Goal: Book appointment/travel/reservation

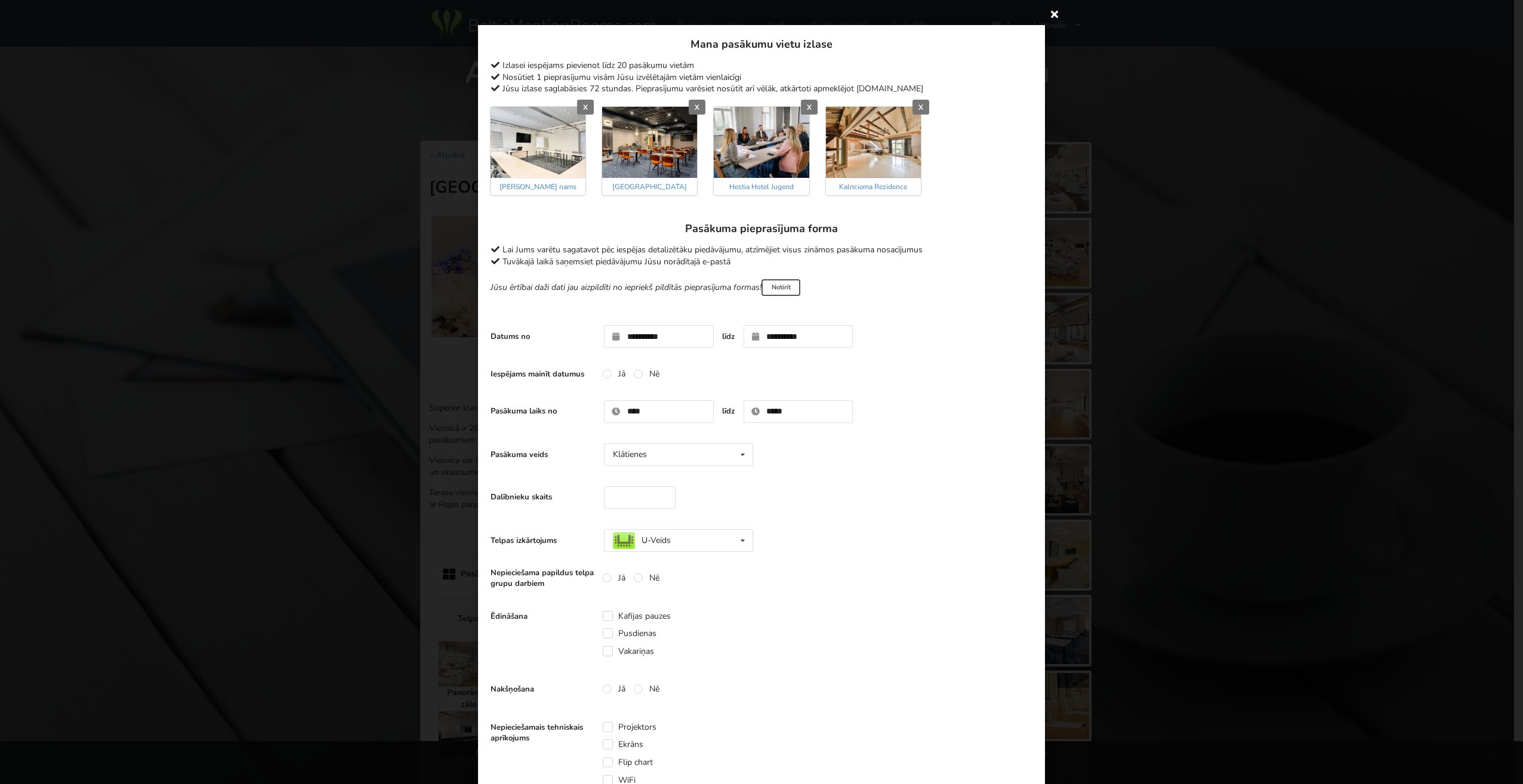
click at [1050, 16] on icon at bounding box center [1054, 14] width 19 height 19
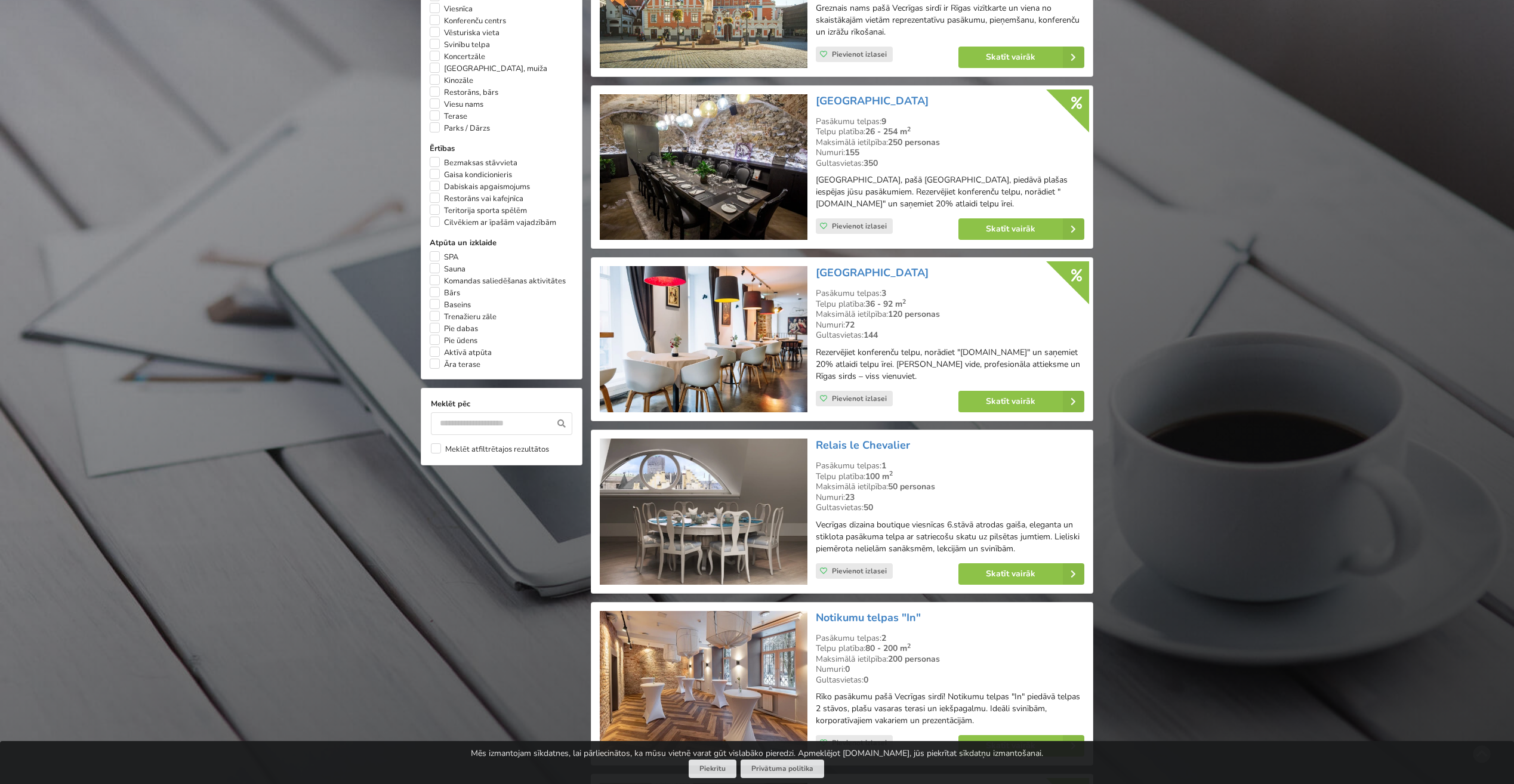
scroll to position [841, 0]
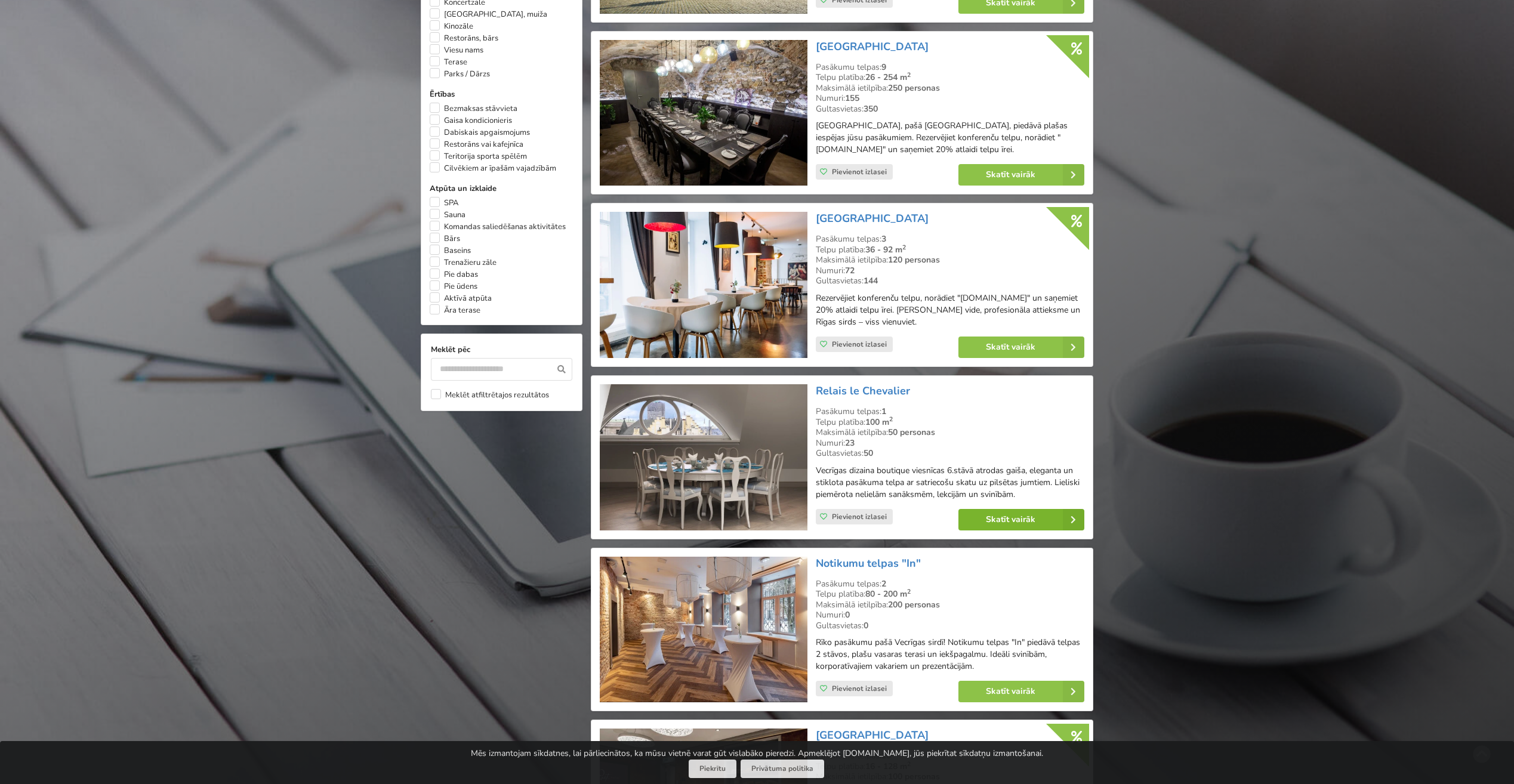
click at [1006, 525] on link "Skatīt vairāk" at bounding box center [1022, 520] width 126 height 22
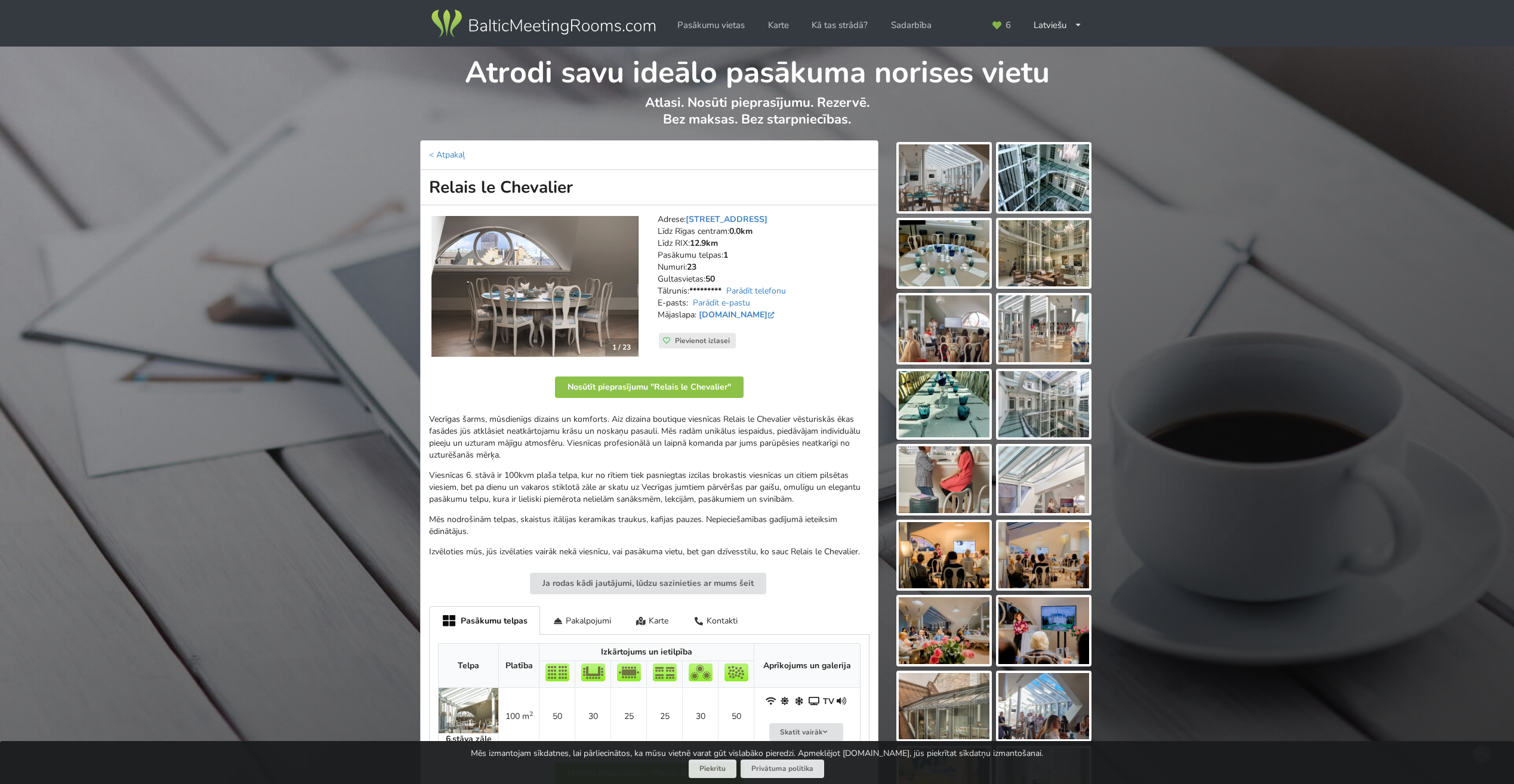
click at [956, 617] on img at bounding box center [943, 631] width 91 height 67
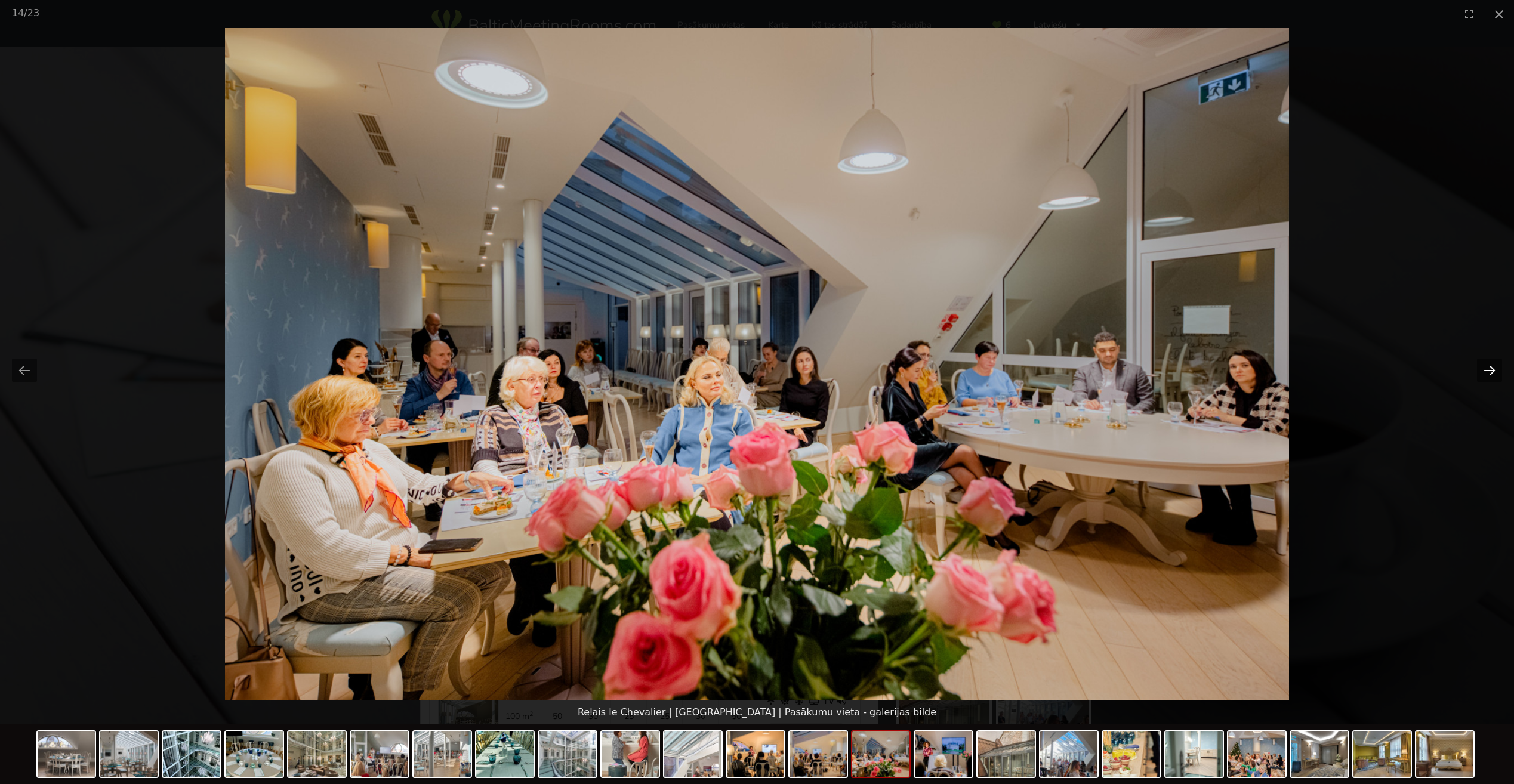
click at [1488, 366] on button "Next slide" at bounding box center [1489, 370] width 25 height 23
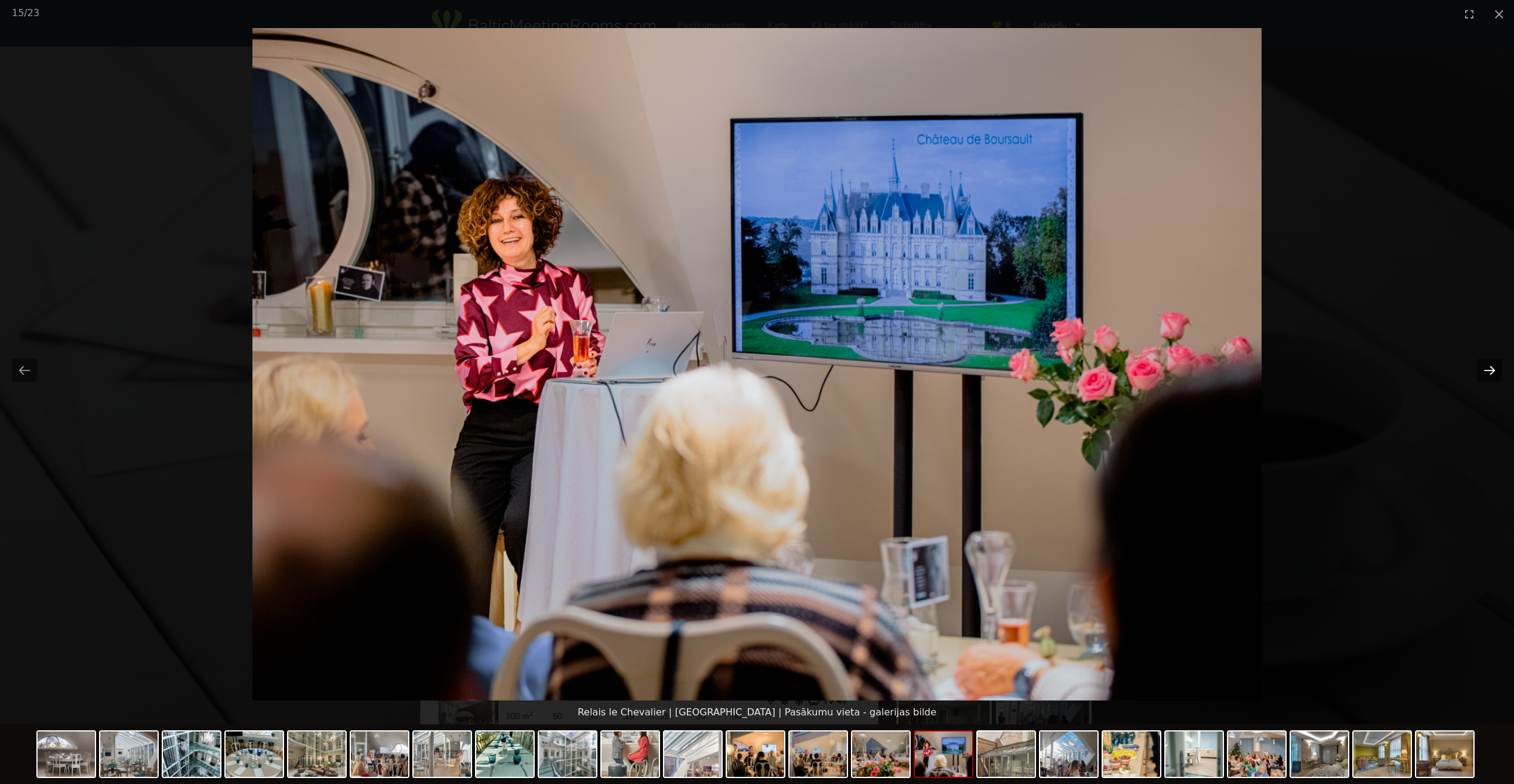
click at [1488, 366] on button "Next slide" at bounding box center [1489, 370] width 25 height 23
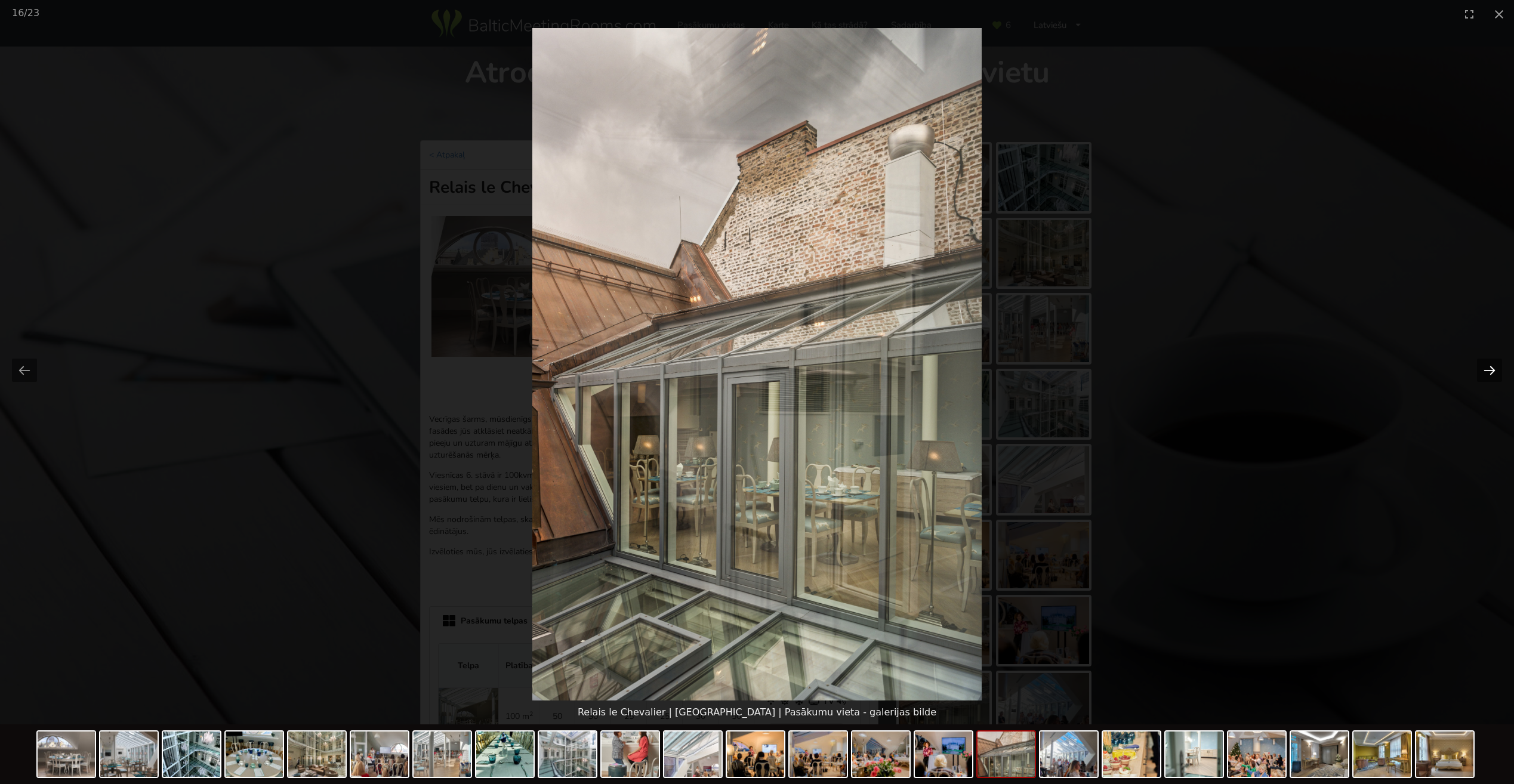
click at [1488, 366] on button "Next slide" at bounding box center [1489, 370] width 25 height 23
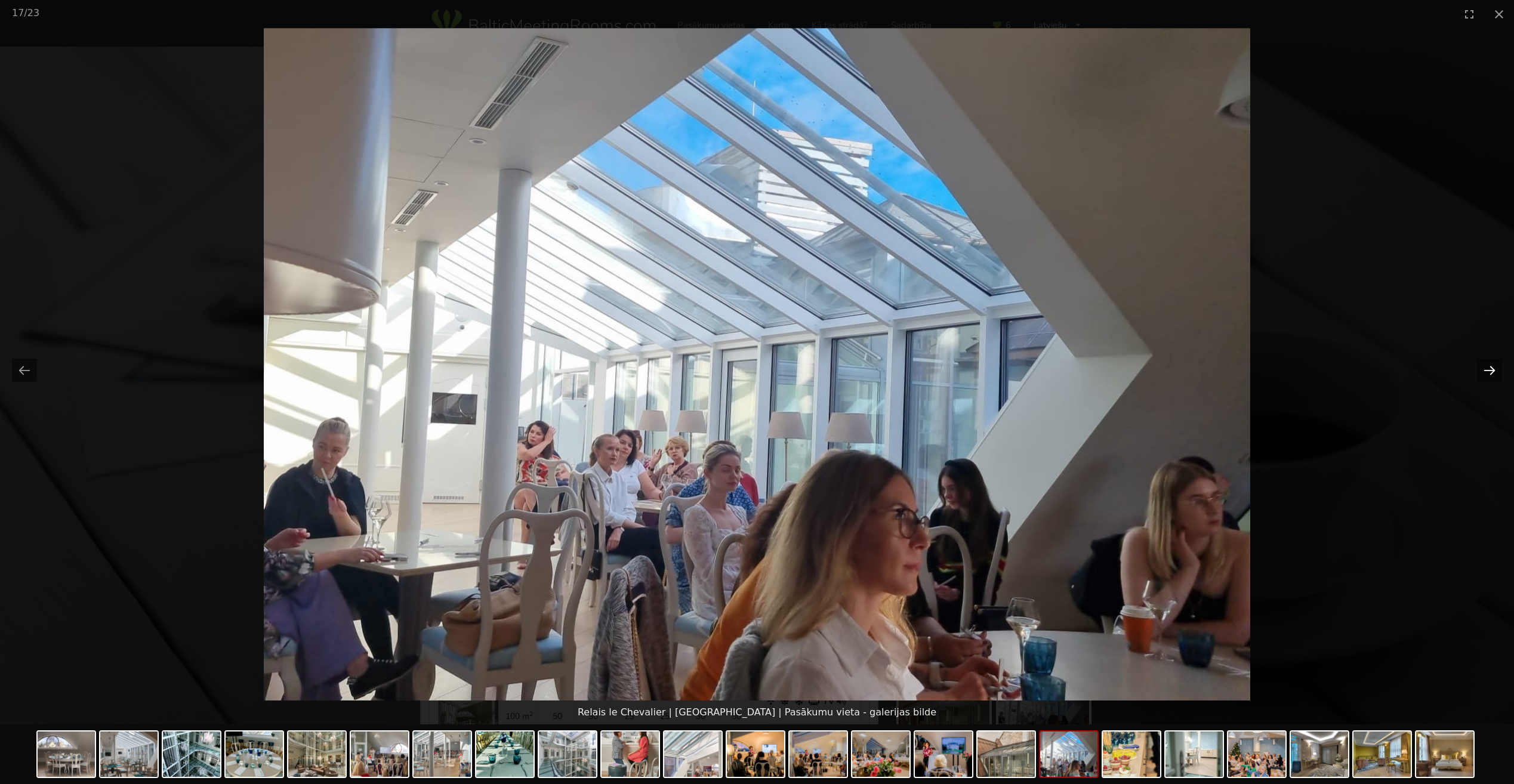
click at [1488, 366] on button "Next slide" at bounding box center [1489, 370] width 25 height 23
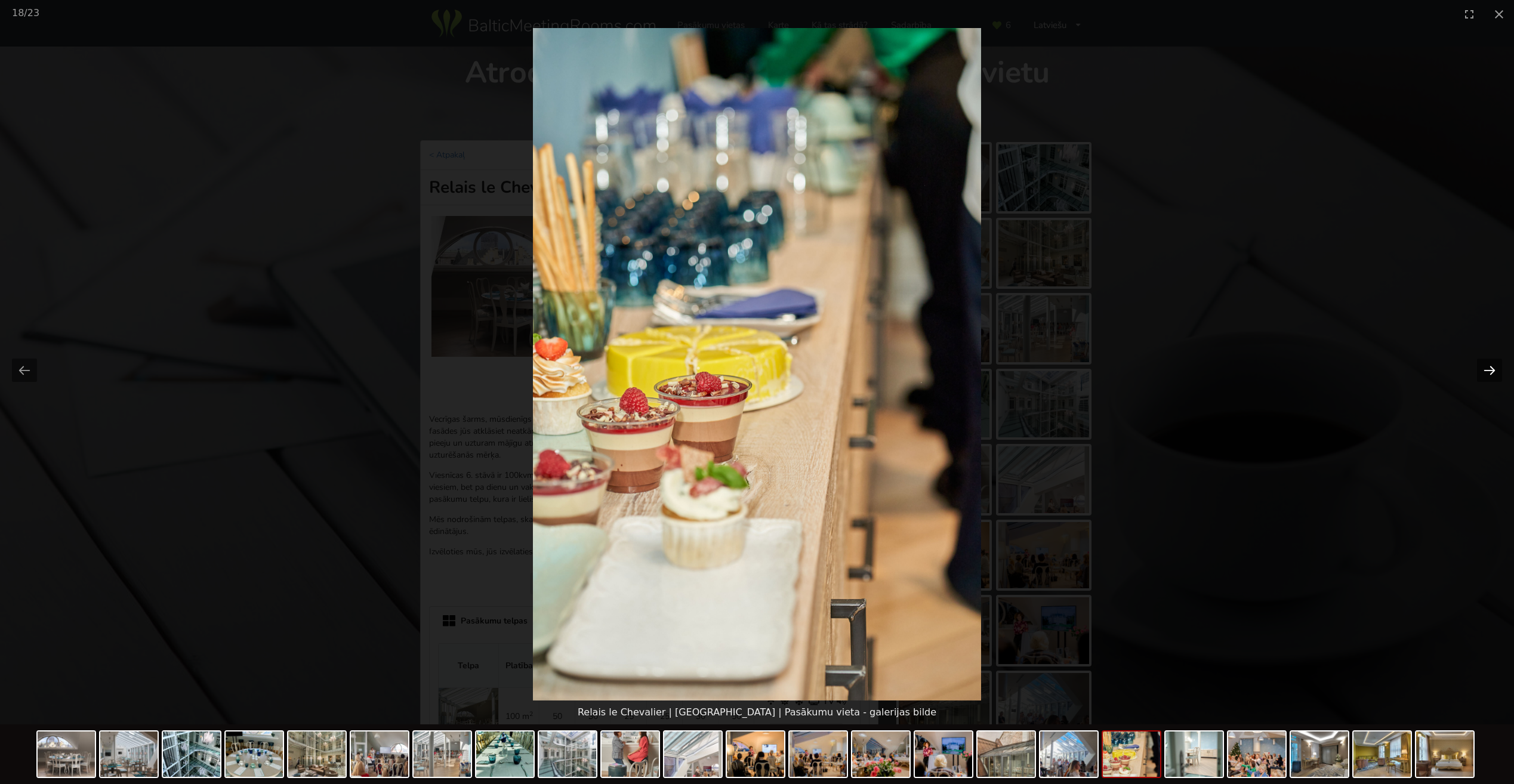
click at [1488, 366] on button "Next slide" at bounding box center [1489, 370] width 25 height 23
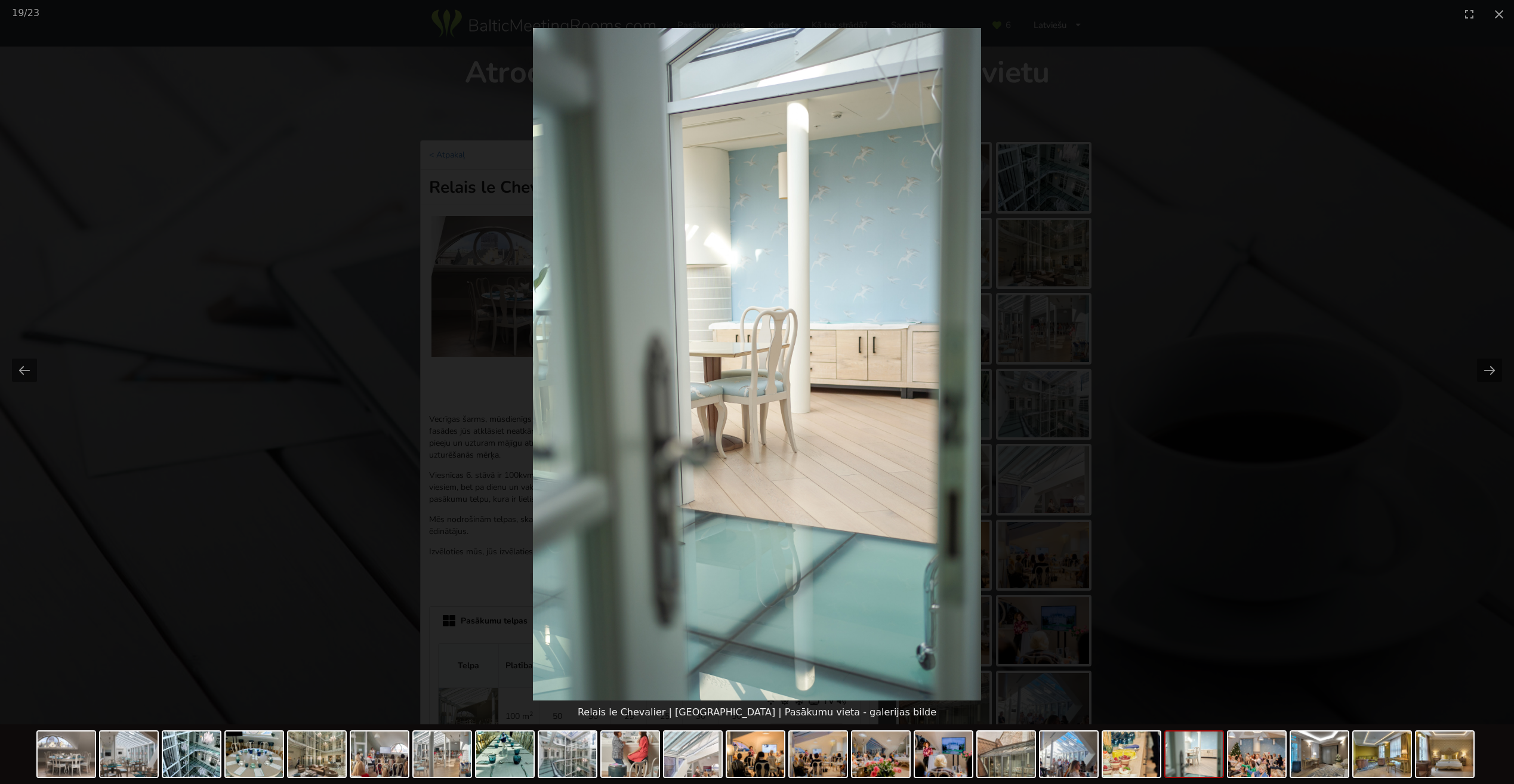
click at [1351, 337] on picture at bounding box center [757, 364] width 1514 height 673
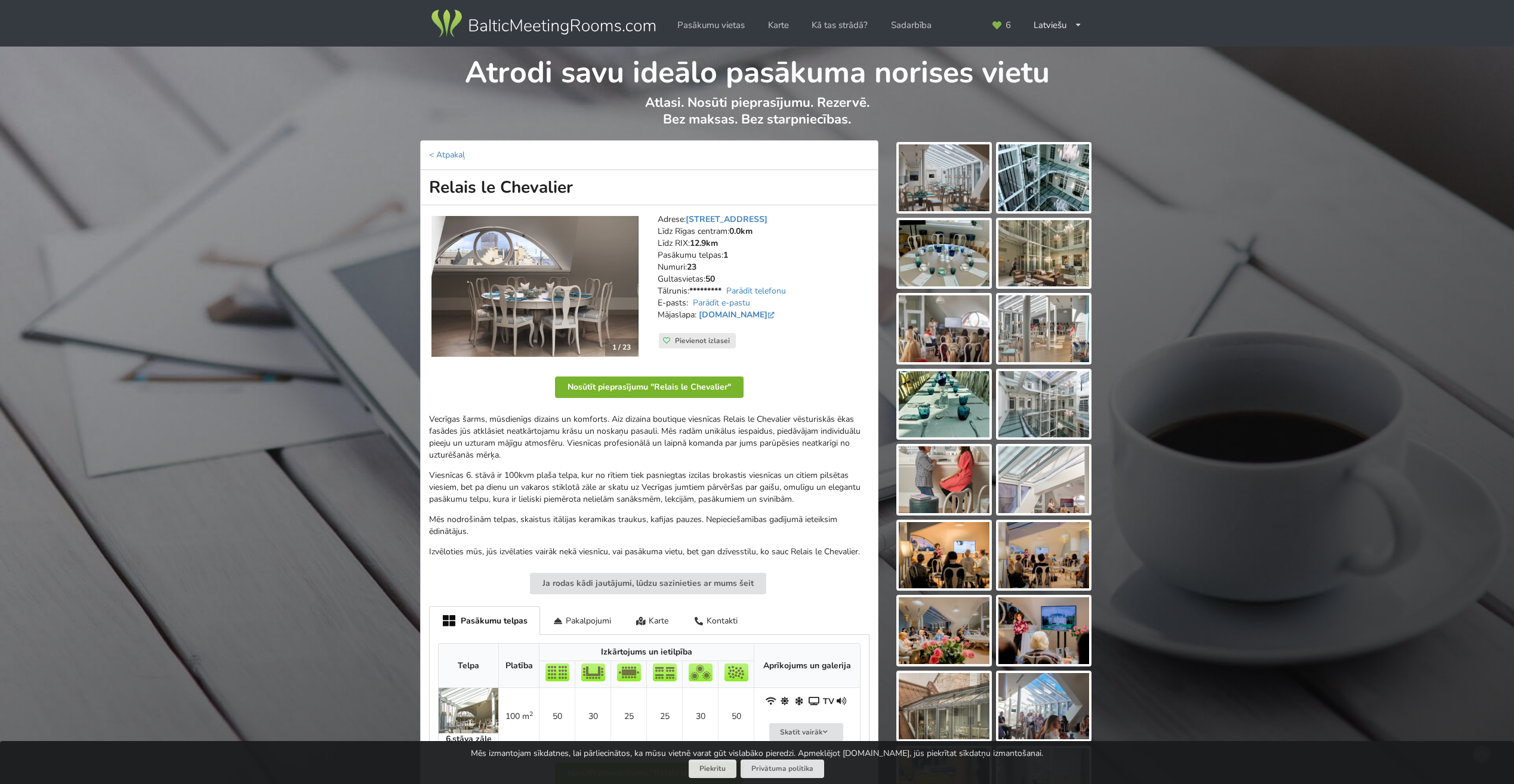
click at [699, 382] on button "Nosūtīt pieprasījumu "Relais le Chevalier"" at bounding box center [649, 387] width 188 height 22
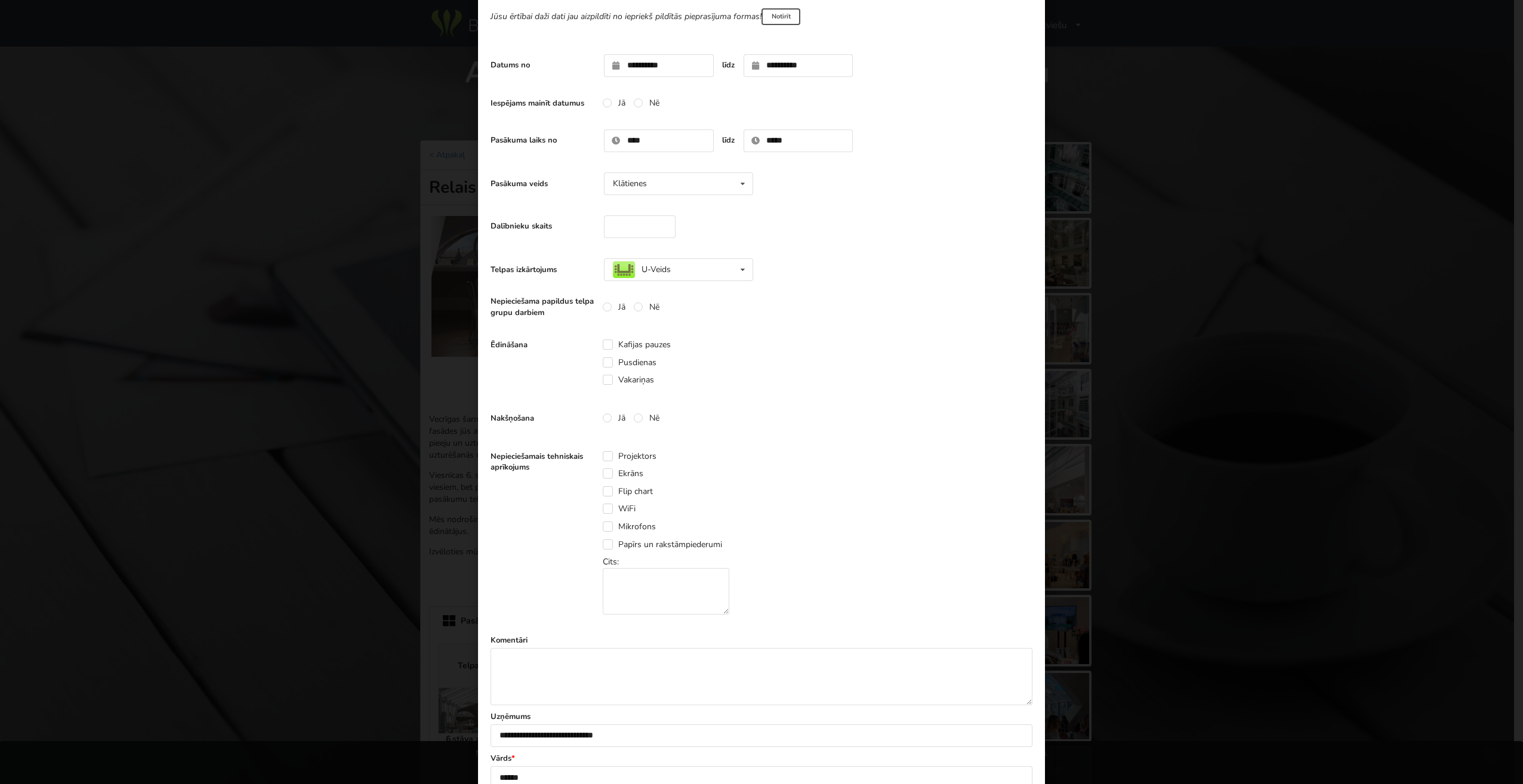
scroll to position [119, 0]
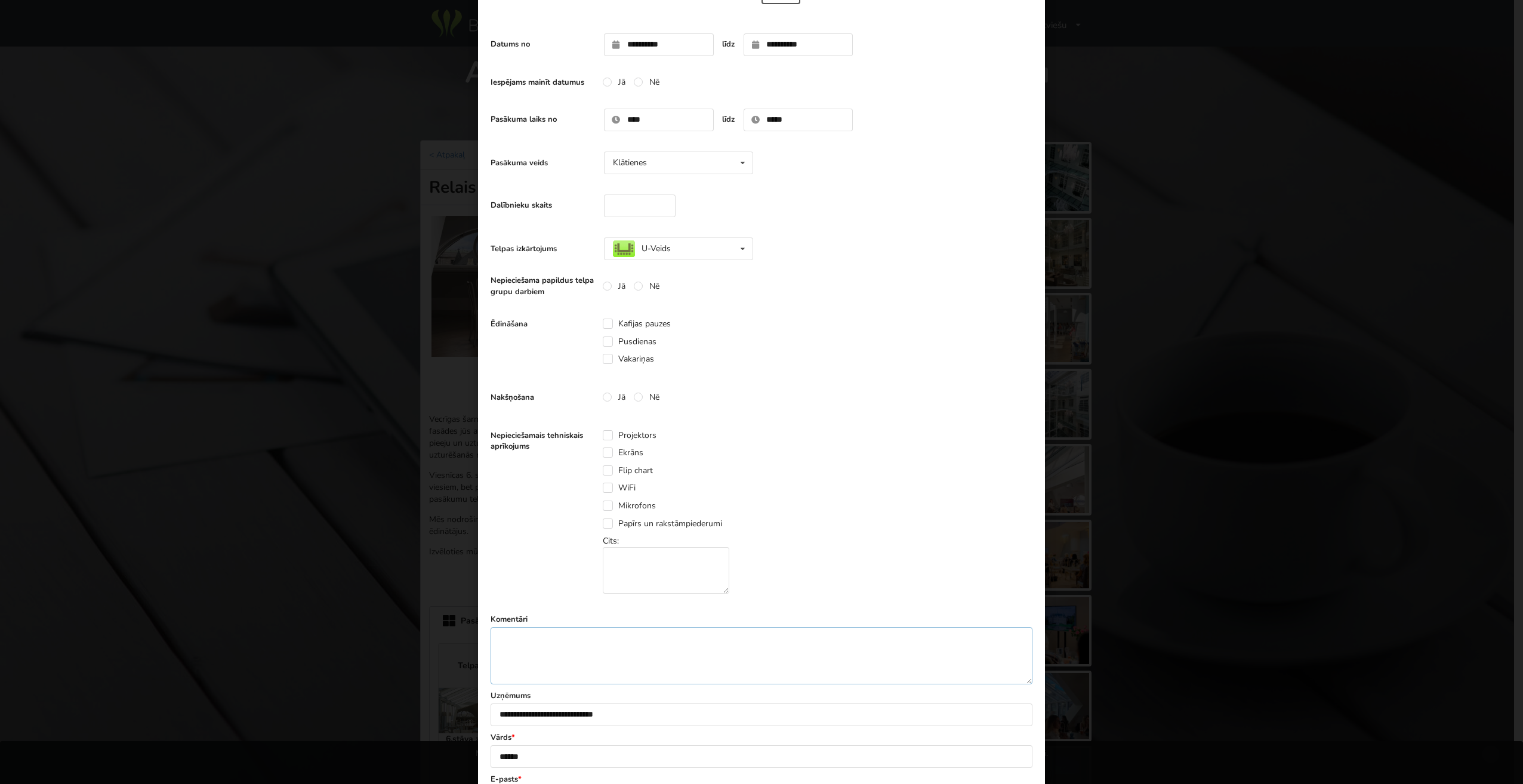
click at [668, 628] on textarea at bounding box center [761, 655] width 542 height 57
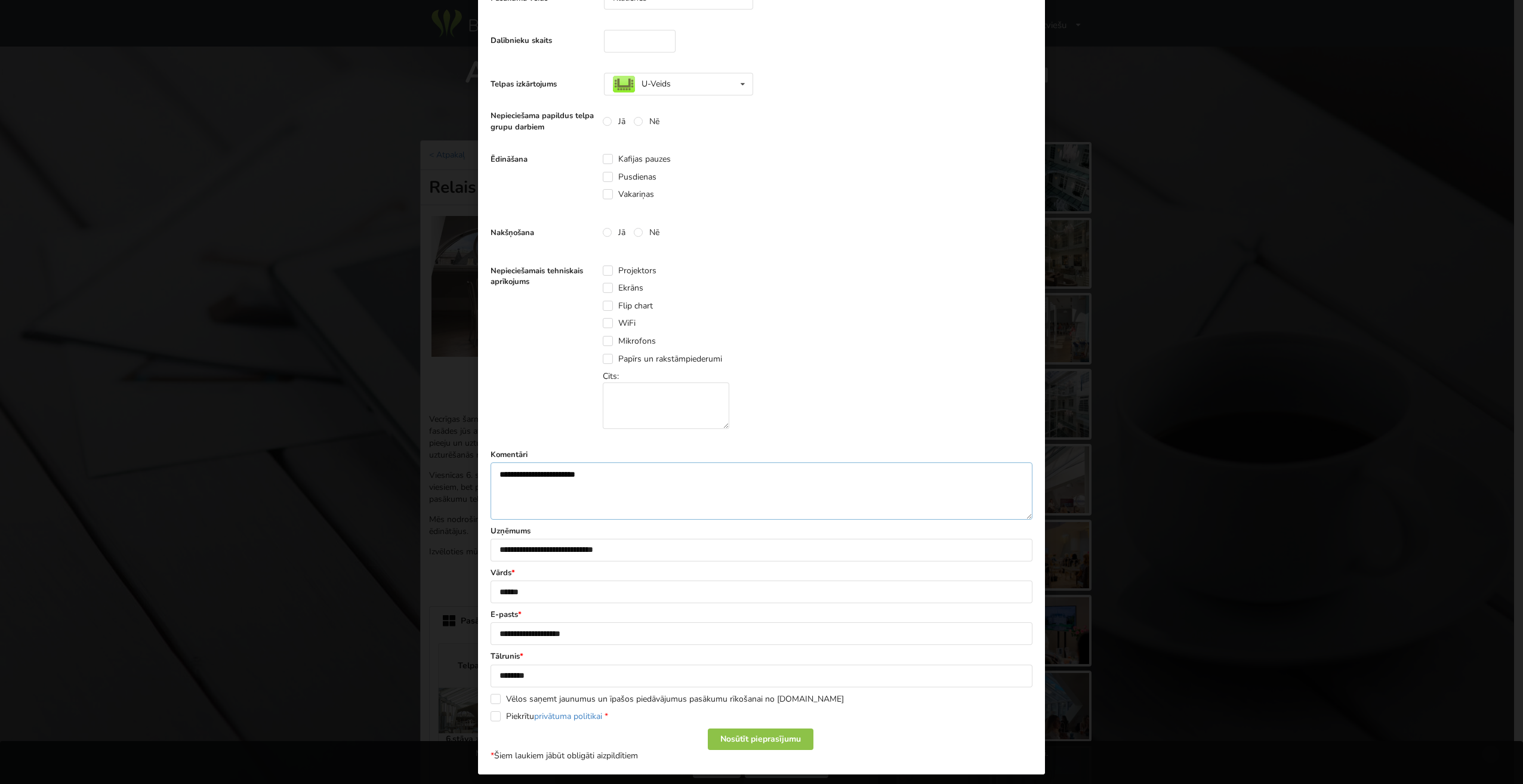
scroll to position [291, 0]
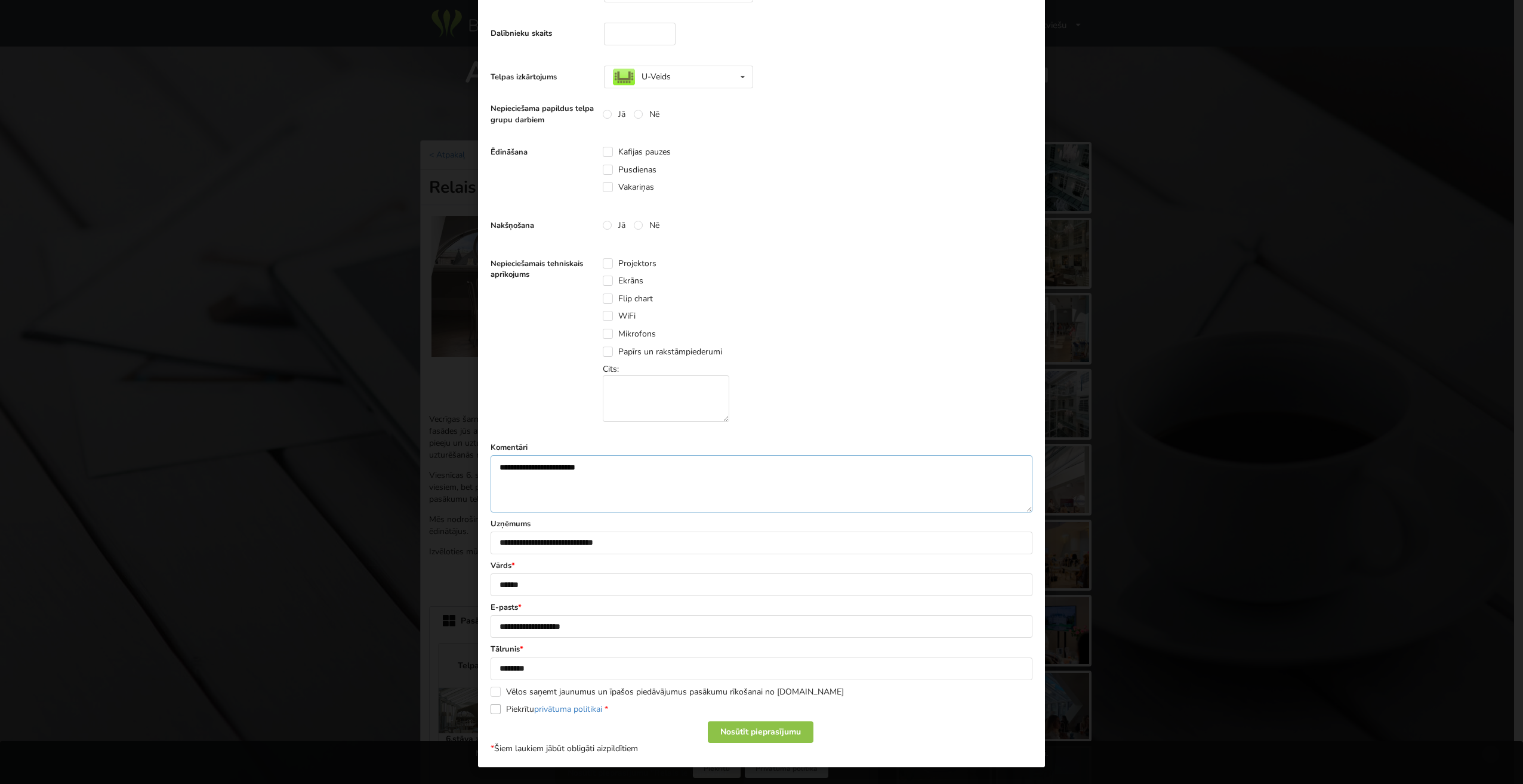
type textarea "**********"
click at [508, 707] on label "Piekrītu privātuma politikai *" at bounding box center [549, 709] width 117 height 10
click at [724, 731] on div "Nosūtīt pieprasījumu" at bounding box center [760, 732] width 106 height 22
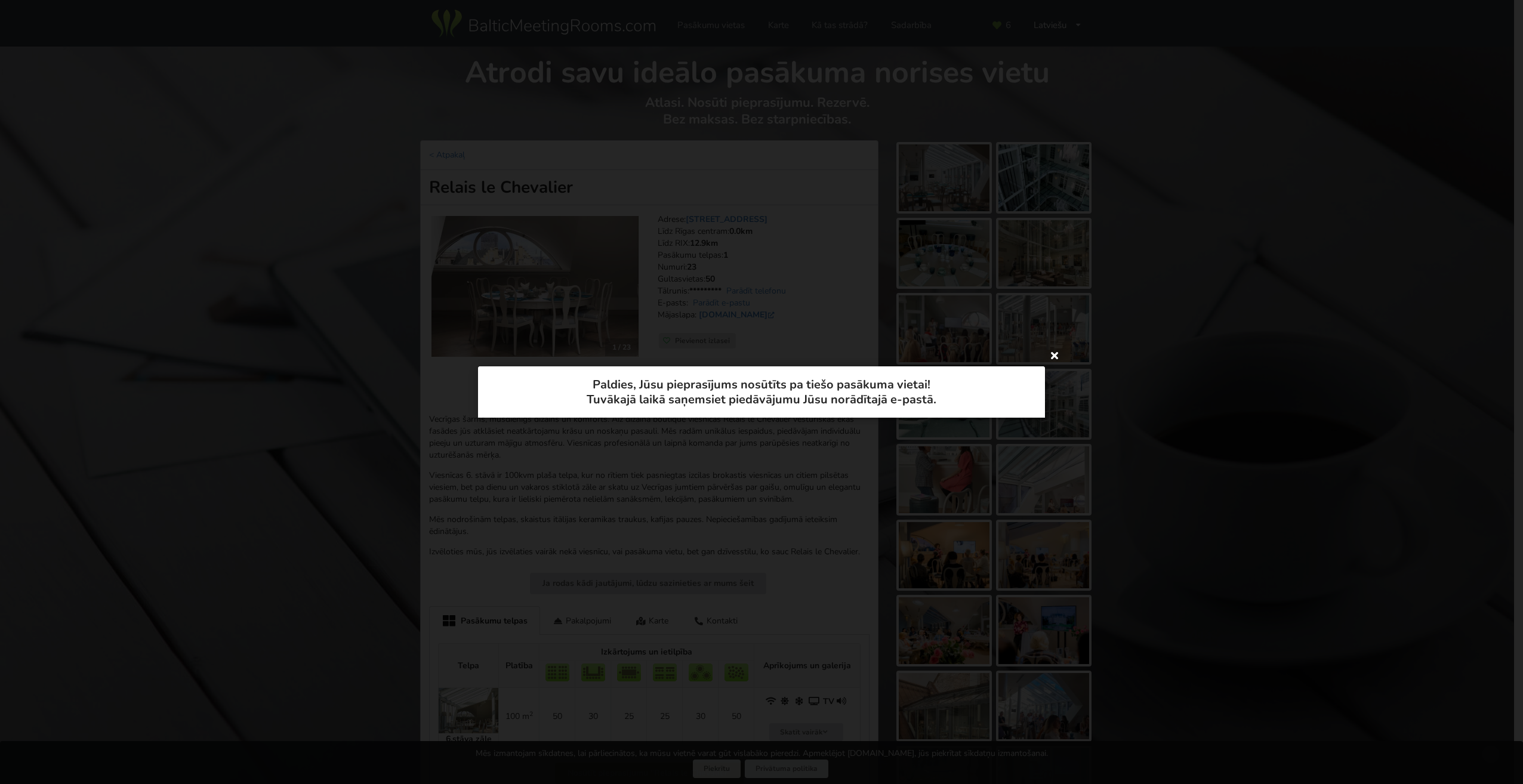
click at [1057, 355] on icon at bounding box center [1054, 355] width 19 height 19
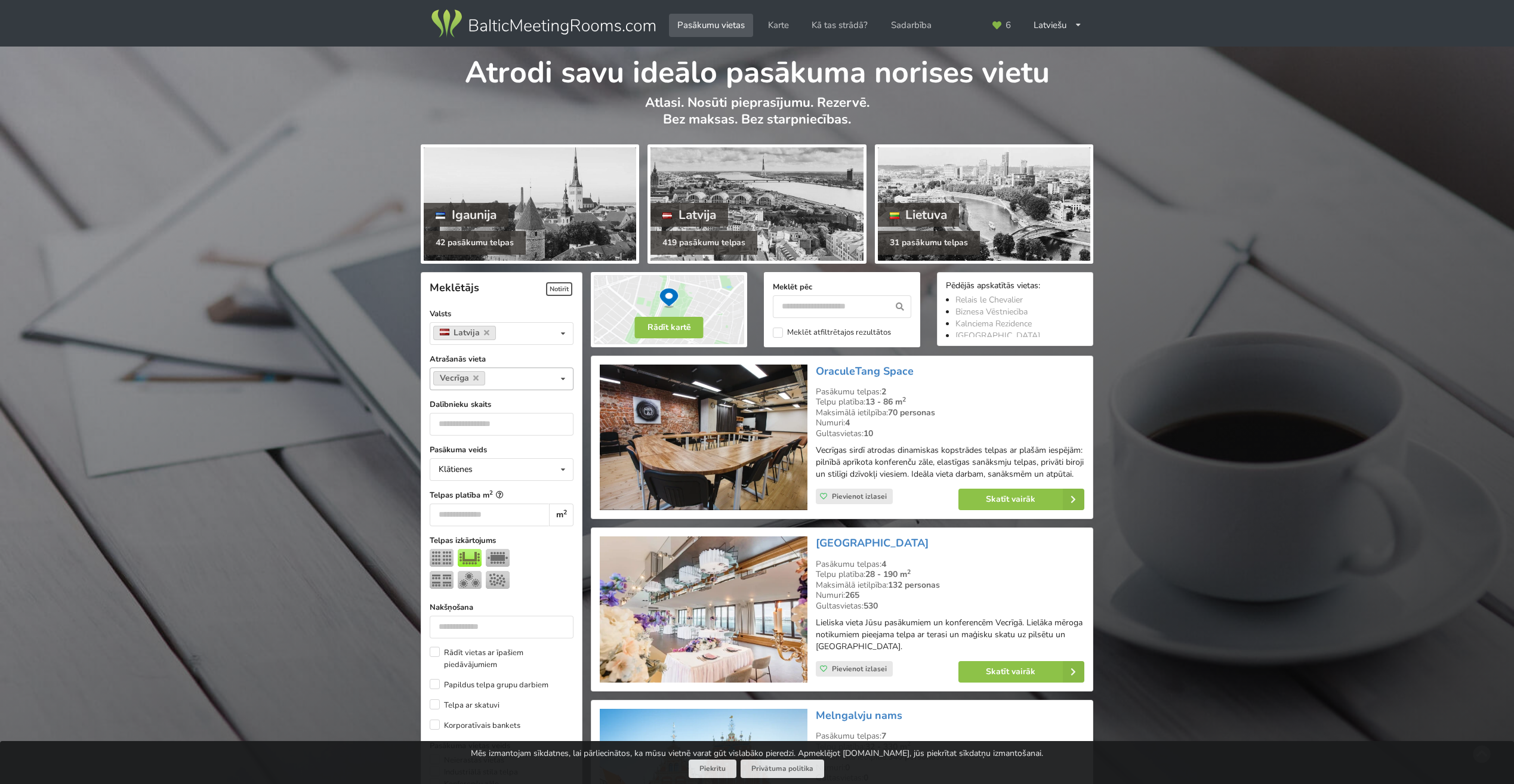
click at [494, 382] on input at bounding box center [498, 379] width 19 height 10
click at [476, 377] on icon at bounding box center [476, 378] width 5 height 8
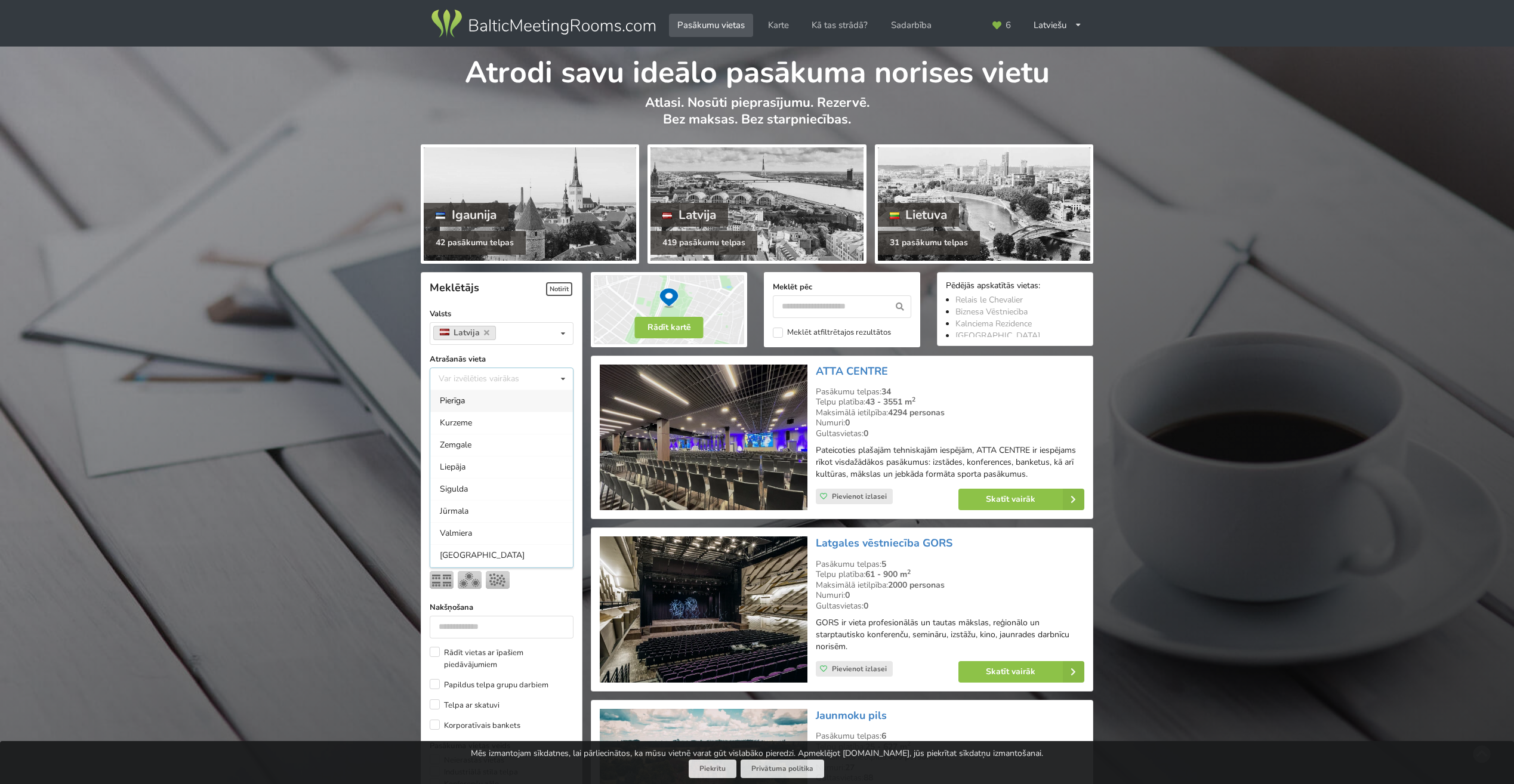
scroll to position [268, 0]
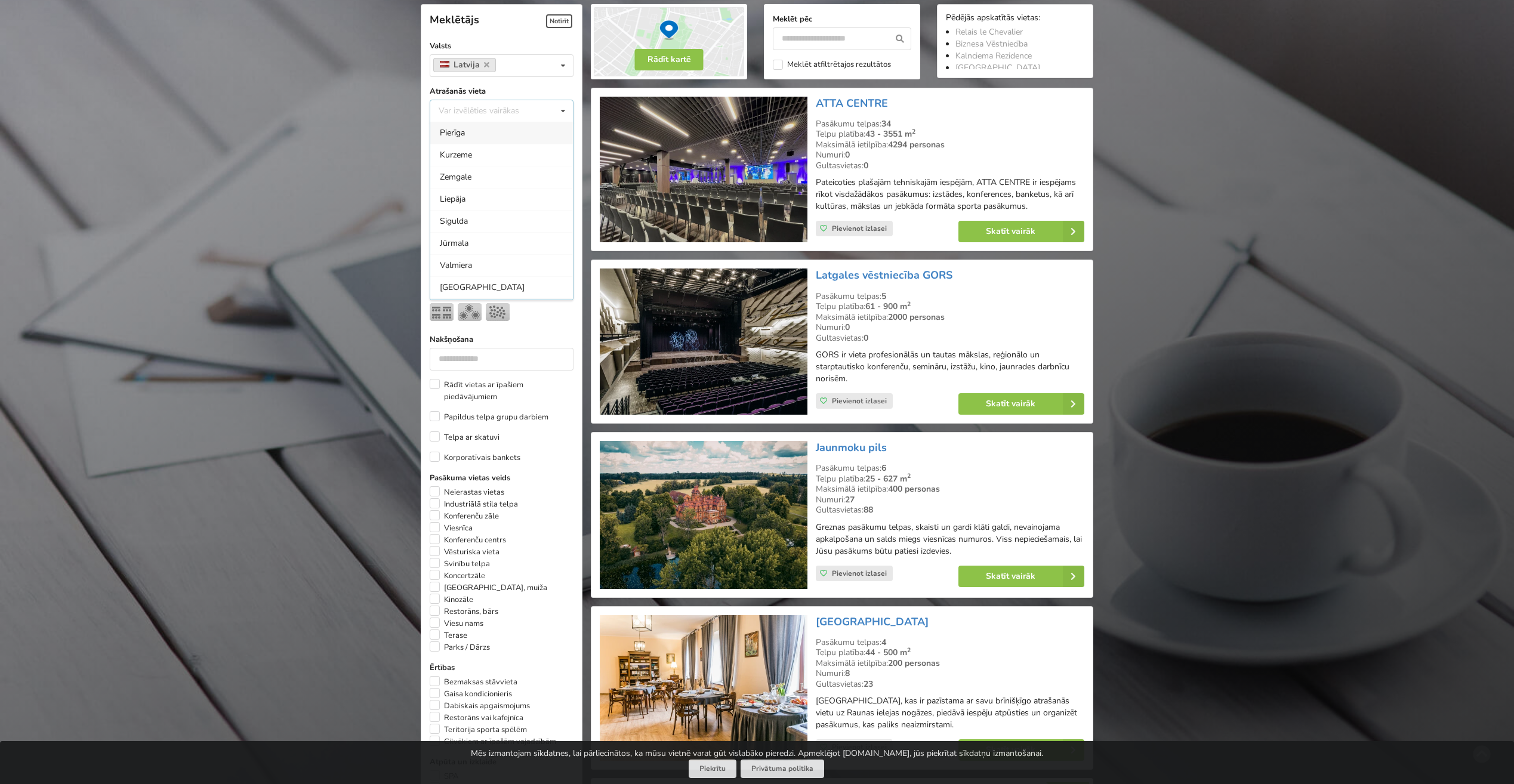
click at [453, 132] on div "Pierīga" at bounding box center [501, 132] width 143 height 22
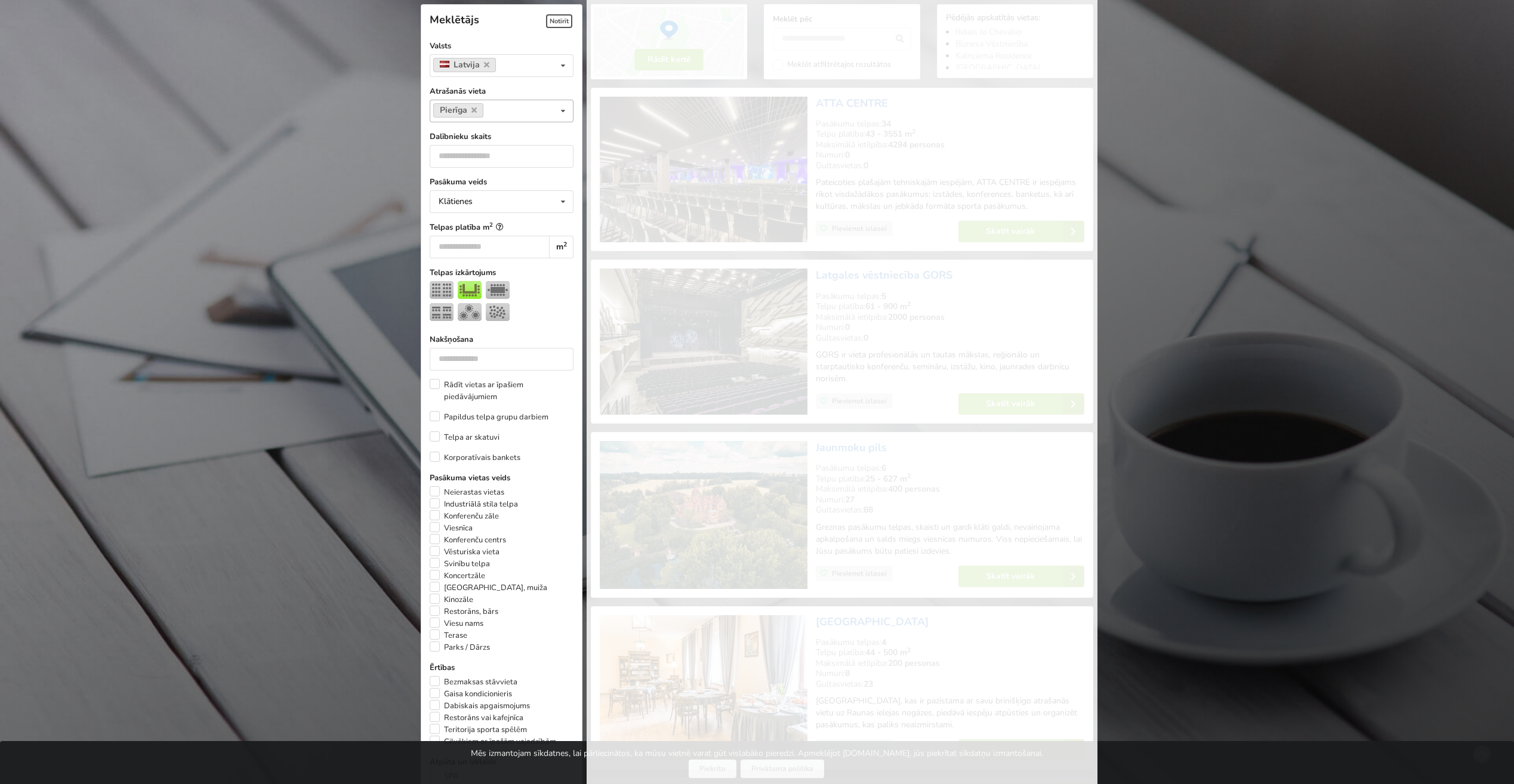
scroll to position [132, 0]
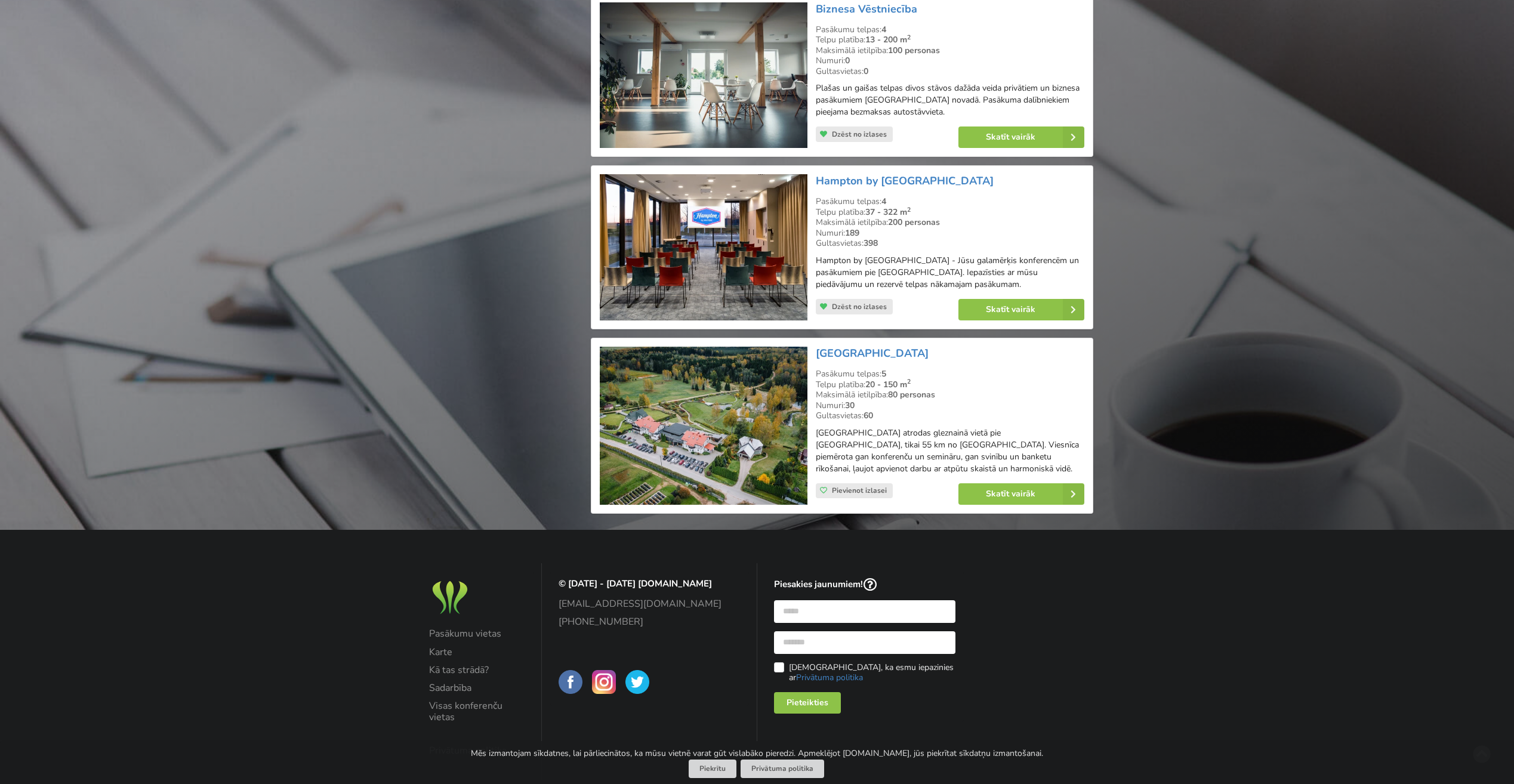
scroll to position [1958, 0]
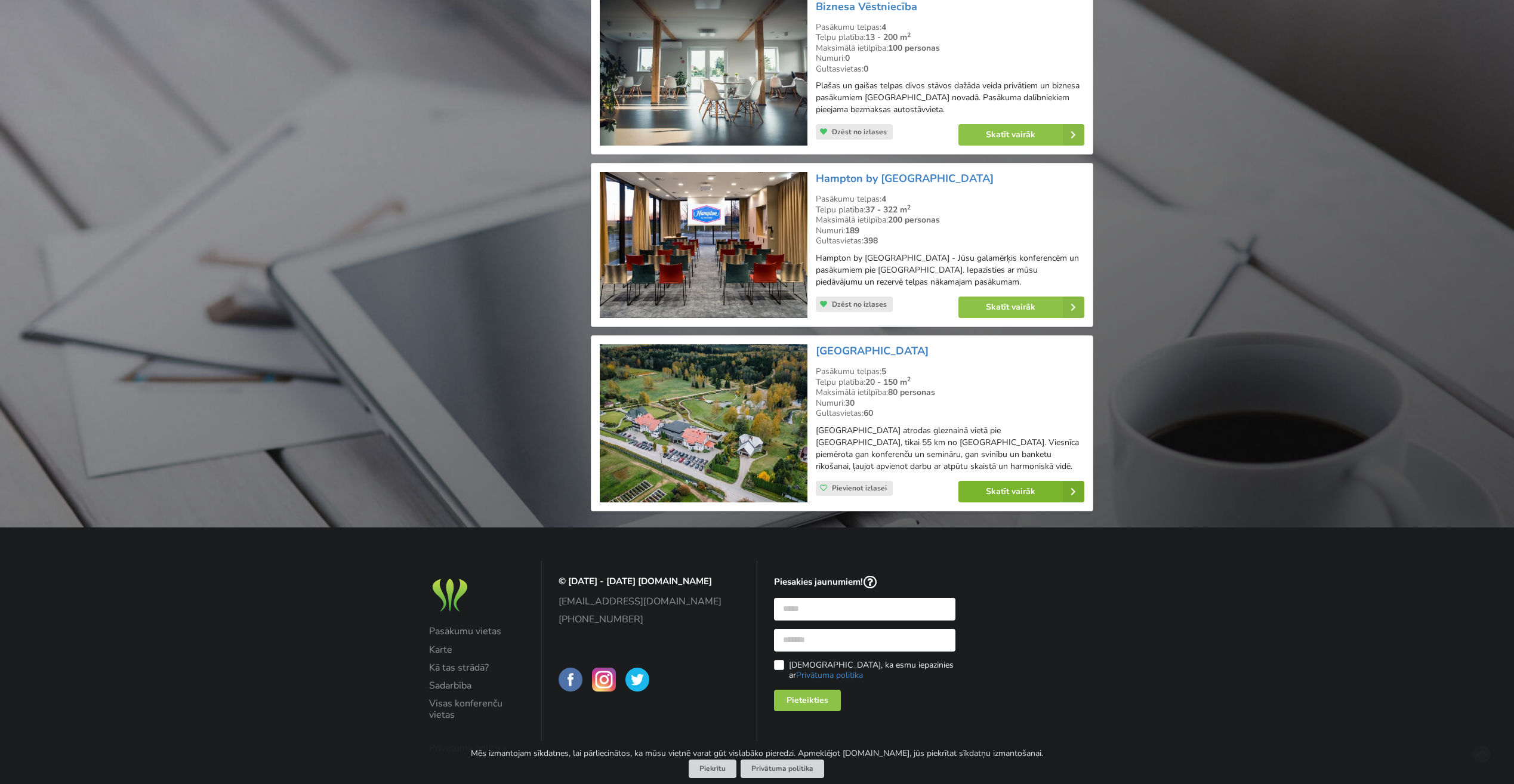
click at [1043, 481] on link "Skatīt vairāk" at bounding box center [1022, 492] width 126 height 22
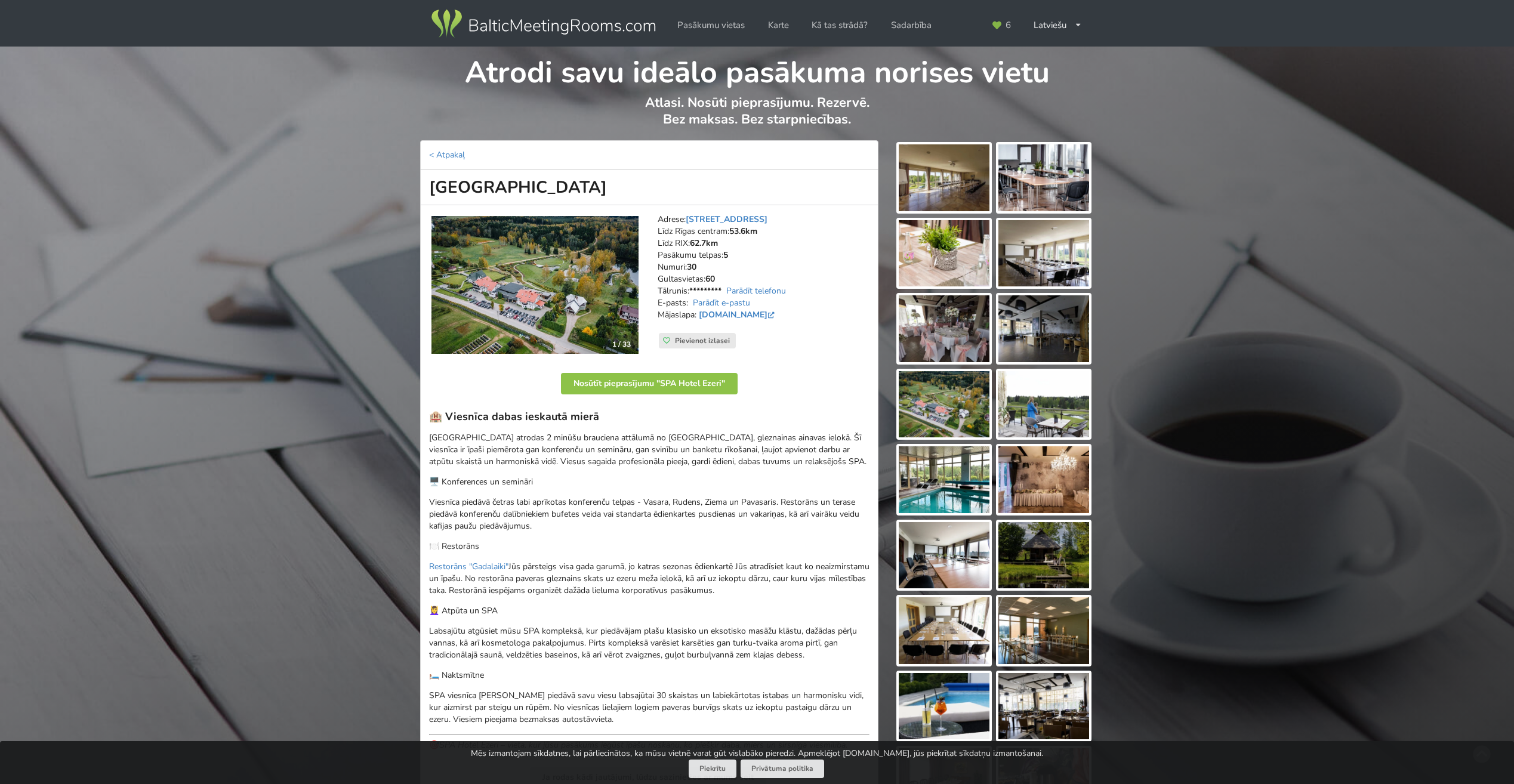
click at [1070, 154] on img at bounding box center [1043, 177] width 91 height 67
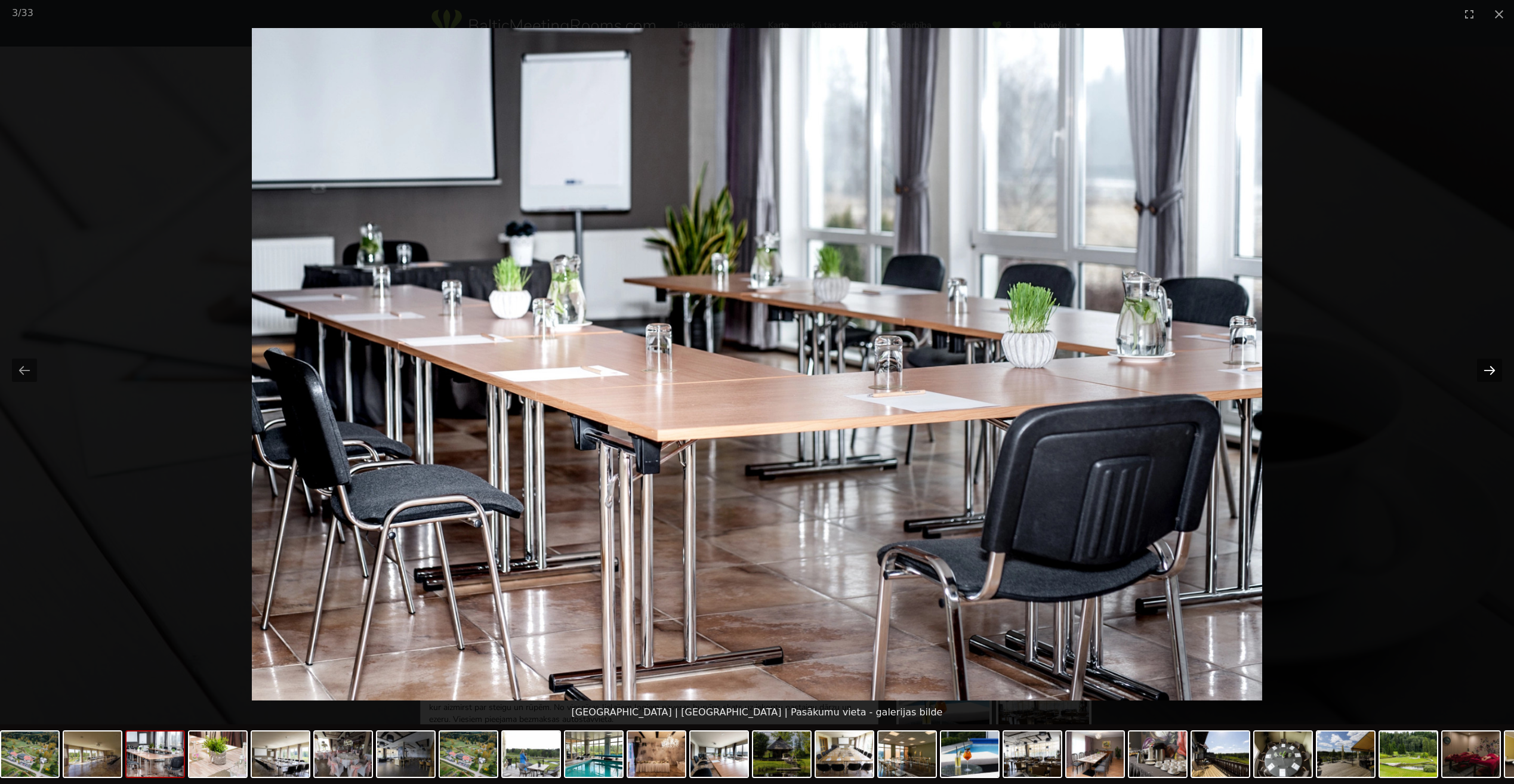
click at [1495, 372] on button "Next slide" at bounding box center [1489, 370] width 25 height 23
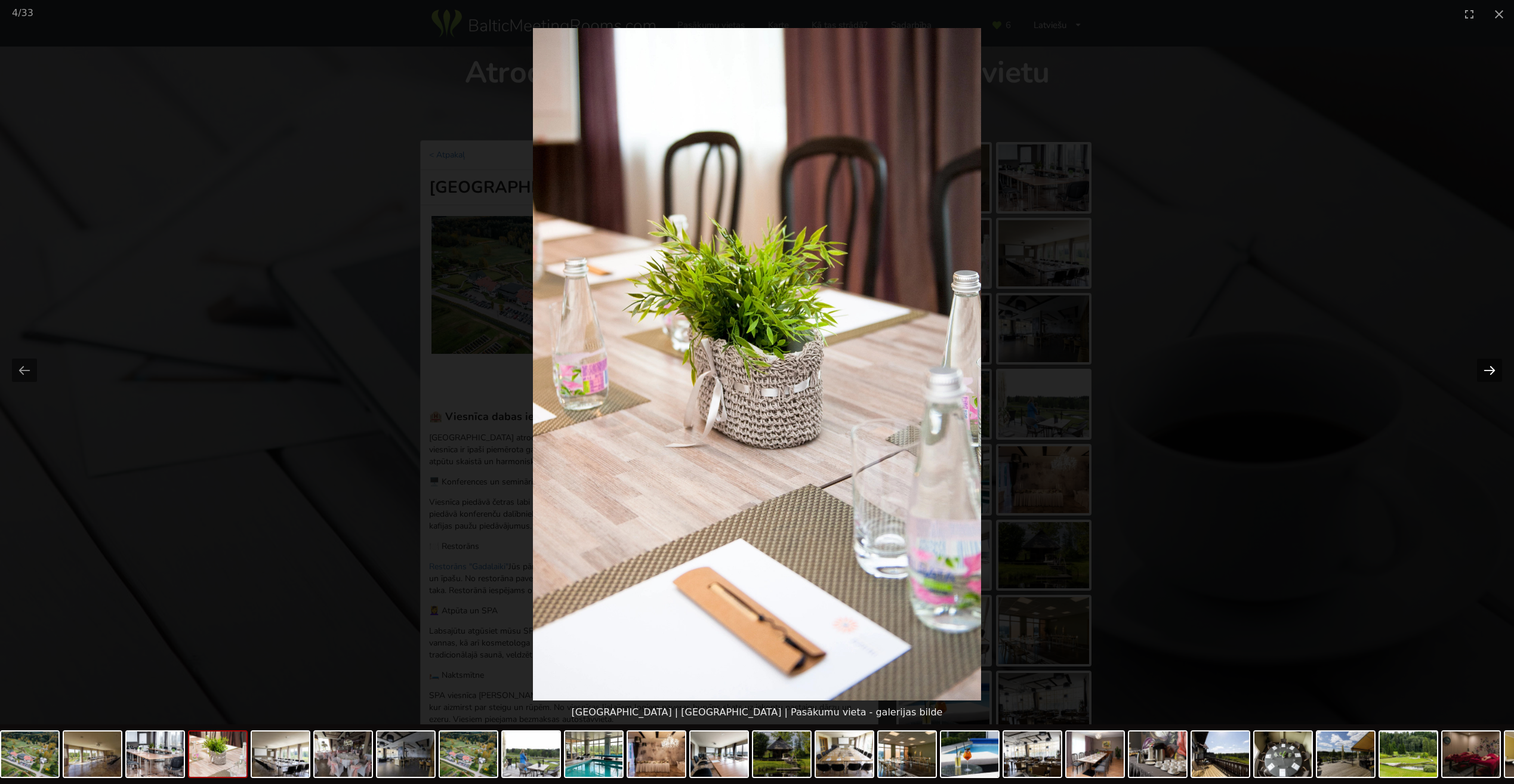
click at [1495, 372] on button "Next slide" at bounding box center [1489, 370] width 25 height 23
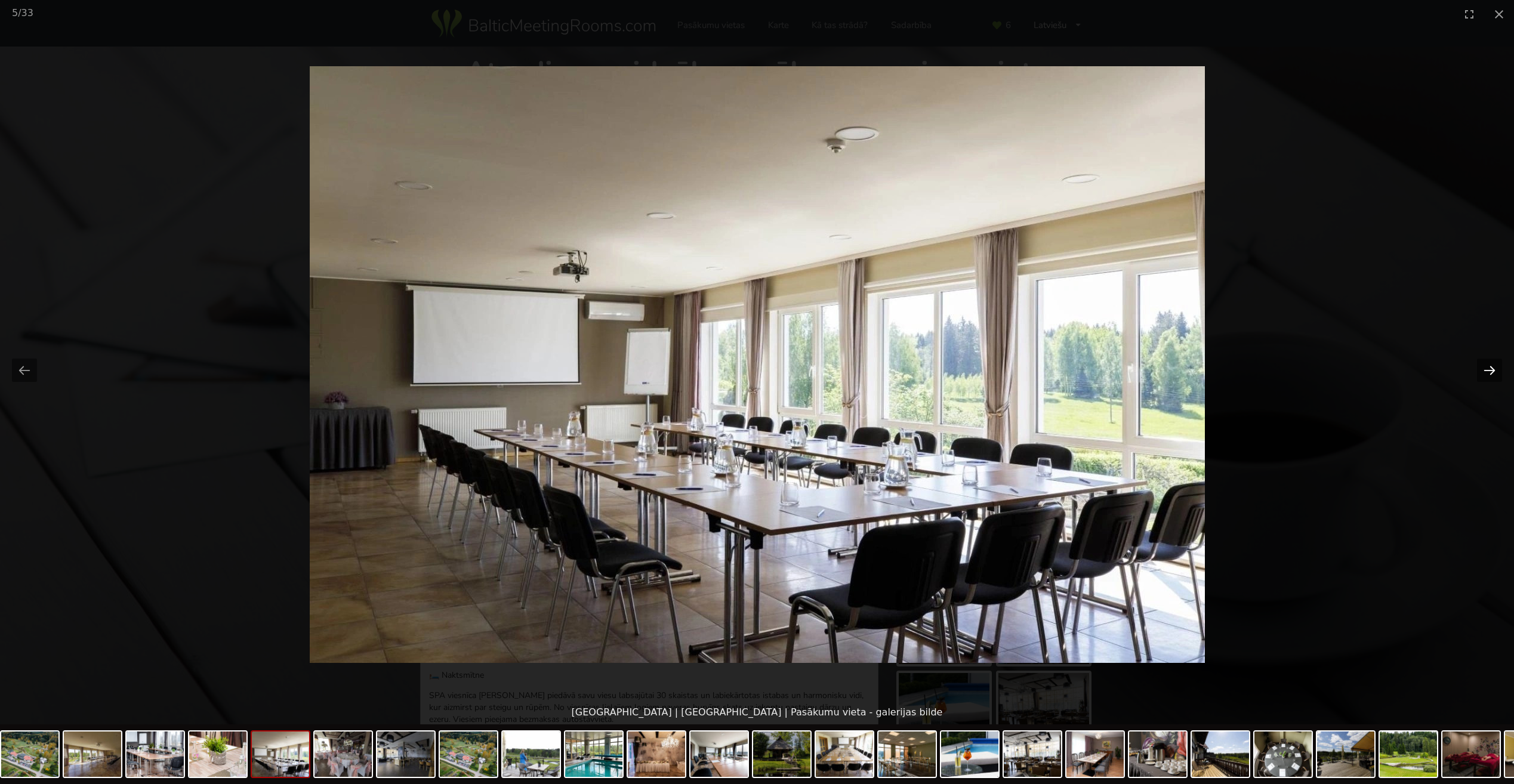
click at [1495, 372] on button "Next slide" at bounding box center [1489, 370] width 25 height 23
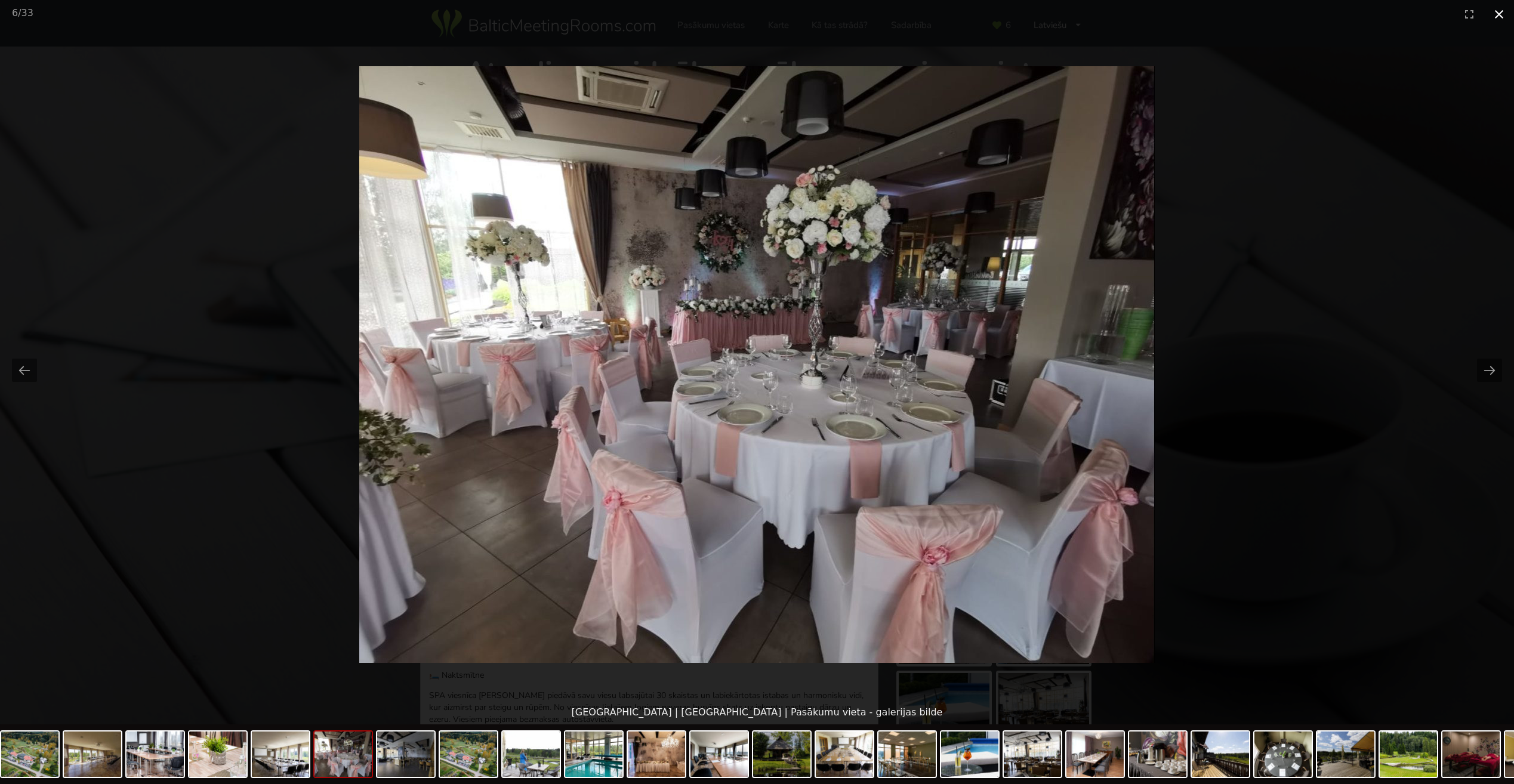
click at [1496, 18] on button "Close gallery" at bounding box center [1499, 14] width 30 height 28
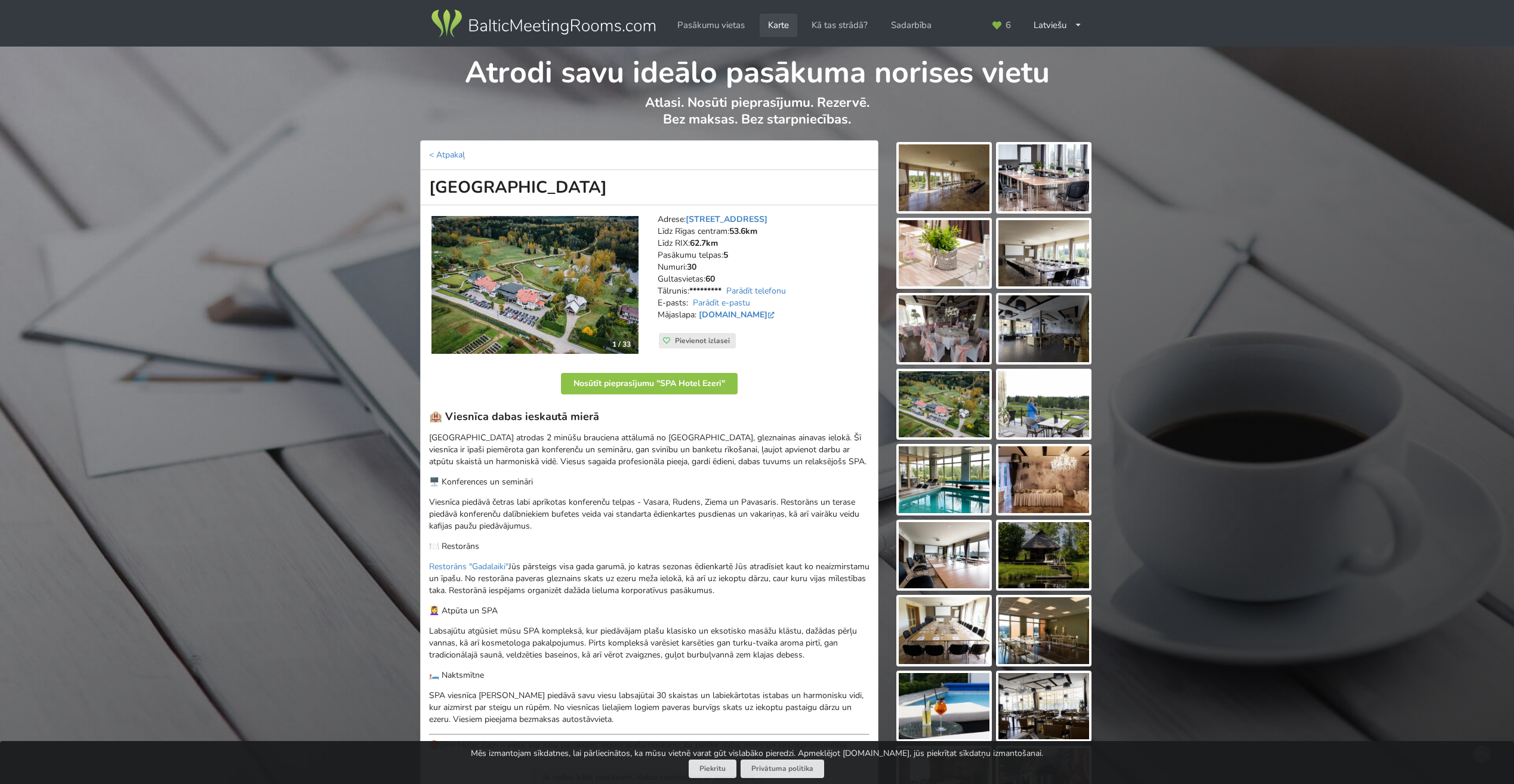
click at [777, 26] on link "Karte" at bounding box center [778, 25] width 38 height 23
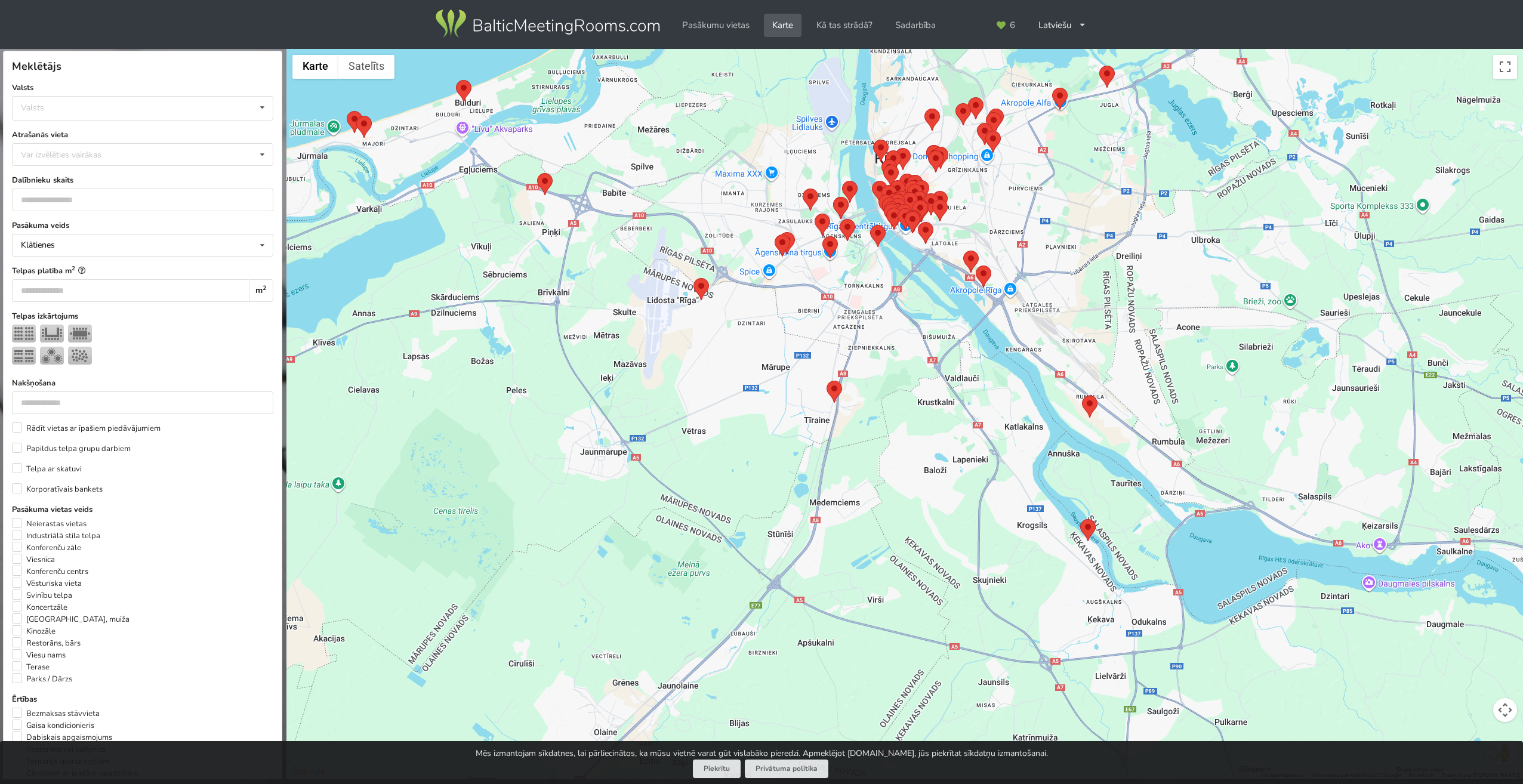
click at [779, 241] on img at bounding box center [782, 245] width 15 height 22
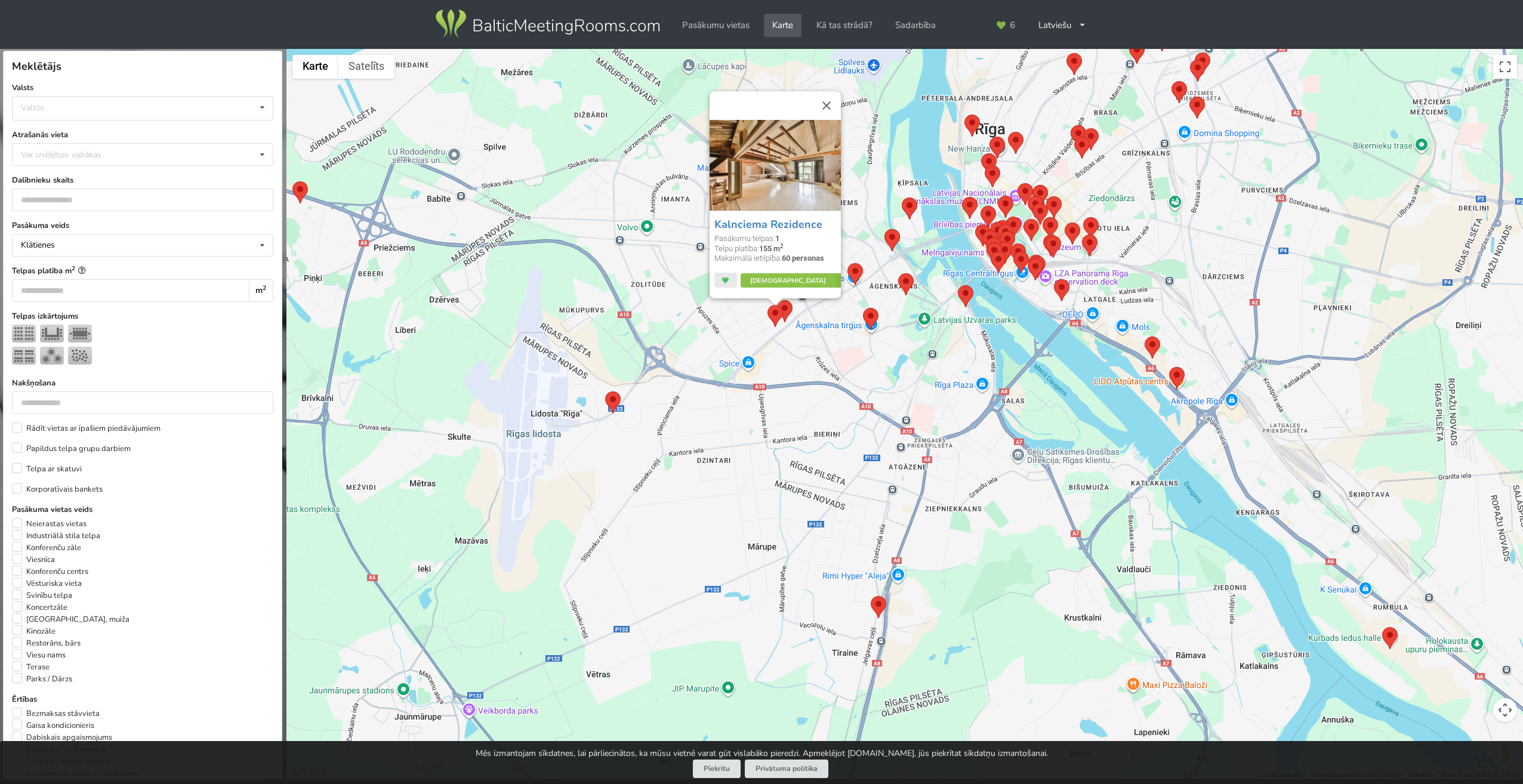
click at [789, 307] on img at bounding box center [784, 311] width 15 height 22
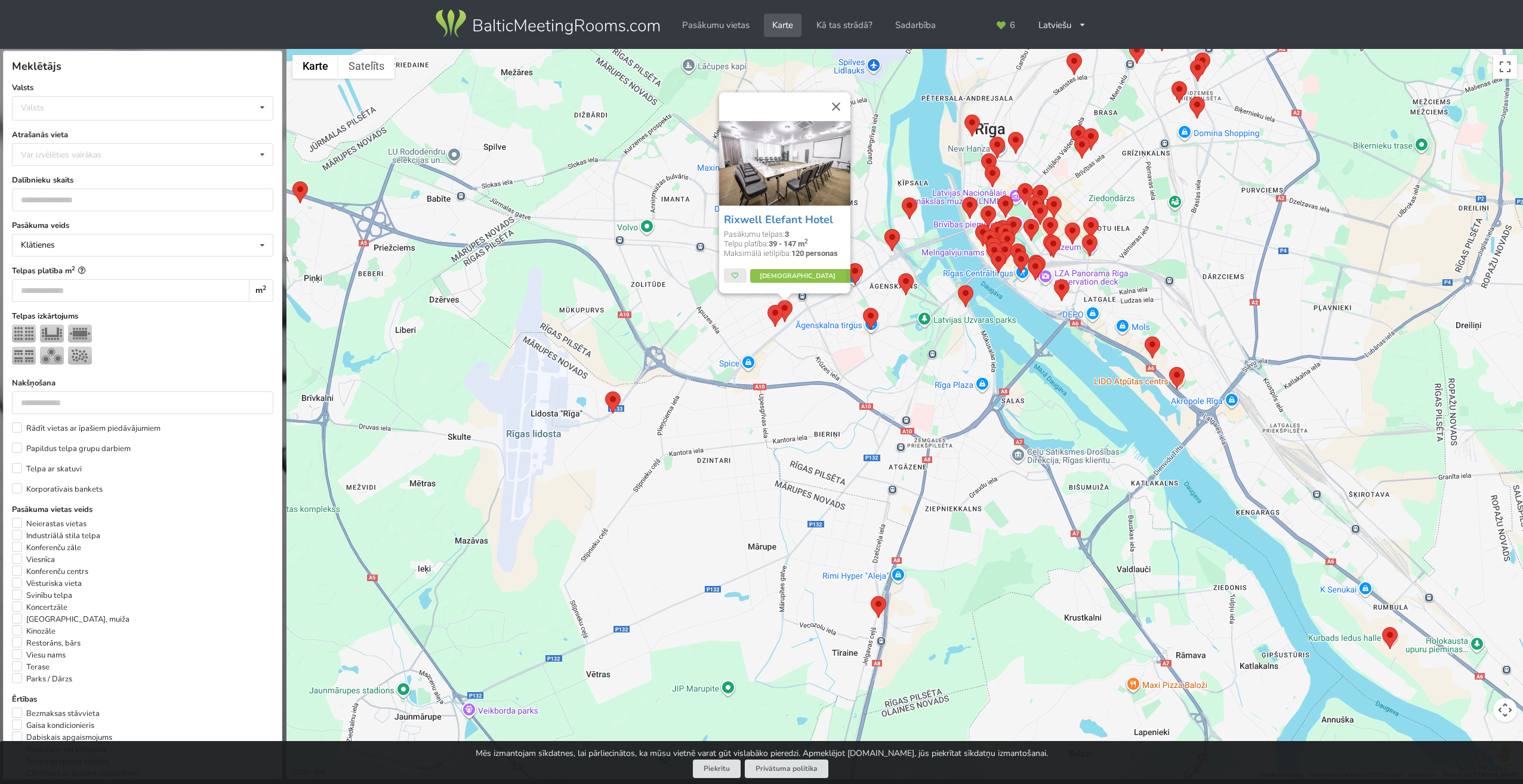
click at [799, 185] on img at bounding box center [784, 162] width 131 height 85
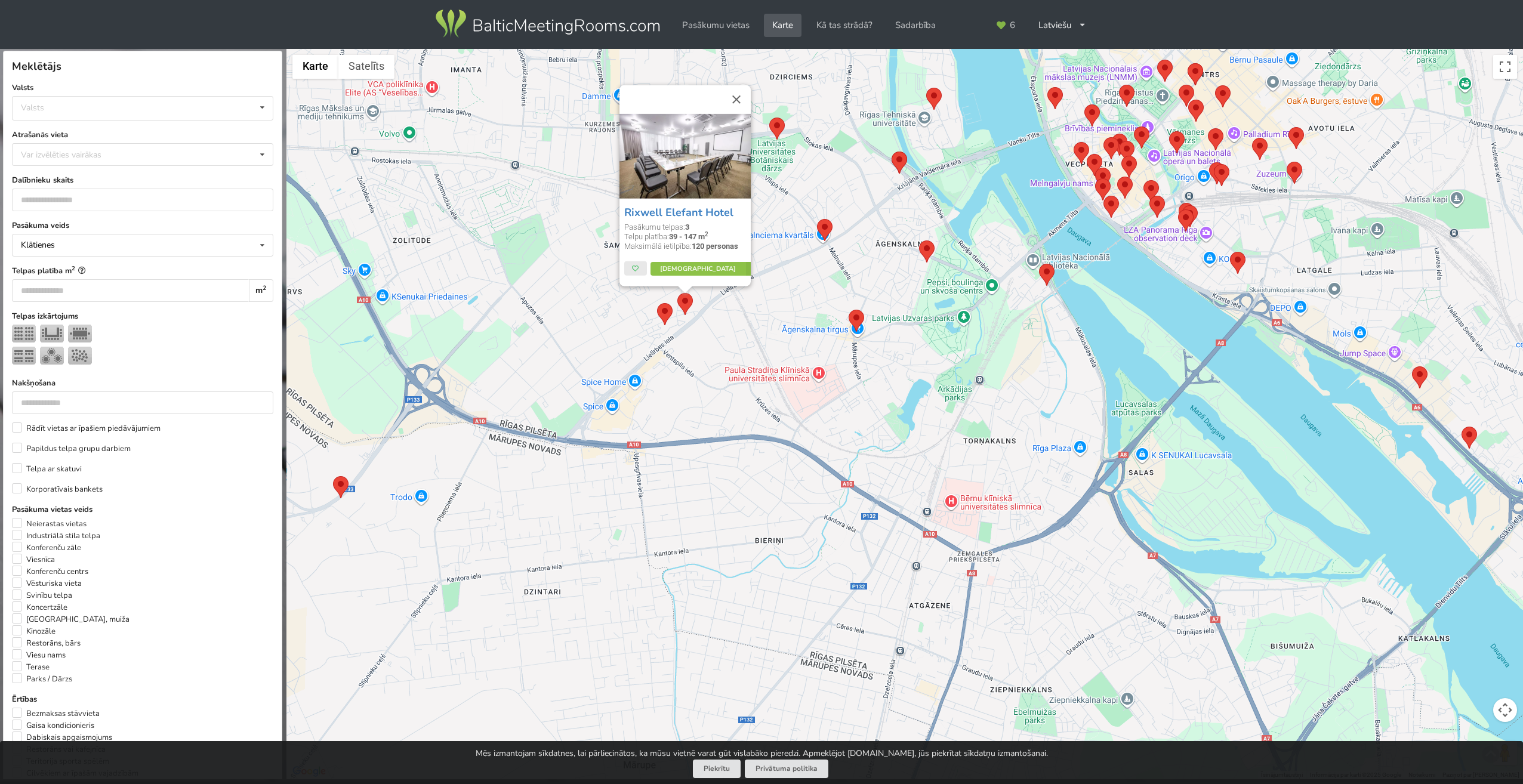
click at [823, 229] on img at bounding box center [824, 229] width 15 height 22
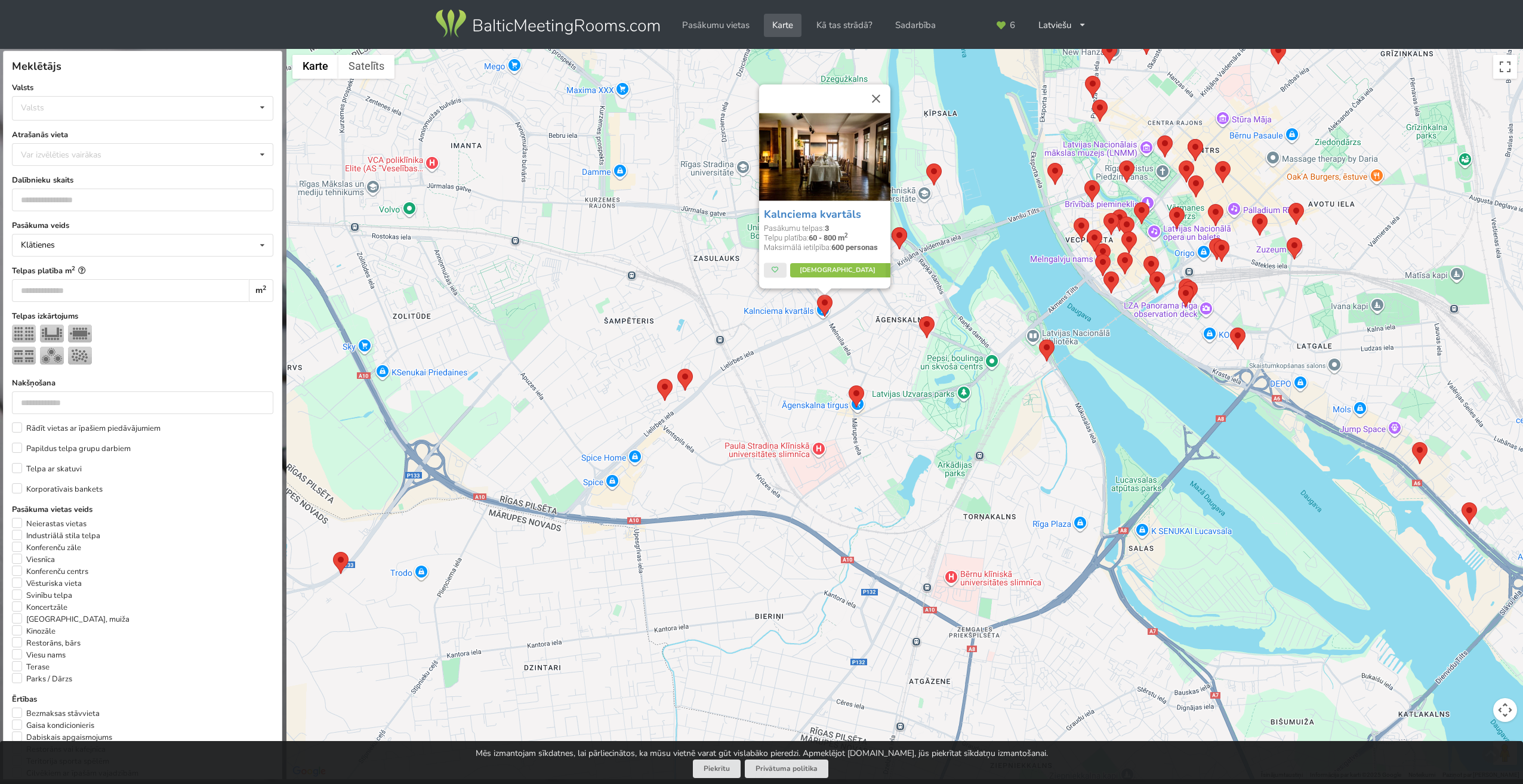
click at [854, 392] on img at bounding box center [856, 396] width 15 height 22
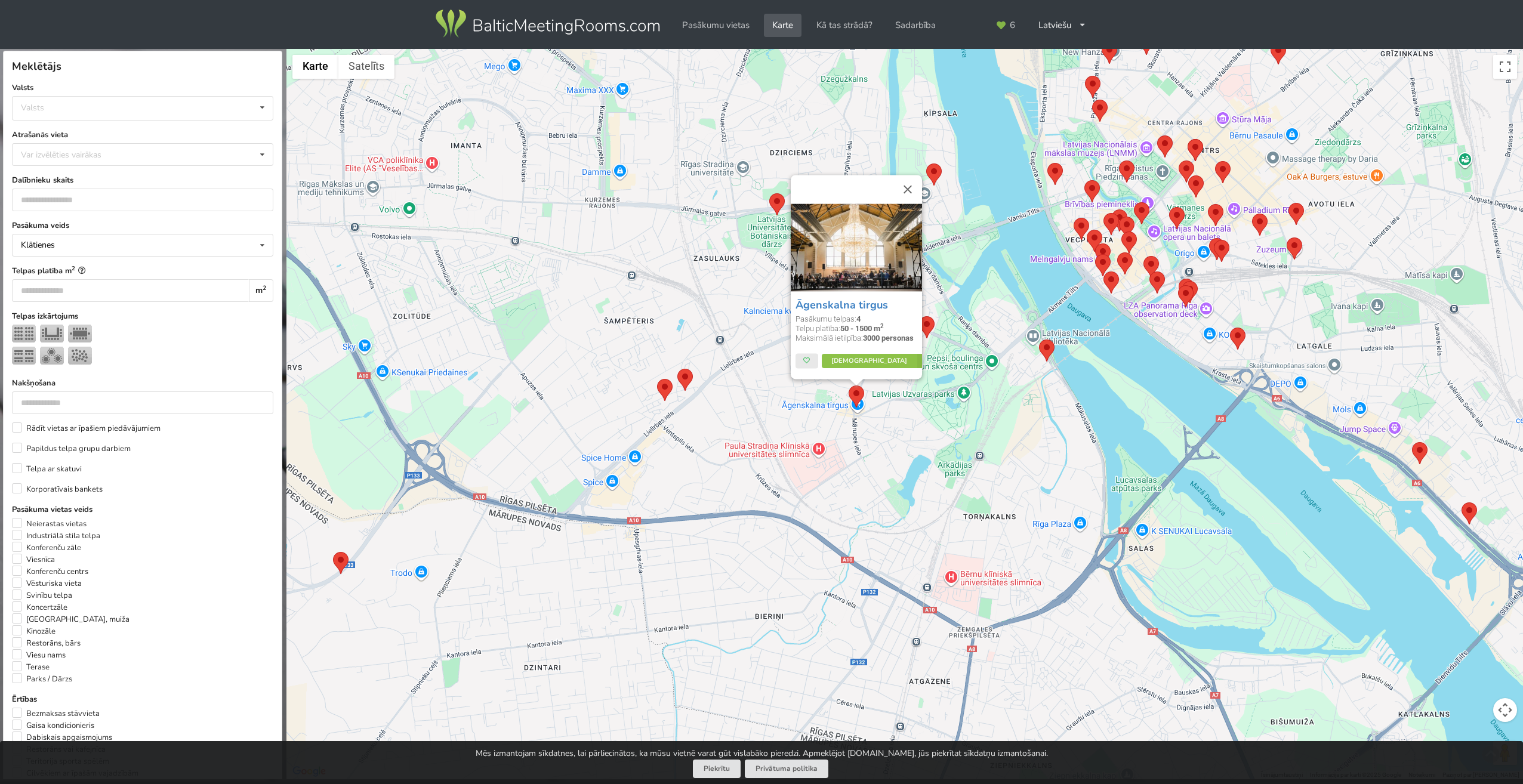
click at [938, 178] on img at bounding box center [933, 174] width 15 height 22
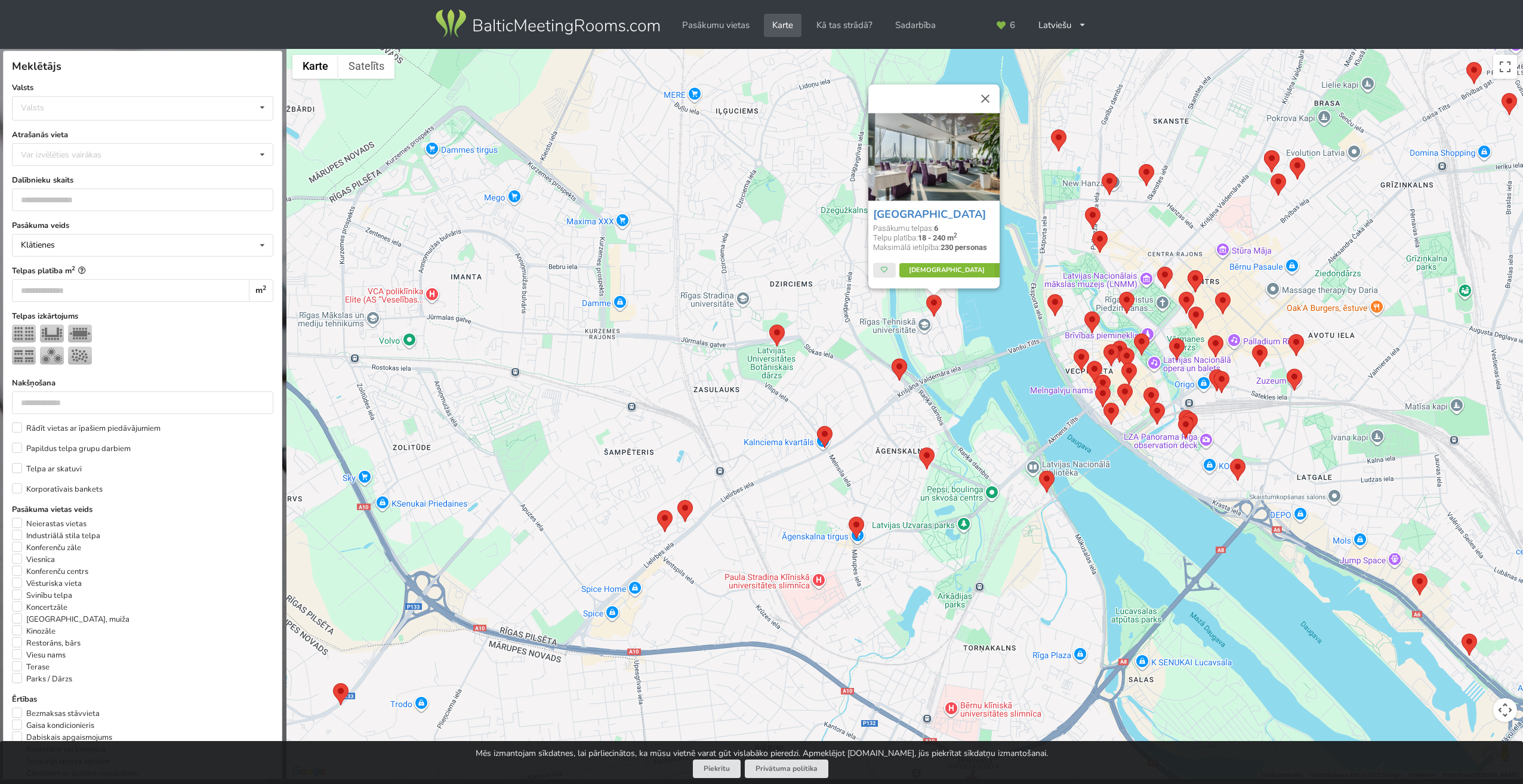
click at [941, 271] on link "Vairāk" at bounding box center [955, 270] width 112 height 14
click at [1046, 480] on img at bounding box center [1046, 481] width 15 height 22
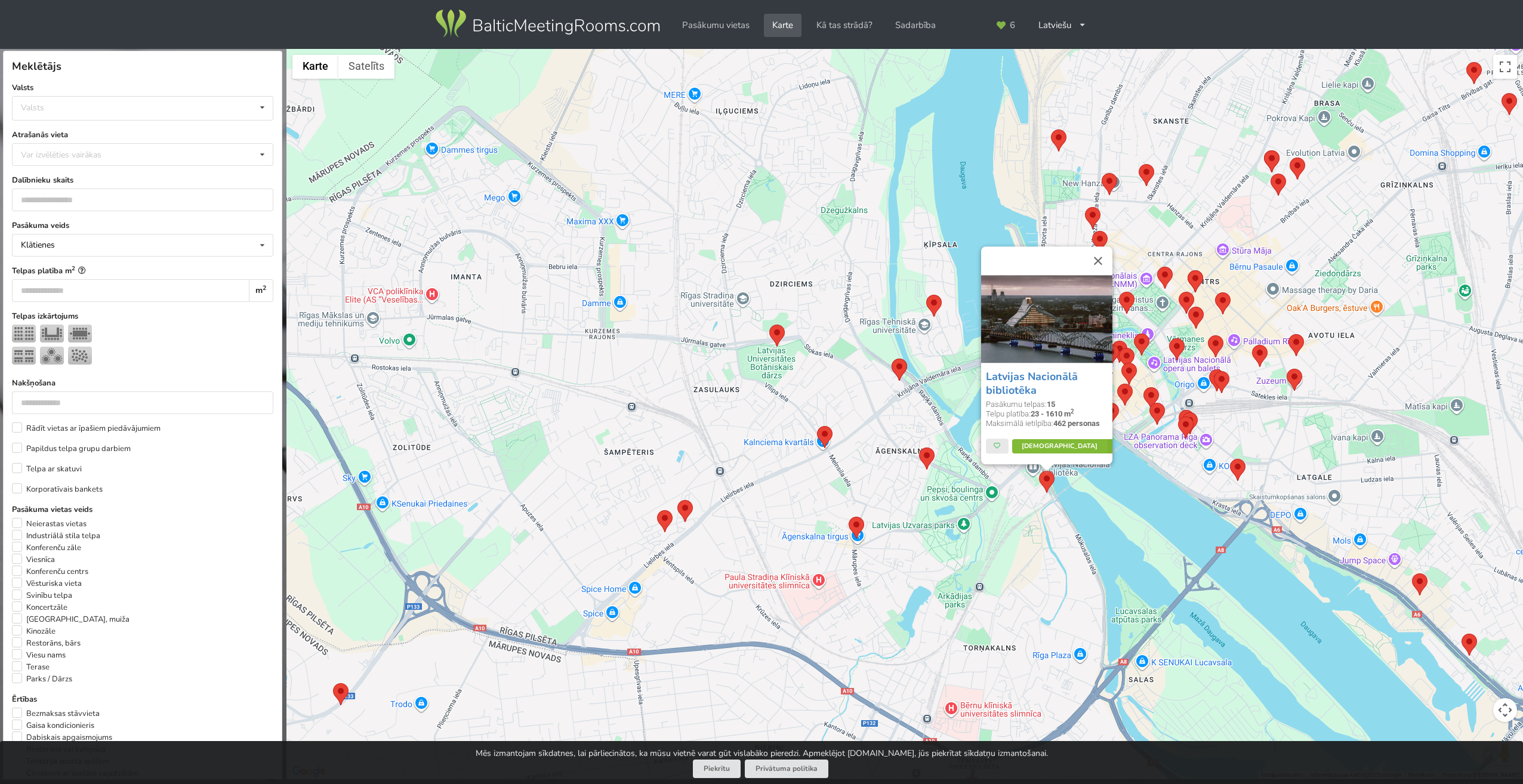
click at [1060, 445] on link "Vairāk" at bounding box center [1068, 447] width 112 height 14
click at [1138, 486] on div "Latvijas Nacionālā bibliotēka Pasākumu telpas: 15 Telpu platība: 23 - 1610 m 2 …" at bounding box center [905, 415] width 1237 height 731
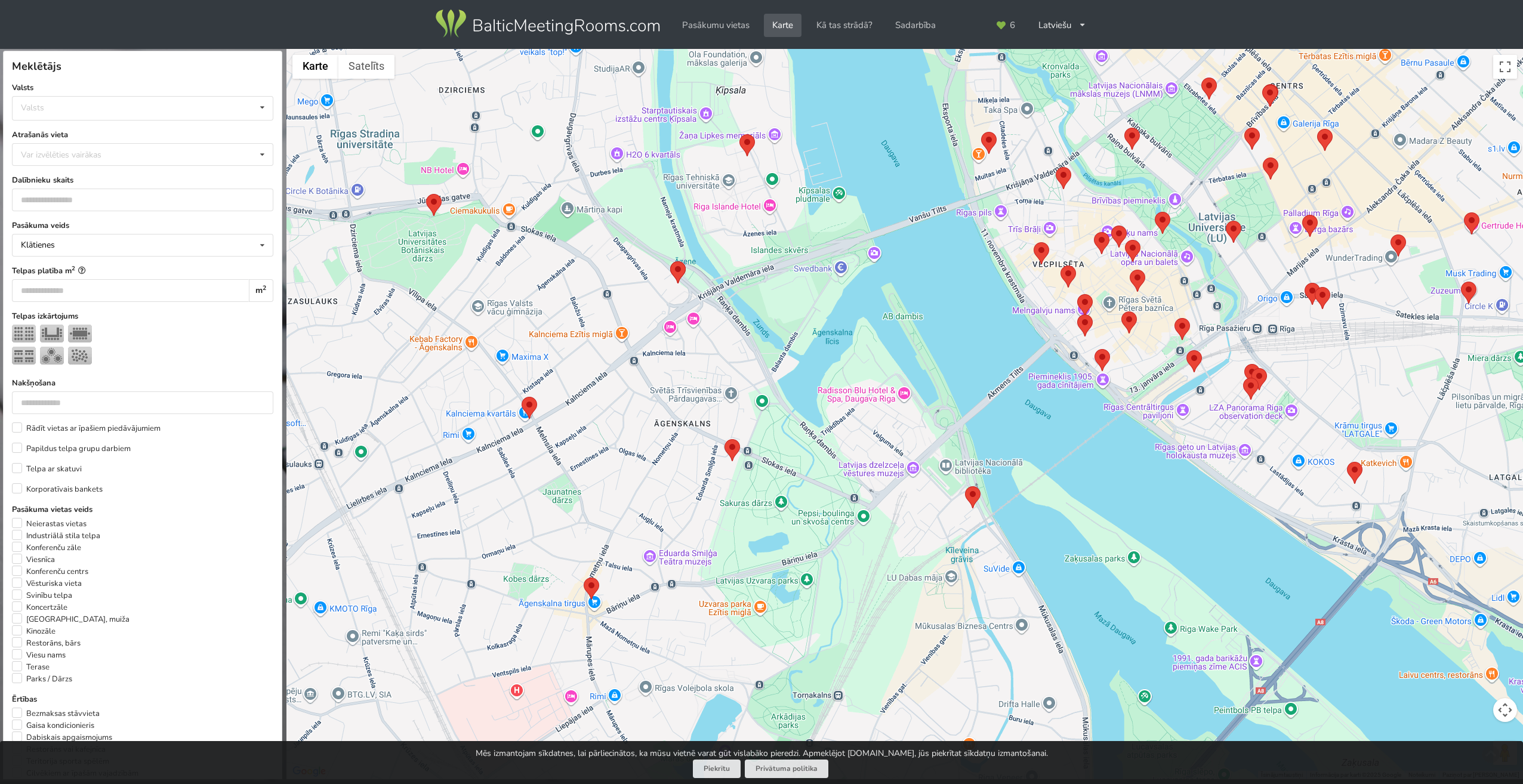
click at [1132, 138] on img at bounding box center [1132, 138] width 15 height 22
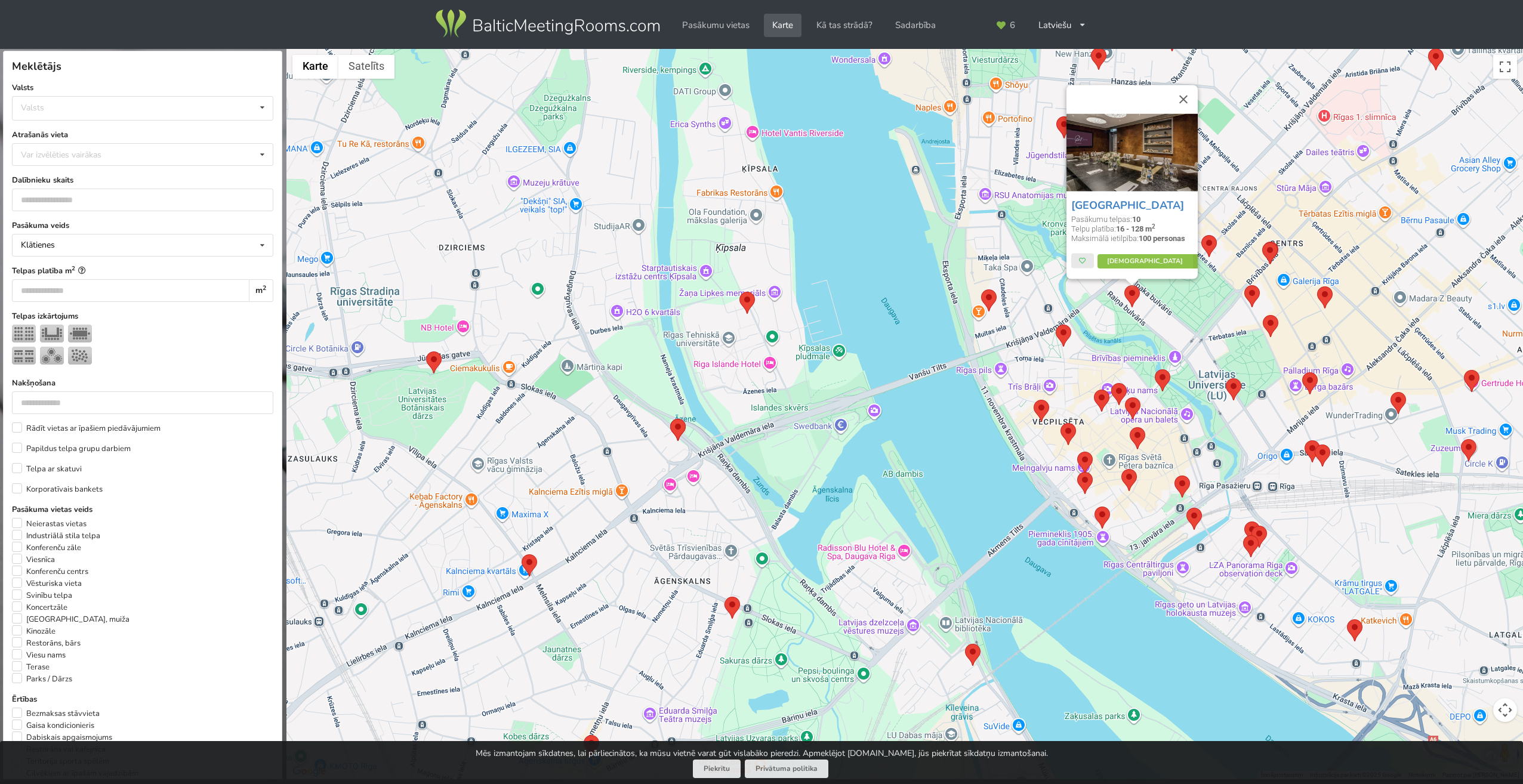
click at [432, 358] on img at bounding box center [433, 362] width 15 height 22
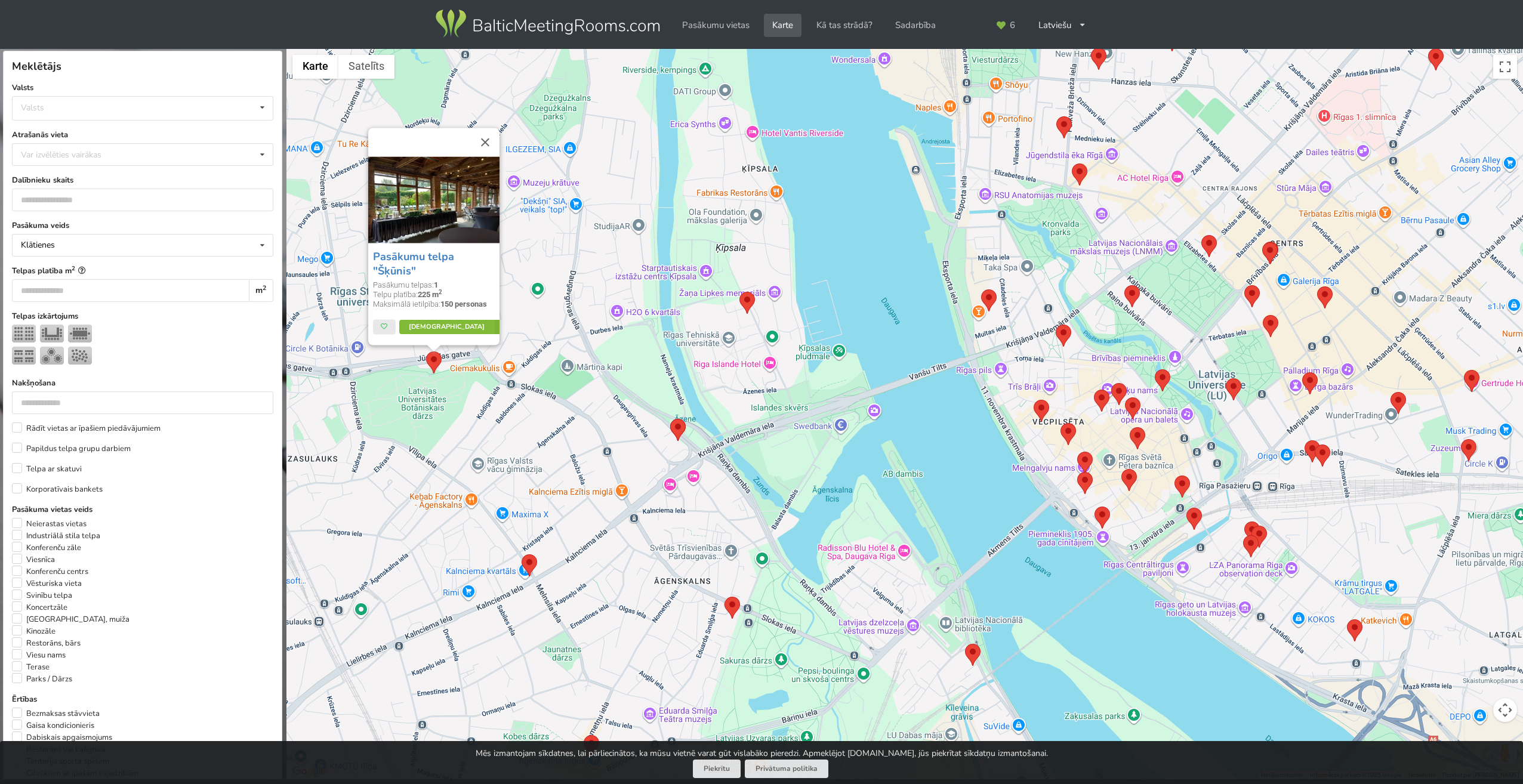
click at [436, 324] on link "Vairāk" at bounding box center [455, 327] width 112 height 14
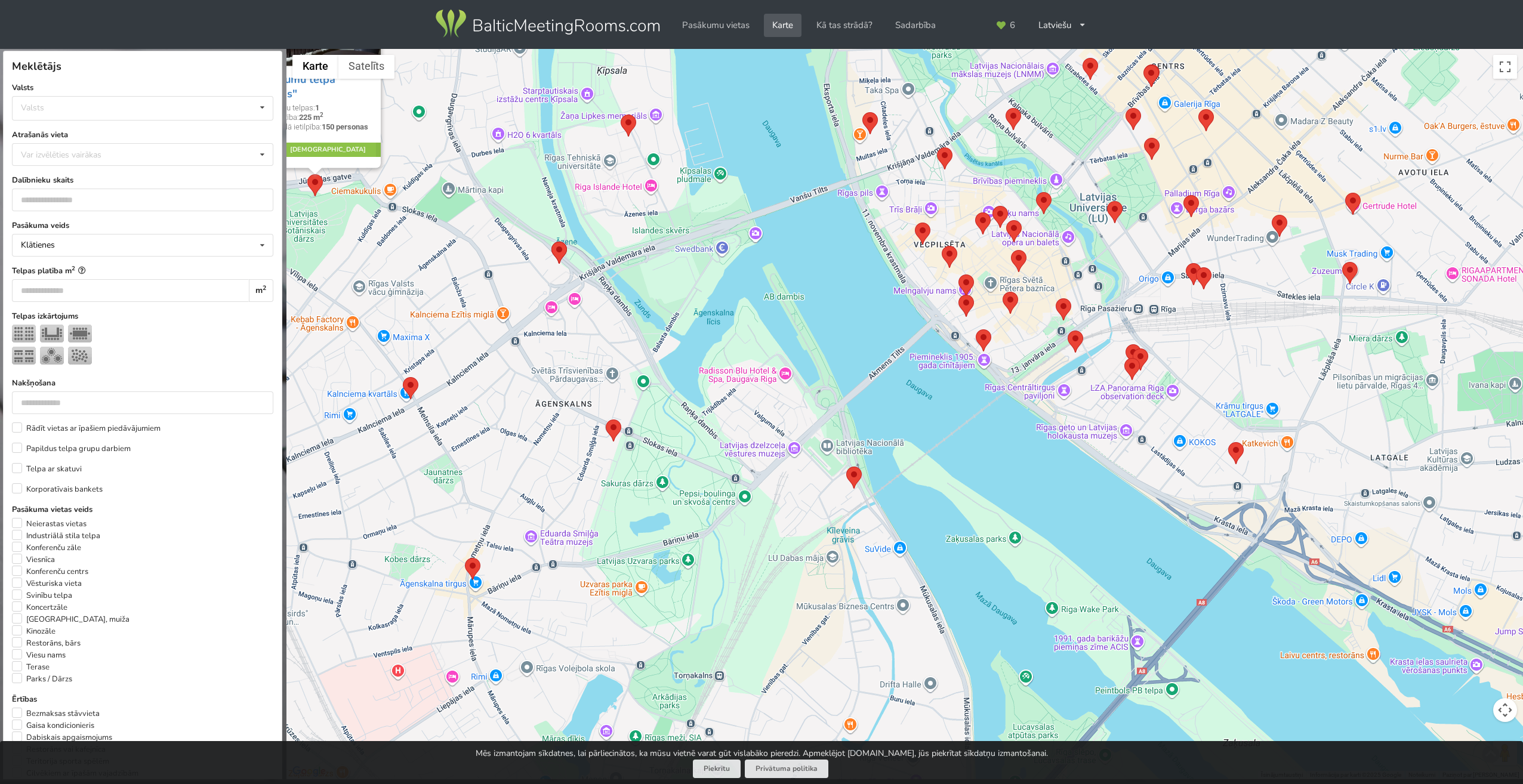
drag, startPoint x: 923, startPoint y: 621, endPoint x: 804, endPoint y: 442, distance: 214.9
click at [804, 442] on div "Pasākumu telpa "Šķūnis" Pasākumu telpas: 1 Telpu platība: 225 m 2 Maksimālā iet…" at bounding box center [905, 415] width 1237 height 731
click at [854, 476] on img at bounding box center [853, 476] width 15 height 22
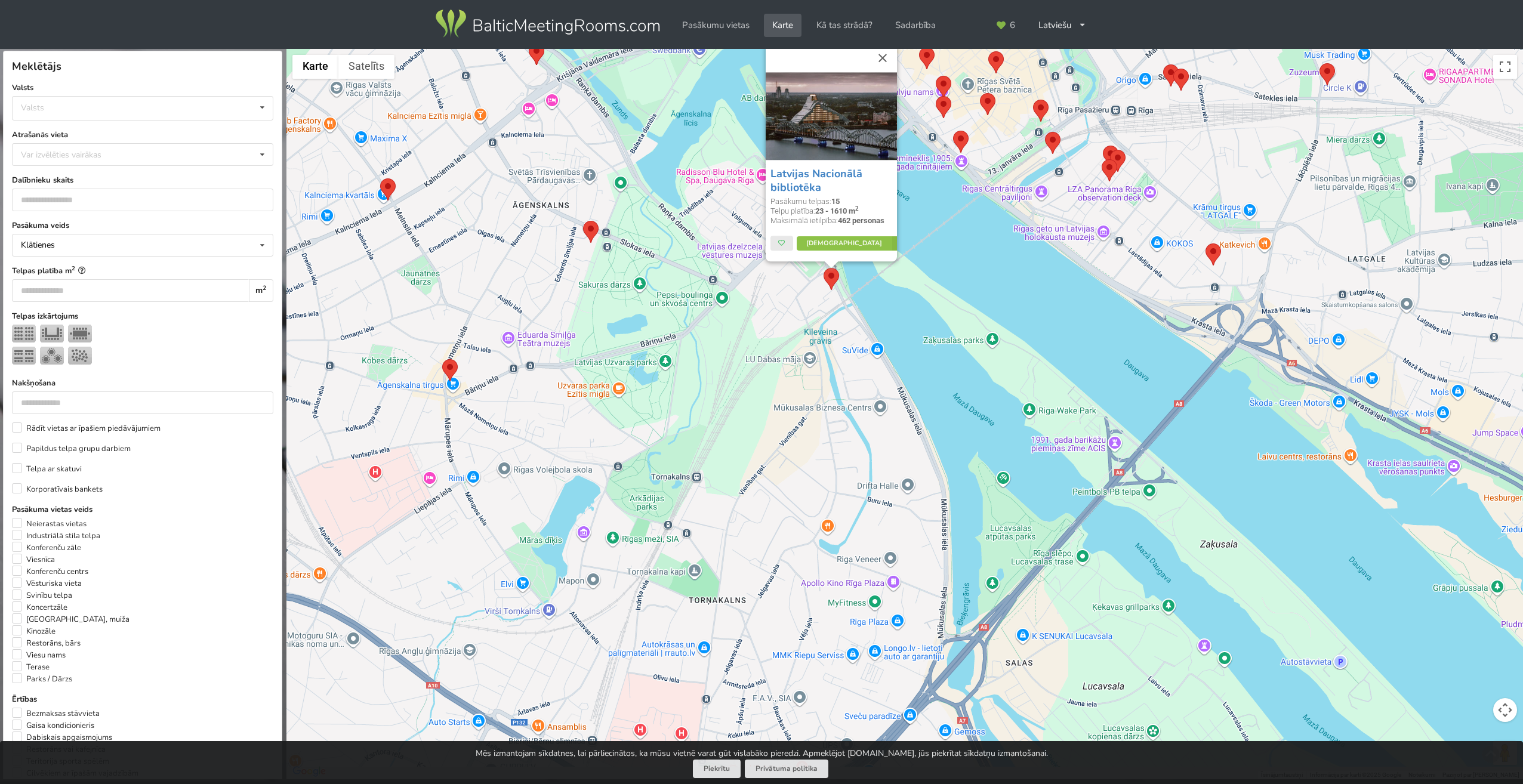
drag, startPoint x: 874, startPoint y: 577, endPoint x: 852, endPoint y: 348, distance: 230.1
click at [852, 348] on div "Latvijas Nacionālā bibliotēka Pasākumu telpas: 15 Telpu platība: 23 - 1610 m 2 …" at bounding box center [905, 415] width 1237 height 731
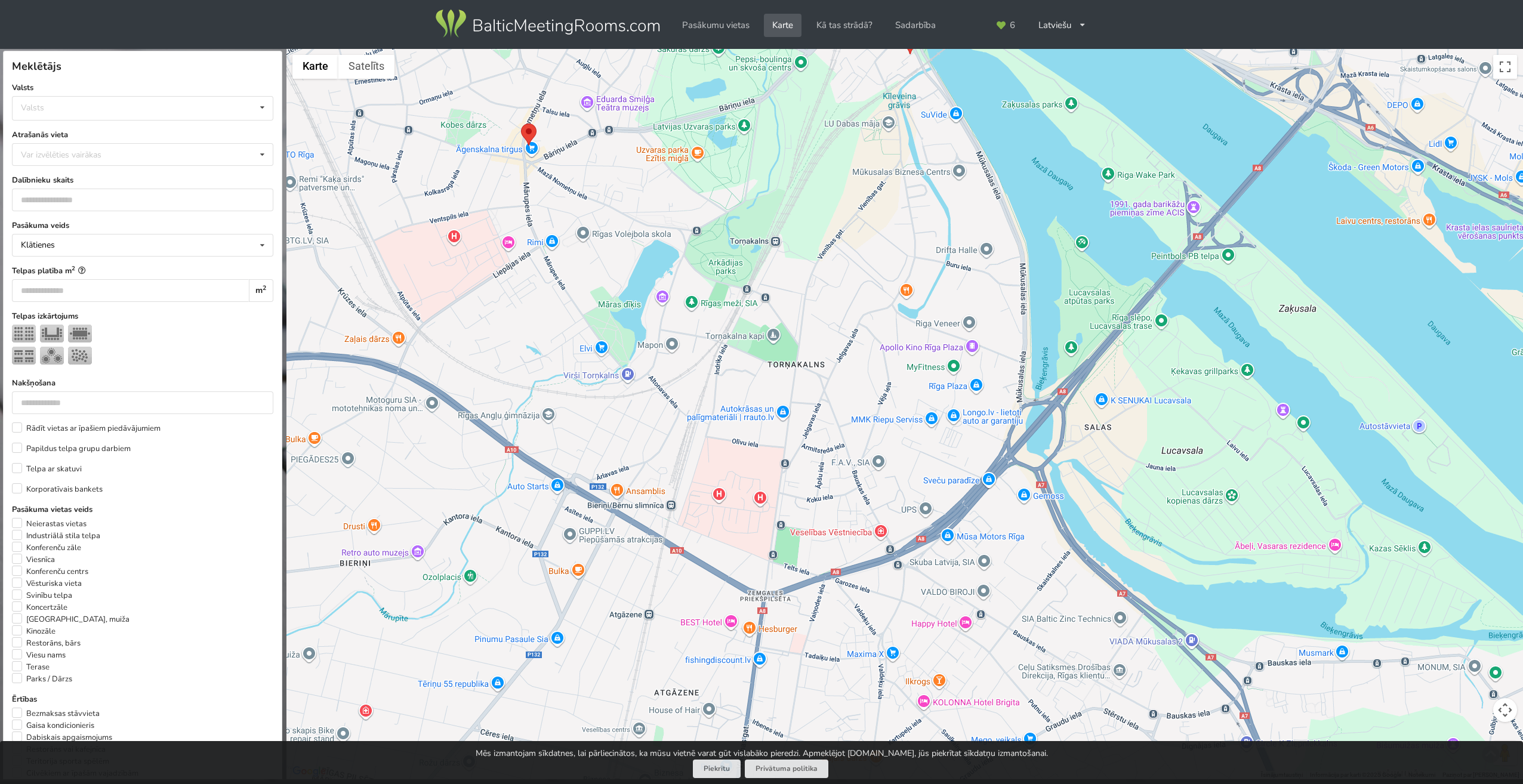
drag, startPoint x: 836, startPoint y: 568, endPoint x: 918, endPoint y: 350, distance: 232.9
click at [918, 350] on div "Latvijas Nacionālā bibliotēka Pasākumu telpas: 15 Telpu platība: 23 - 1610 m 2 …" at bounding box center [905, 415] width 1237 height 731
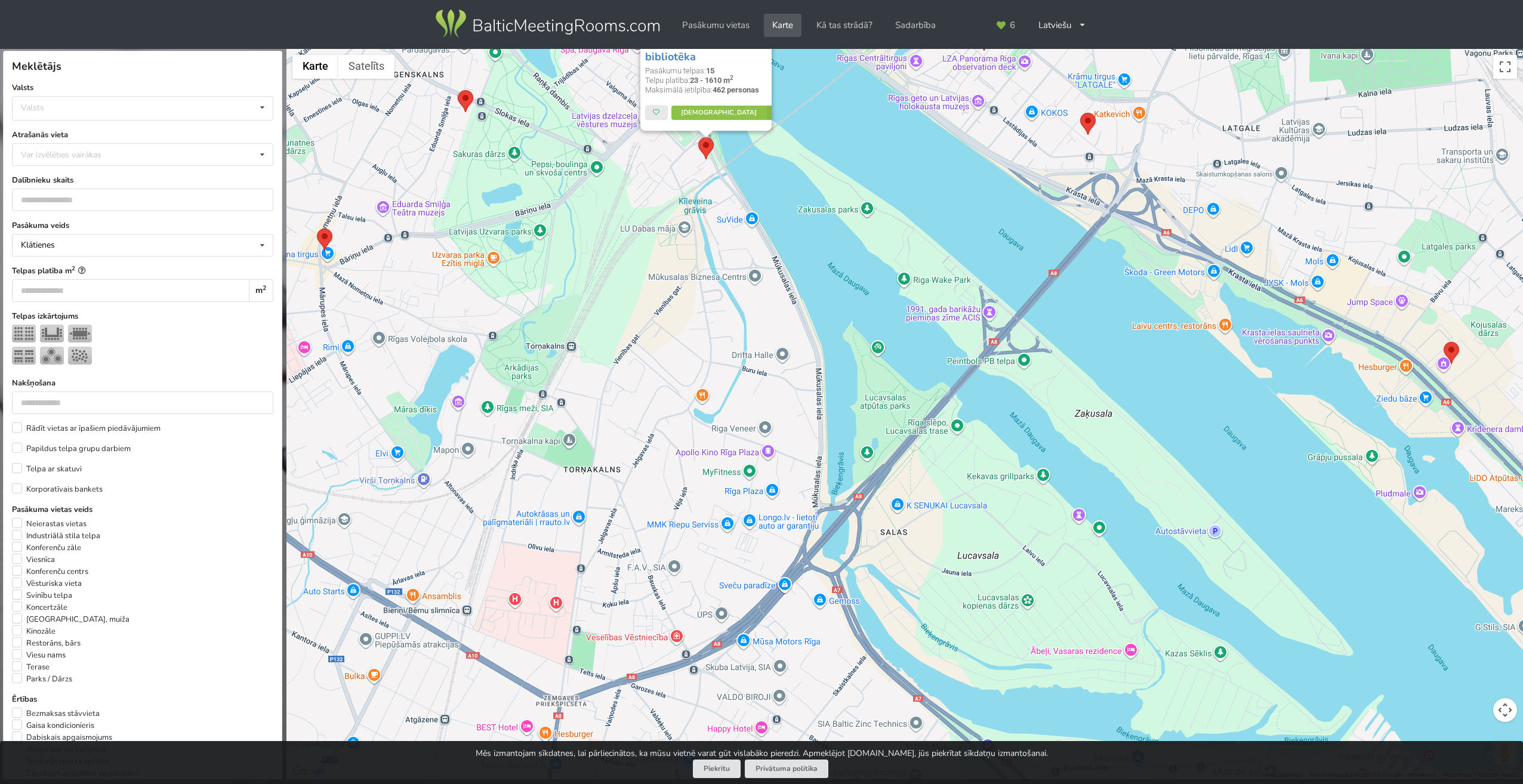
drag, startPoint x: 947, startPoint y: 539, endPoint x: 739, endPoint y: 649, distance: 235.3
click at [739, 649] on div "Latvijas Nacionālā bibliotēka Pasākumu telpas: 15 Telpu platība: 23 - 1610 m 2 …" at bounding box center [905, 415] width 1237 height 731
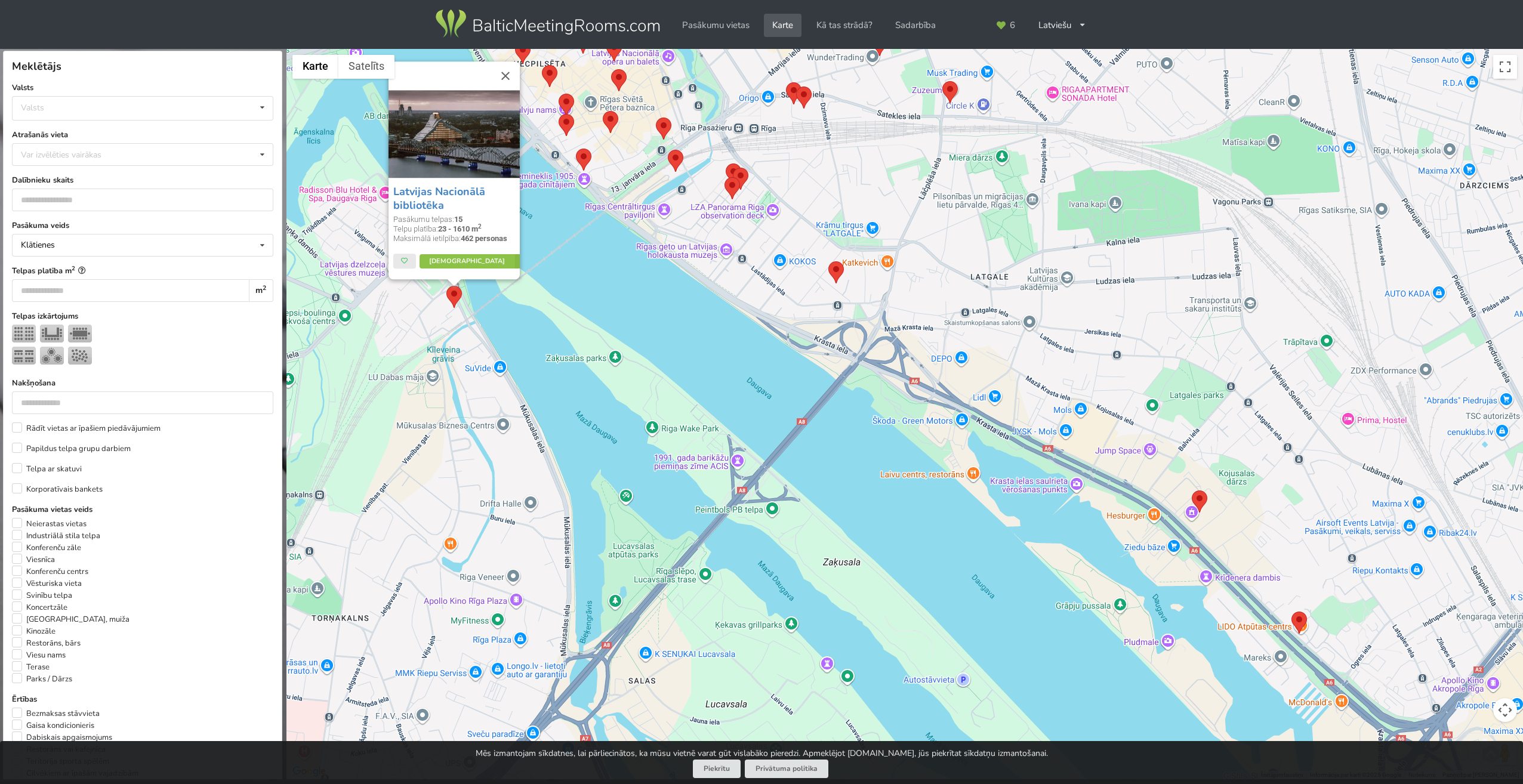
drag, startPoint x: 1047, startPoint y: 412, endPoint x: 800, endPoint y: 560, distance: 287.9
click at [800, 560] on div "Latvijas Nacionālā bibliotēka Pasākumu telpas: 15 Telpu platība: 23 - 1610 m 2 …" at bounding box center [905, 415] width 1237 height 731
click at [841, 273] on img at bounding box center [836, 272] width 15 height 22
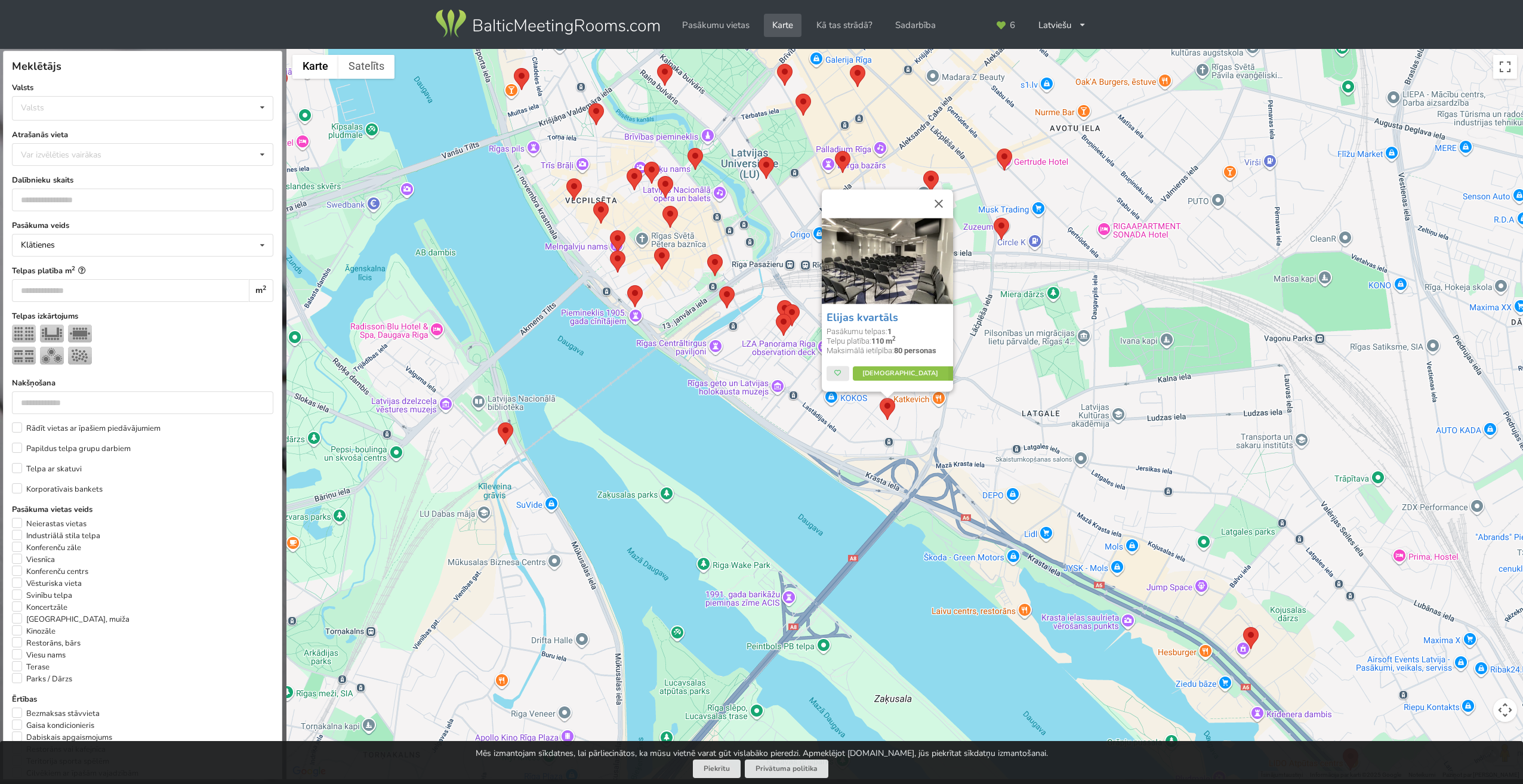
drag, startPoint x: 802, startPoint y: 321, endPoint x: 857, endPoint y: 434, distance: 125.7
click at [857, 434] on div "Elijas kvartāls Pasākumu telpas: 1 Telpu platība: 110 m 2 Maksimālā ietilpība: …" at bounding box center [905, 415] width 1237 height 731
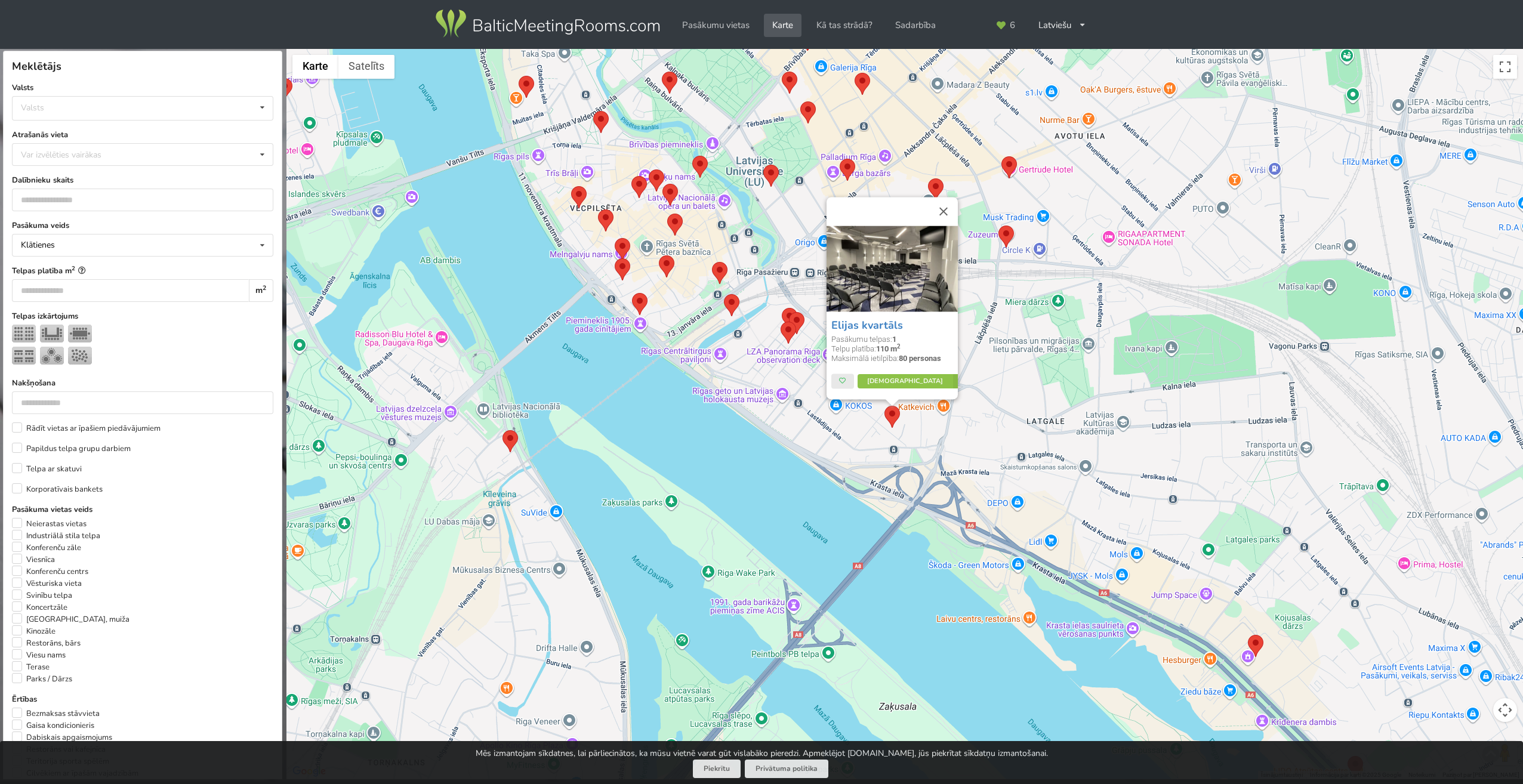
click at [792, 326] on img at bounding box center [788, 332] width 15 height 22
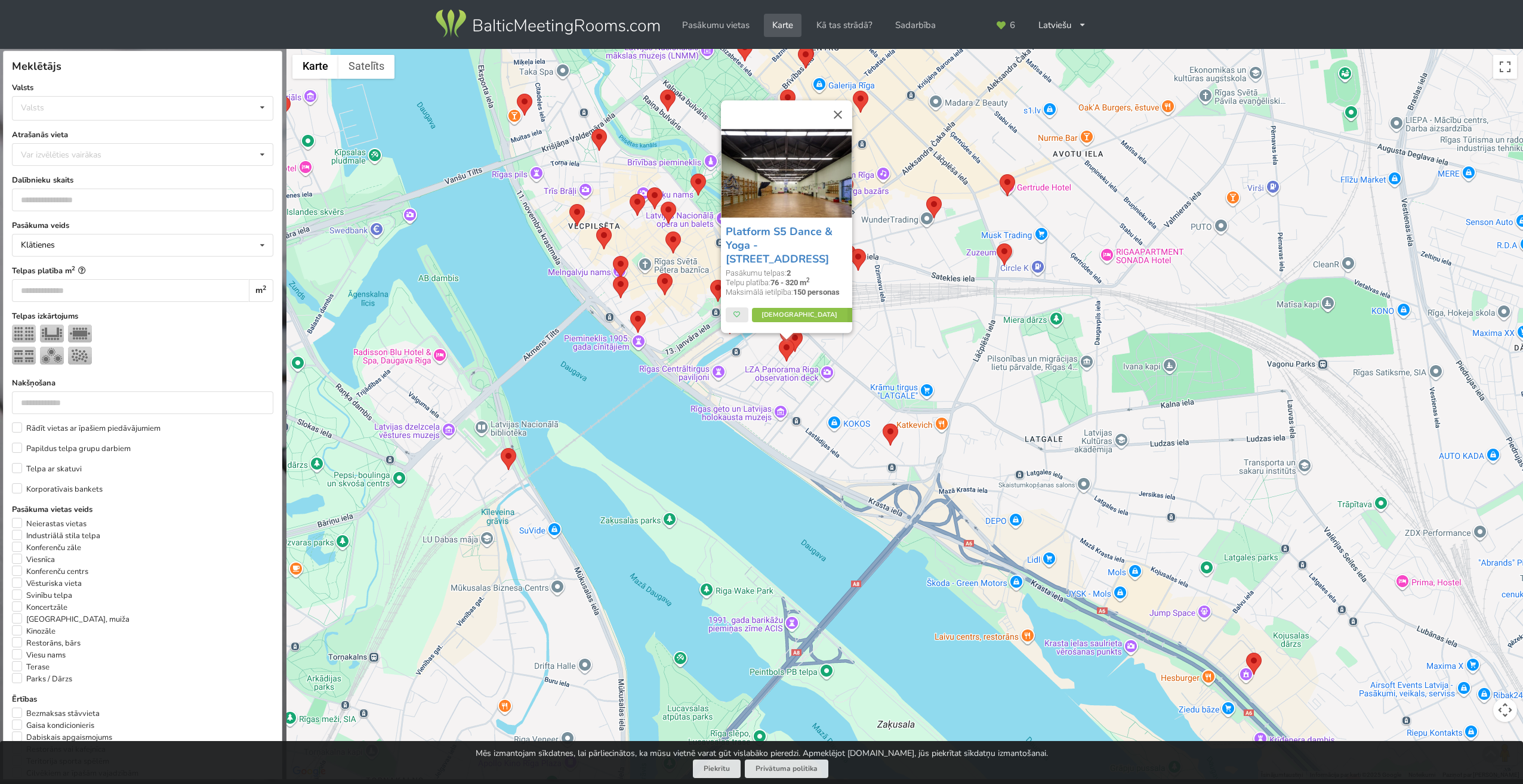
drag, startPoint x: 796, startPoint y: 409, endPoint x: 790, endPoint y: 428, distance: 19.9
click at [790, 428] on div "Platform S5 Dance & Yoga - Spīķeru iela 5 Pasākumu telpas: 2 Telpu platība: 76 …" at bounding box center [905, 415] width 1237 height 731
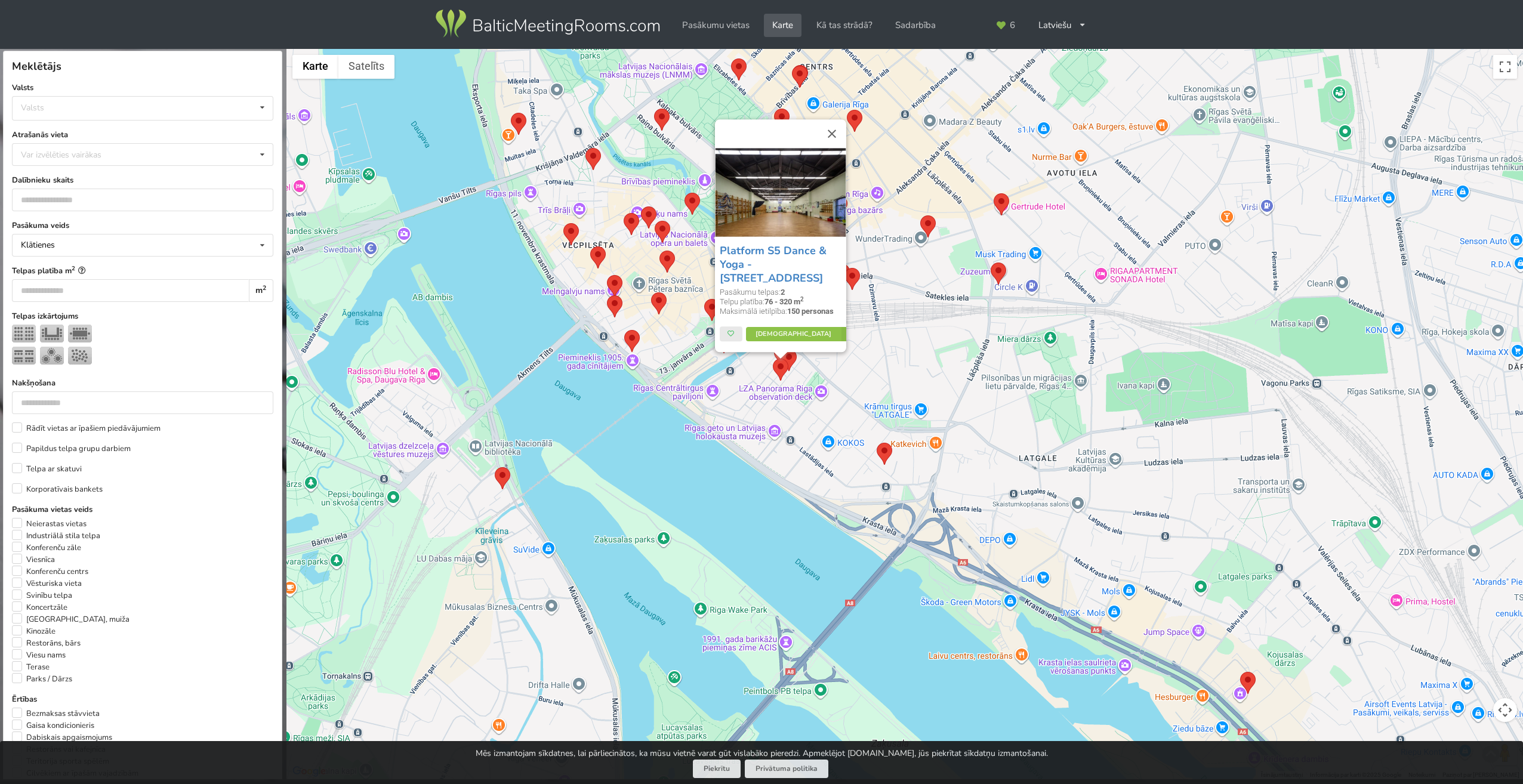
click at [792, 359] on img at bounding box center [789, 360] width 15 height 22
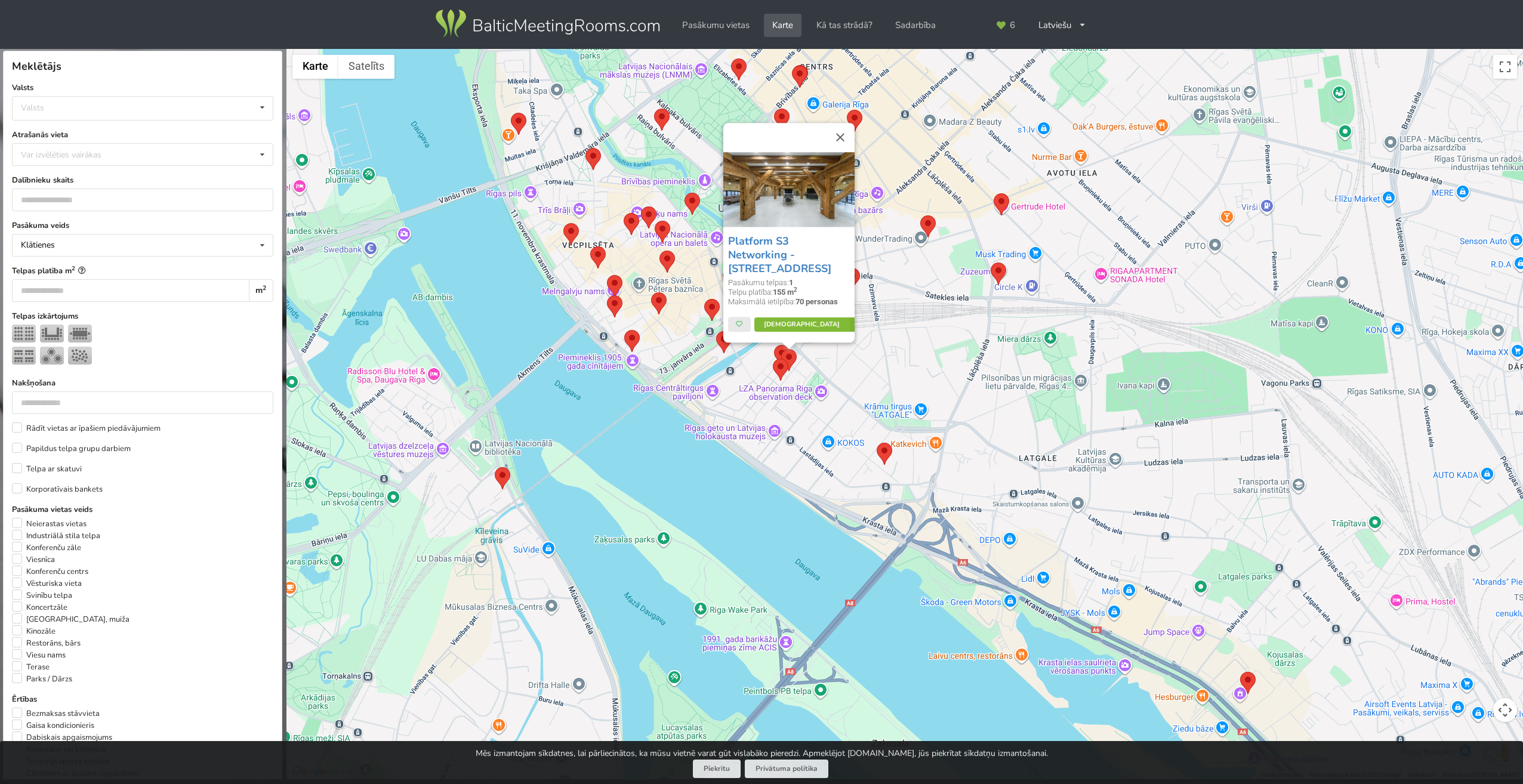
click at [800, 327] on link "Vairāk" at bounding box center [810, 324] width 112 height 14
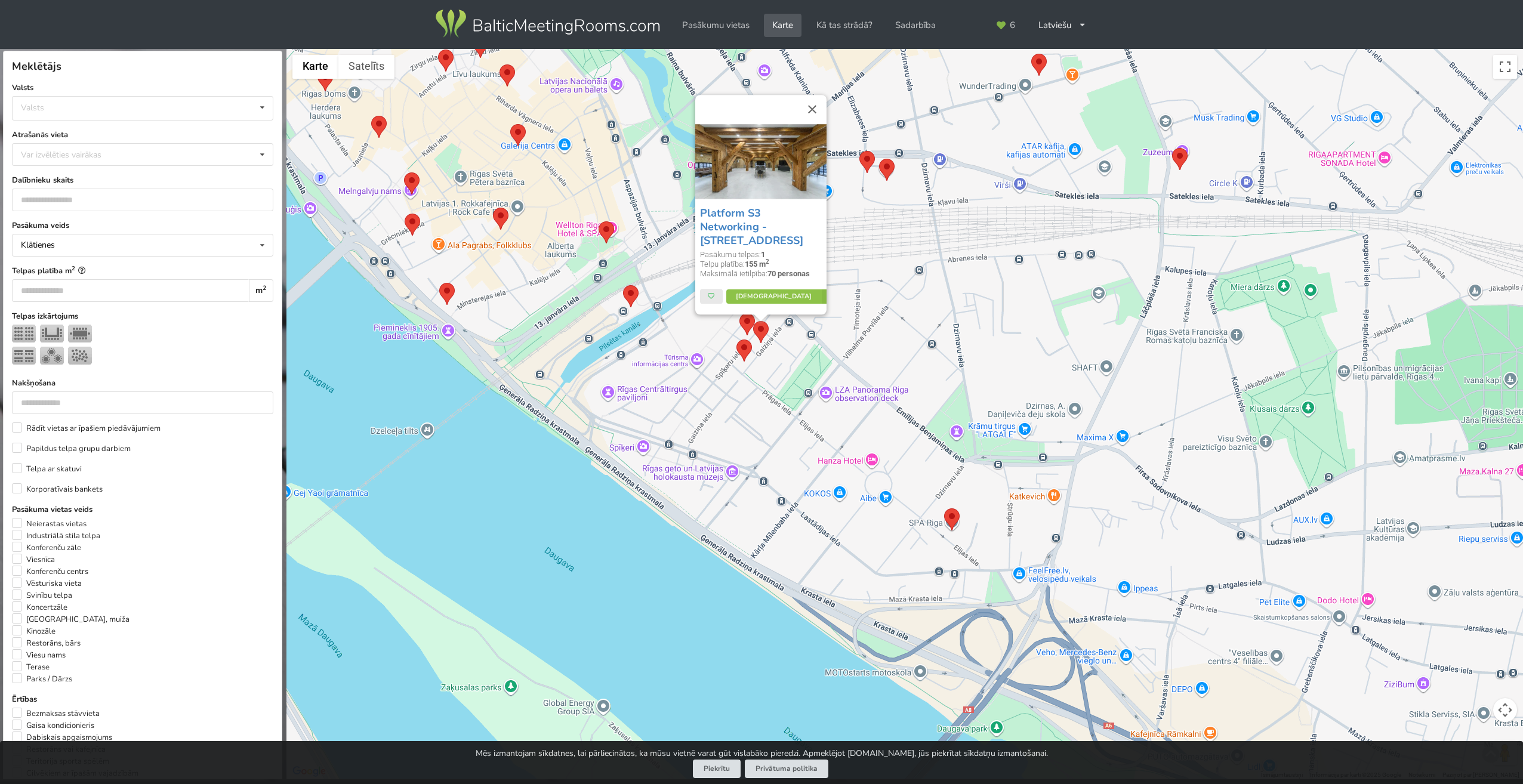
click at [745, 327] on img at bounding box center [747, 324] width 15 height 22
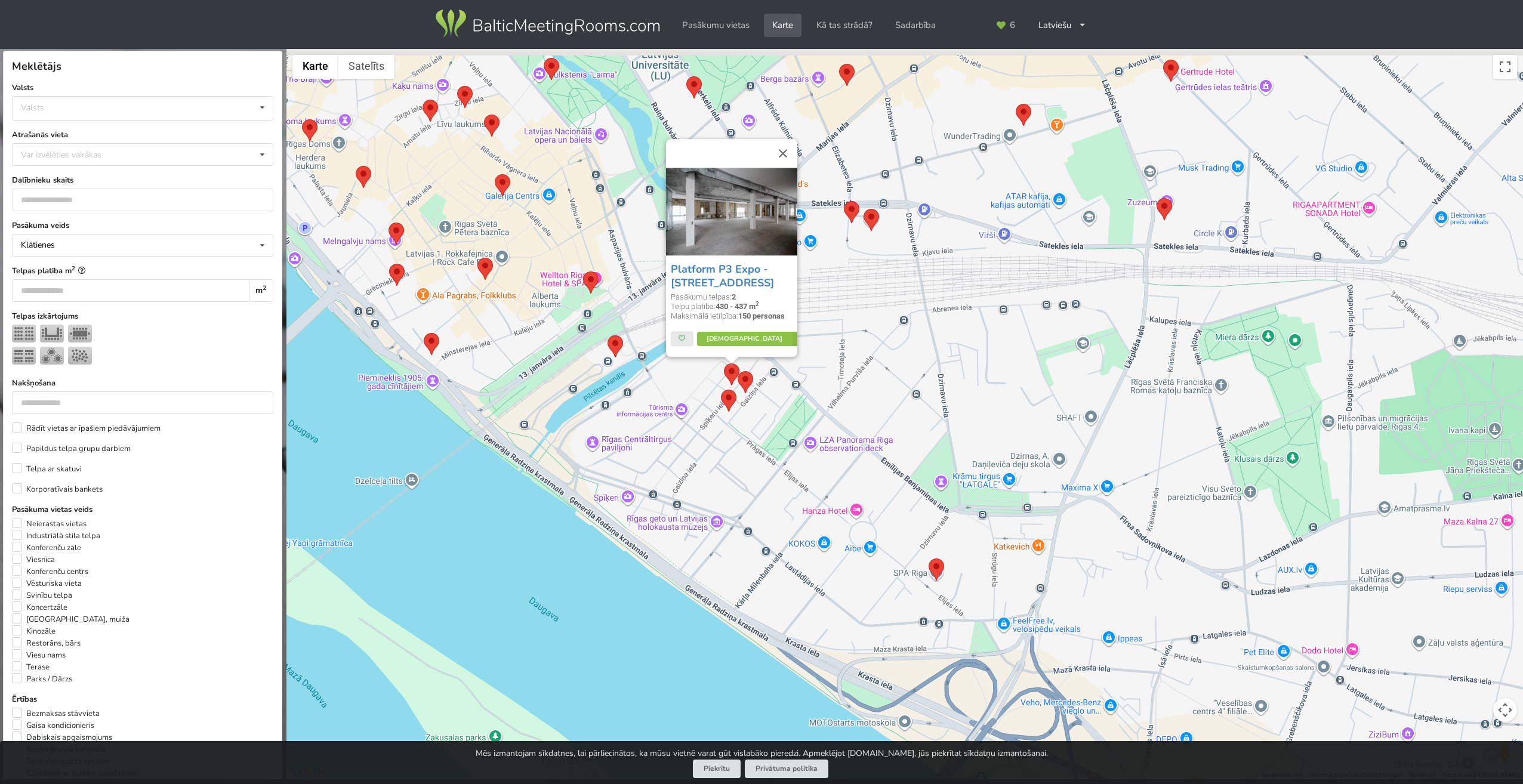
drag, startPoint x: 702, startPoint y: 406, endPoint x: 686, endPoint y: 460, distance: 56.3
click at [686, 460] on div "Platform P3 Expo - Pūpolu iela 3 Pasākumu telpas: 2 Telpu platība: 430 - 437 m …" at bounding box center [905, 415] width 1237 height 731
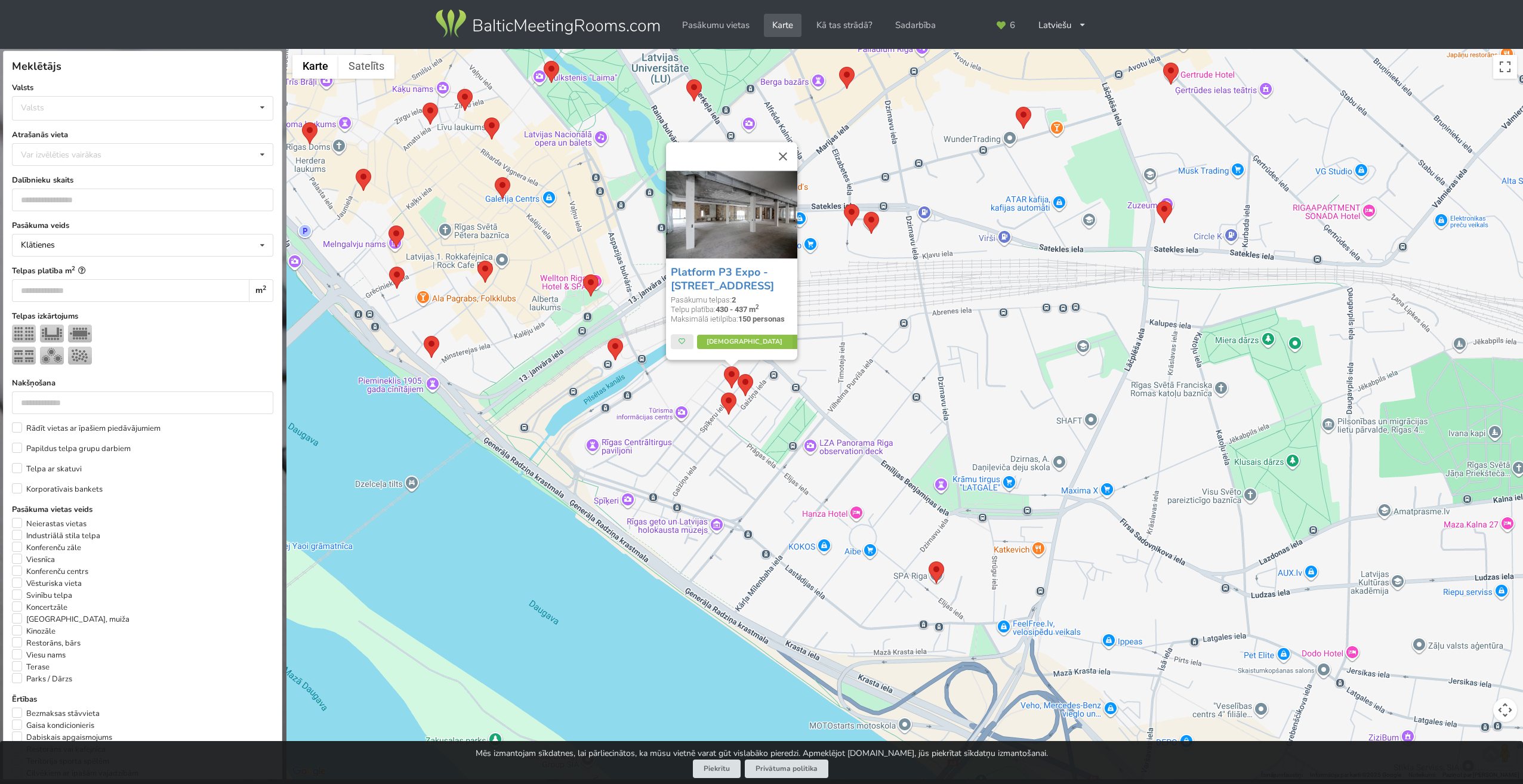
click at [850, 219] on img at bounding box center [851, 215] width 15 height 22
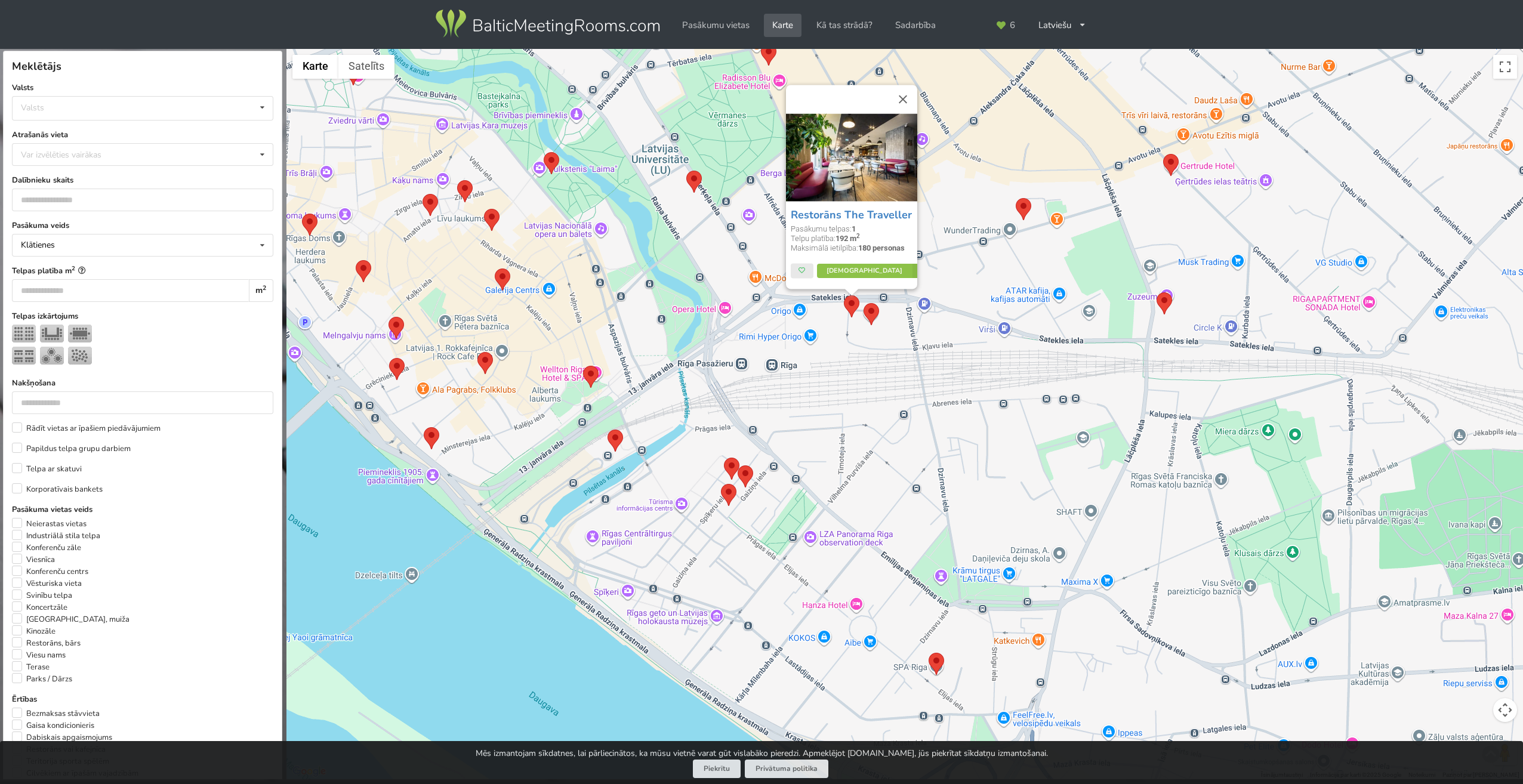
click at [873, 311] on img at bounding box center [871, 314] width 15 height 22
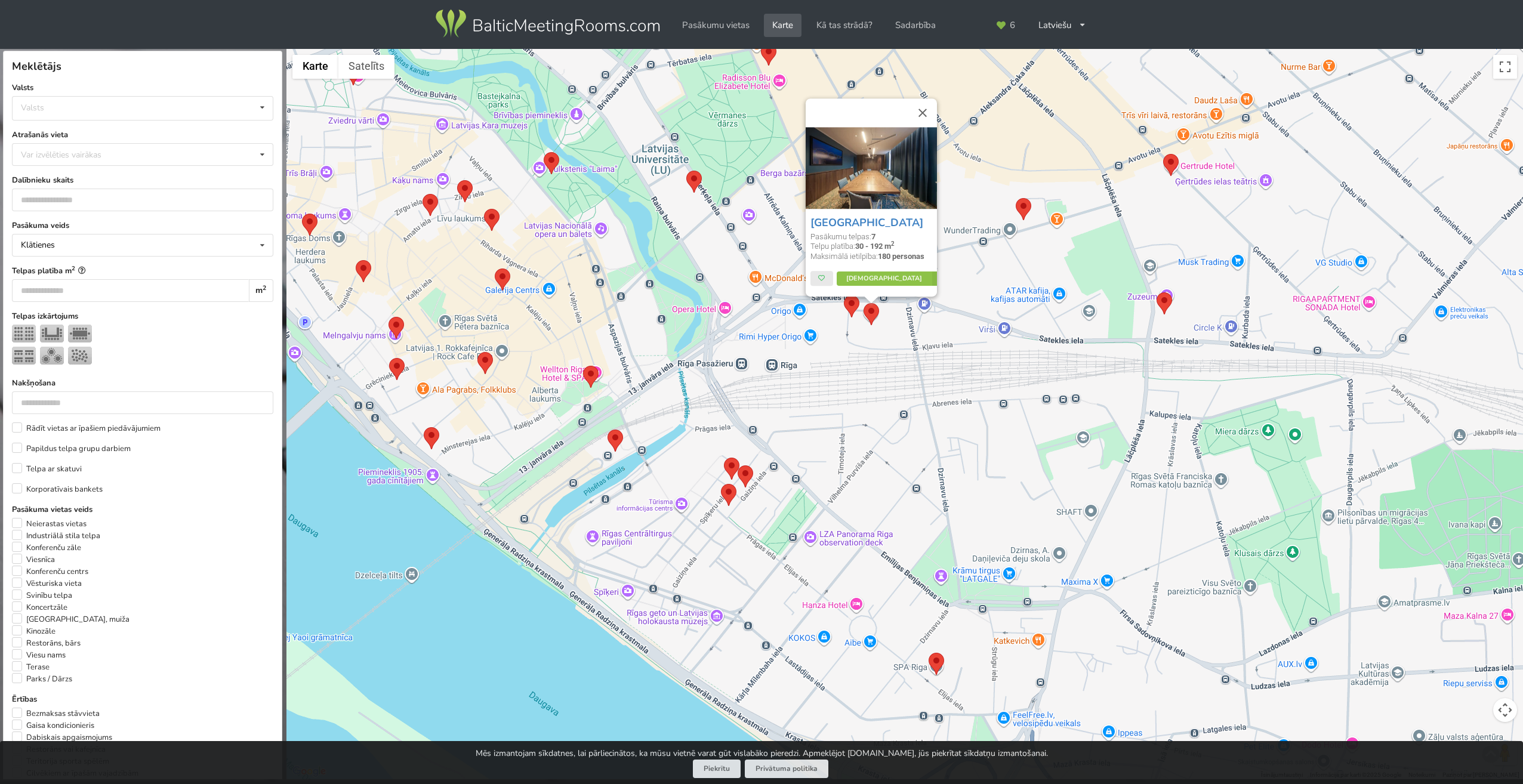
click at [1018, 205] on img at bounding box center [1023, 209] width 15 height 22
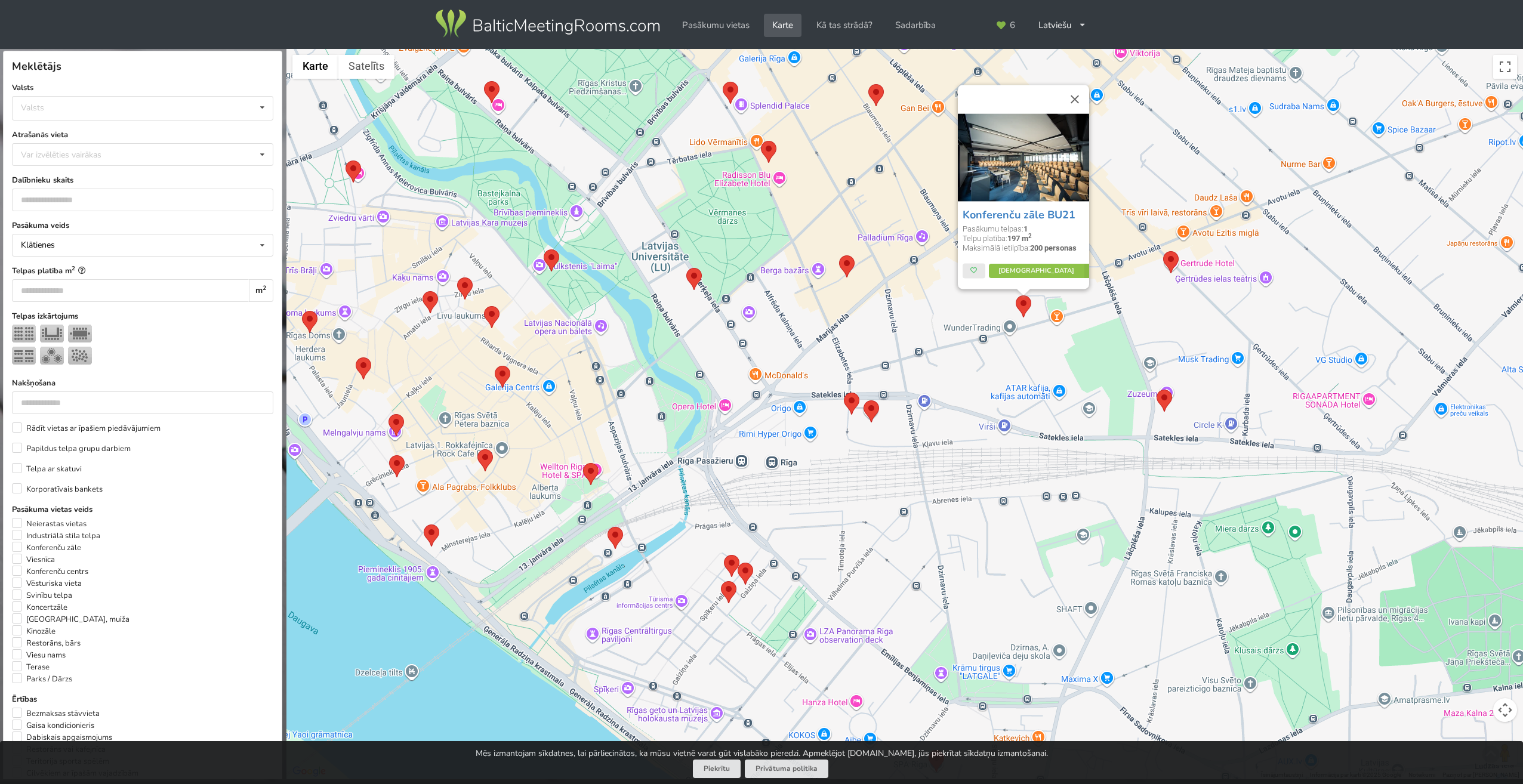
click at [1172, 256] on img at bounding box center [1170, 262] width 15 height 22
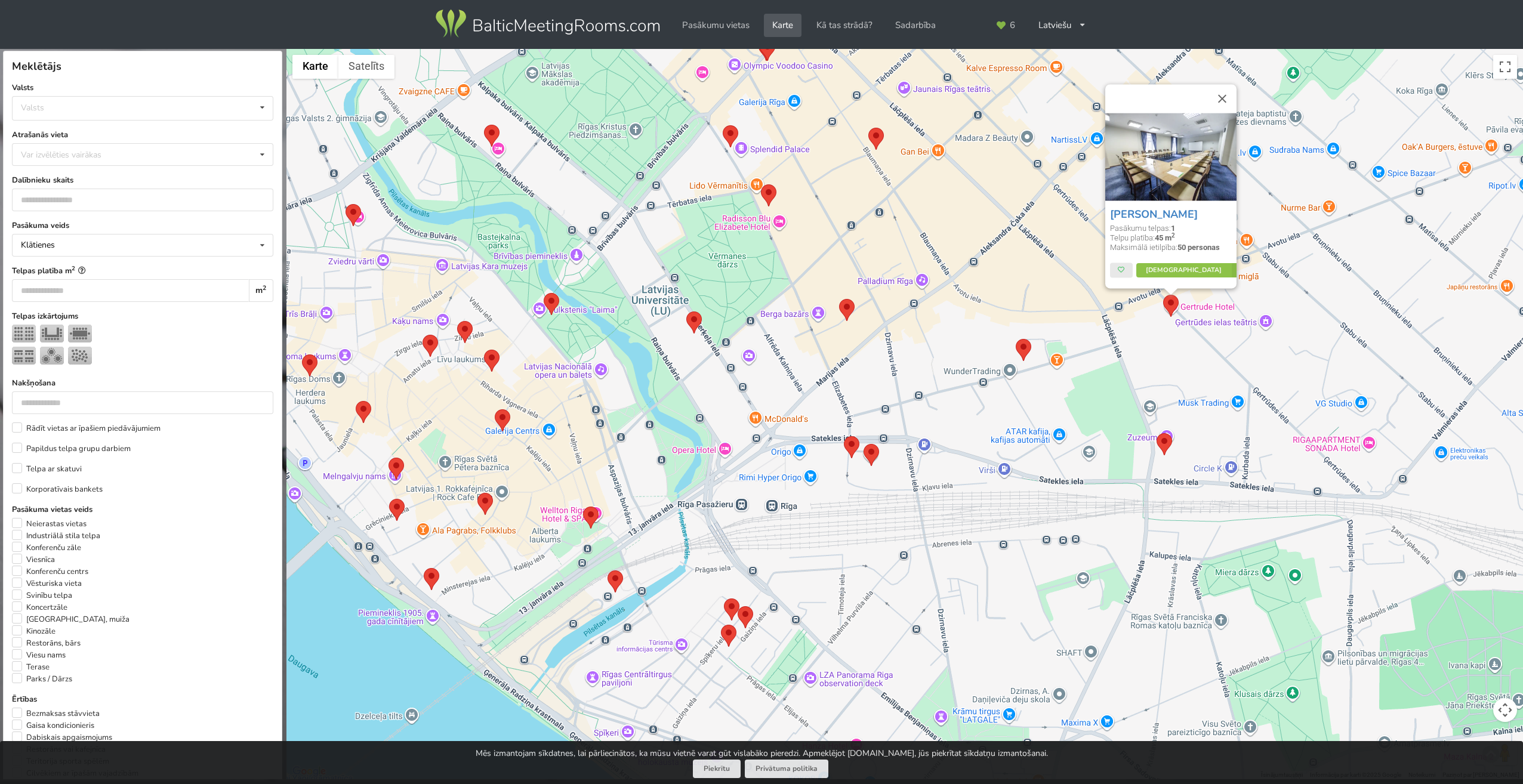
click at [1163, 444] on img at bounding box center [1164, 444] width 15 height 22
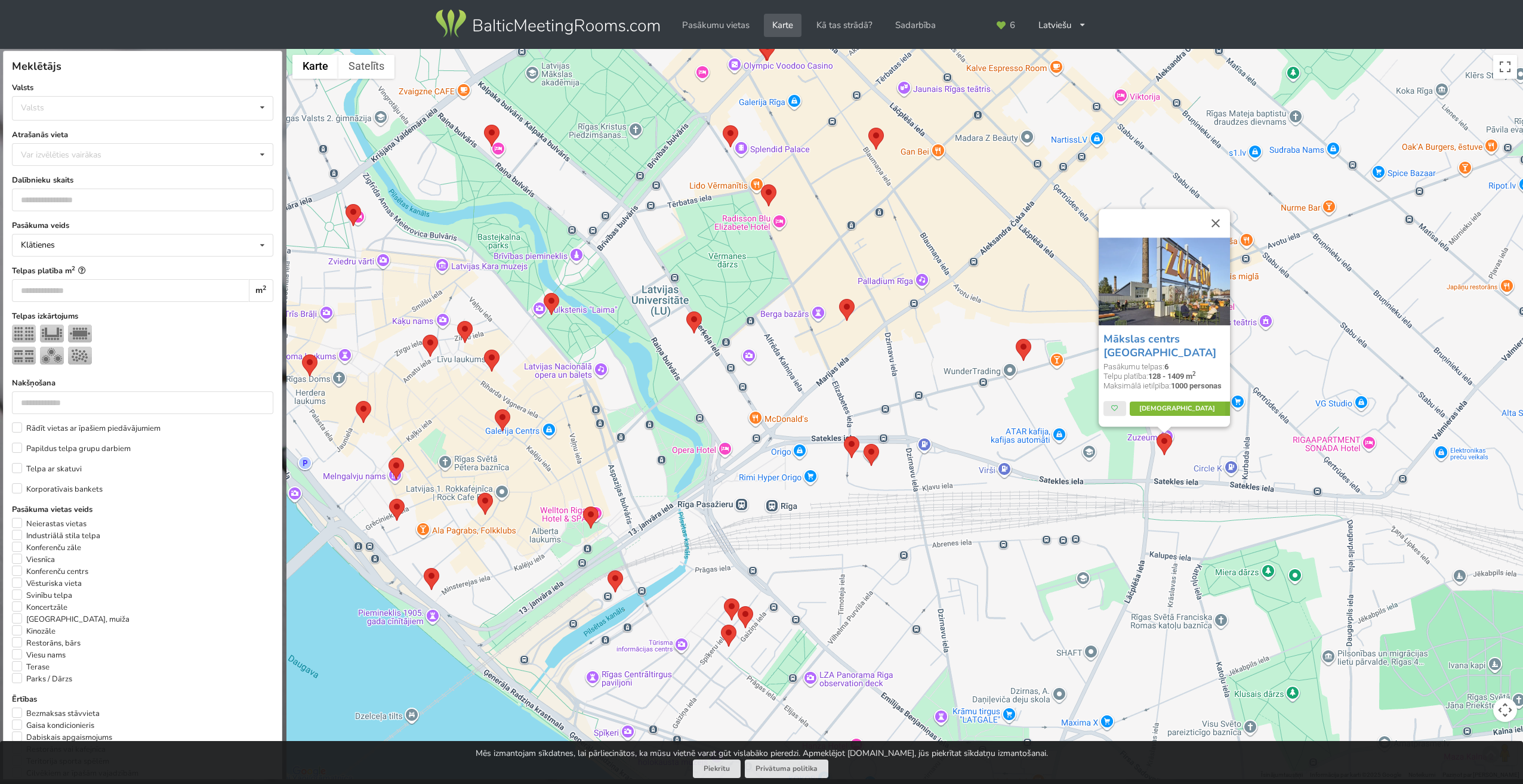
click at [1168, 408] on link "Vairāk" at bounding box center [1186, 409] width 112 height 14
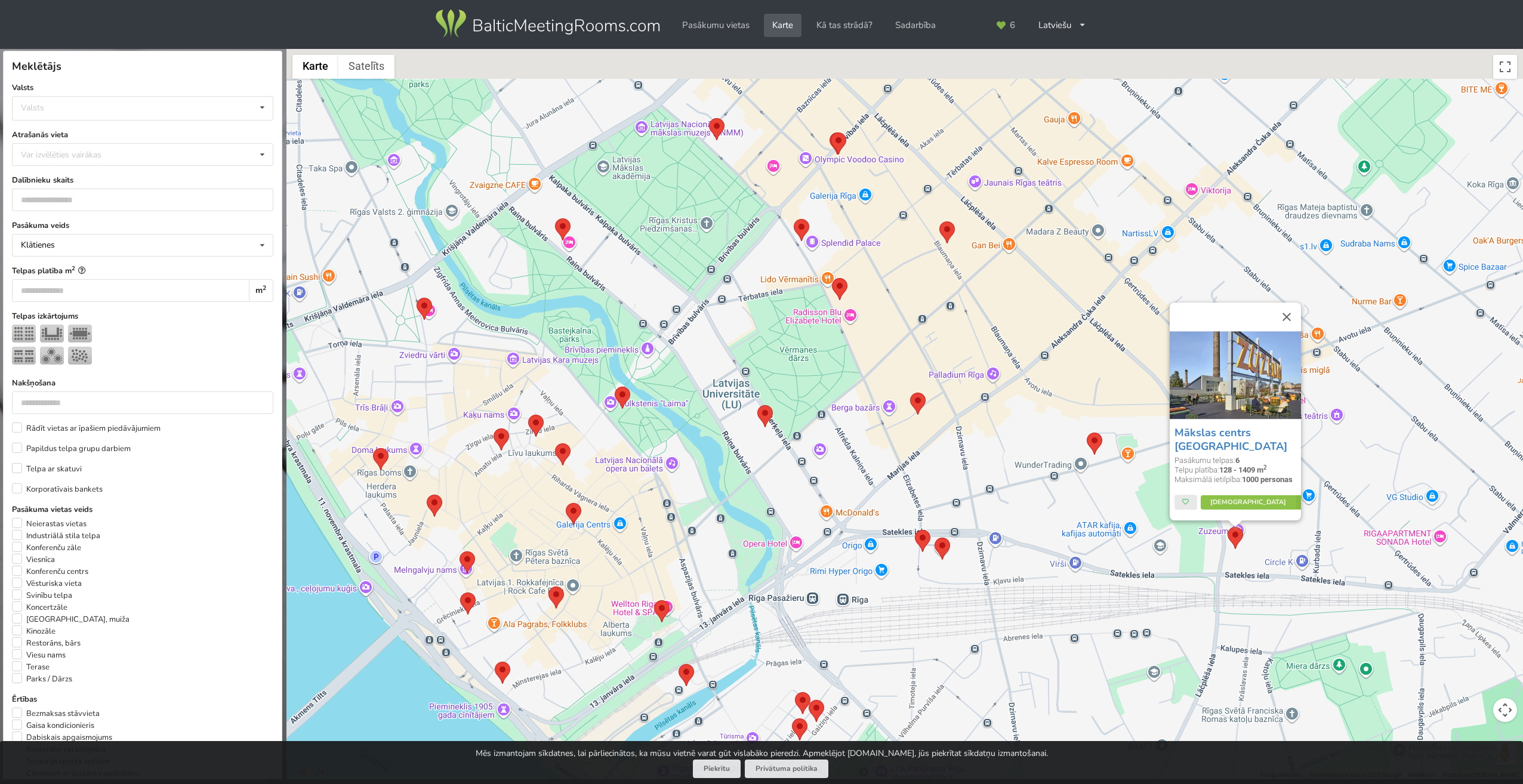
drag, startPoint x: 862, startPoint y: 274, endPoint x: 942, endPoint y: 347, distance: 108.3
click at [939, 353] on div "Mākslas centrs Zuzeum Pasākumu telpas: 6 Telpu platība: 128 - 1409 m 2 Maksimāl…" at bounding box center [905, 415] width 1237 height 731
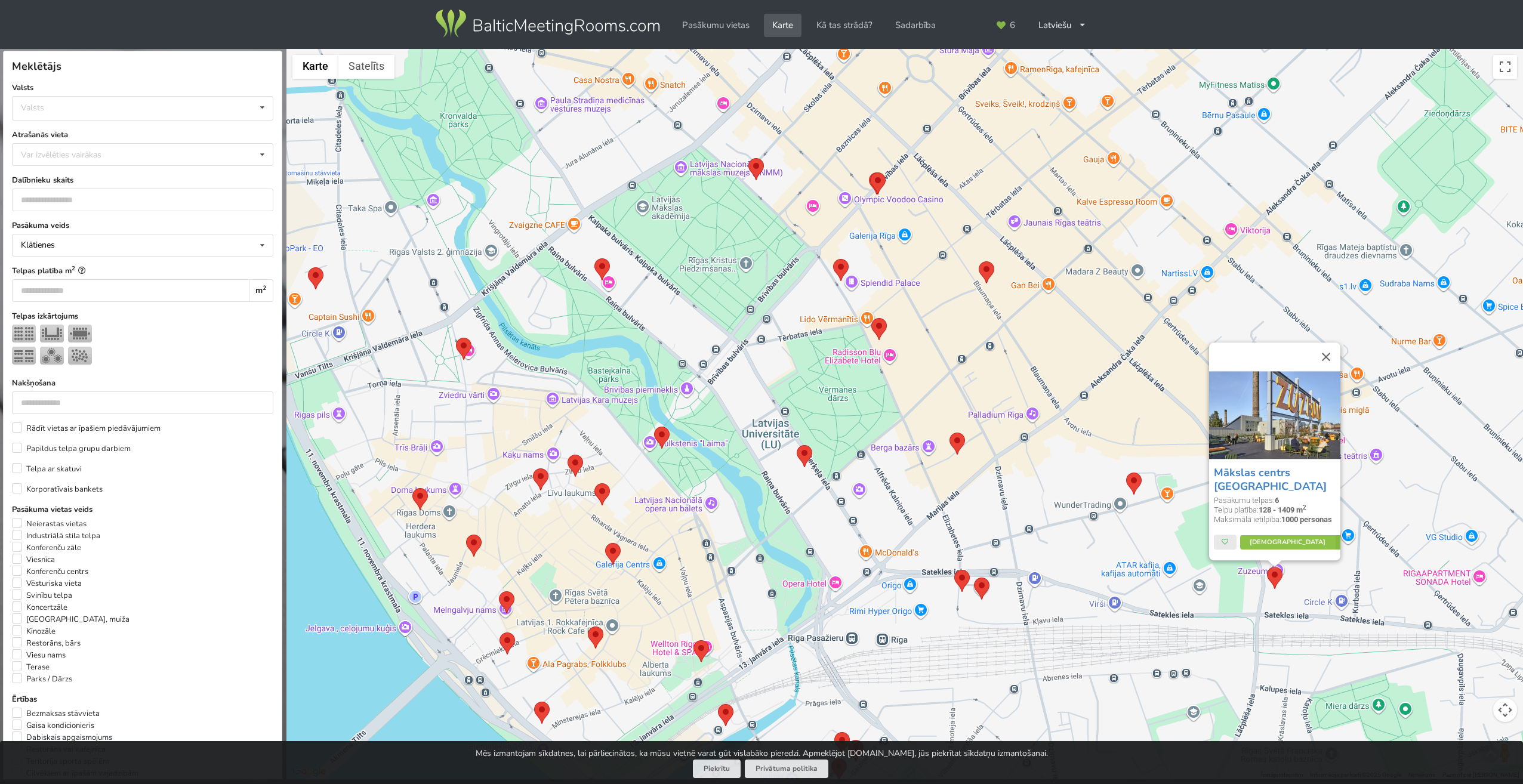
click at [981, 264] on img at bounding box center [986, 272] width 15 height 22
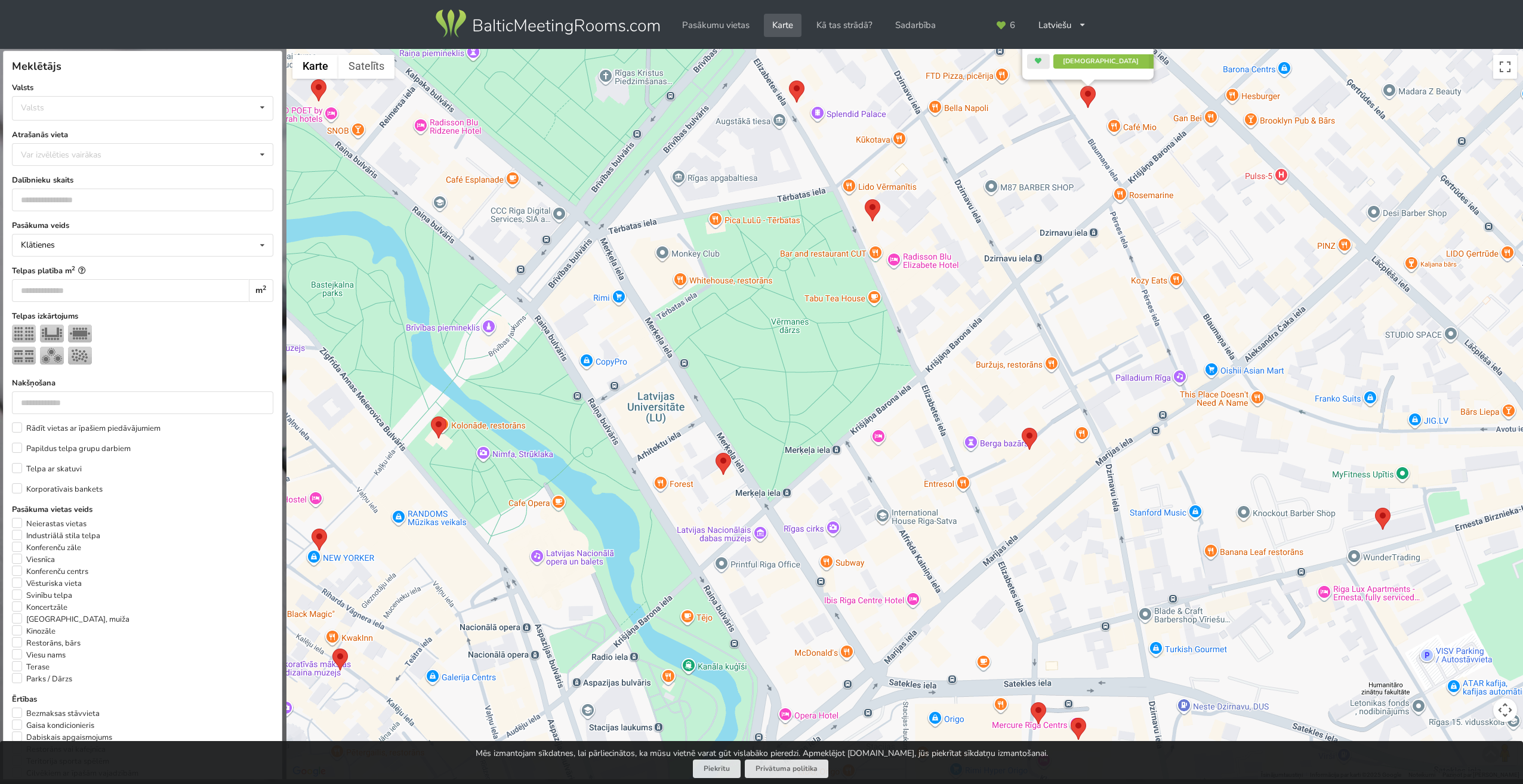
drag, startPoint x: 855, startPoint y: 500, endPoint x: 911, endPoint y: 404, distance: 111.1
click at [911, 404] on div "Radziņa nams Pasākumu telpas: 1 Telpu platība: 20 m 2 Maksimālā ietilpība: 24 p…" at bounding box center [905, 415] width 1237 height 731
click at [724, 463] on img at bounding box center [723, 464] width 15 height 22
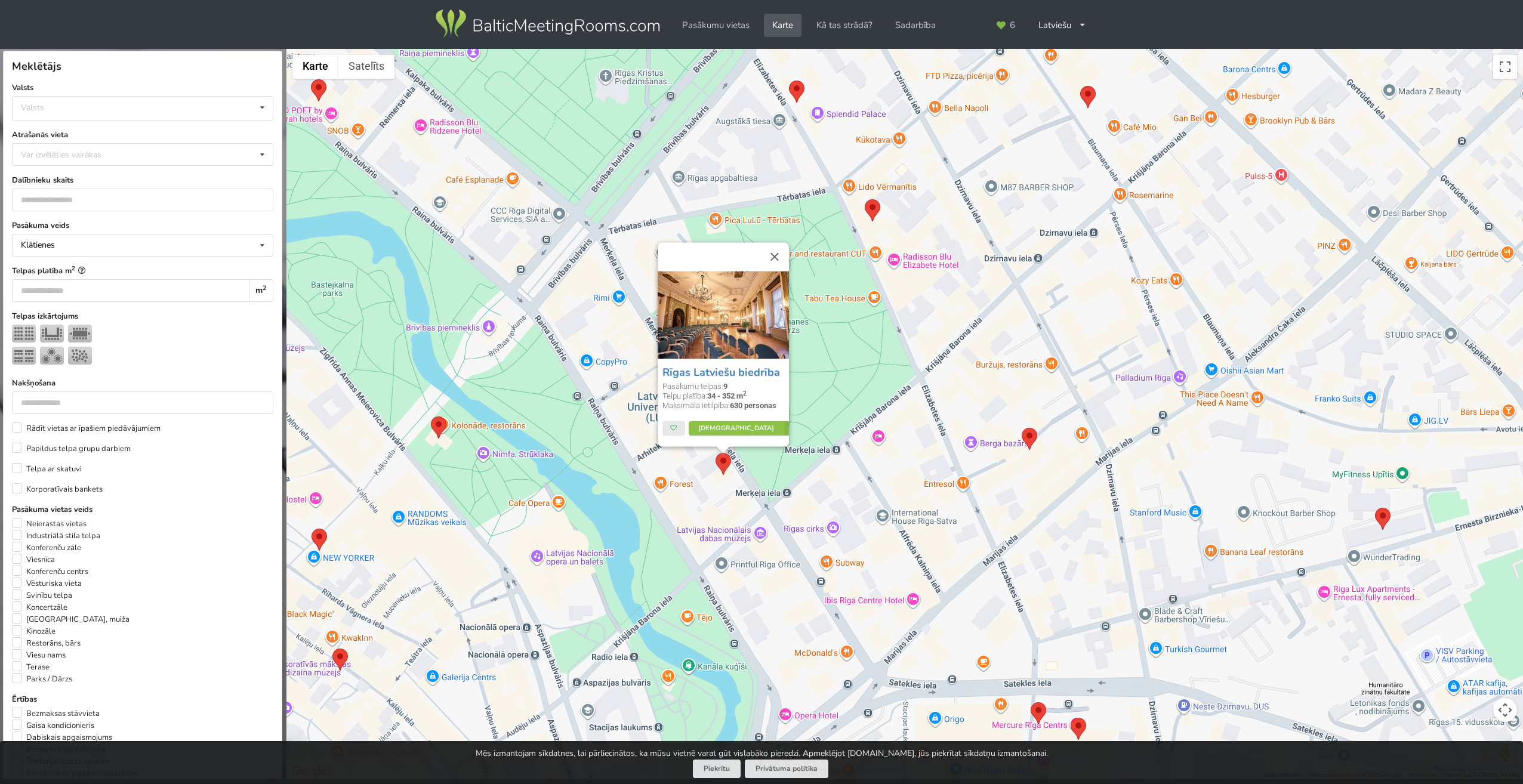
click at [1087, 94] on img at bounding box center [1088, 97] width 15 height 22
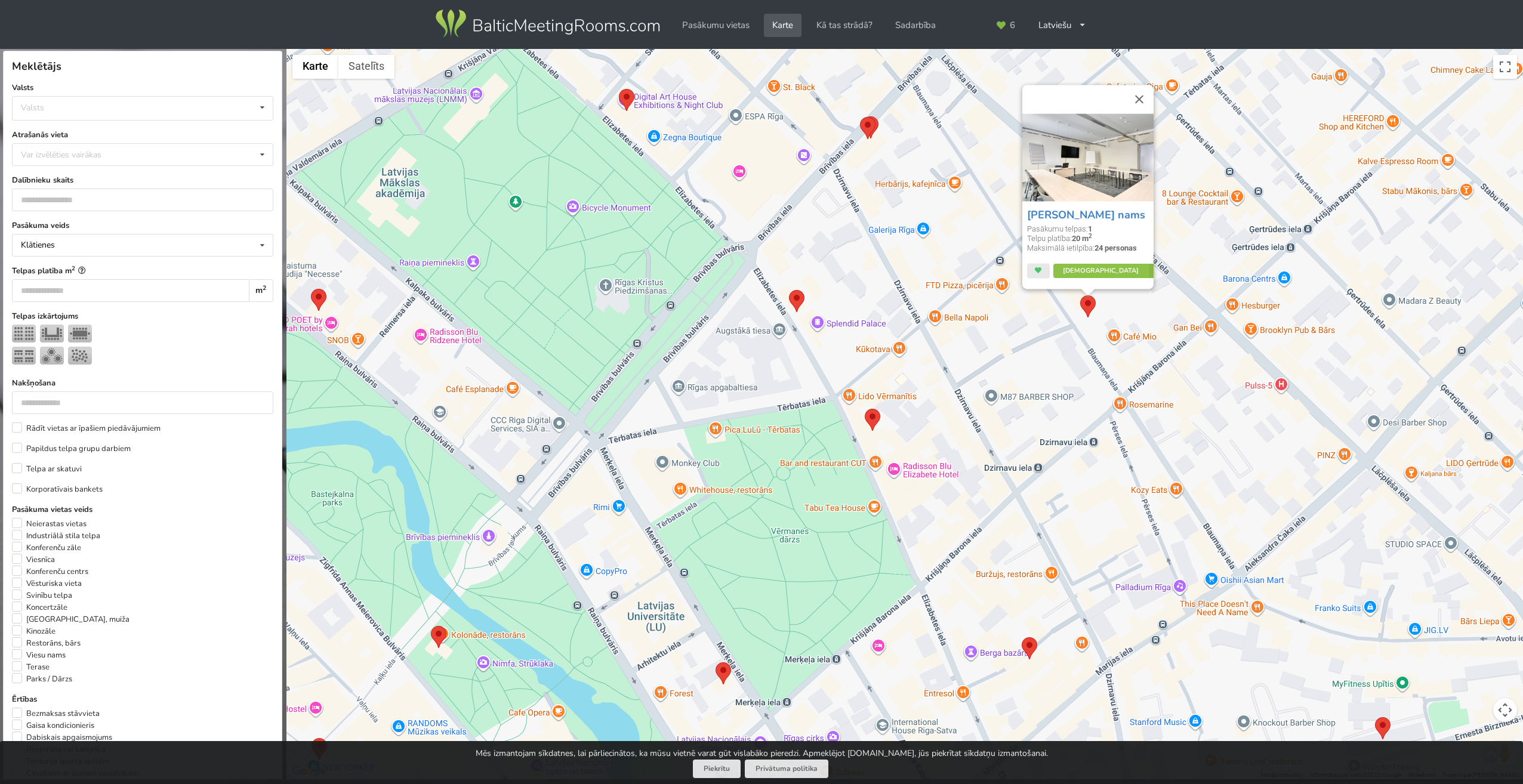
click at [867, 125] on img at bounding box center [868, 128] width 15 height 22
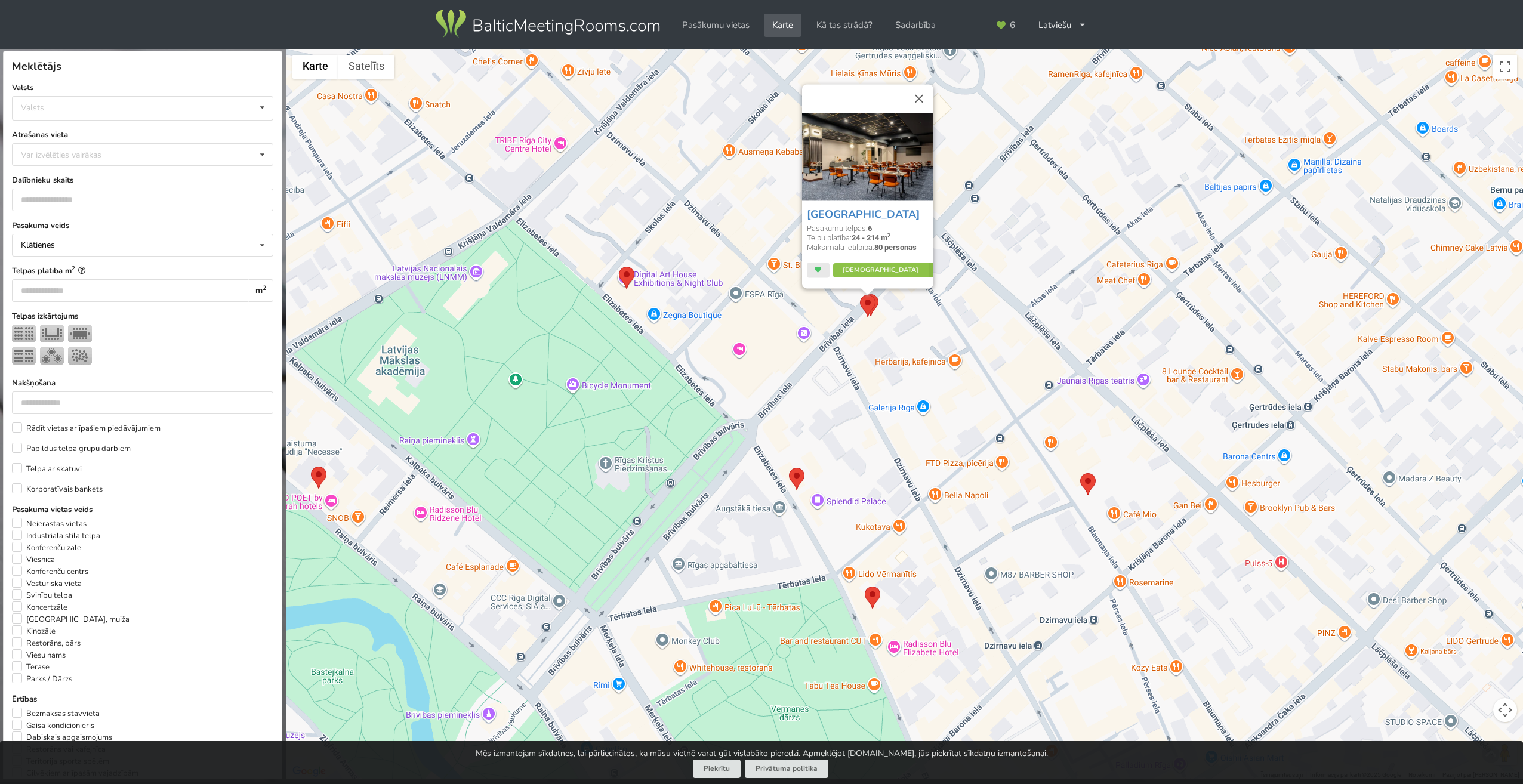
click at [628, 273] on img at bounding box center [626, 277] width 15 height 22
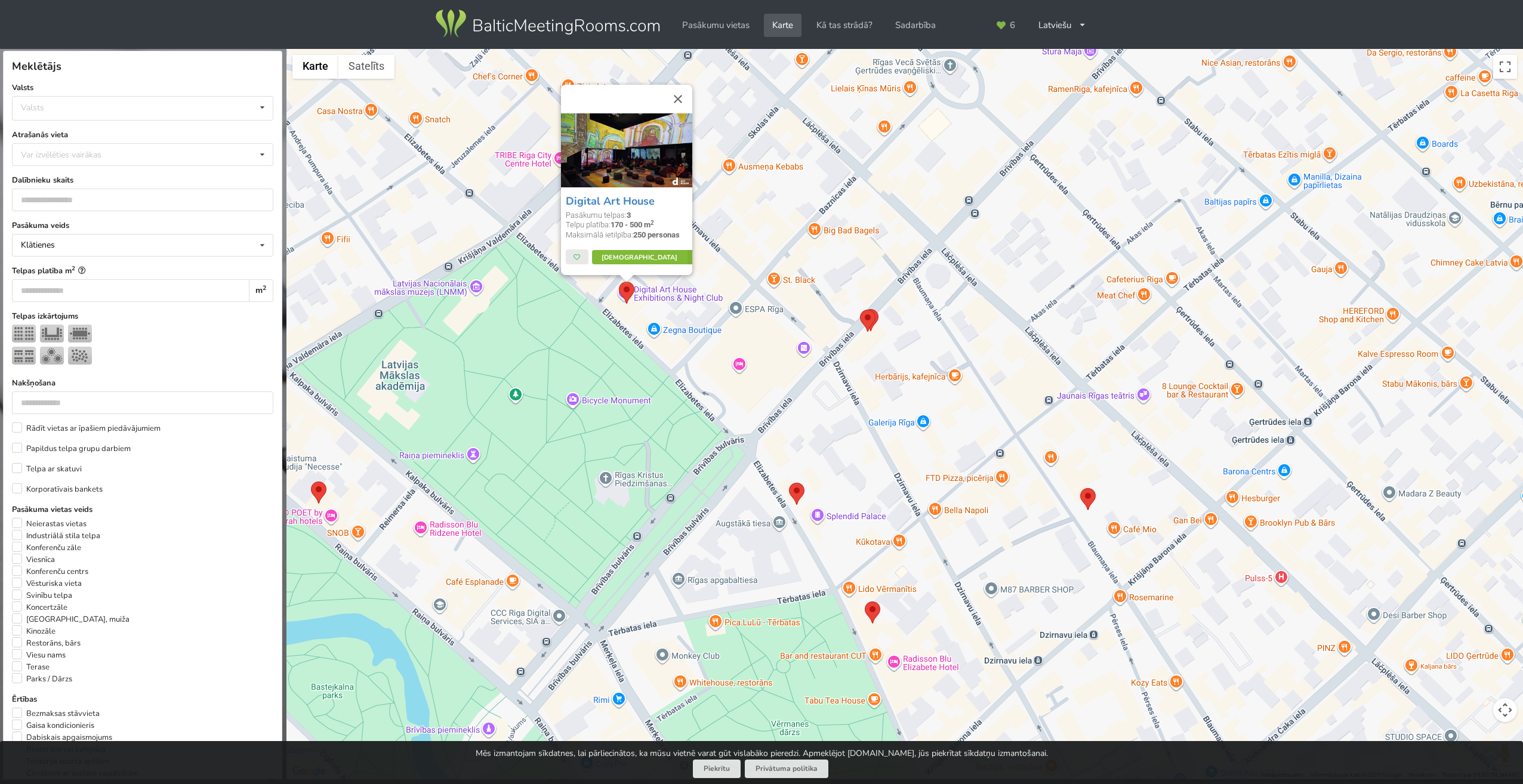
click at [631, 258] on link "Vairāk" at bounding box center [648, 257] width 112 height 14
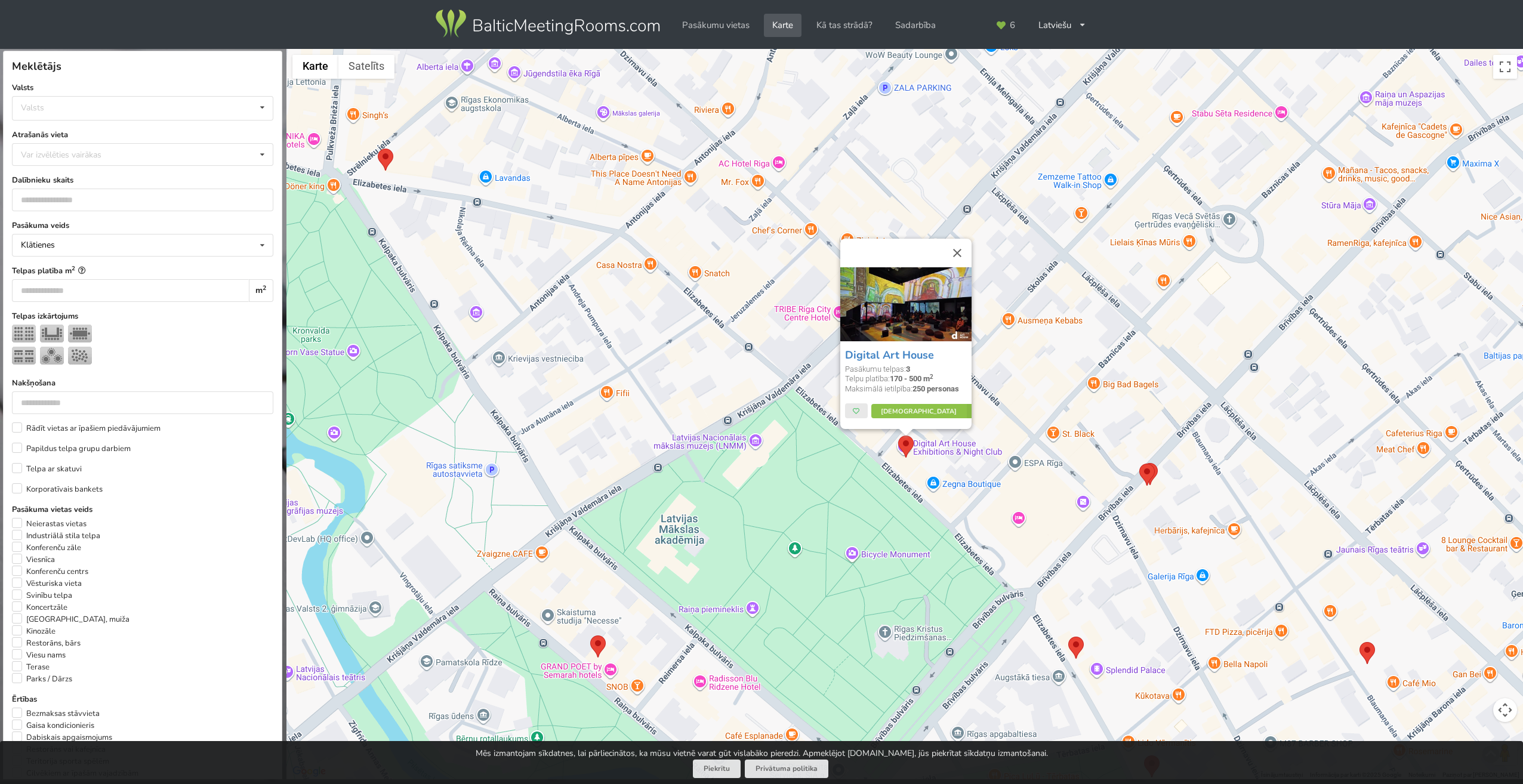
drag, startPoint x: 500, startPoint y: 334, endPoint x: 782, endPoint y: 491, distance: 322.8
click at [782, 491] on div "Digital Art House Pasākumu telpas: 3 Telpu platība: 170 - 500 m 2 Maksimālā iet…" at bounding box center [905, 415] width 1237 height 731
click at [387, 159] on img at bounding box center [385, 159] width 15 height 22
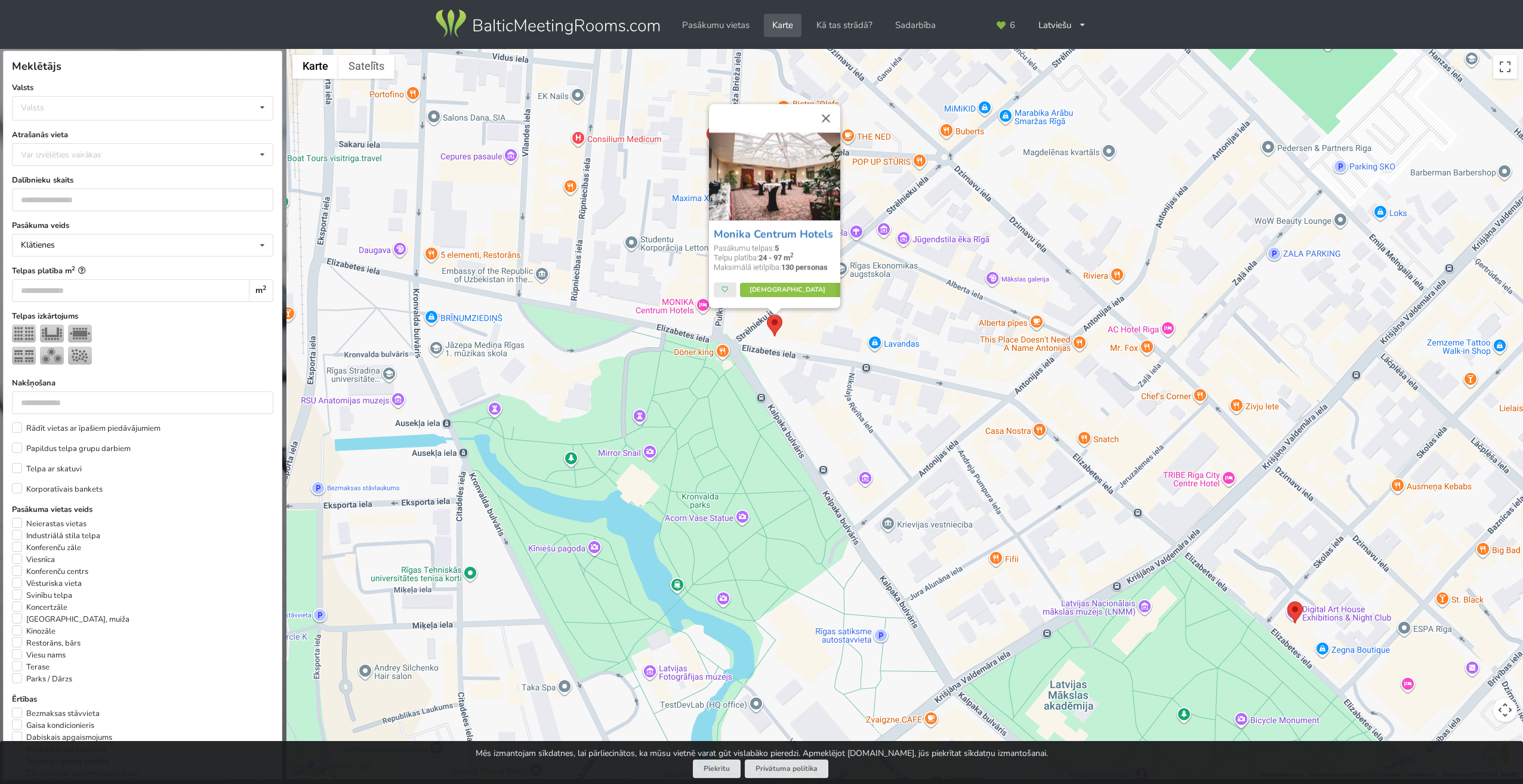
drag, startPoint x: 436, startPoint y: 347, endPoint x: 824, endPoint y: 367, distance: 388.5
click at [824, 367] on div "Monika Centrum Hotels Pasākumu telpas: 5 Telpu platība: 24 - 97 m 2 Maksimālā i…" at bounding box center [905, 415] width 1237 height 731
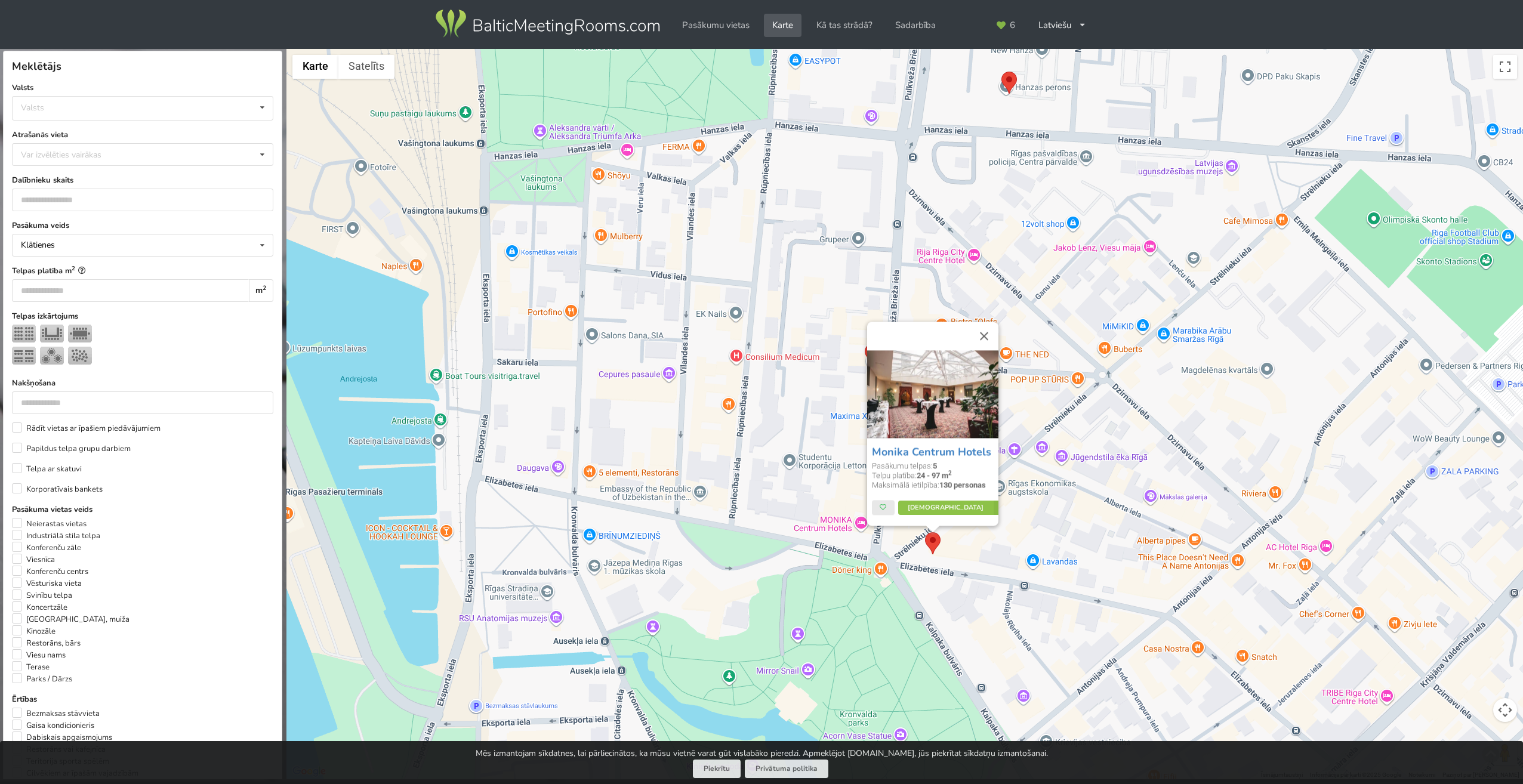
drag, startPoint x: 944, startPoint y: 379, endPoint x: 1077, endPoint y: 585, distance: 245.2
click at [1086, 589] on div "Monika Centrum Hotels Pasākumu telpas: 5 Telpu platība: 24 - 97 m 2 Maksimālā i…" at bounding box center [905, 415] width 1237 height 731
click at [1010, 75] on img at bounding box center [1010, 83] width 15 height 22
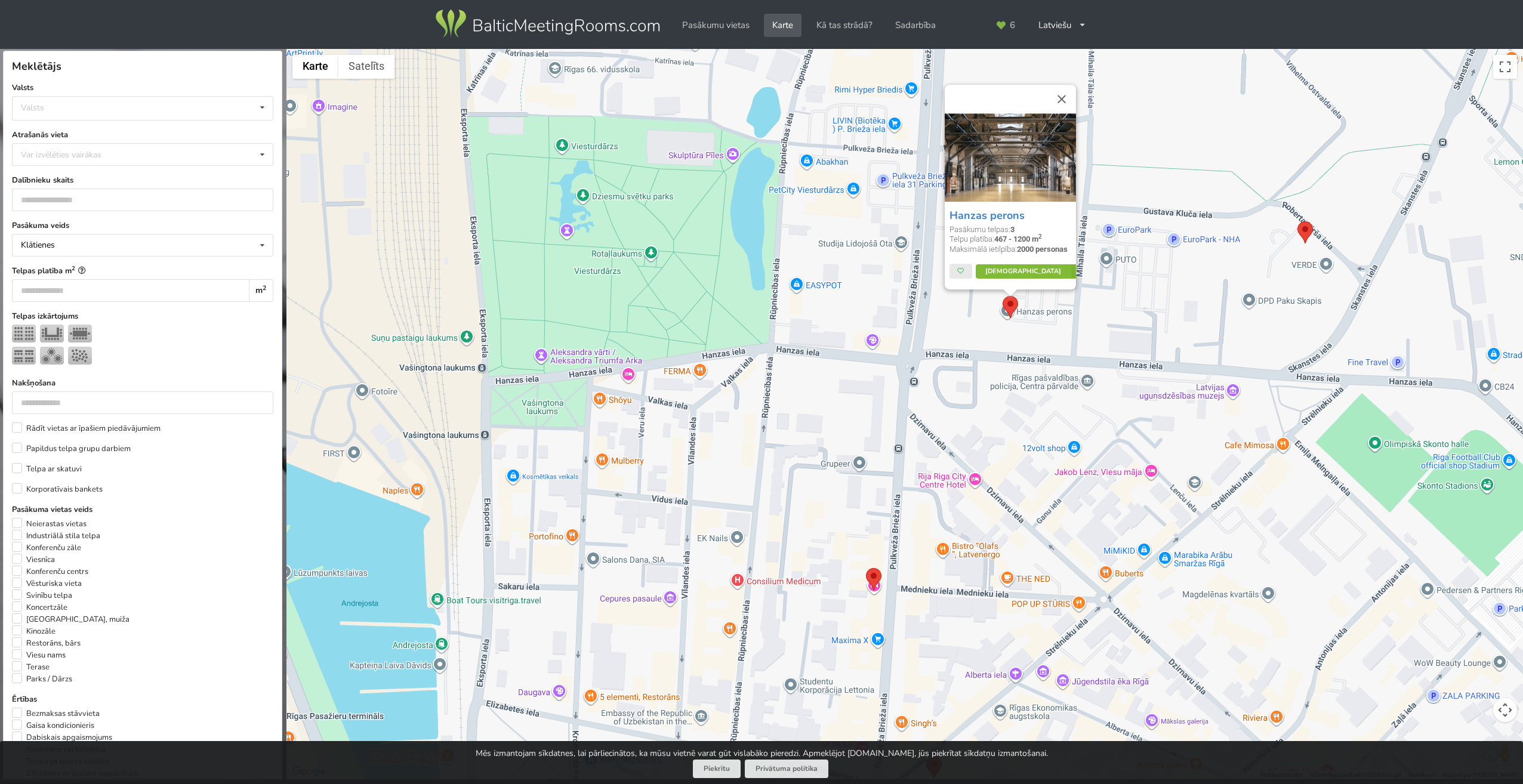
click at [1021, 269] on link "Vairāk" at bounding box center [1031, 271] width 112 height 14
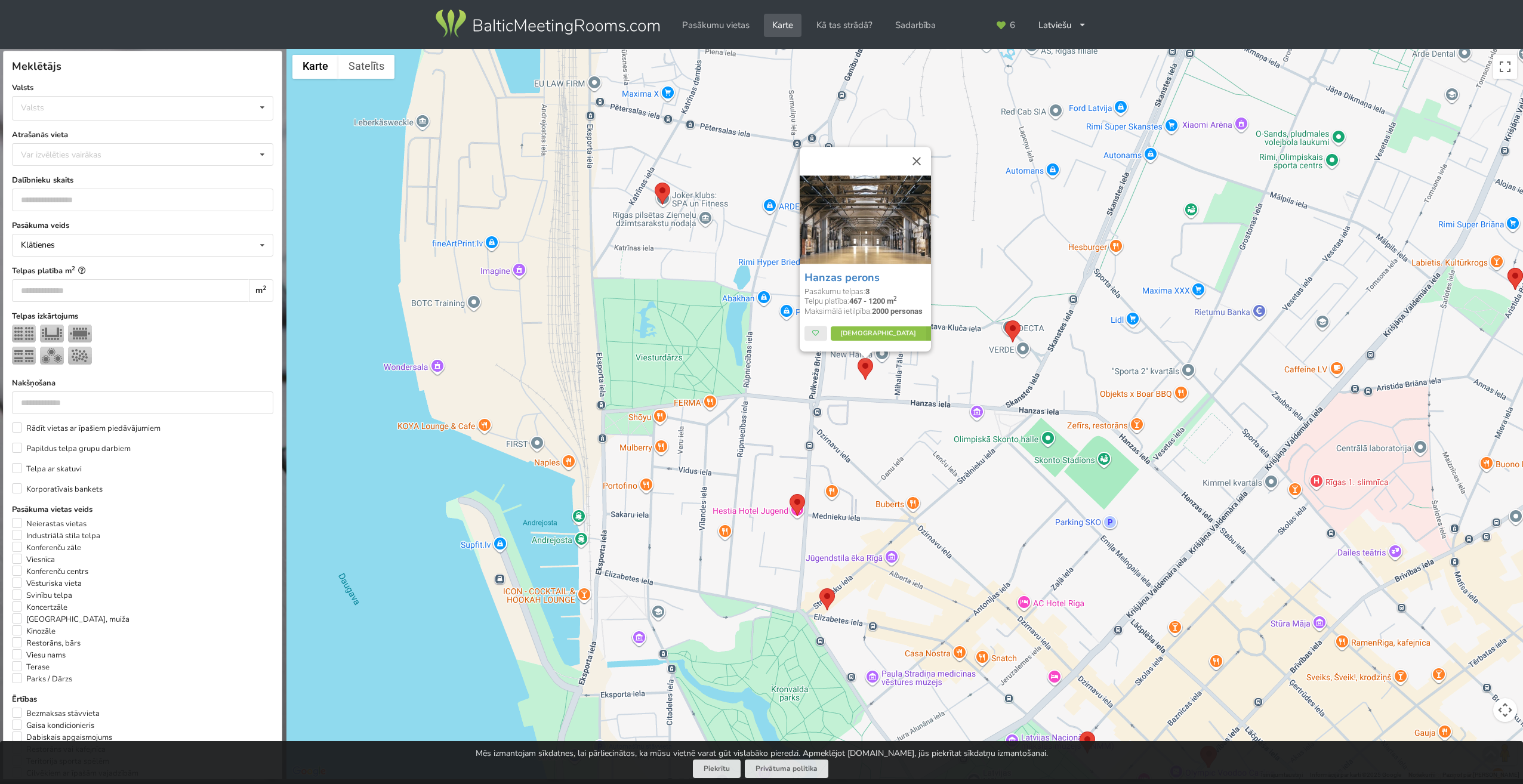
click at [1010, 329] on img at bounding box center [1012, 332] width 15 height 22
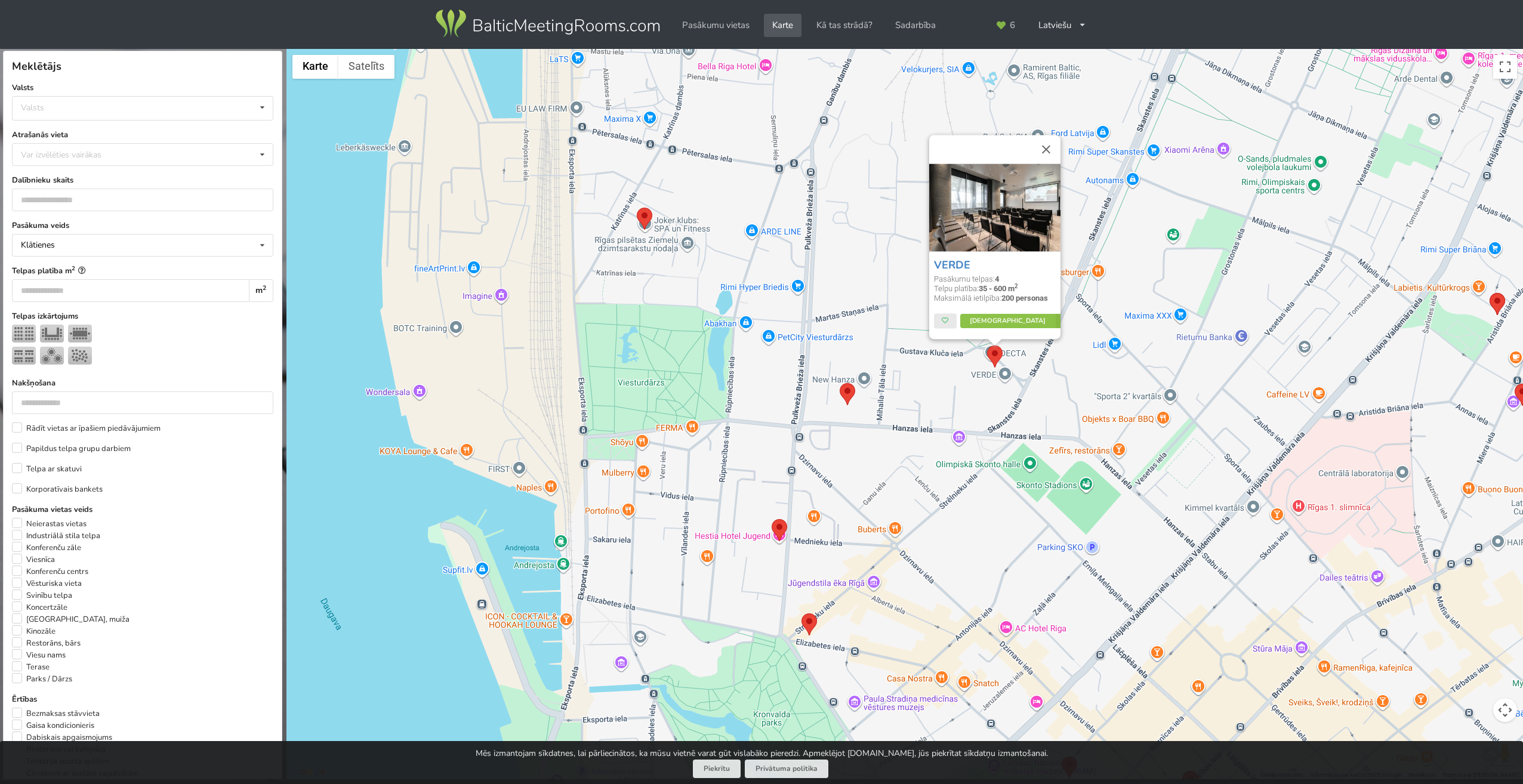
drag, startPoint x: 1044, startPoint y: 460, endPoint x: 1024, endPoint y: 485, distance: 32.0
click at [1024, 485] on div "VERDE Pasākumu telpas: 4 Telpu platība: 35 - 600 m 2 Maksimālā ietilpība: 200 p…" at bounding box center [905, 415] width 1237 height 731
click at [642, 214] on img at bounding box center [644, 219] width 15 height 22
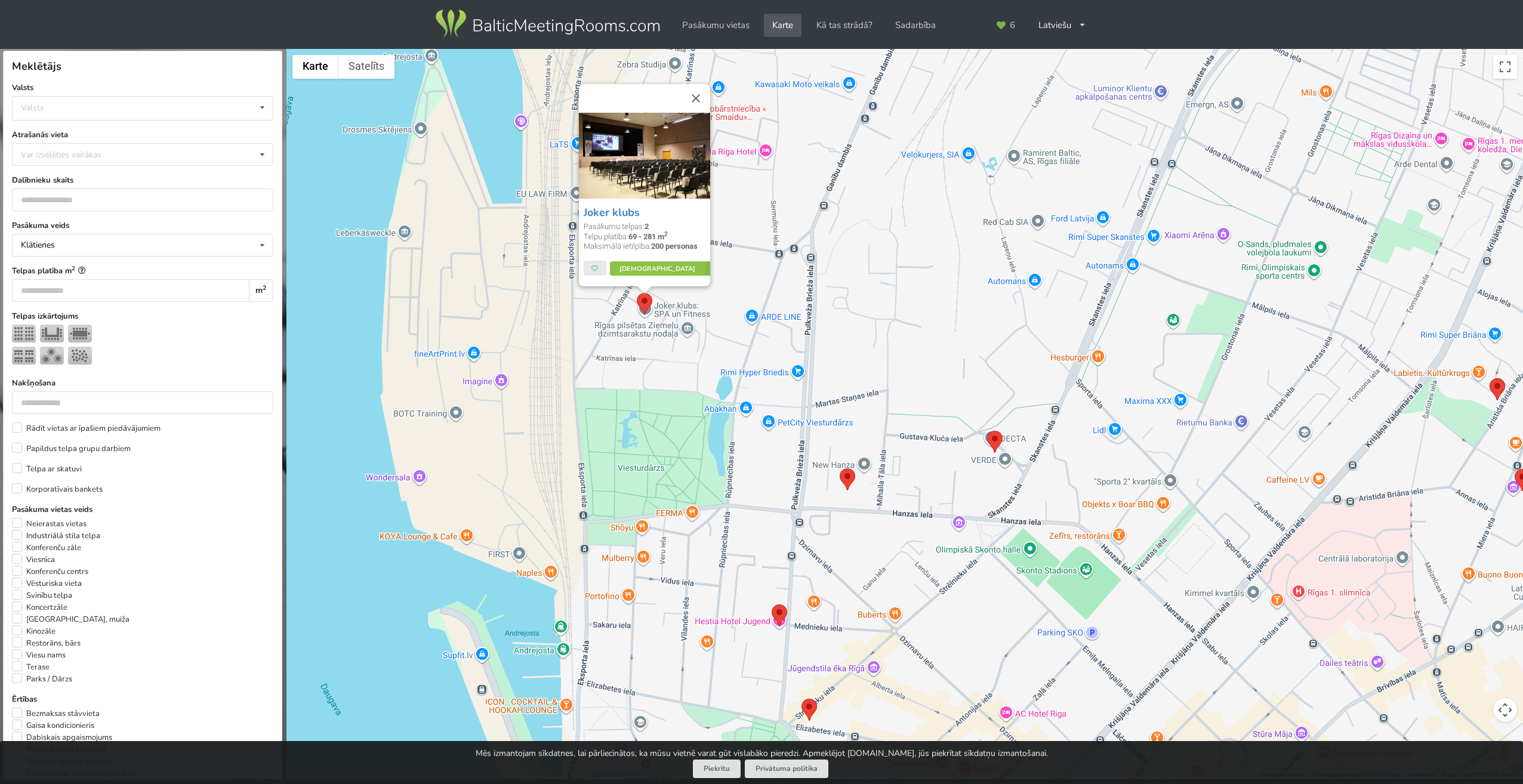
click at [1495, 384] on img at bounding box center [1497, 389] width 15 height 22
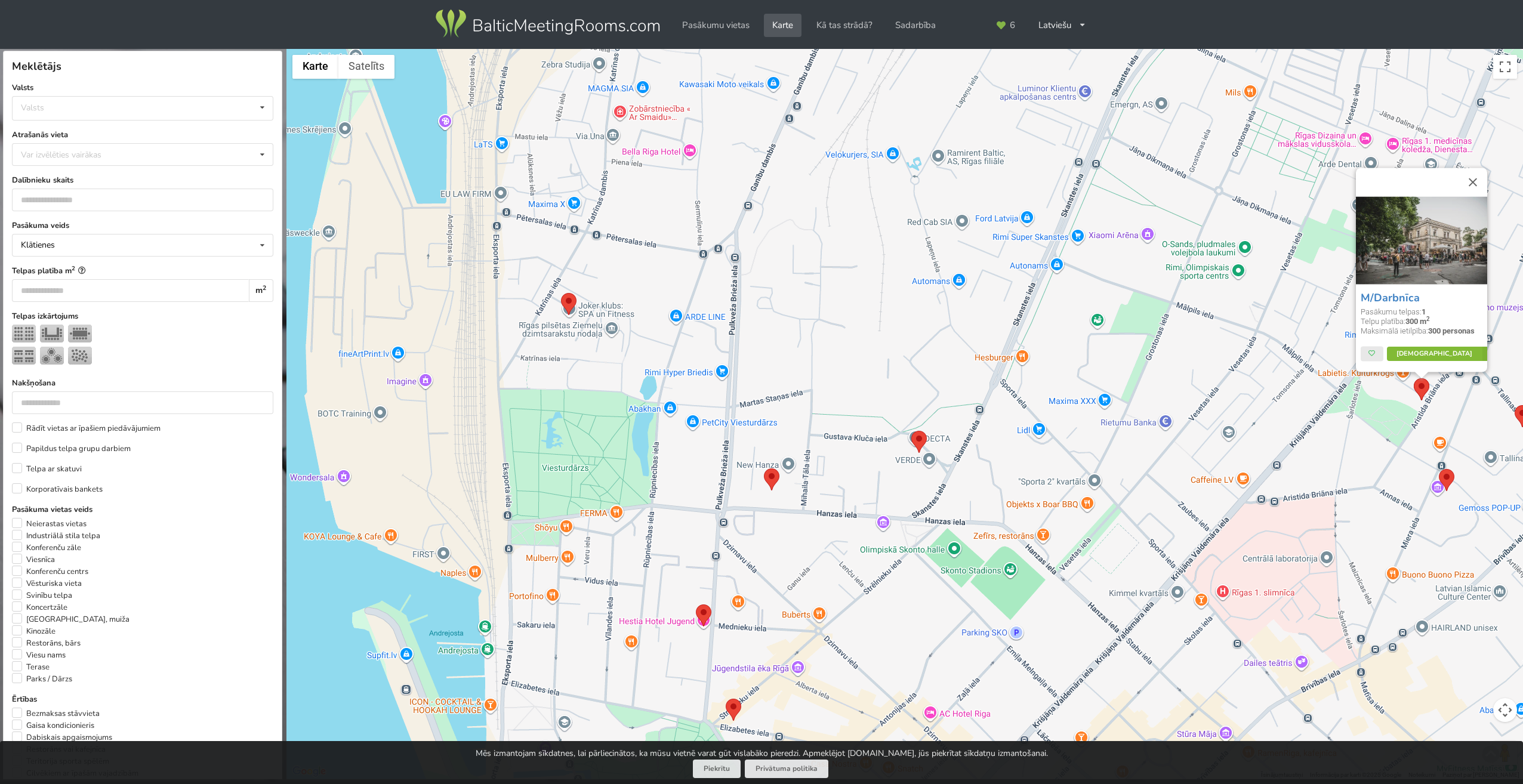
click at [1425, 351] on link "Vairāk" at bounding box center [1443, 354] width 112 height 14
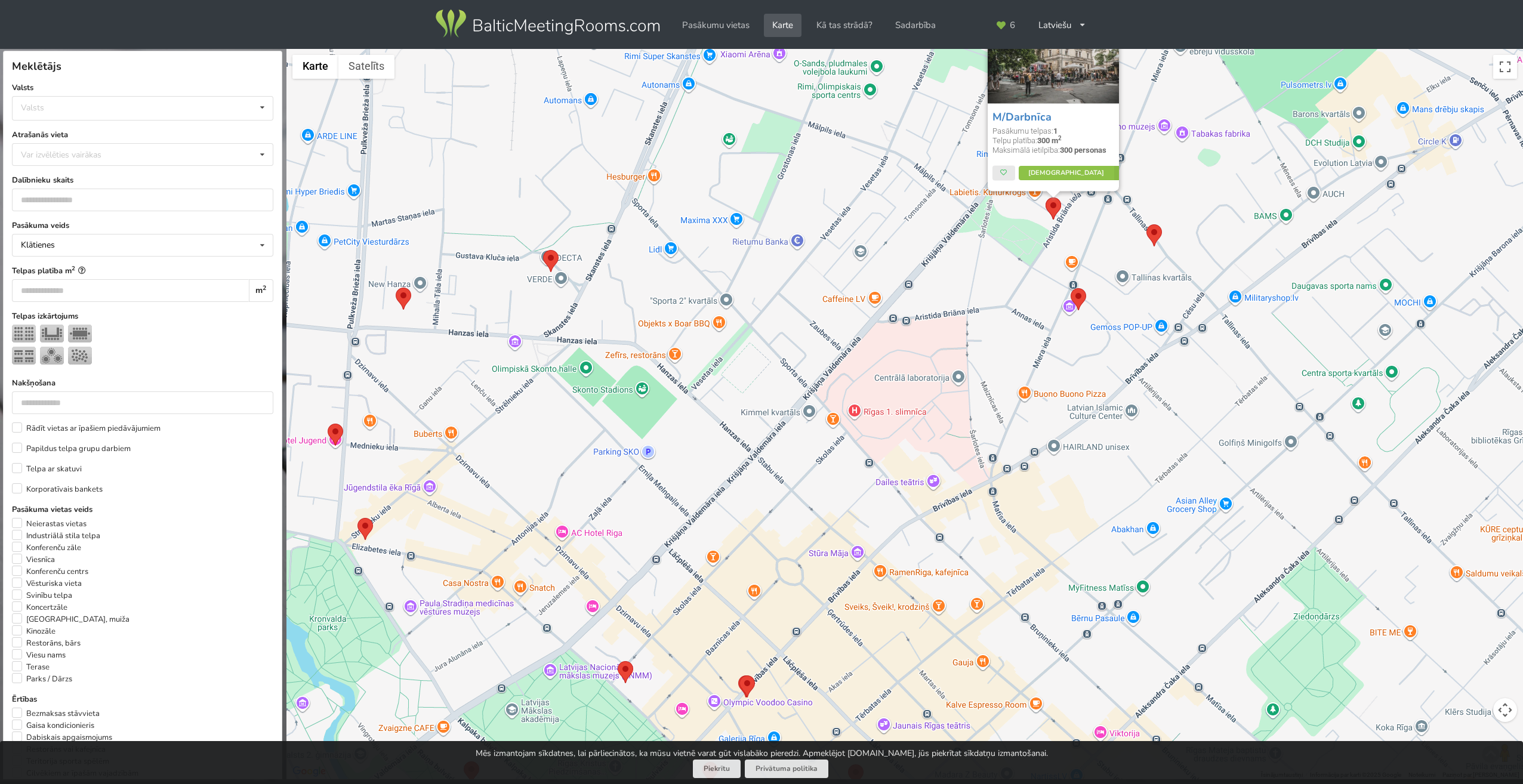
drag, startPoint x: 1250, startPoint y: 546, endPoint x: 878, endPoint y: 367, distance: 412.8
click at [878, 368] on div "M/Darbnīca Pasākumu telpas: 1 Telpu platība: 300 m 2 Maksimālā ietilpība: 300 p…" at bounding box center [905, 415] width 1237 height 731
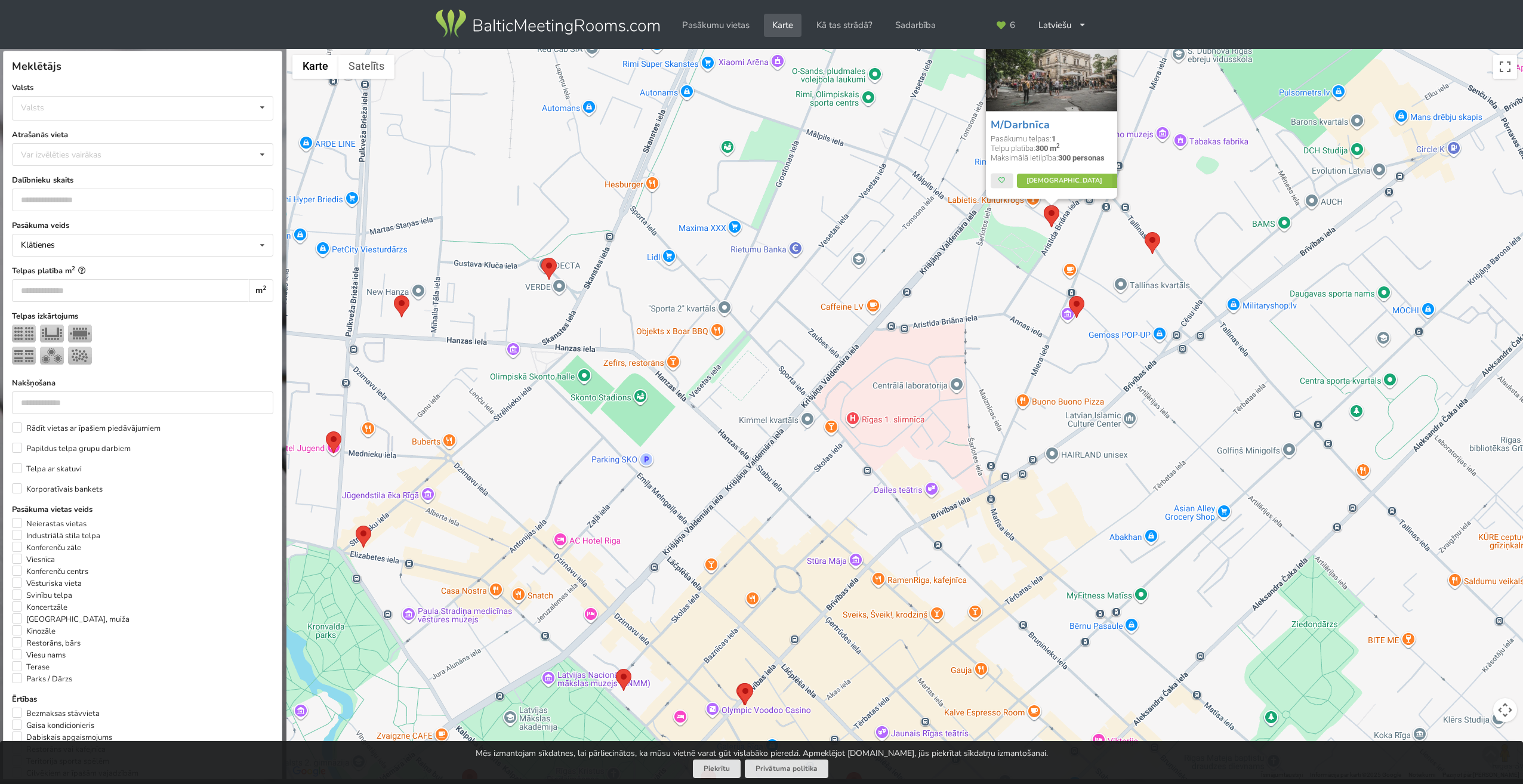
click at [1149, 245] on img at bounding box center [1152, 243] width 15 height 22
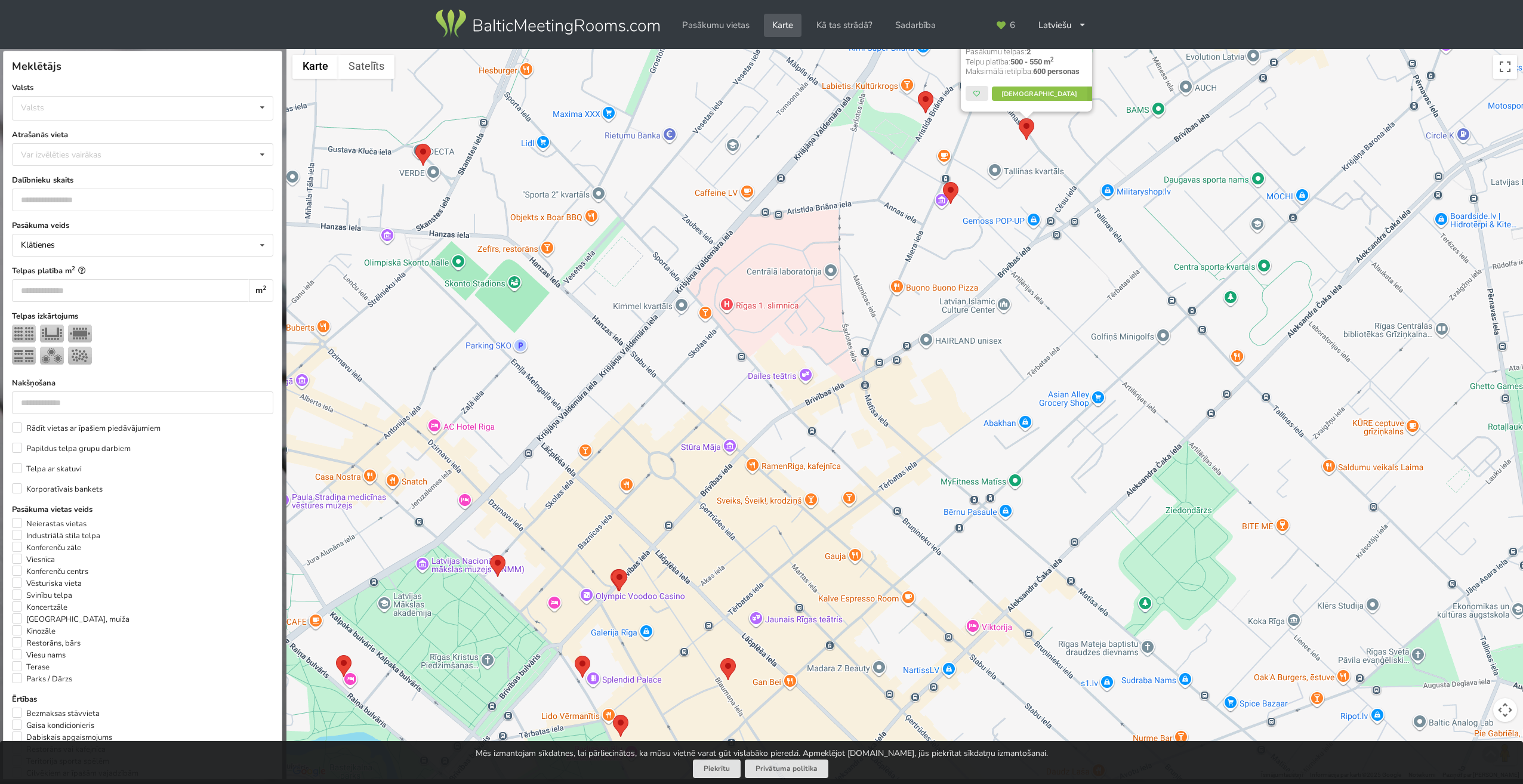
drag, startPoint x: 1204, startPoint y: 393, endPoint x: 1078, endPoint y: 204, distance: 227.1
click at [1078, 204] on div "Tallinas Kvartāla Angārs Pasākumu telpas: 2 Telpu platība: 500 - 550 m 2 Maksim…" at bounding box center [905, 415] width 1237 height 731
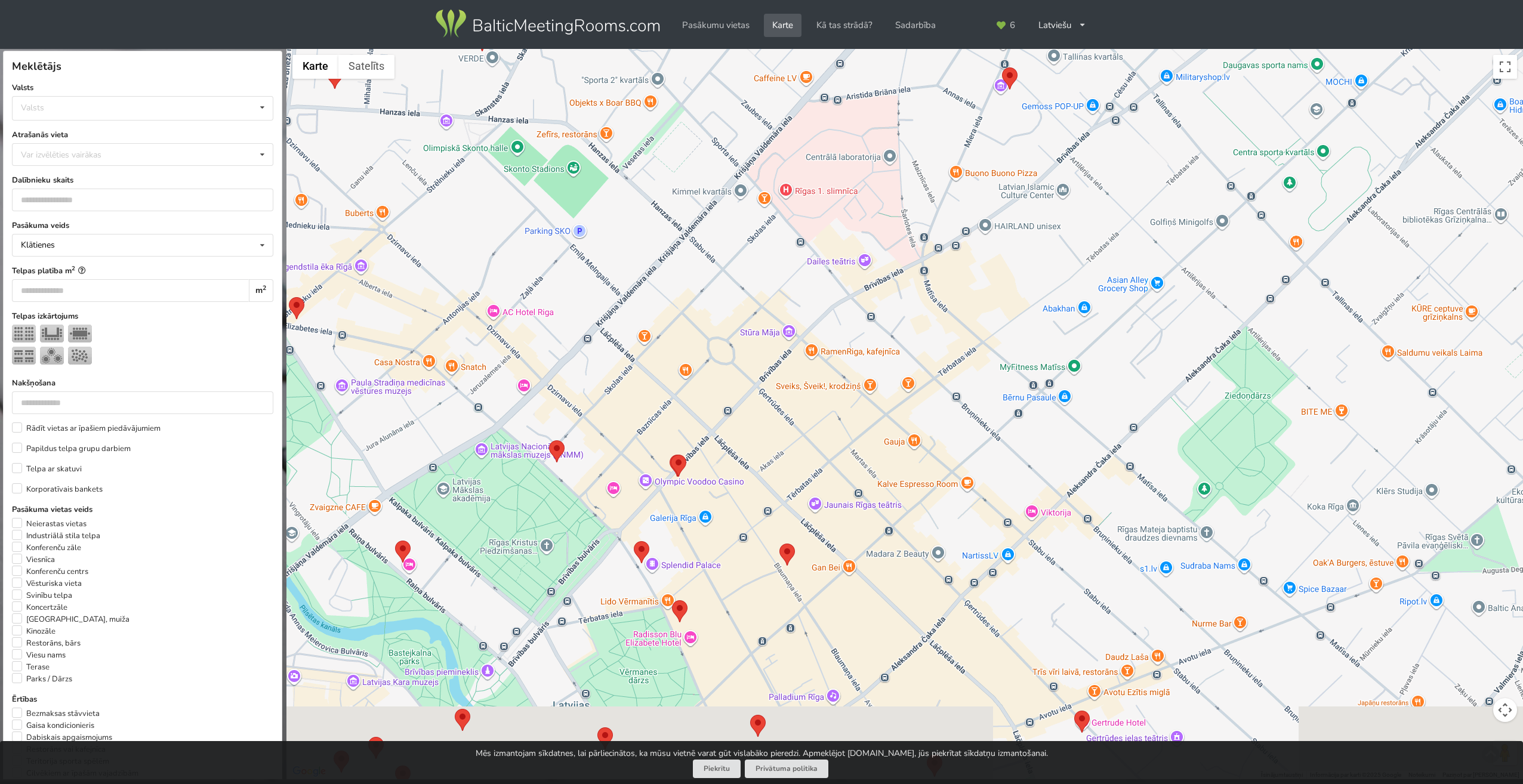
drag, startPoint x: 949, startPoint y: 552, endPoint x: 1051, endPoint y: 397, distance: 185.6
click at [1051, 397] on div "Tallinas Kvartāla Angārs Pasākumu telpas: 2 Telpu platība: 500 - 550 m 2 Maksim…" at bounding box center [905, 415] width 1237 height 731
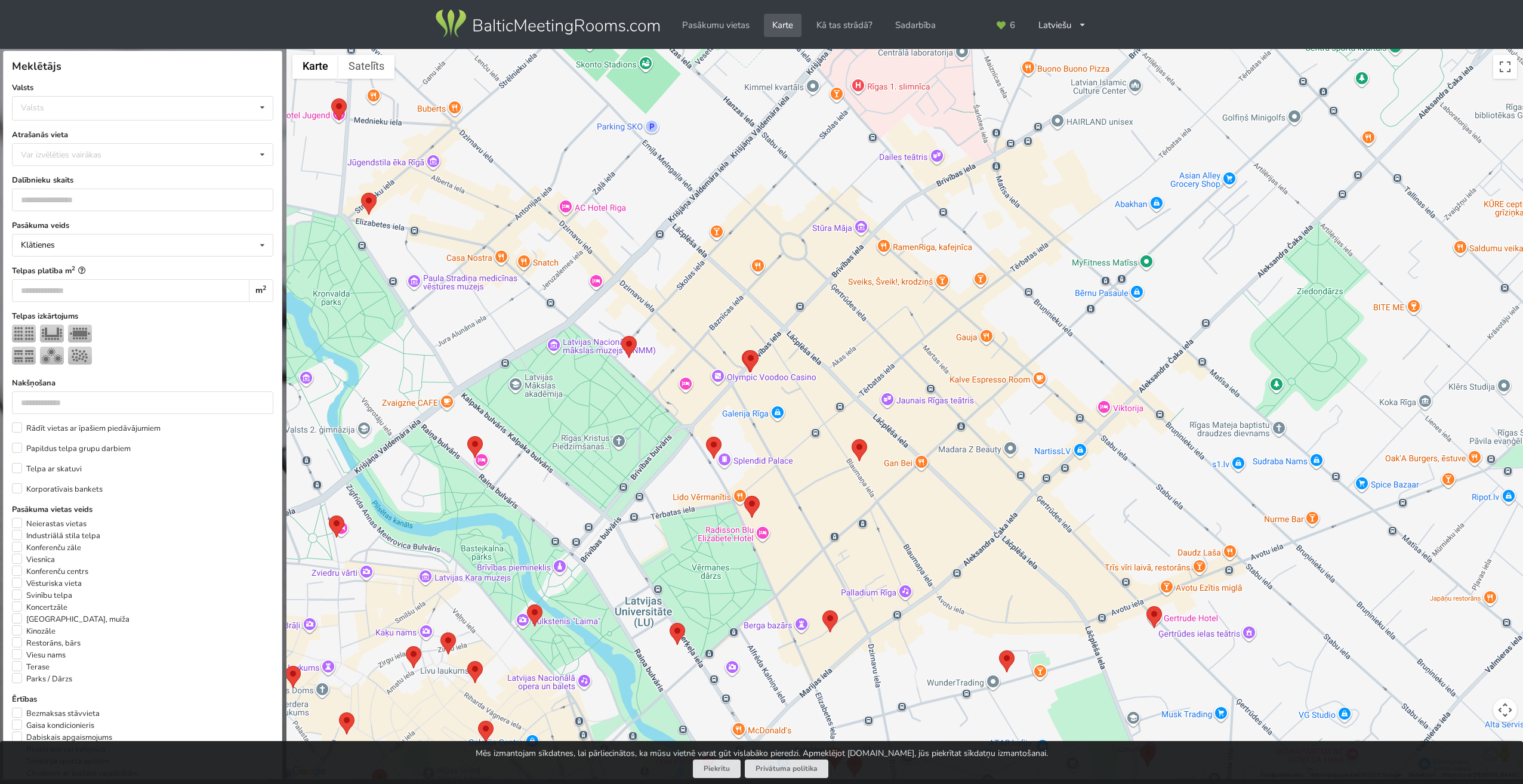
click at [626, 347] on img at bounding box center [629, 347] width 15 height 22
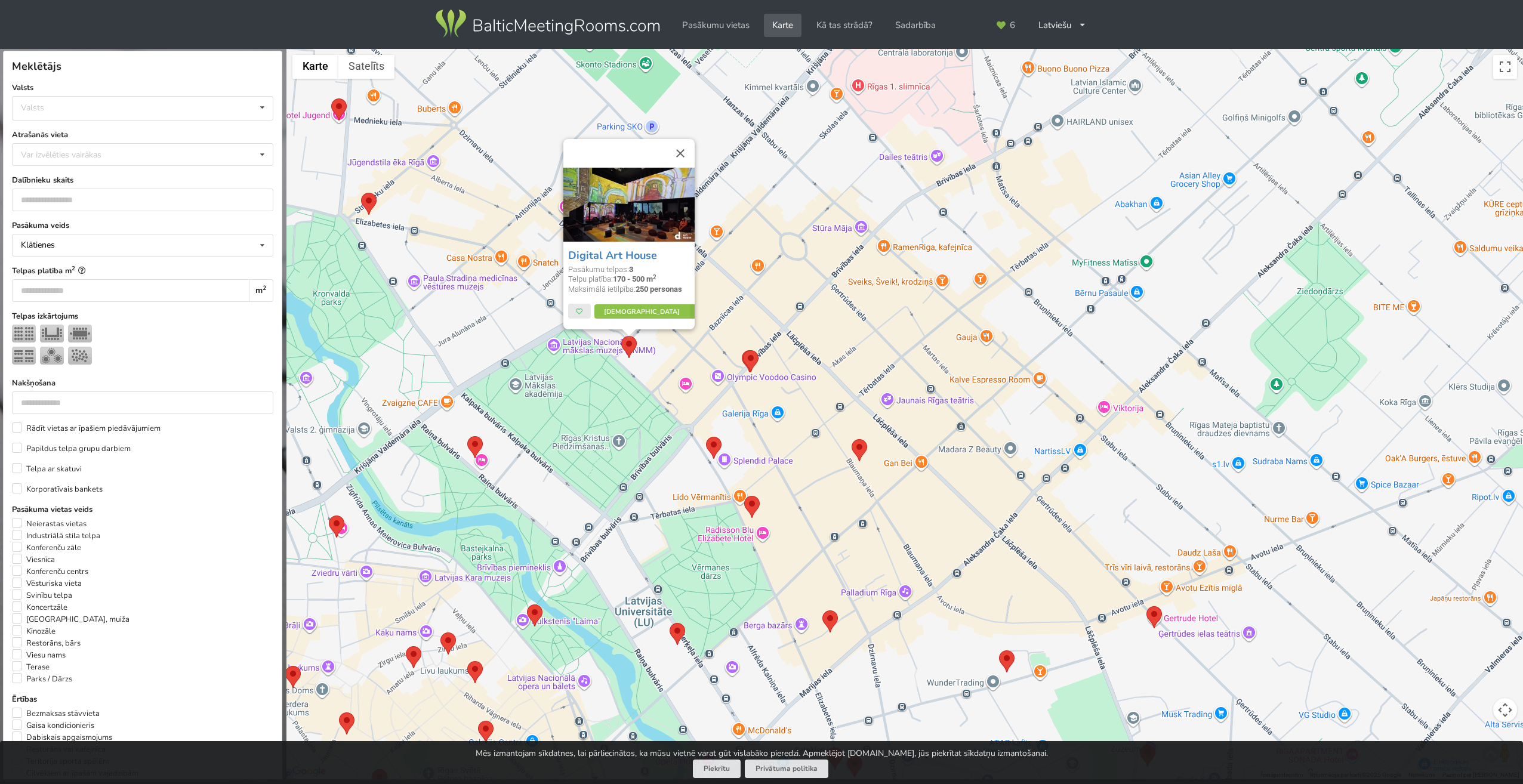
click at [717, 446] on img at bounding box center [713, 447] width 15 height 22
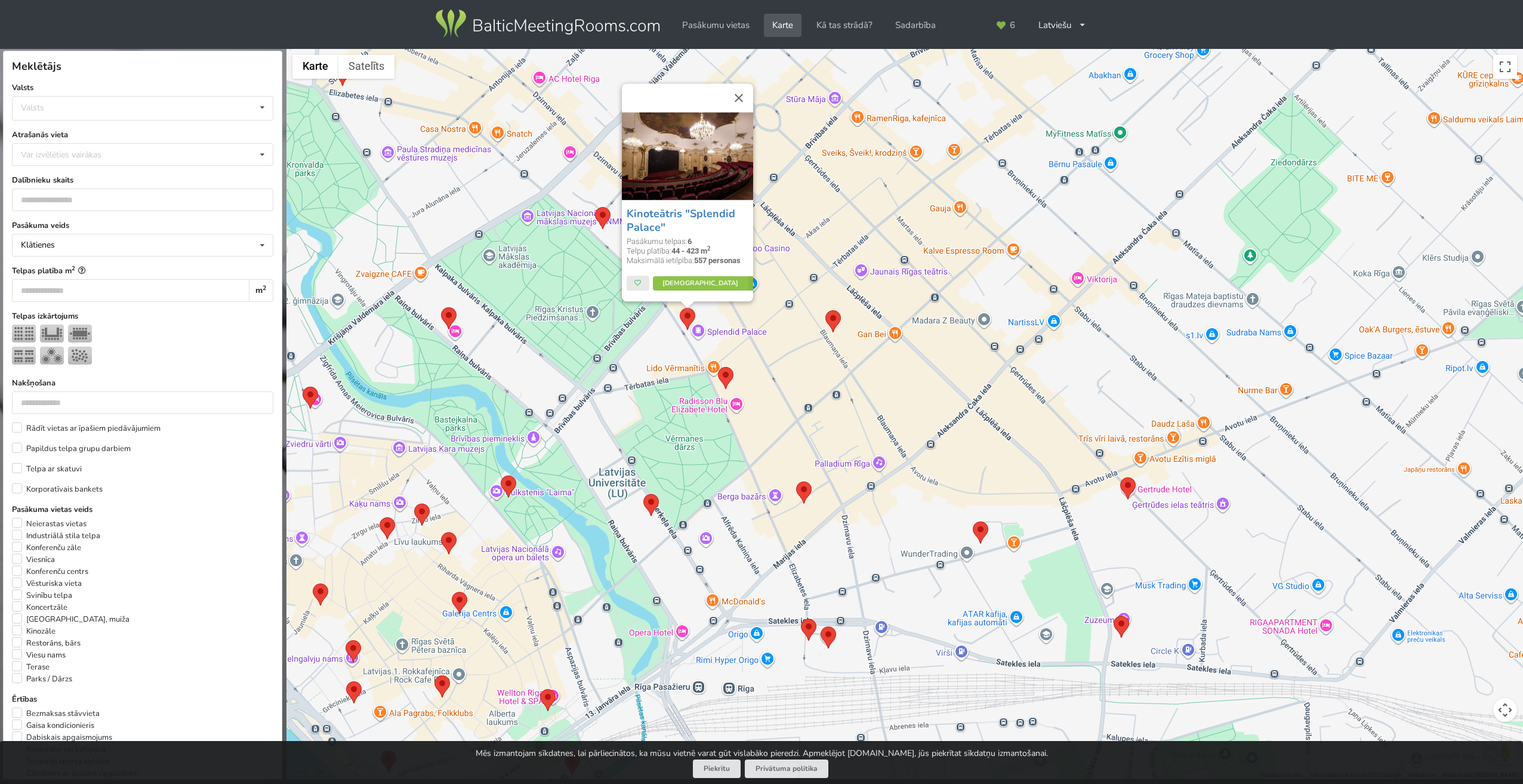
drag, startPoint x: 818, startPoint y: 483, endPoint x: 790, endPoint y: 340, distance: 145.7
click at [790, 340] on div "Kinoteātris "Splendid Palace" Pasākumu telpas: 6 Telpu platība: 44 - 423 m 2 Ma…" at bounding box center [905, 415] width 1237 height 731
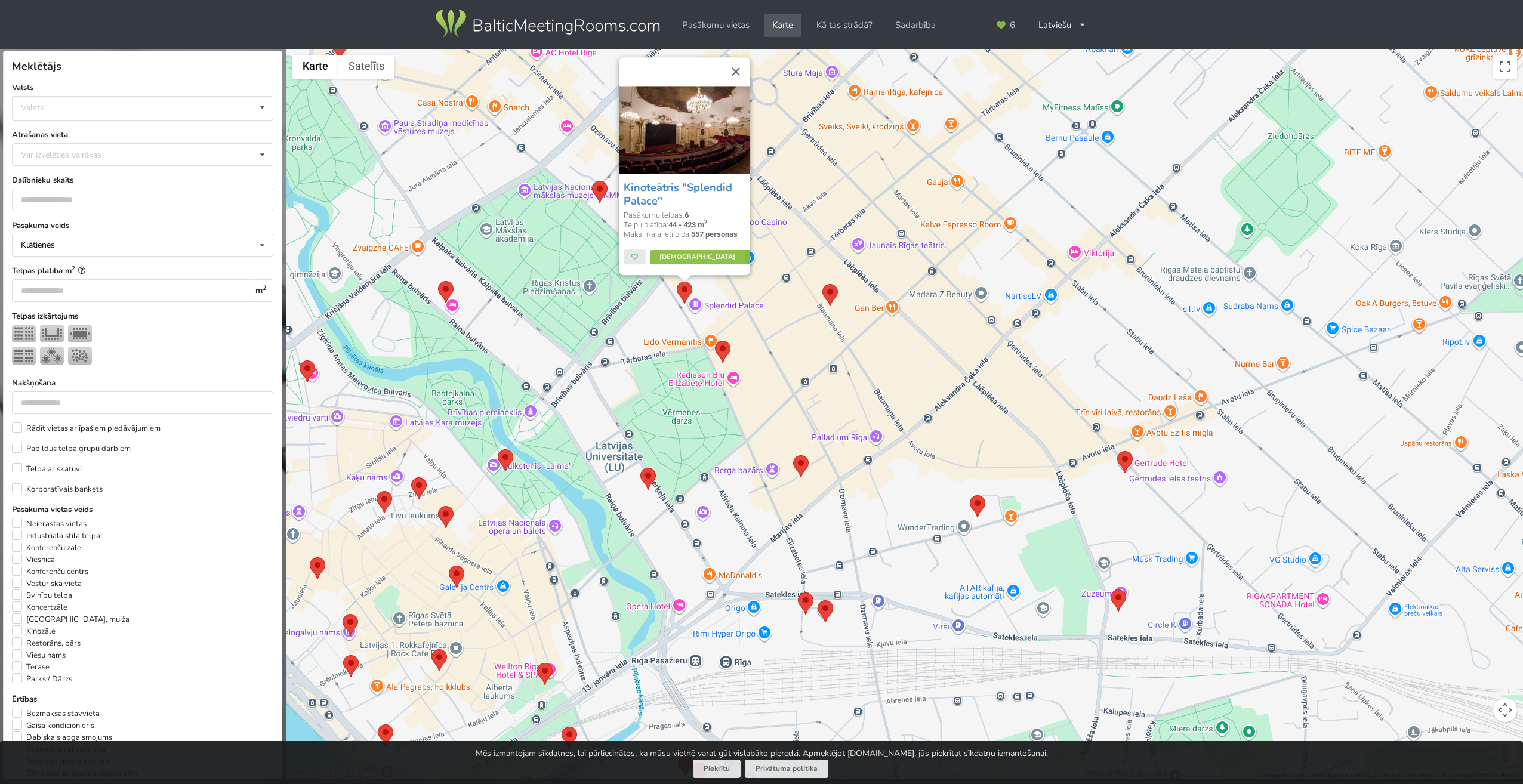
click at [725, 355] on img at bounding box center [722, 352] width 15 height 22
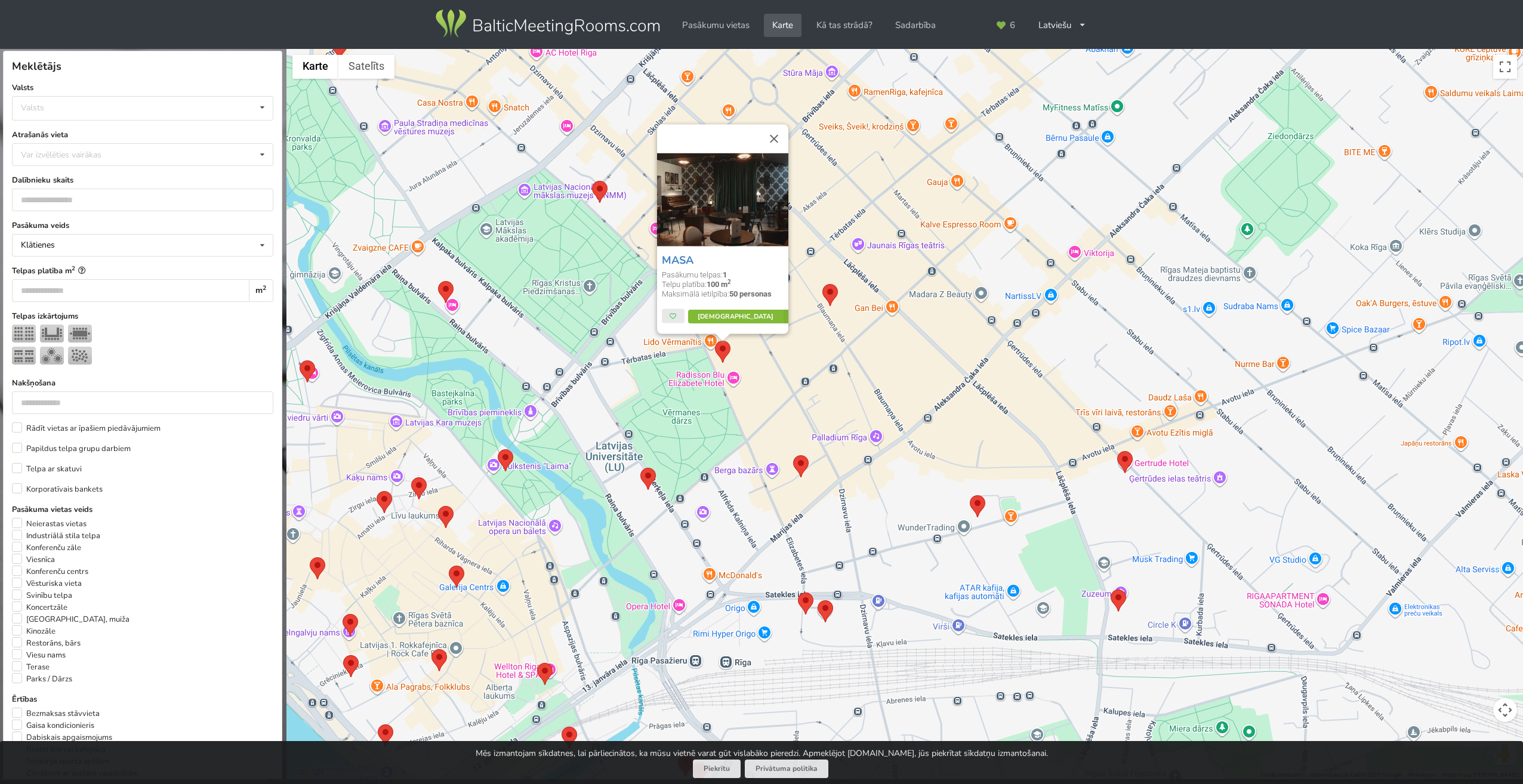
click at [732, 314] on link "Vairāk" at bounding box center [744, 316] width 112 height 14
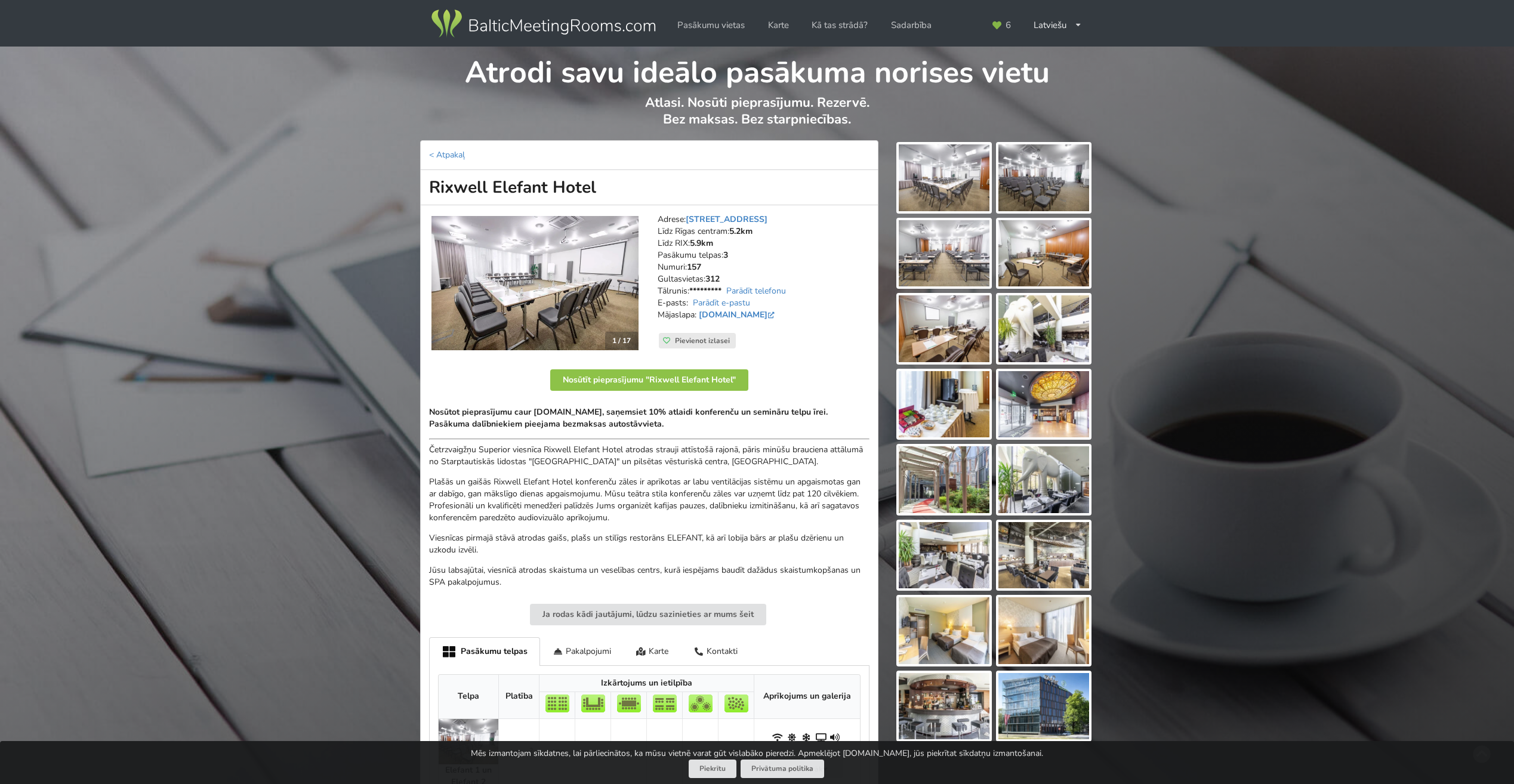
click at [960, 187] on img at bounding box center [943, 177] width 91 height 67
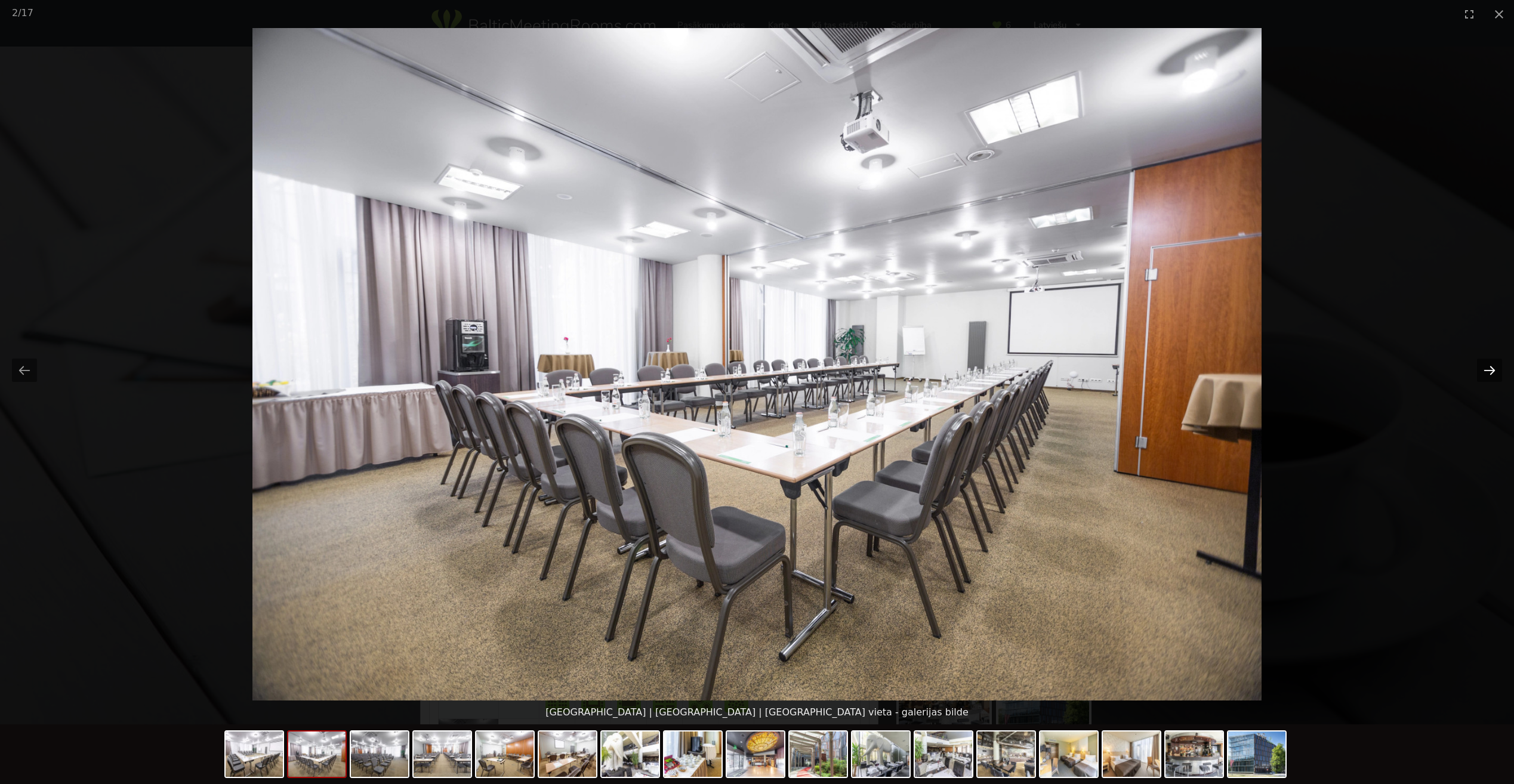
click at [1488, 370] on button "Next slide" at bounding box center [1489, 370] width 25 height 23
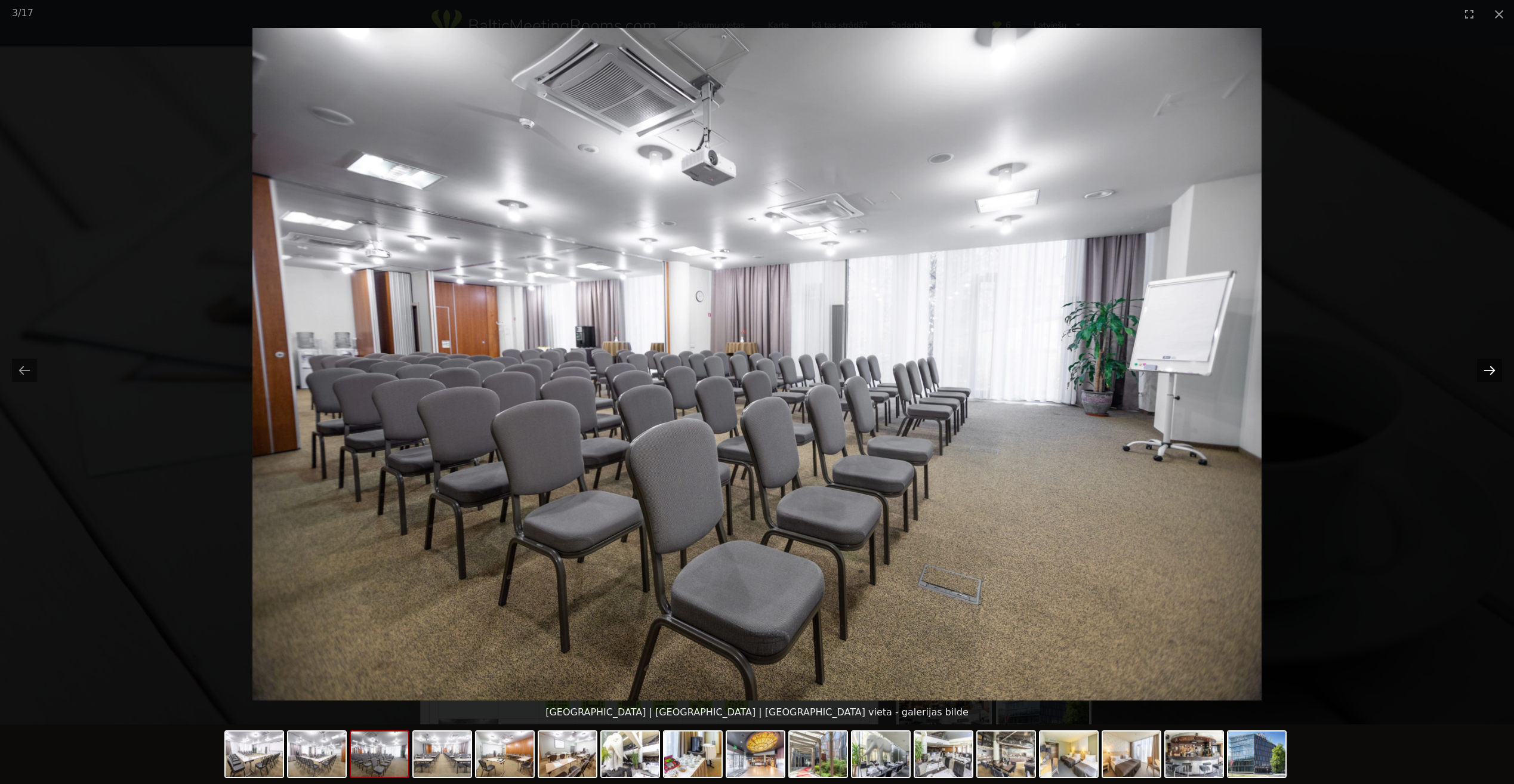
click at [1488, 370] on button "Next slide" at bounding box center [1489, 370] width 25 height 23
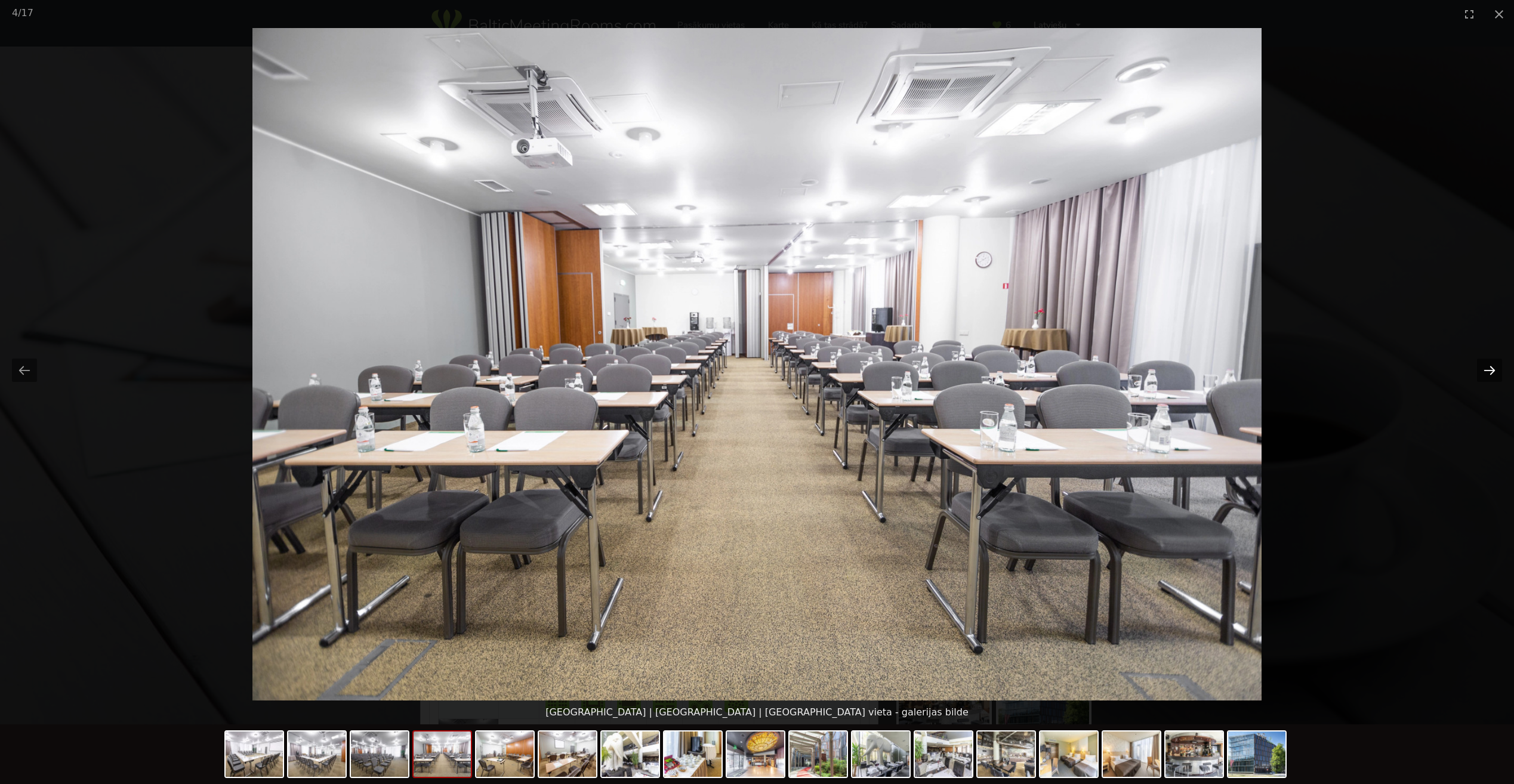
click at [1487, 371] on button "Next slide" at bounding box center [1489, 370] width 25 height 23
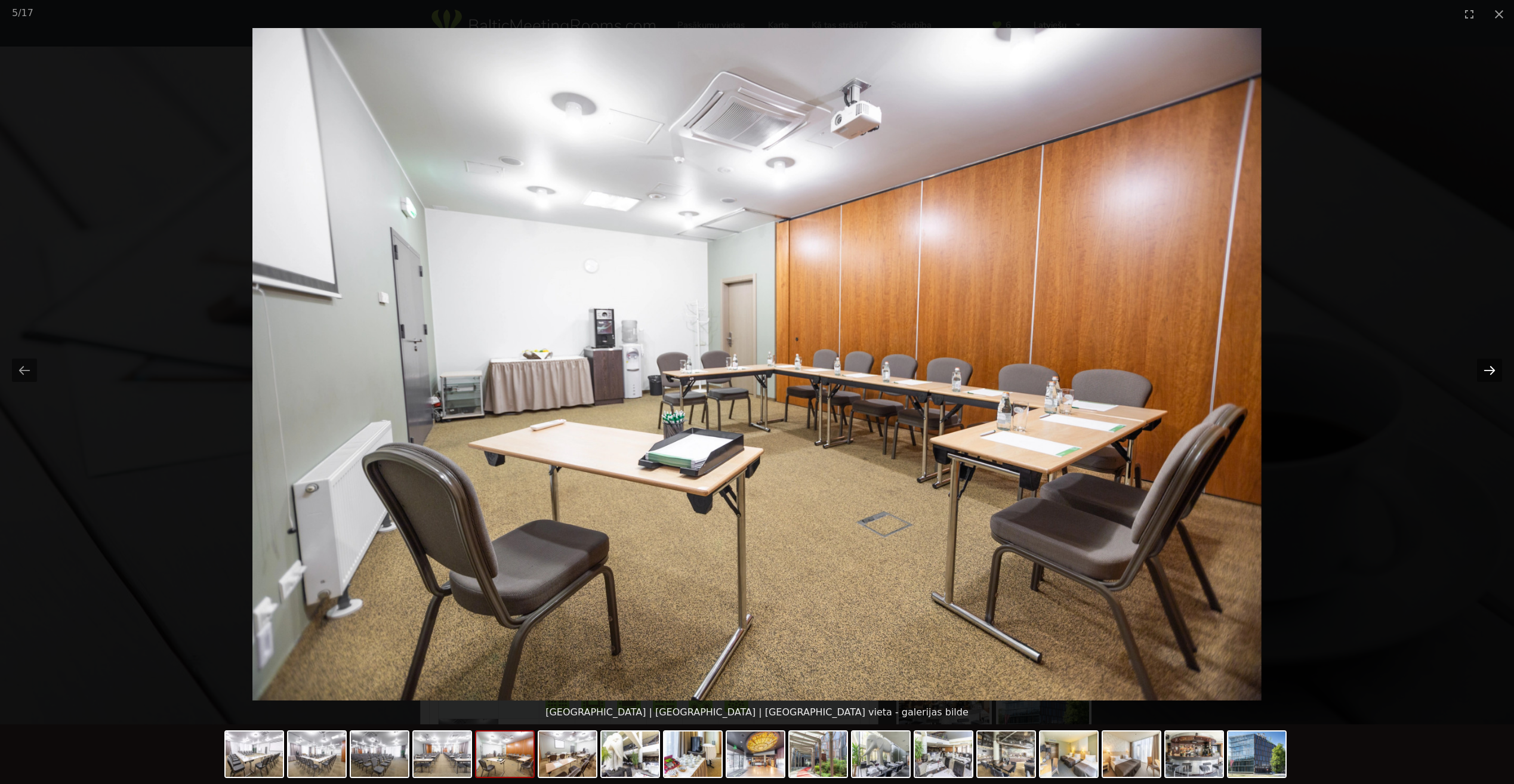
click at [1488, 371] on button "Next slide" at bounding box center [1489, 370] width 25 height 23
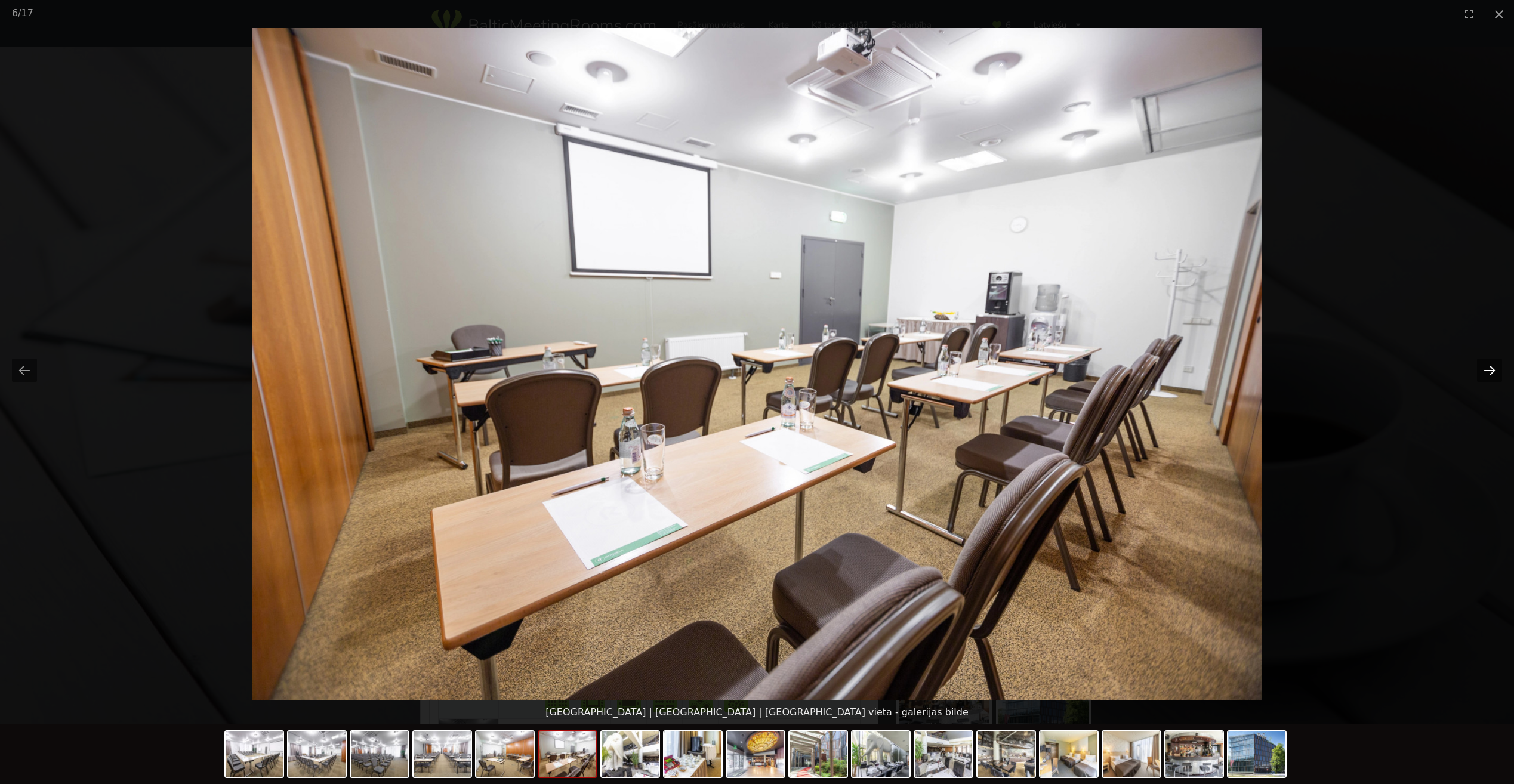
click at [1488, 371] on button "Next slide" at bounding box center [1489, 370] width 25 height 23
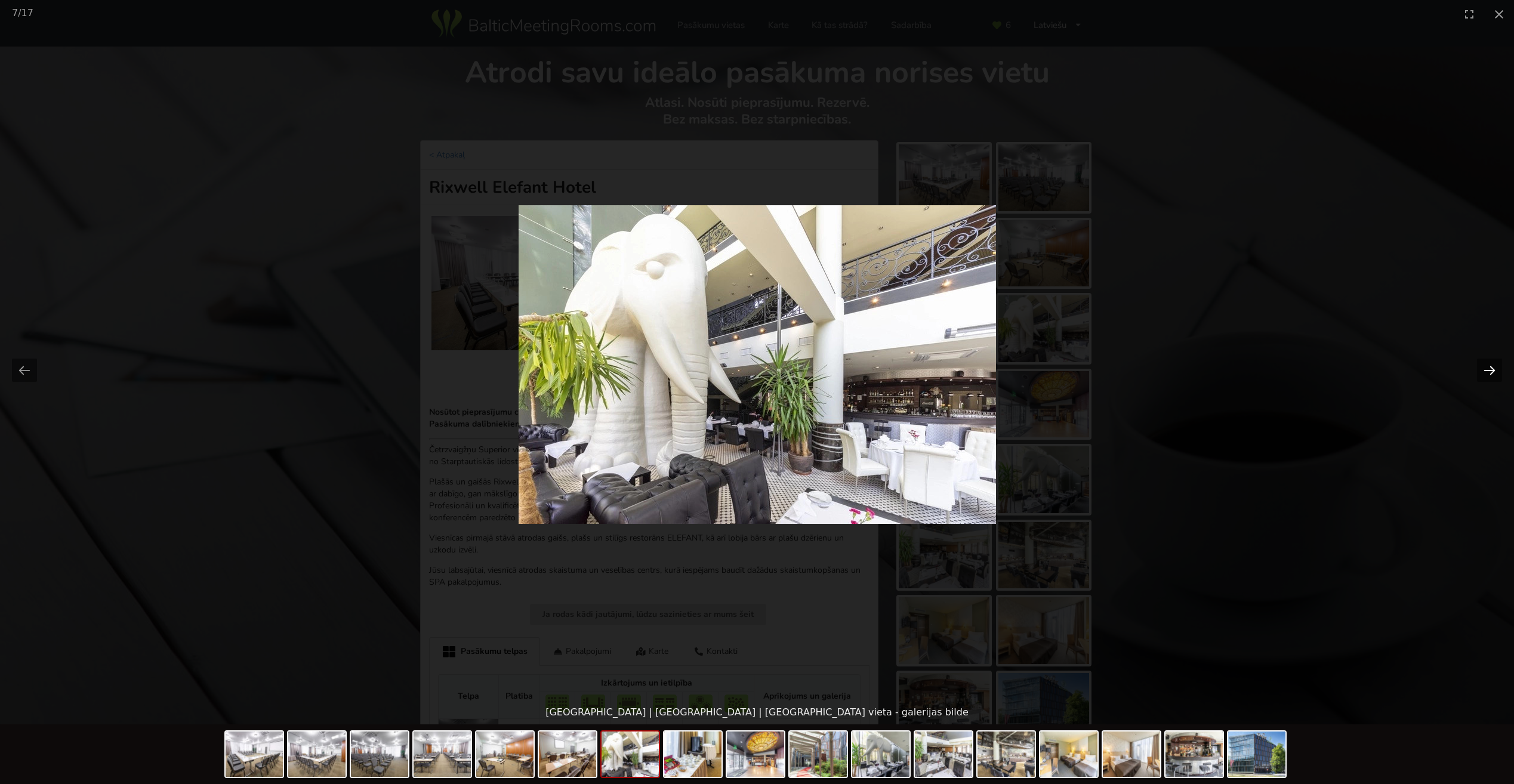
click at [1488, 371] on button "Next slide" at bounding box center [1489, 370] width 25 height 23
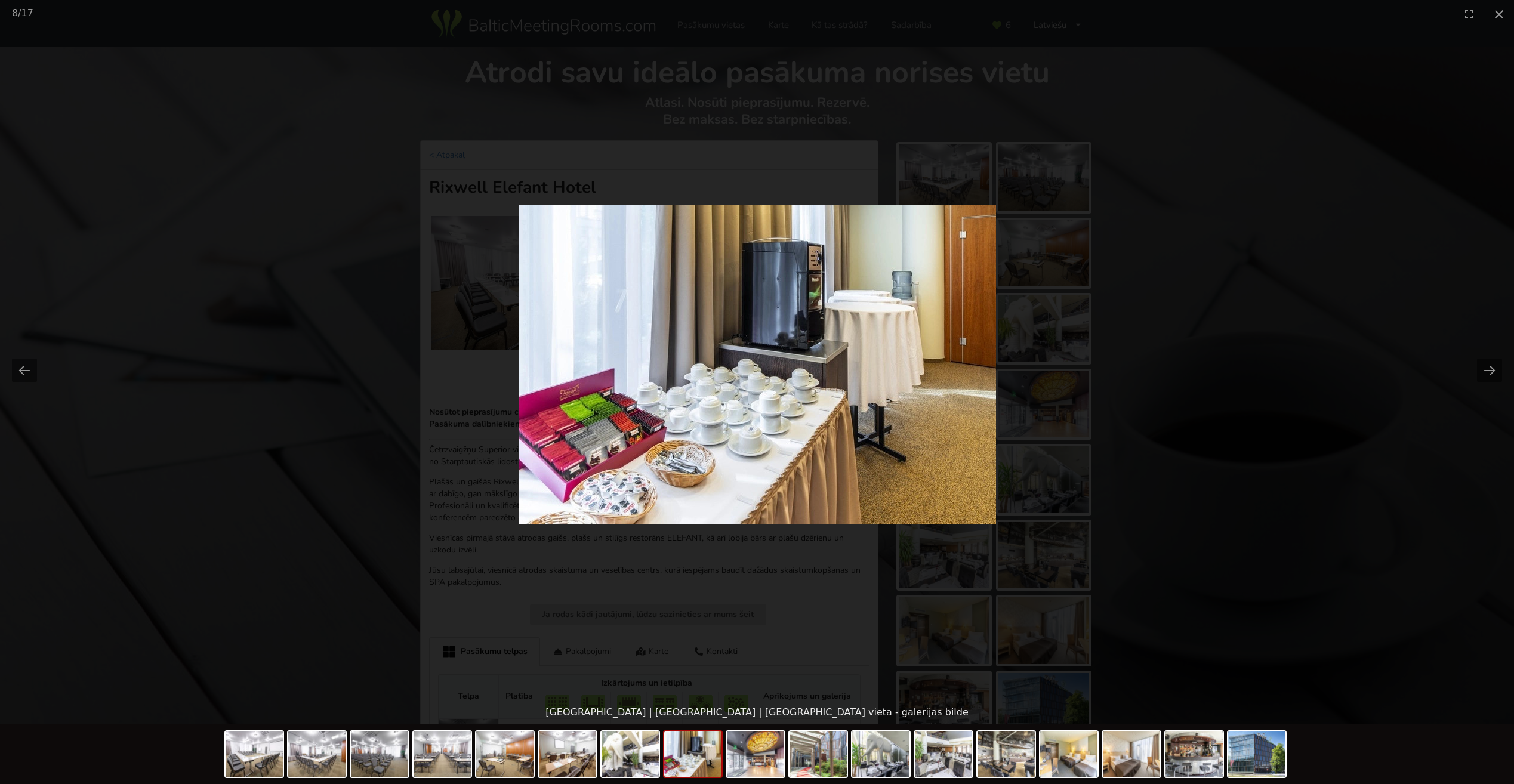
click at [1250, 277] on picture at bounding box center [757, 364] width 1514 height 673
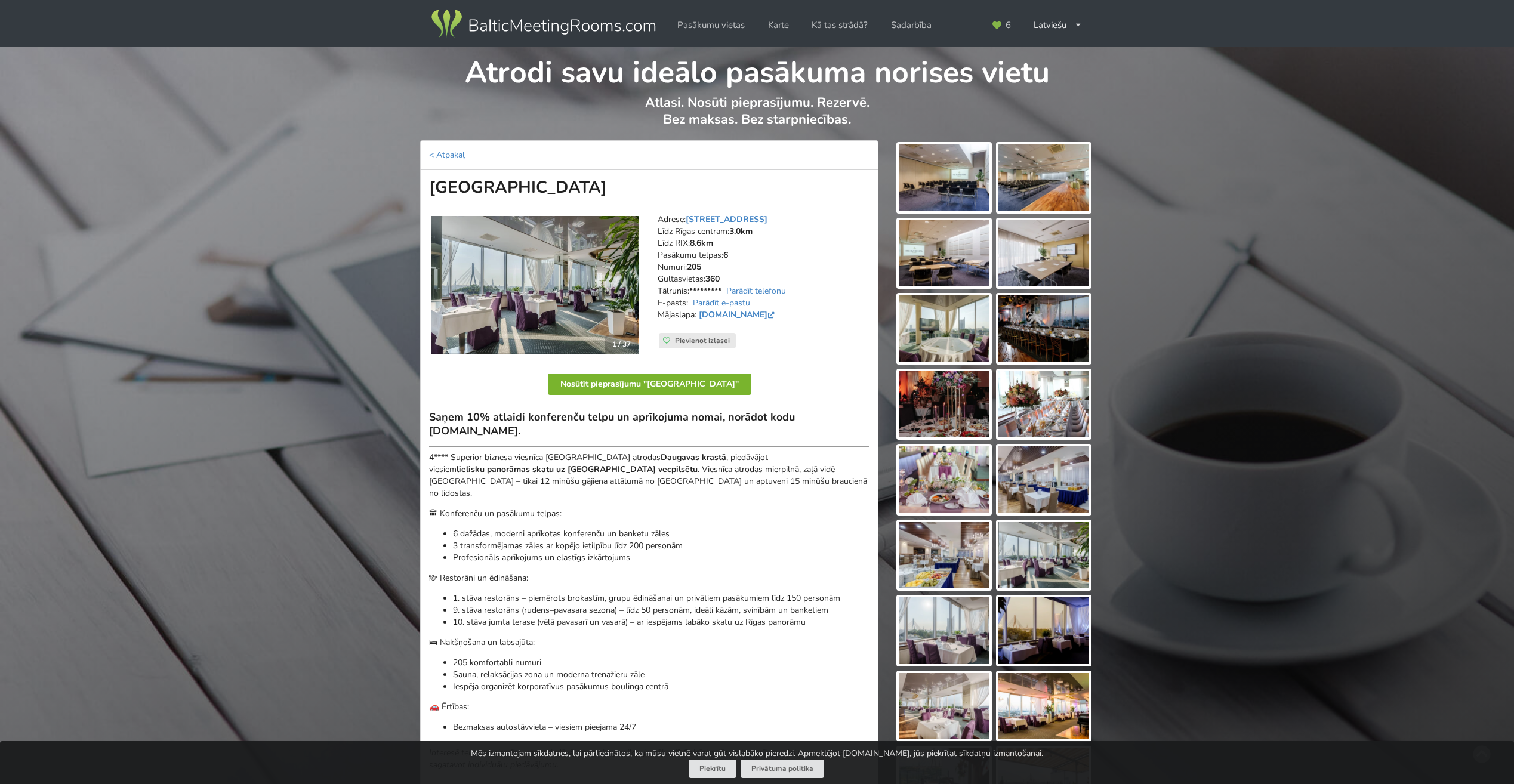
click at [733, 386] on button "Nosūtīt pieprasījumu "[GEOGRAPHIC_DATA]"" at bounding box center [649, 384] width 203 height 22
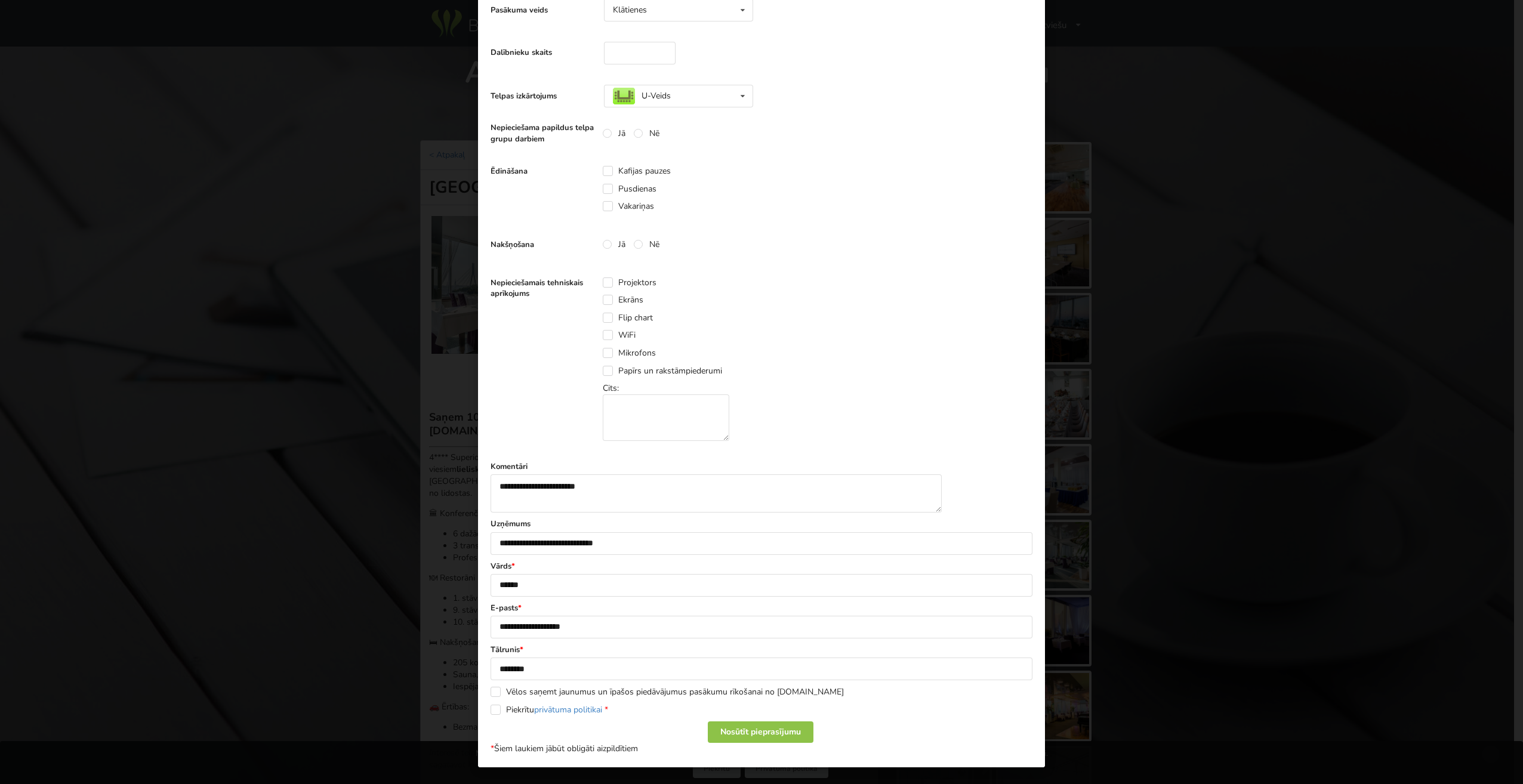
scroll to position [291, 0]
click at [755, 734] on div "Nosūtīt pieprasījumu" at bounding box center [760, 732] width 106 height 22
click at [494, 709] on label "Piekrītu privātuma politikai *" at bounding box center [549, 709] width 117 height 10
click at [754, 733] on div "Nosūtīt pieprasījumu" at bounding box center [760, 732] width 106 height 22
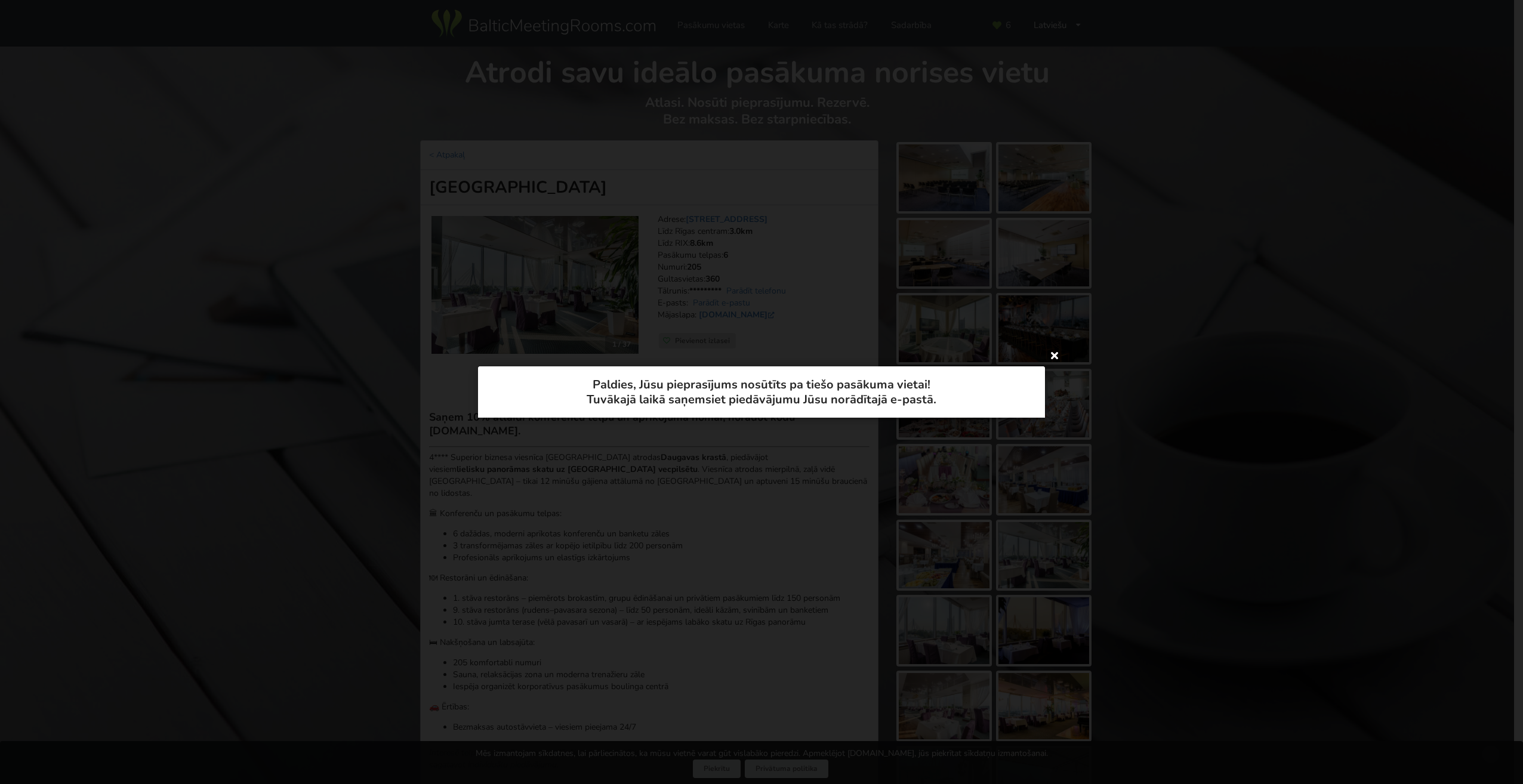
click at [1052, 355] on icon at bounding box center [1054, 355] width 19 height 19
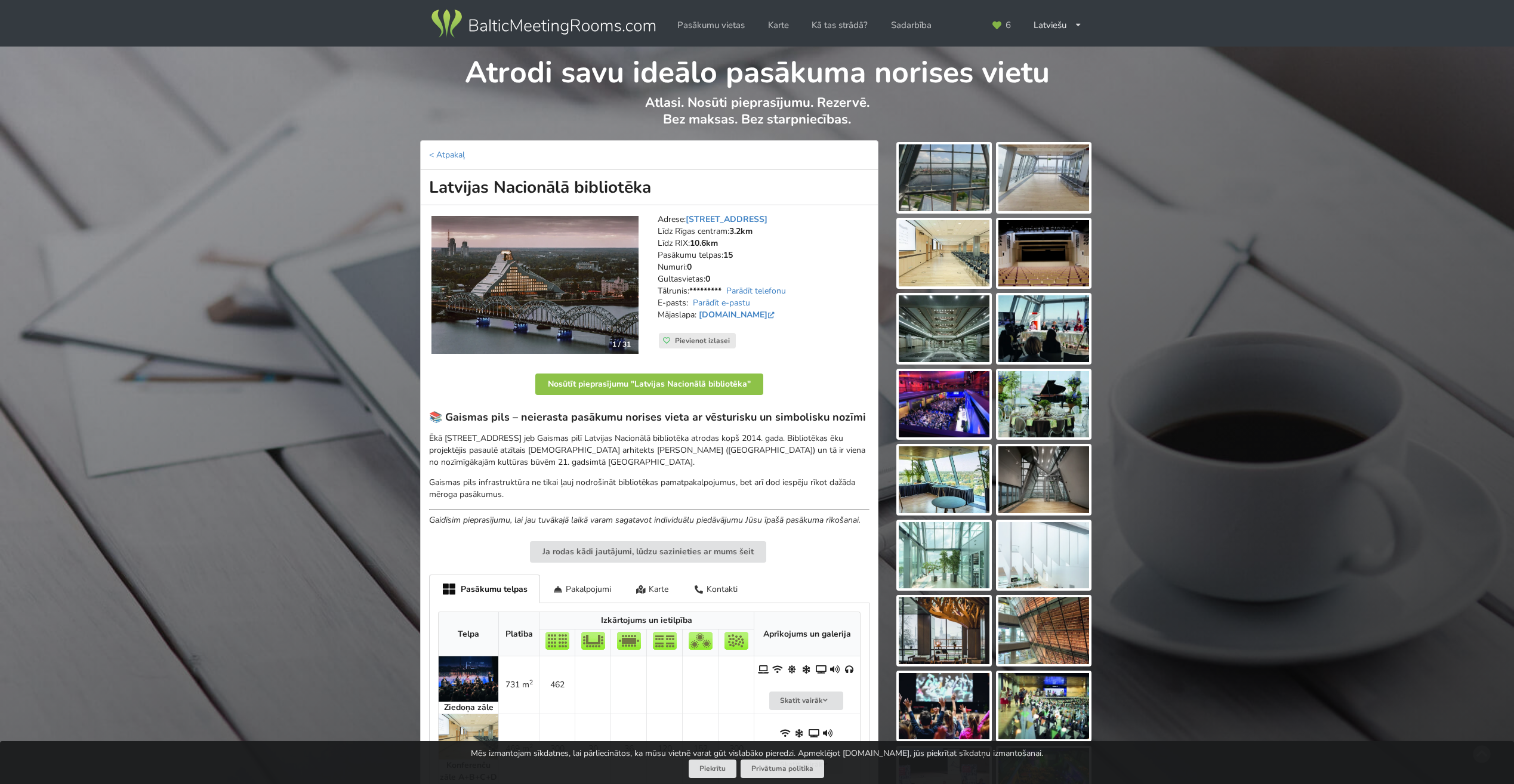
click at [1028, 187] on img at bounding box center [1043, 177] width 91 height 67
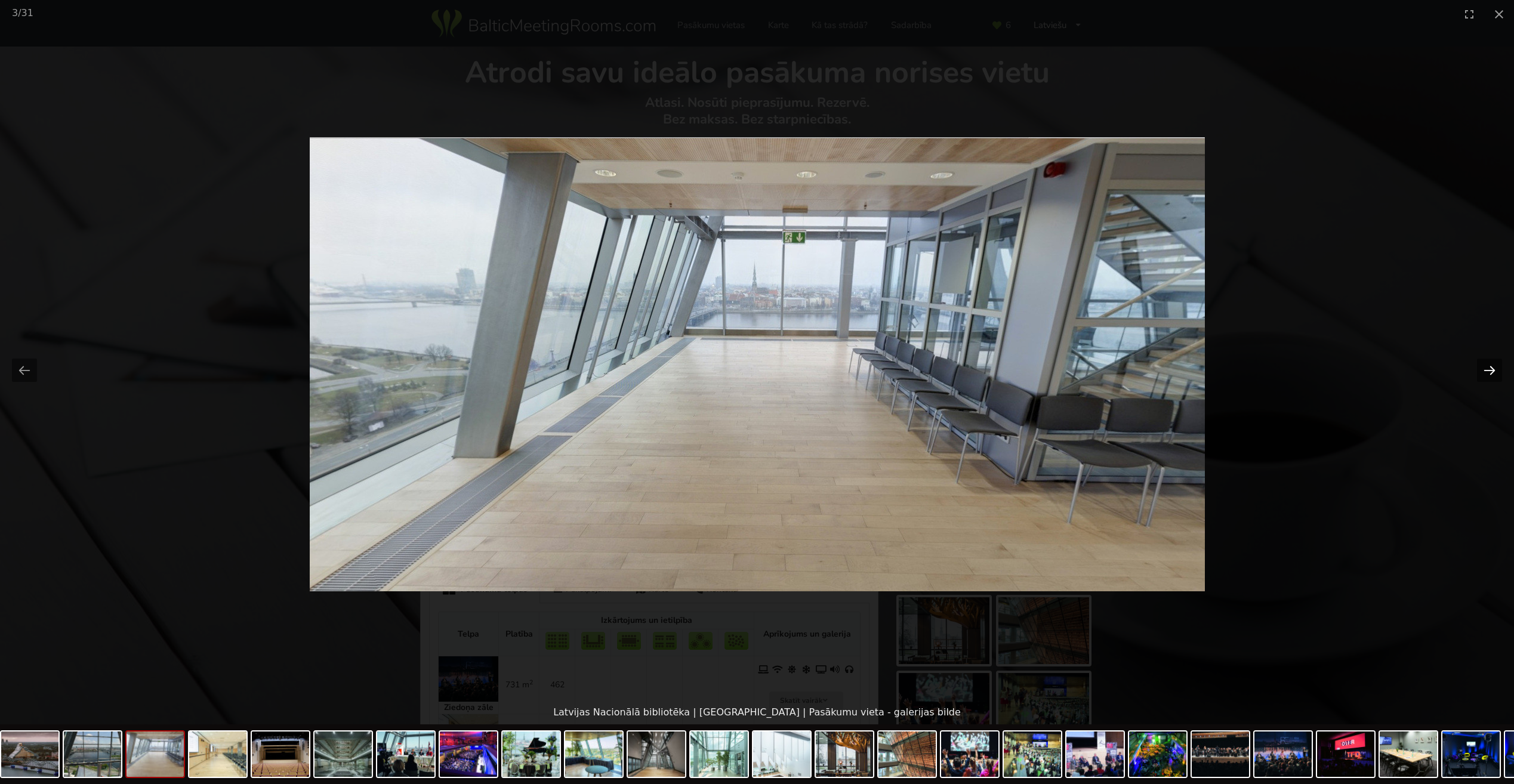
click at [1488, 366] on button "Next slide" at bounding box center [1489, 370] width 25 height 23
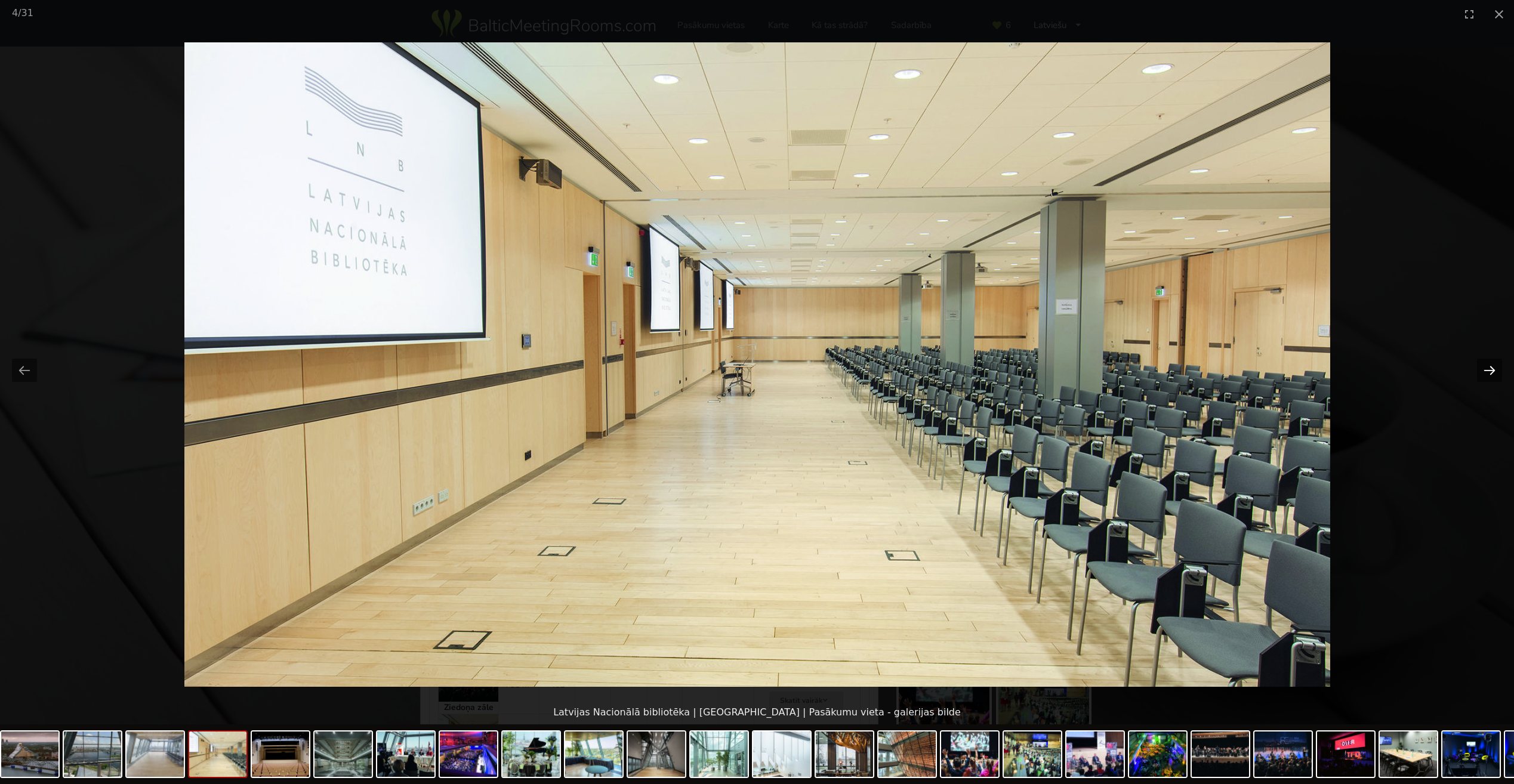
click at [1488, 366] on button "Next slide" at bounding box center [1489, 370] width 25 height 23
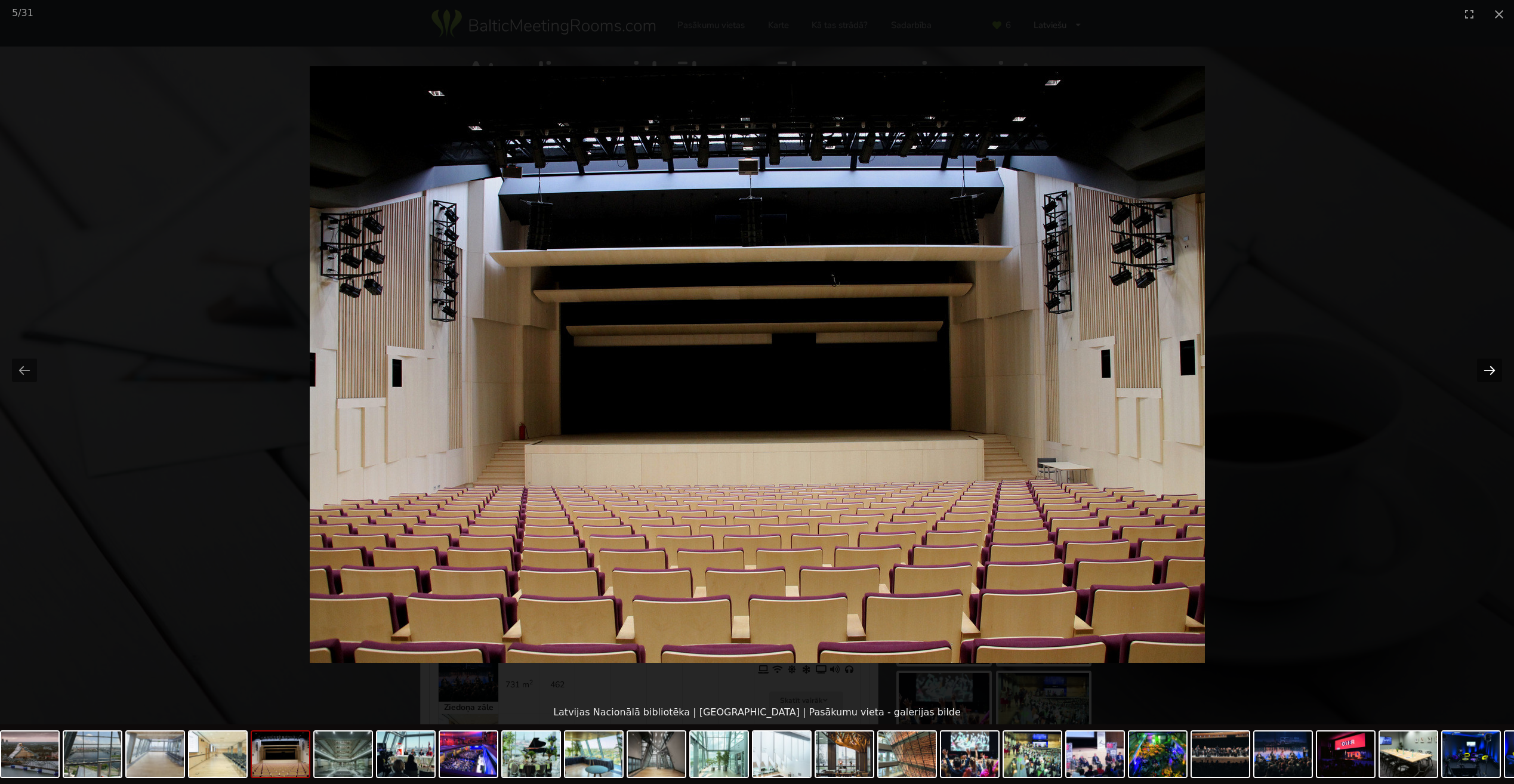
click at [1489, 366] on button "Next slide" at bounding box center [1489, 370] width 25 height 23
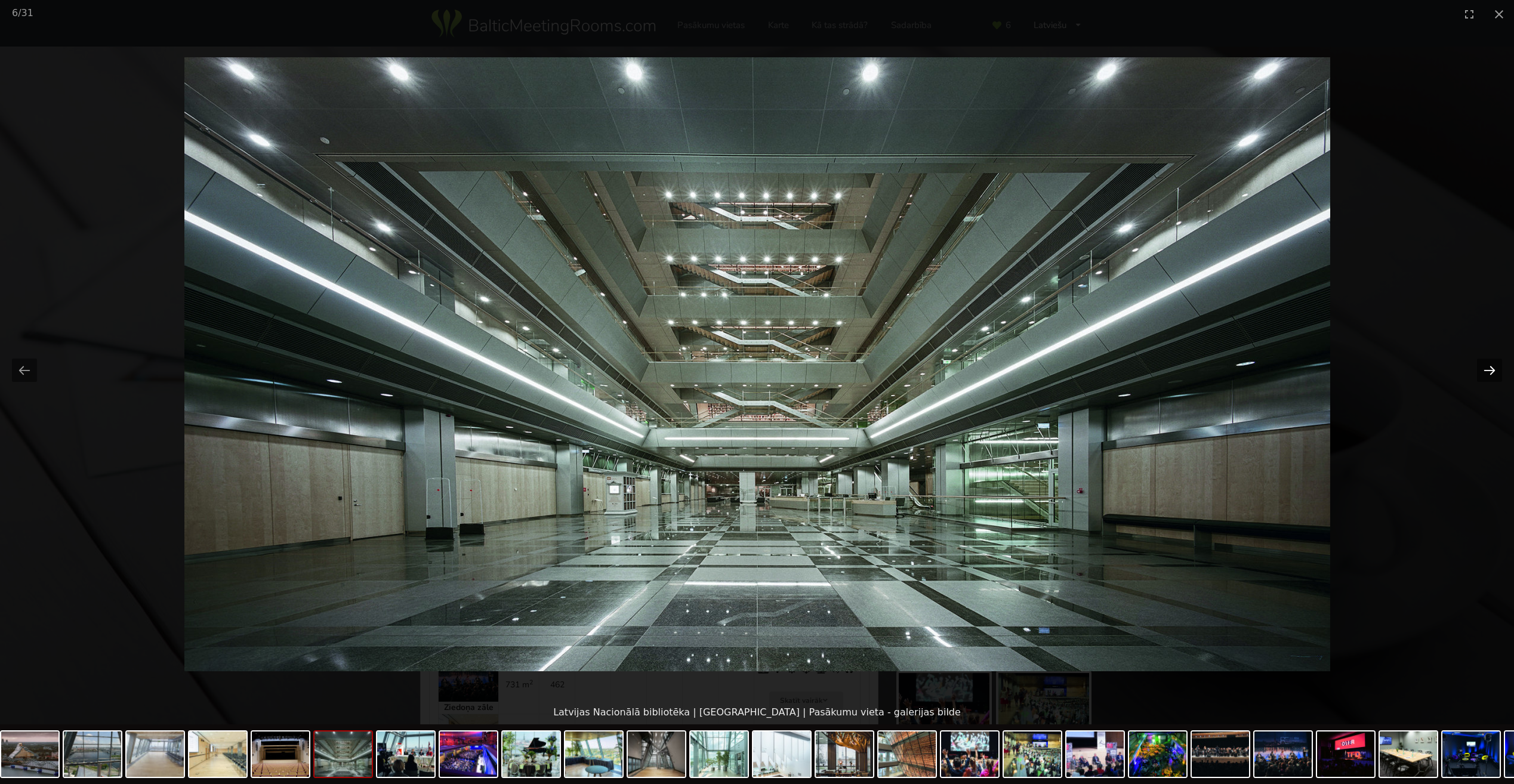
click at [1489, 366] on button "Next slide" at bounding box center [1489, 370] width 25 height 23
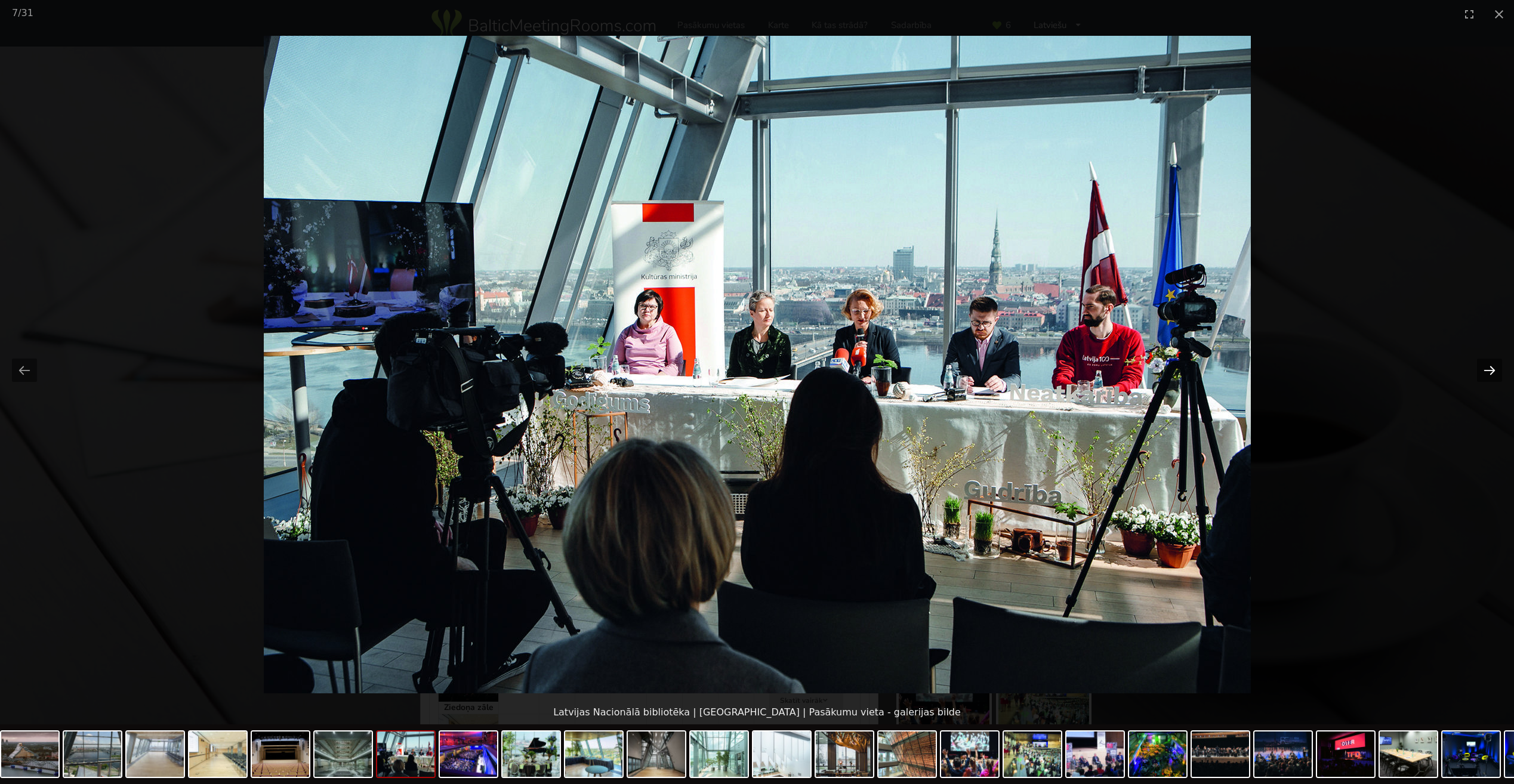
click at [1489, 366] on button "Next slide" at bounding box center [1489, 370] width 25 height 23
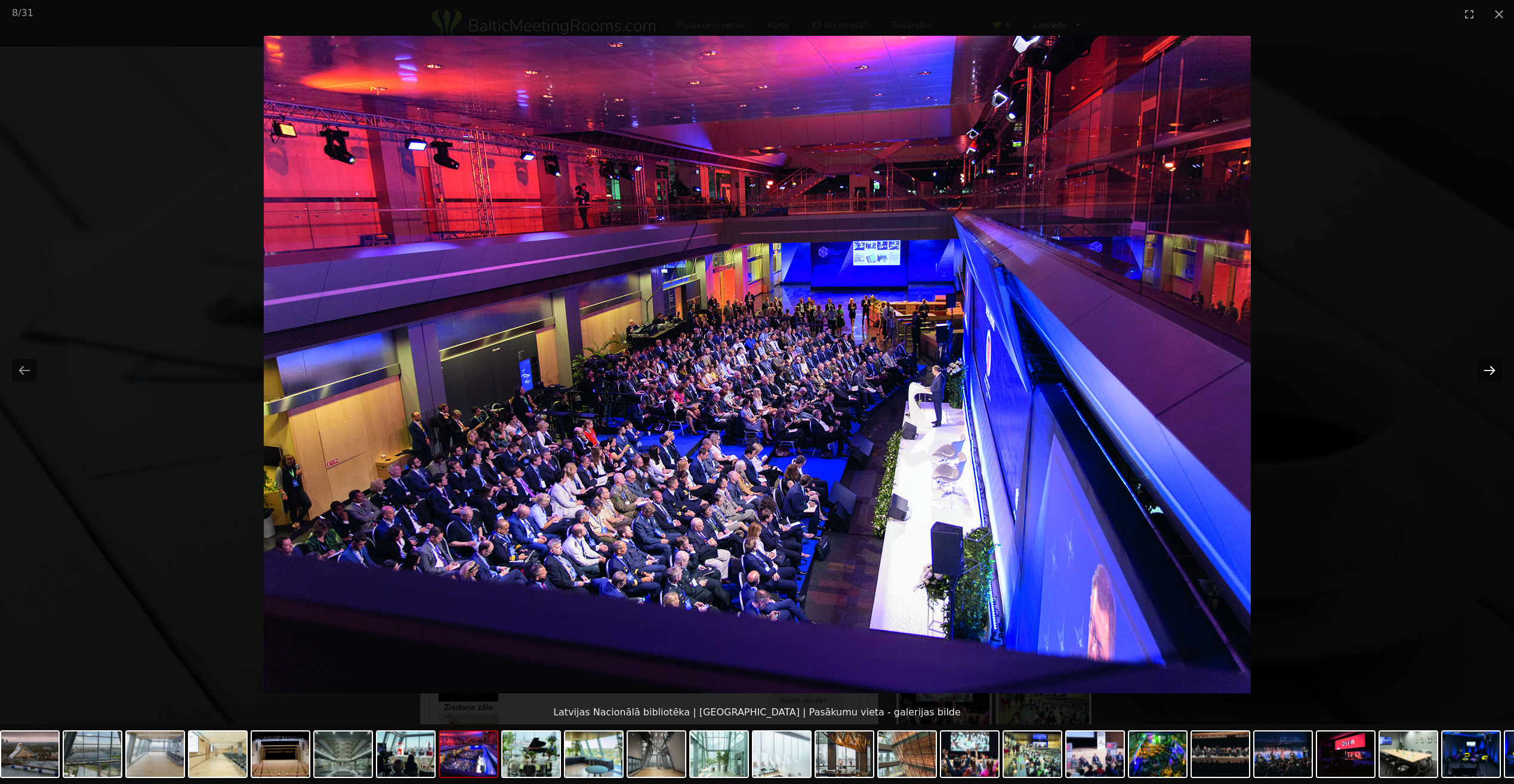
click at [1489, 366] on button "Next slide" at bounding box center [1489, 370] width 25 height 23
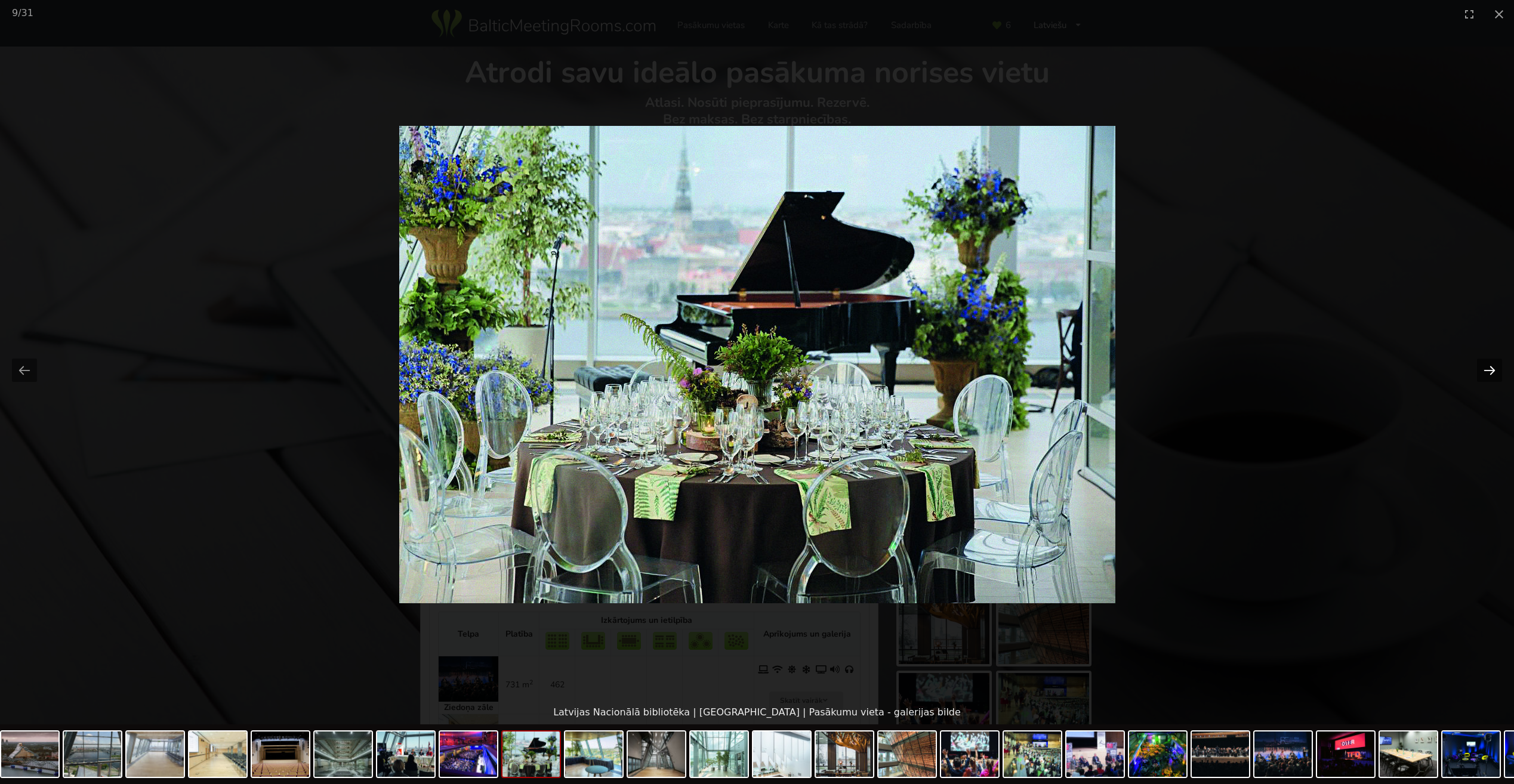
click at [1489, 366] on button "Next slide" at bounding box center [1489, 370] width 25 height 23
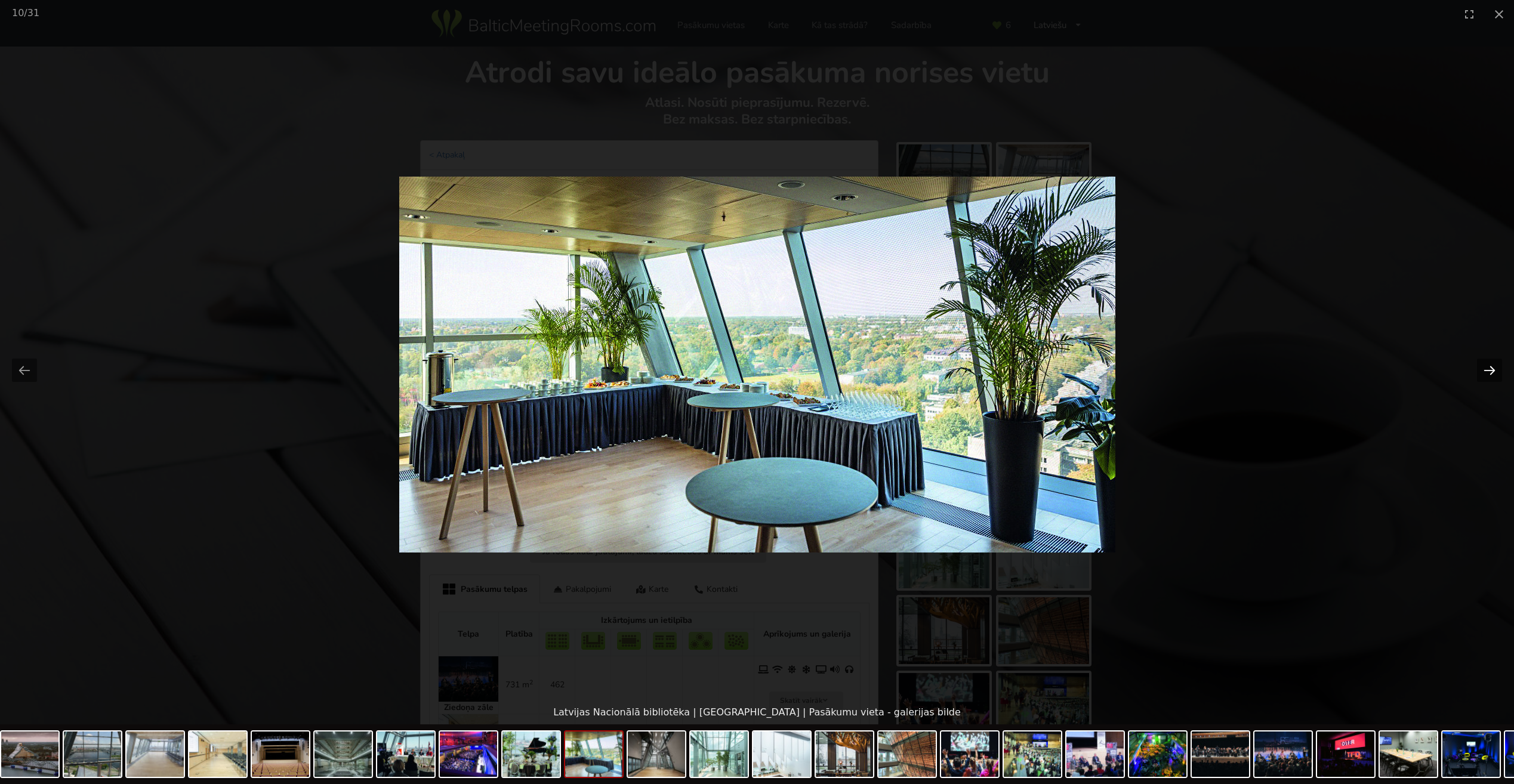
click at [1489, 366] on button "Next slide" at bounding box center [1489, 370] width 25 height 23
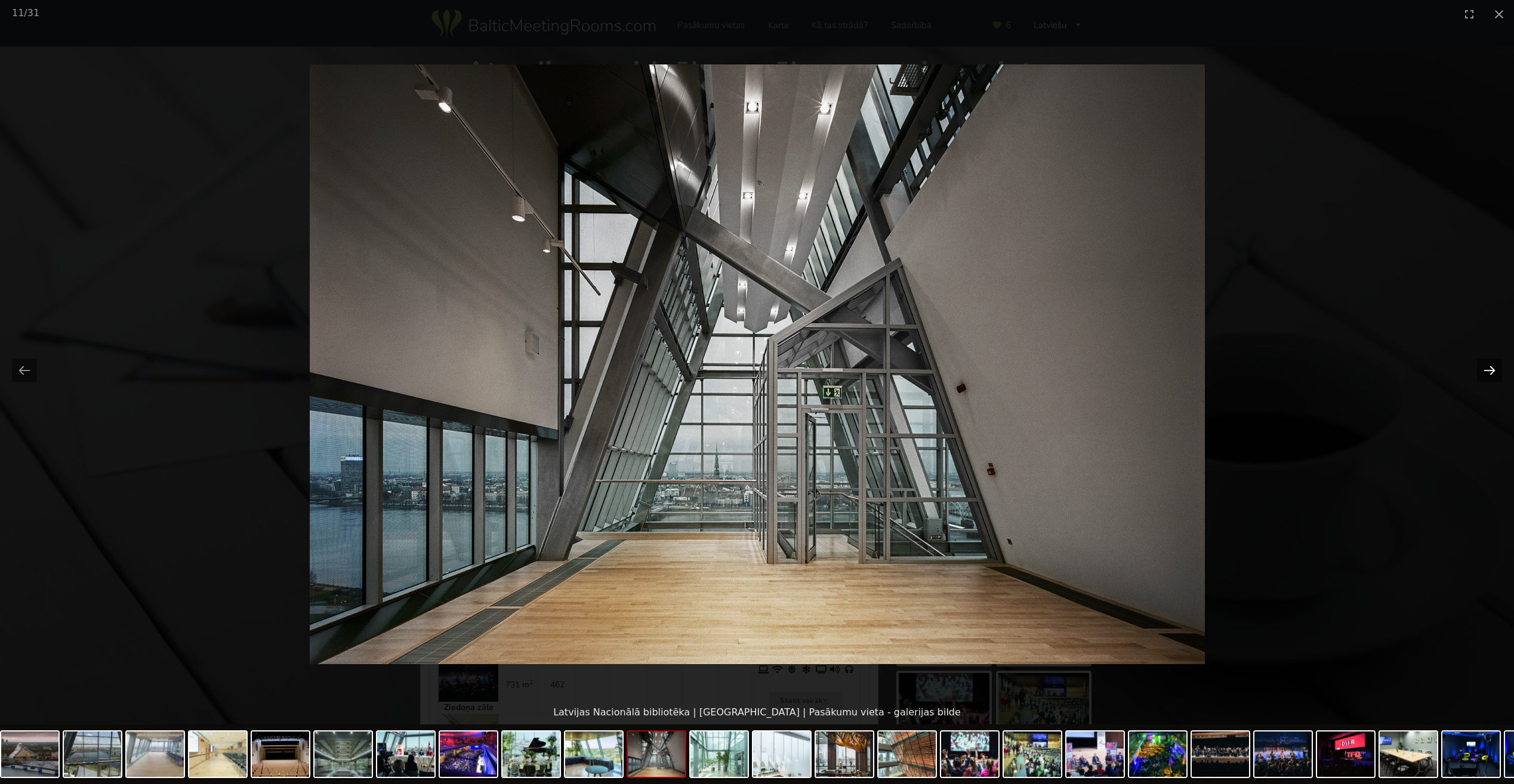
click at [1489, 366] on button "Next slide" at bounding box center [1489, 370] width 25 height 23
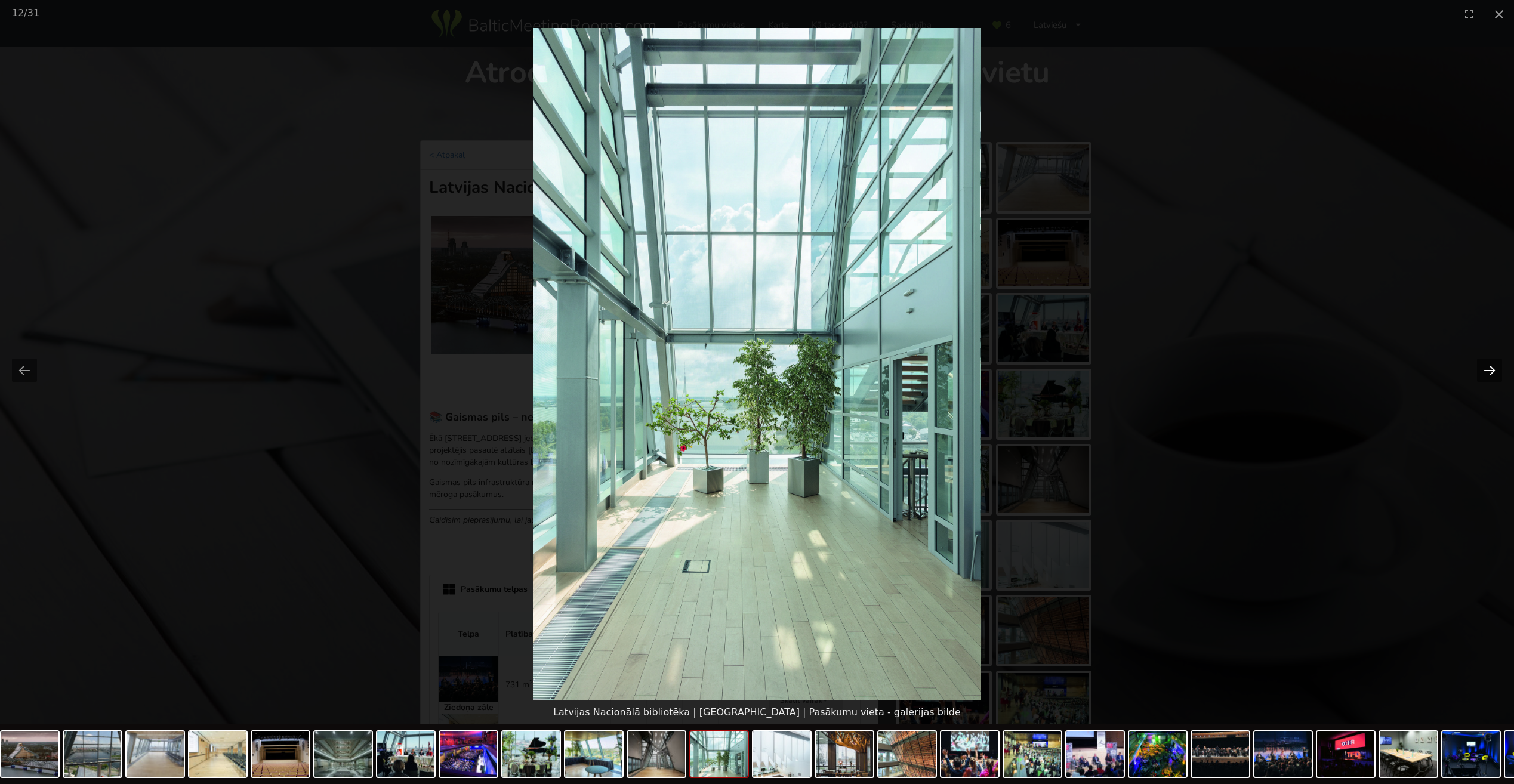
click at [1492, 368] on button "Next slide" at bounding box center [1489, 370] width 25 height 23
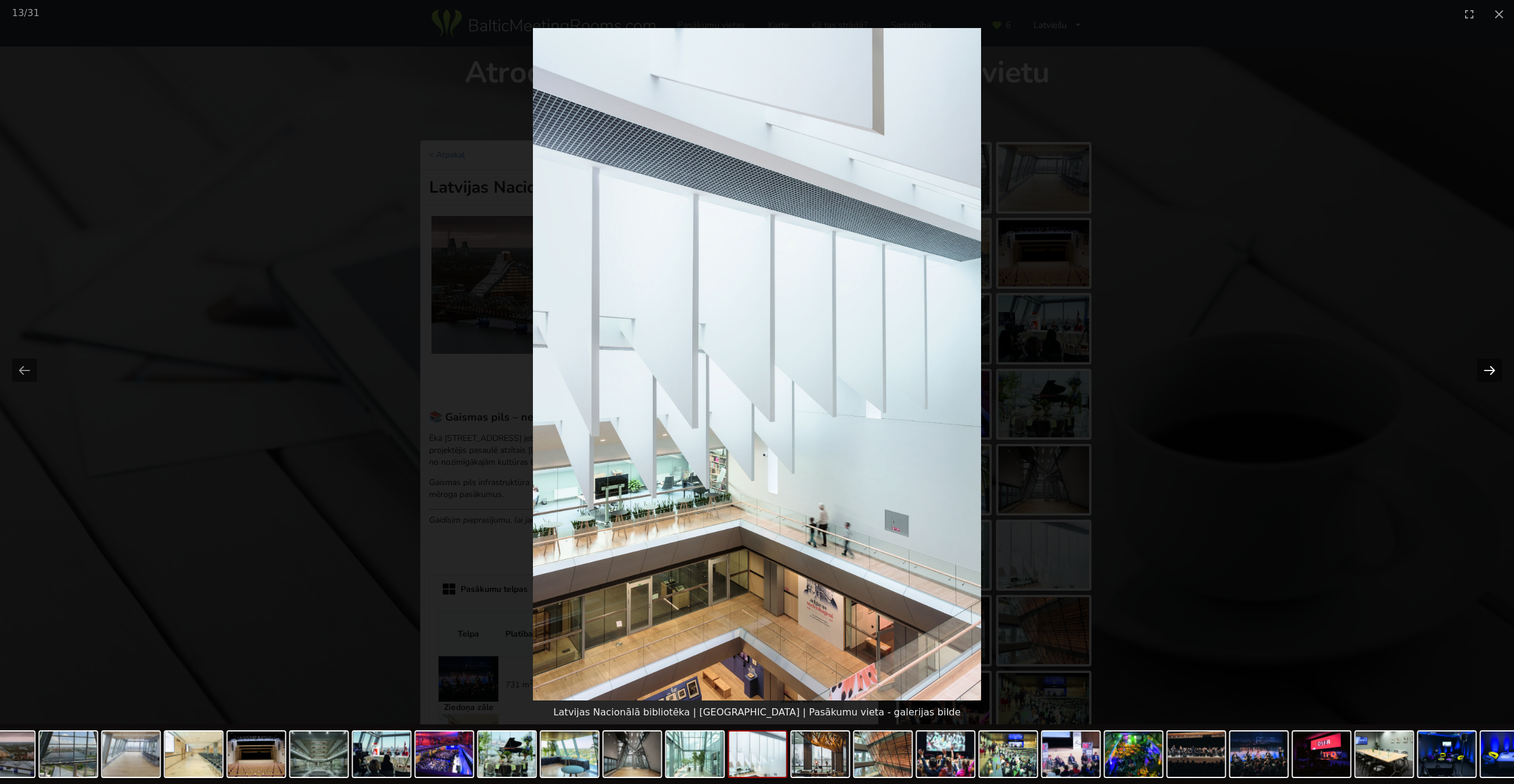
click at [1492, 368] on button "Next slide" at bounding box center [1489, 370] width 25 height 23
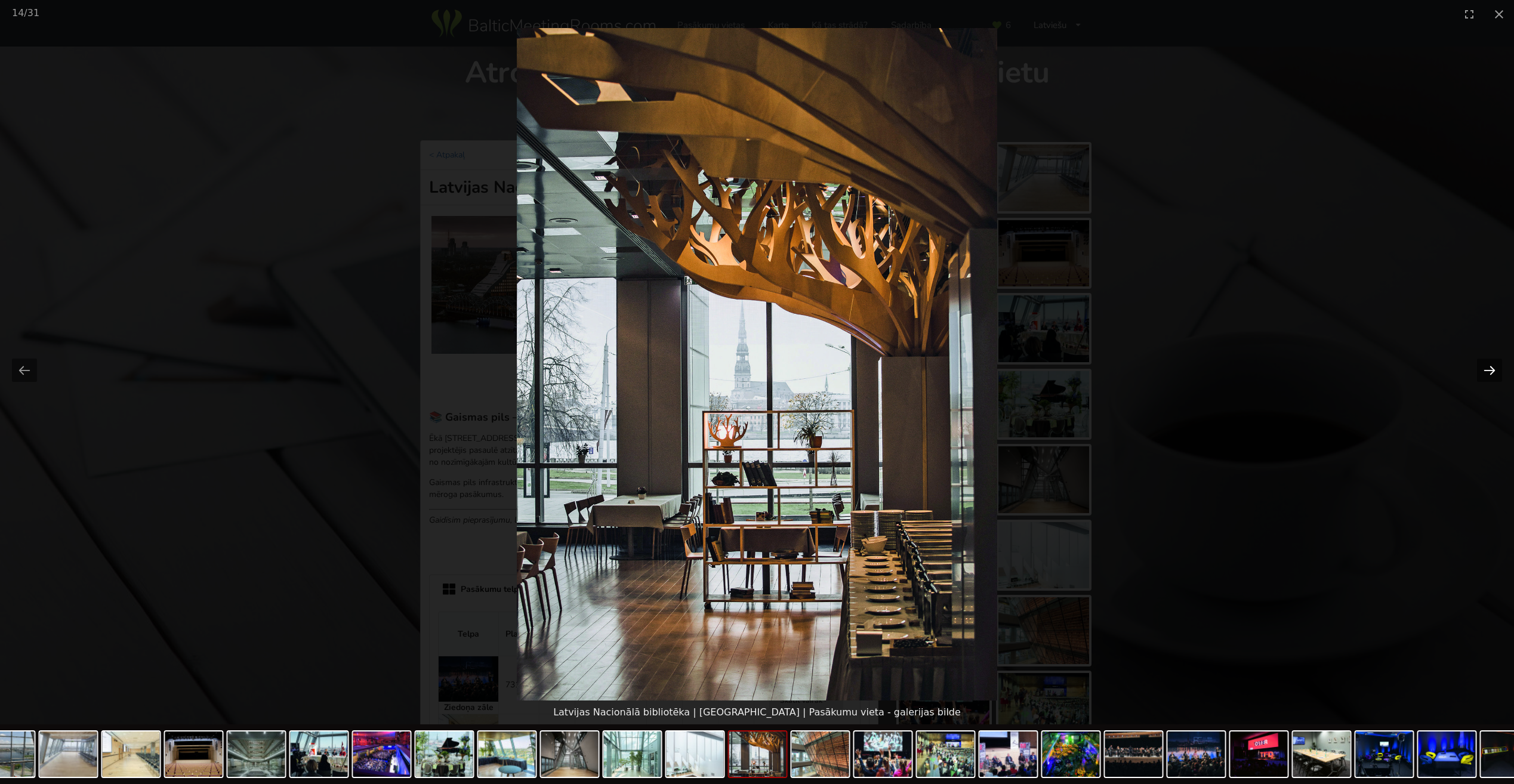
click at [1492, 368] on button "Next slide" at bounding box center [1489, 370] width 25 height 23
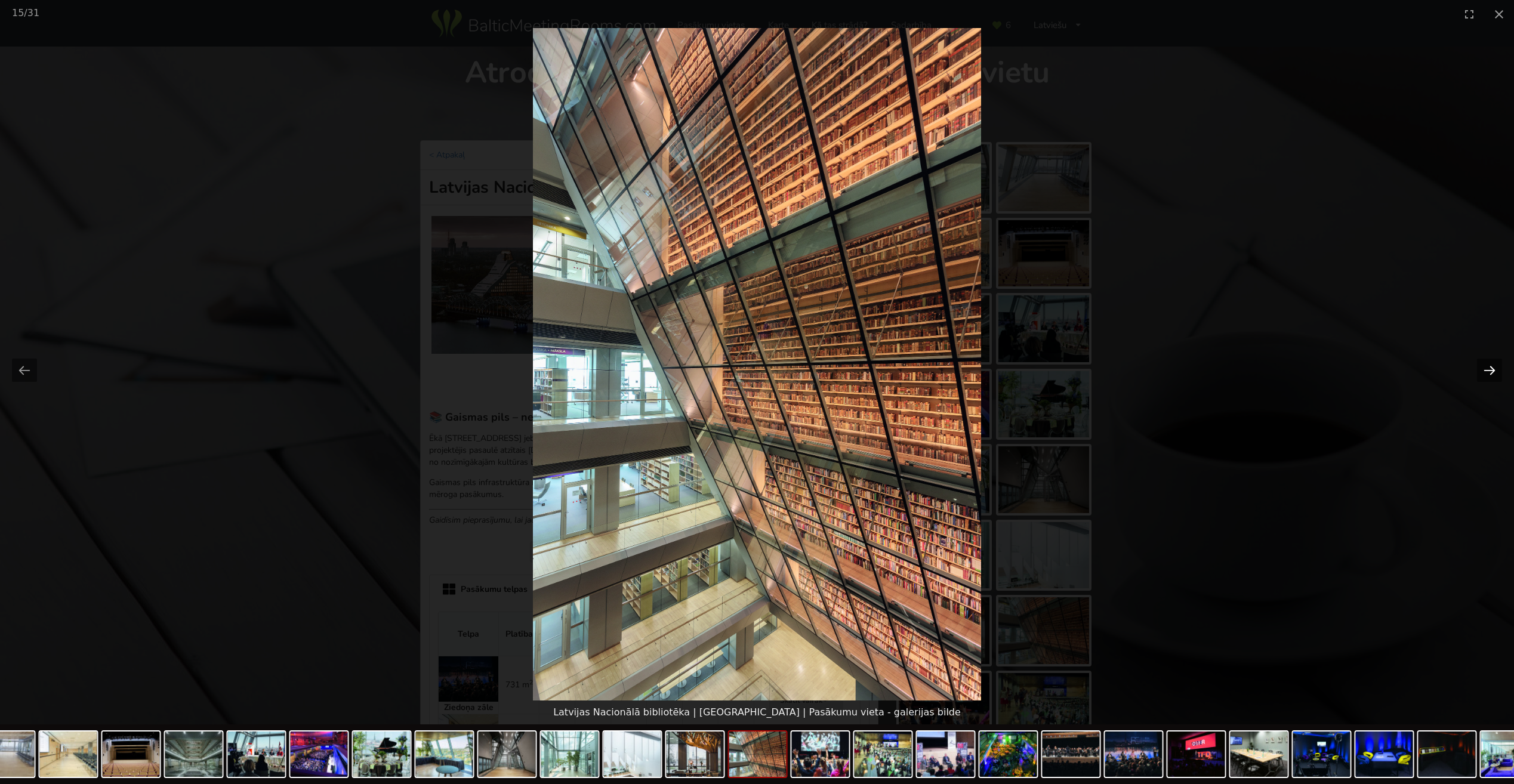
click at [1492, 368] on button "Next slide" at bounding box center [1489, 370] width 25 height 23
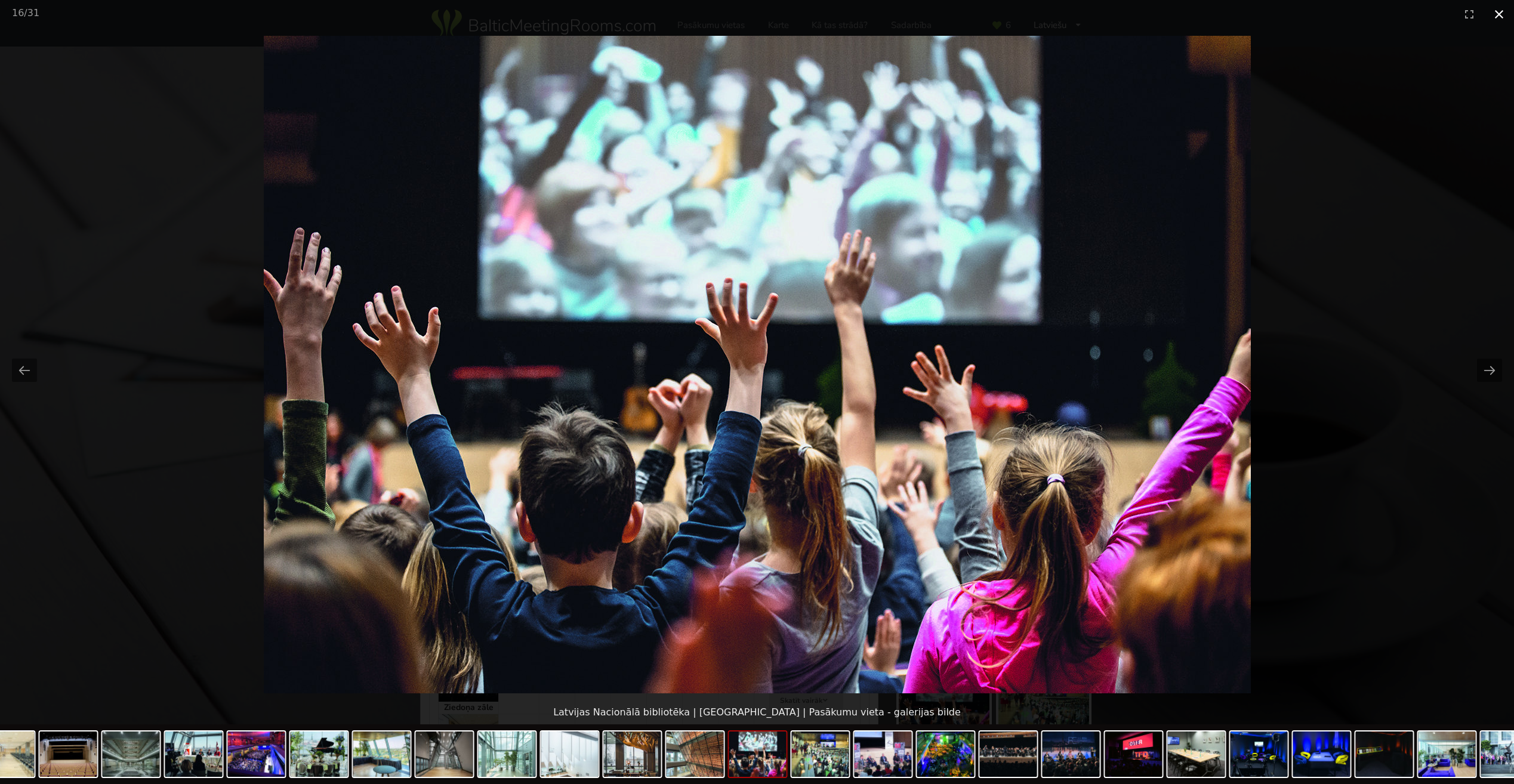
click at [1498, 15] on button "Close gallery" at bounding box center [1499, 14] width 30 height 28
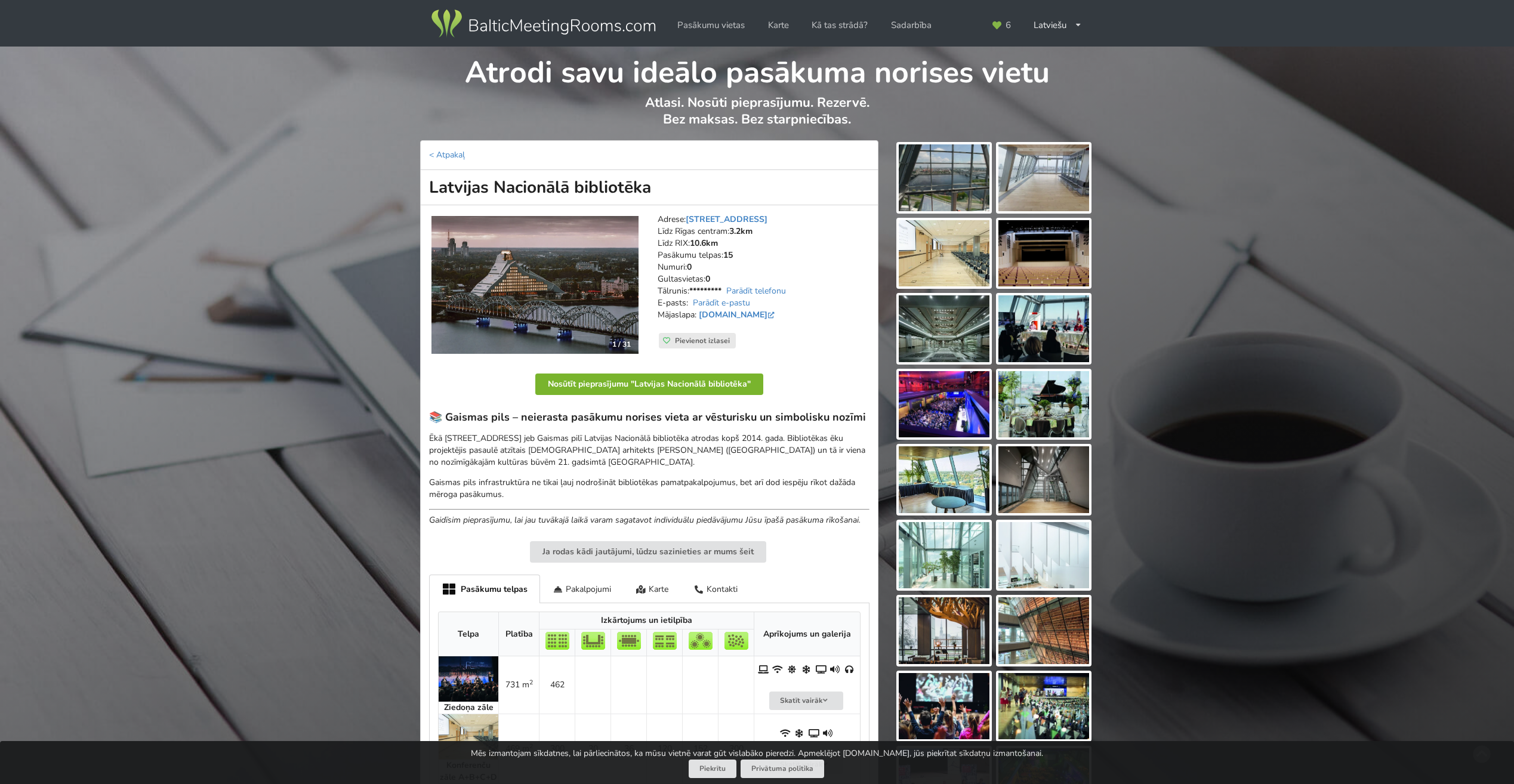
click at [663, 374] on button "Nosūtīt pieprasījumu "Latvijas Nacionālā bibliotēka"" at bounding box center [649, 384] width 228 height 22
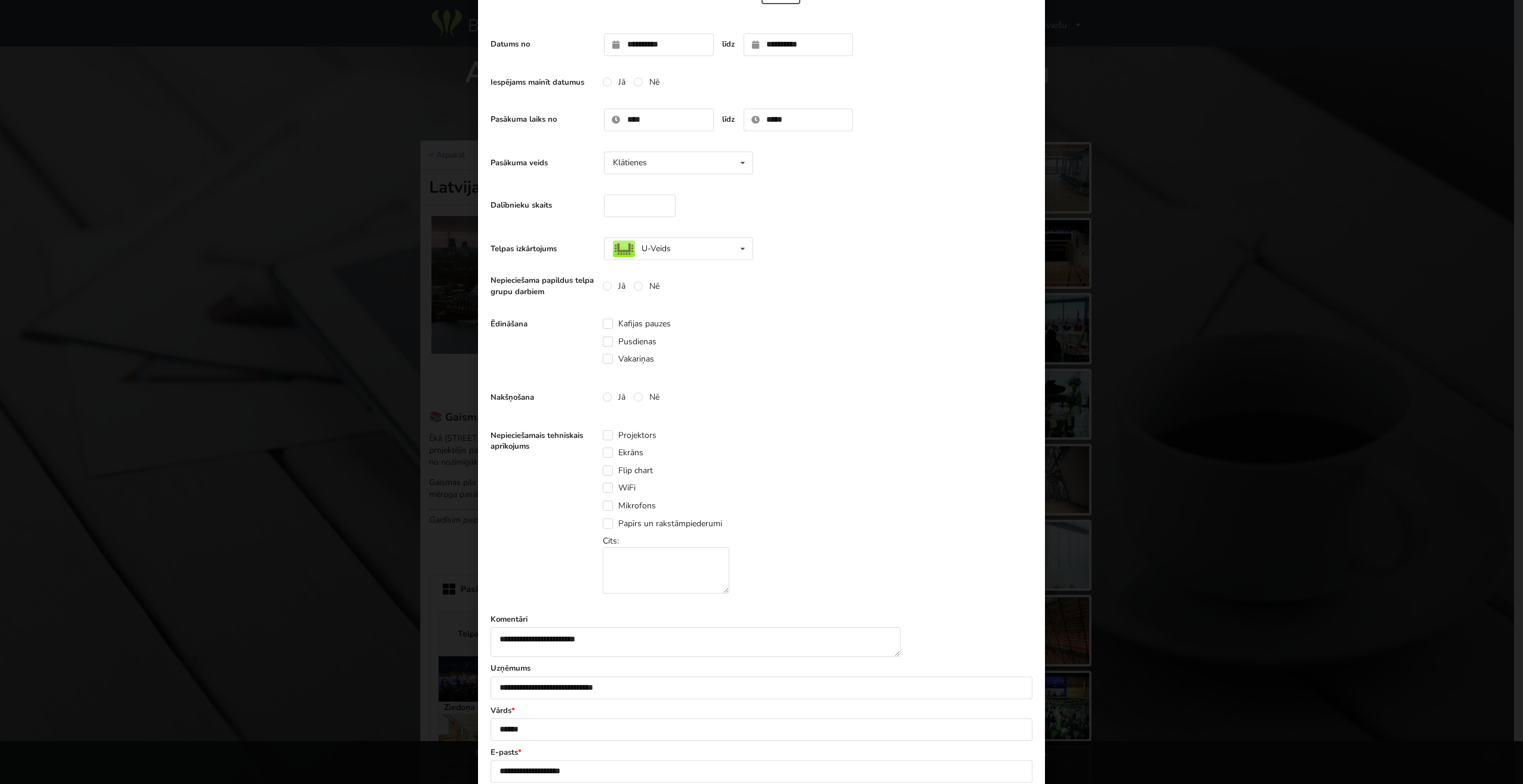
scroll to position [59, 0]
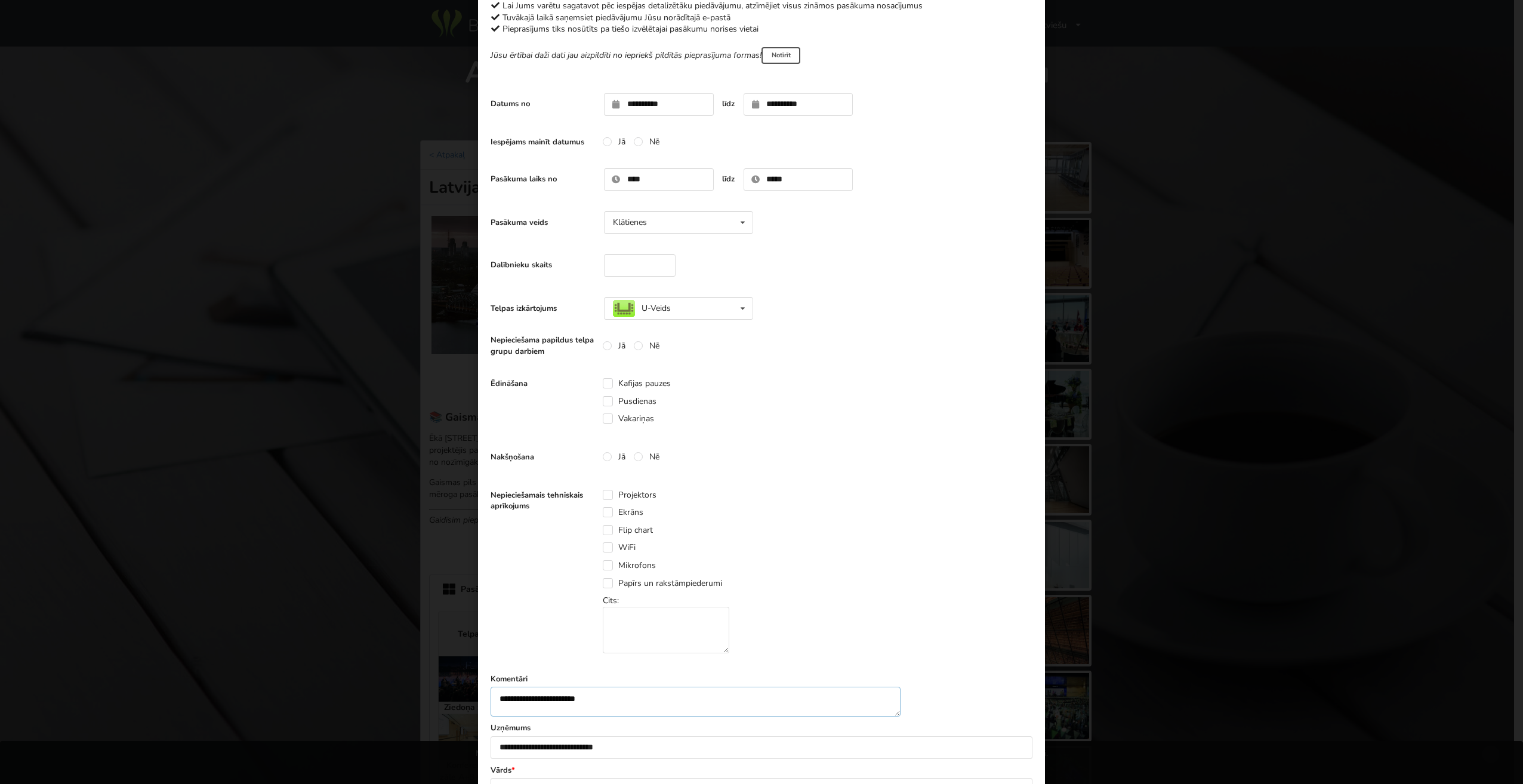
click at [614, 701] on textarea "**********" at bounding box center [695, 702] width 410 height 30
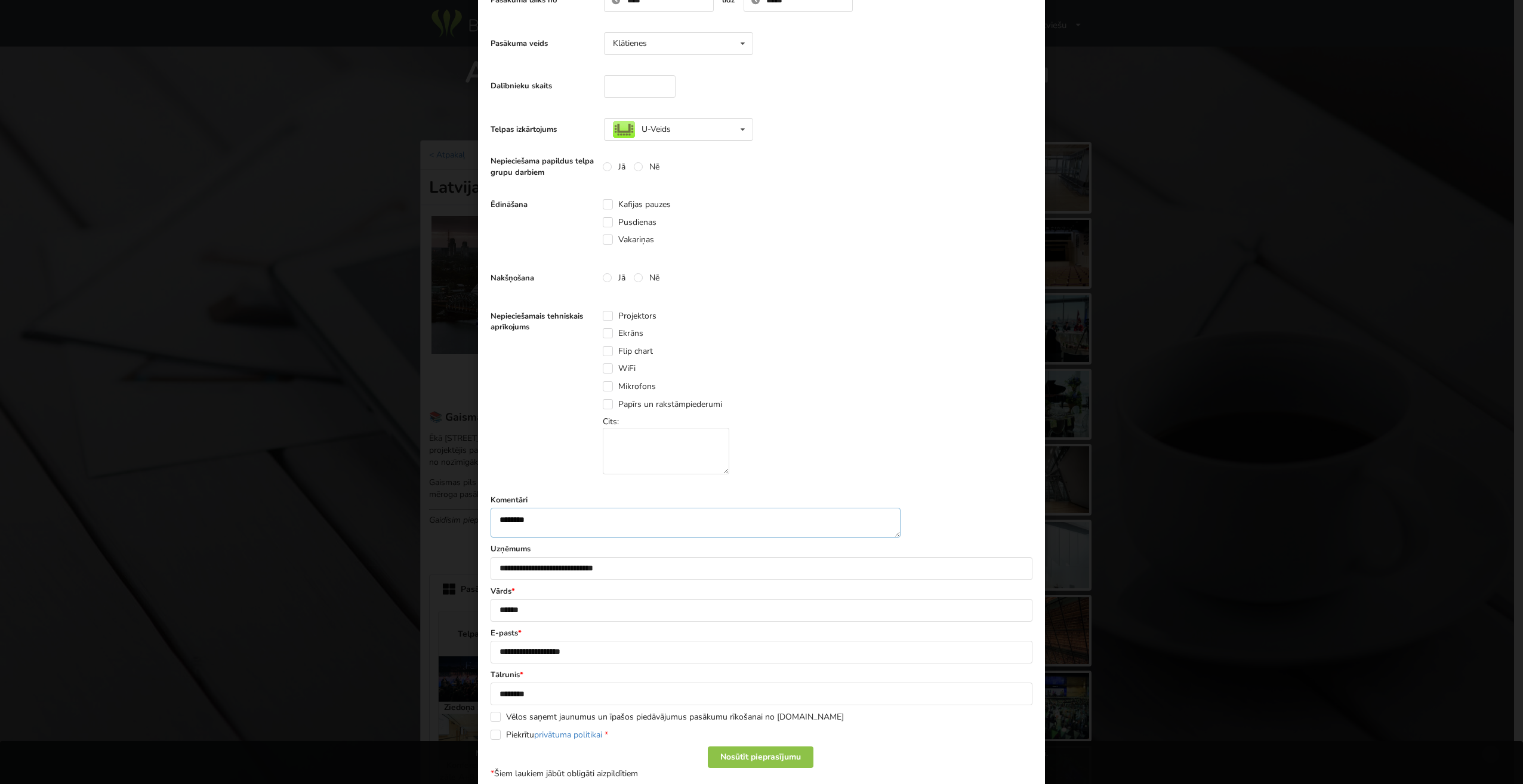
scroll to position [1, 0]
type textarea "********"
click at [791, 768] on div "Nosūtīt pieprasījumu" at bounding box center [760, 757] width 106 height 22
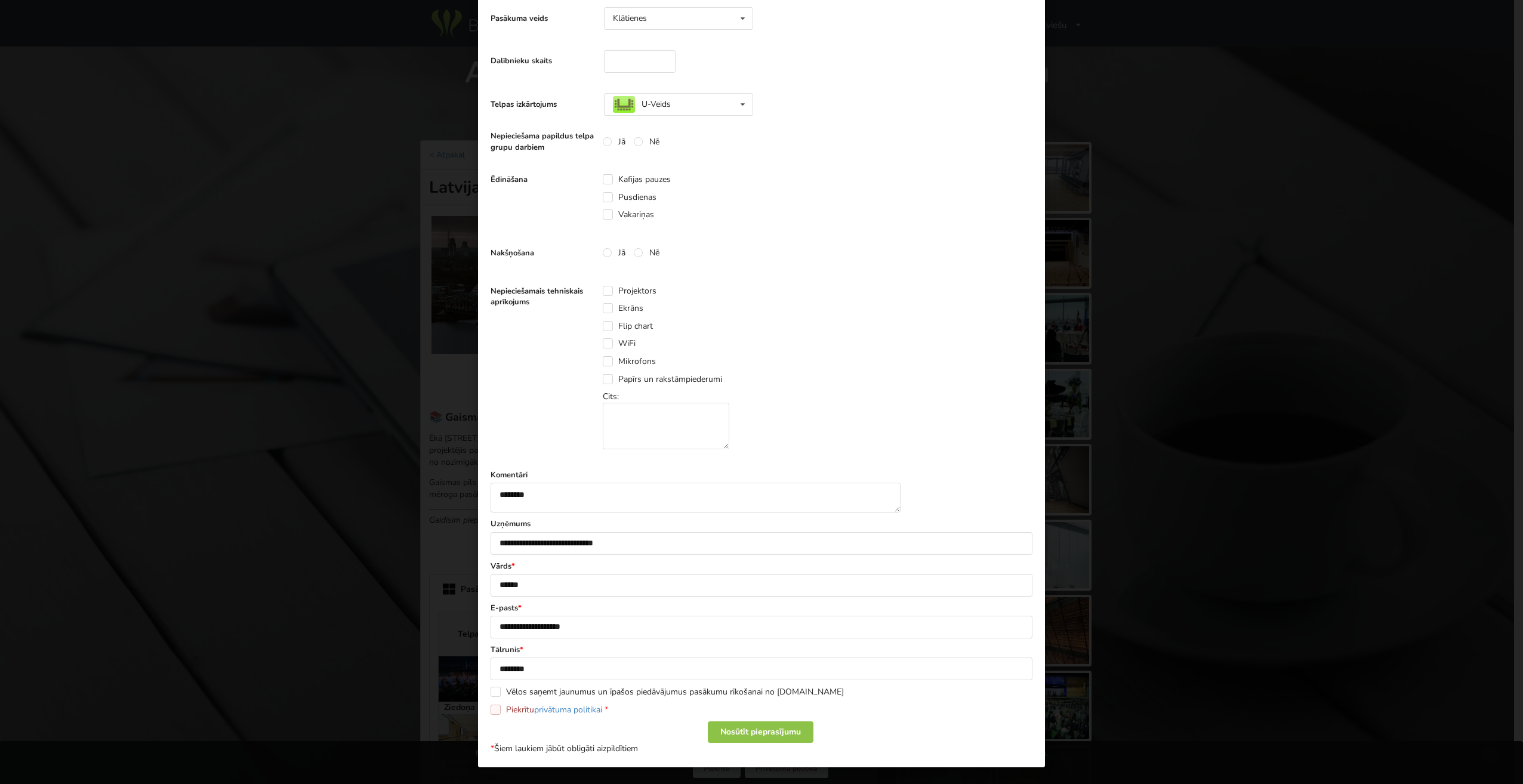
click at [508, 704] on label "Piekrītu privātuma politikai *" at bounding box center [549, 709] width 117 height 10
click at [789, 730] on div "Nosūtīt pieprasījumu" at bounding box center [760, 732] width 106 height 22
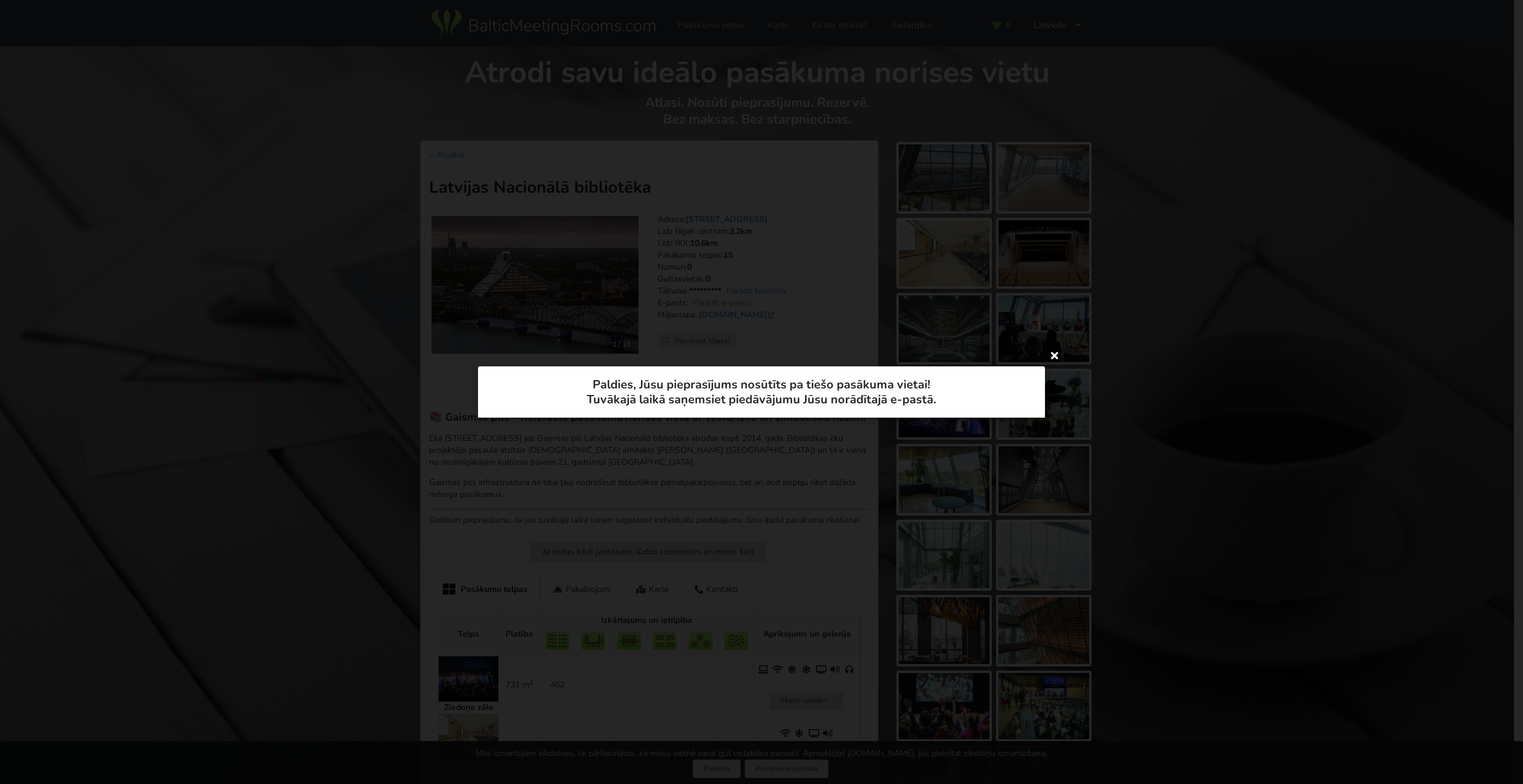
click at [1054, 357] on icon at bounding box center [1054, 355] width 19 height 19
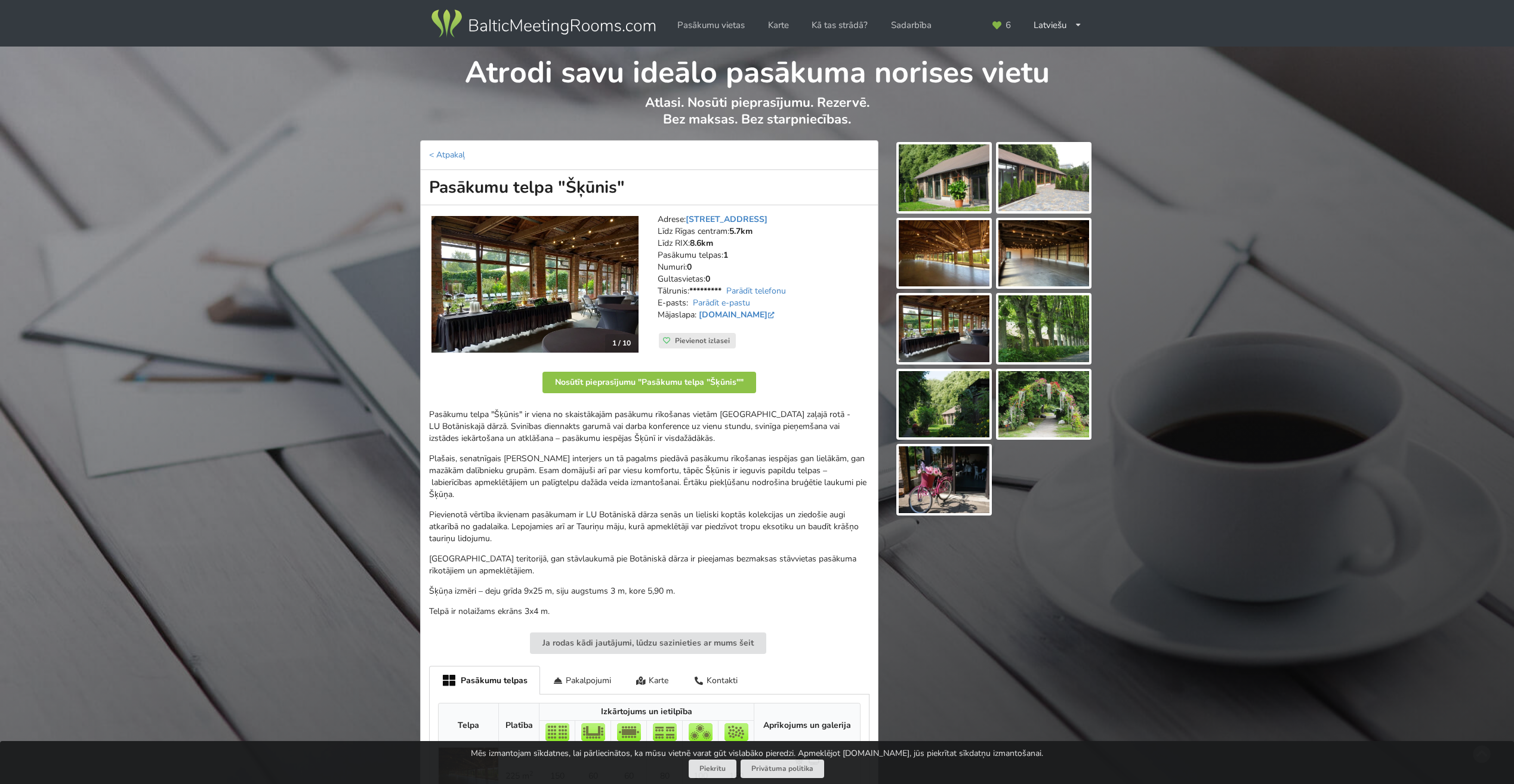
click at [936, 169] on img at bounding box center [943, 177] width 91 height 67
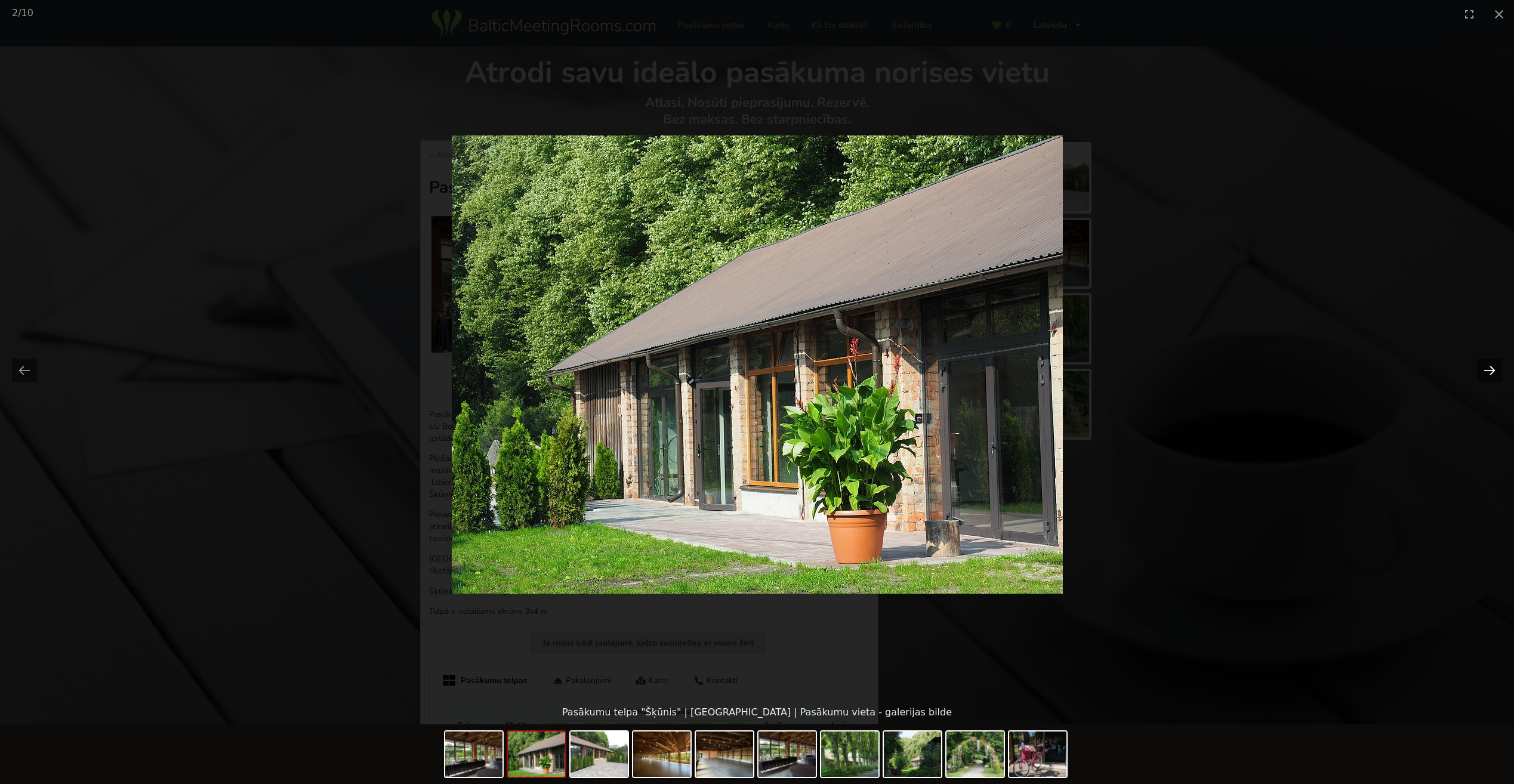
click at [1498, 365] on button "Next slide" at bounding box center [1489, 370] width 25 height 23
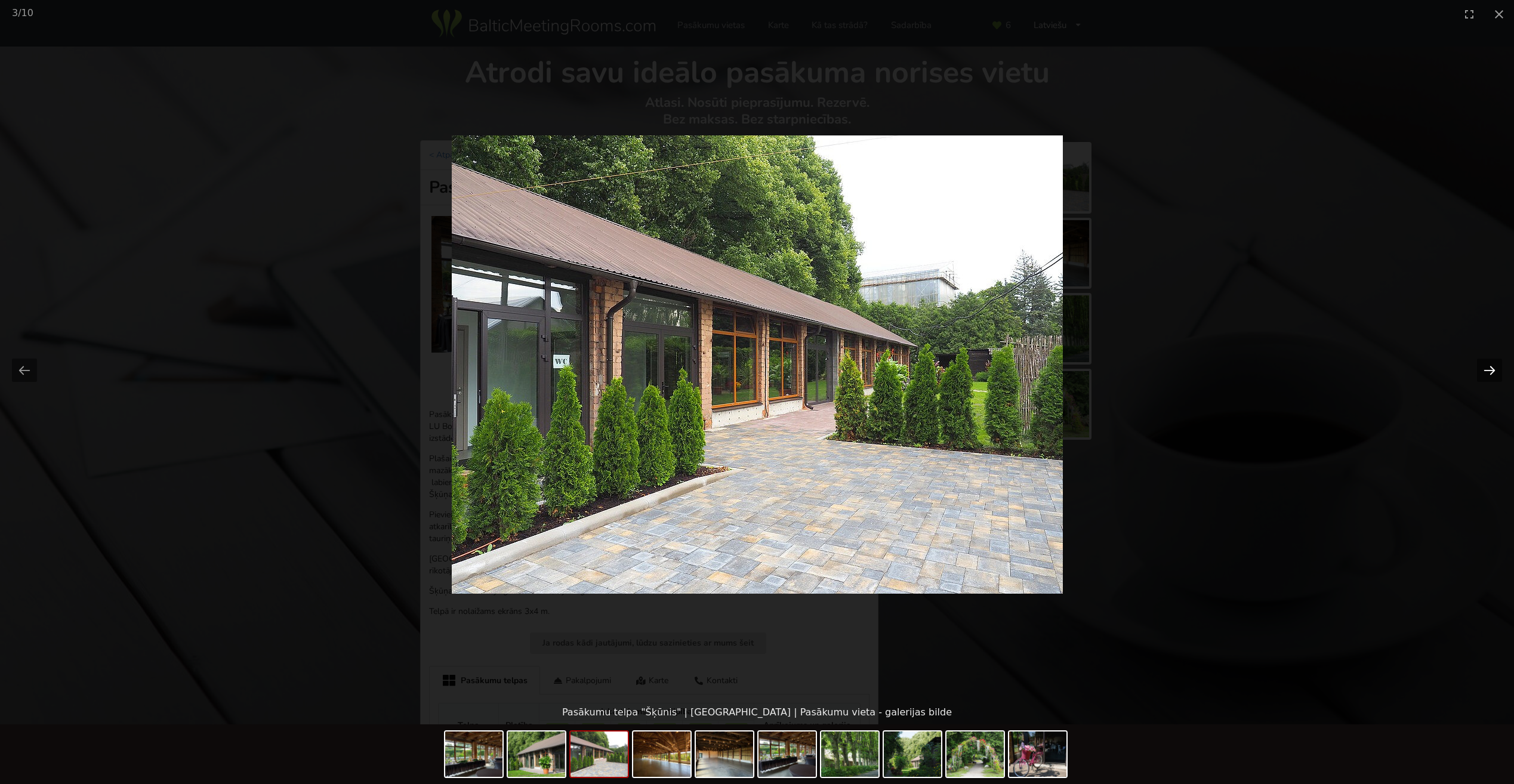
click at [1498, 365] on button "Next slide" at bounding box center [1489, 370] width 25 height 23
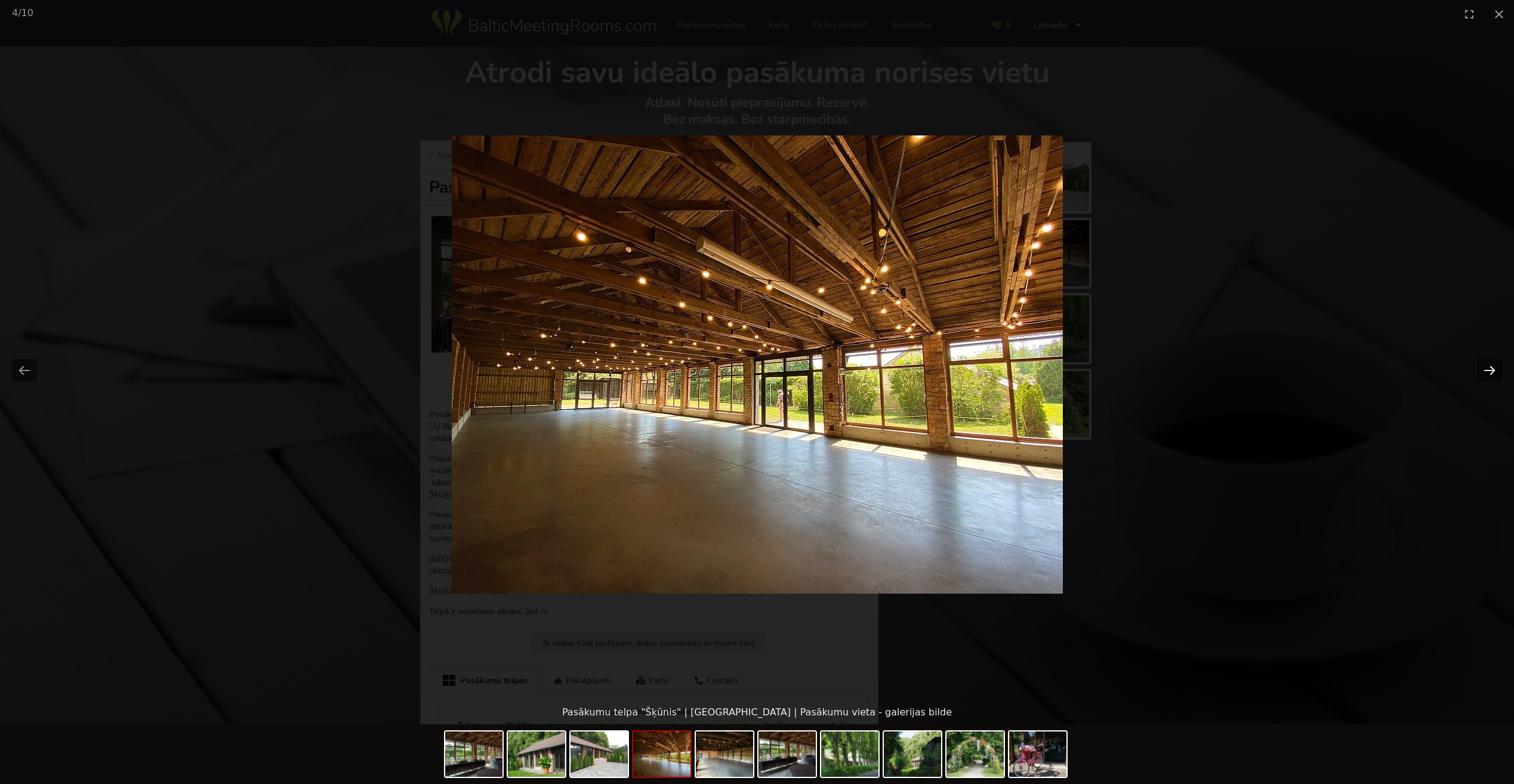
click at [1498, 365] on button "Next slide" at bounding box center [1489, 370] width 25 height 23
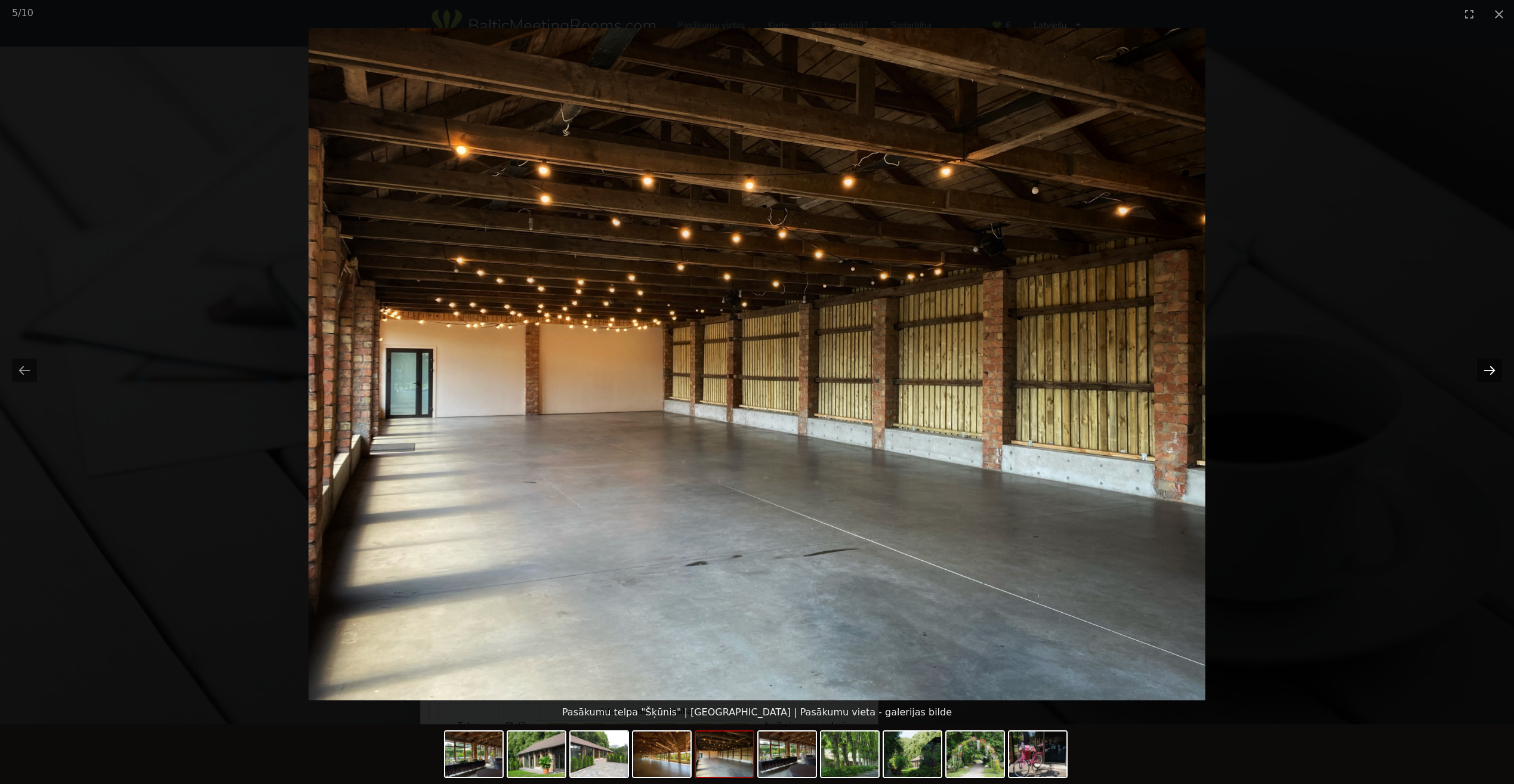
click at [1498, 365] on button "Next slide" at bounding box center [1489, 370] width 25 height 23
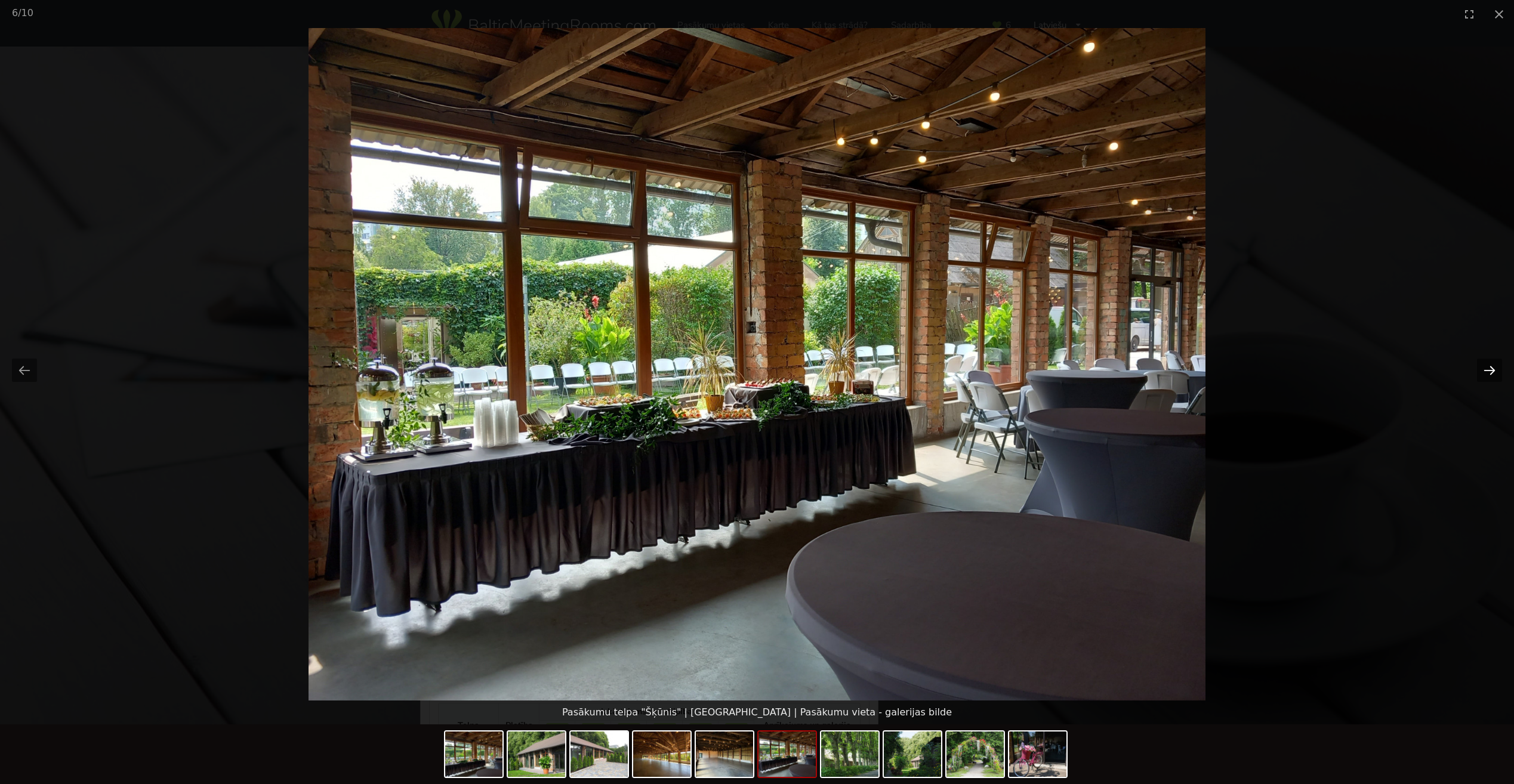
click at [1498, 365] on button "Next slide" at bounding box center [1489, 370] width 25 height 23
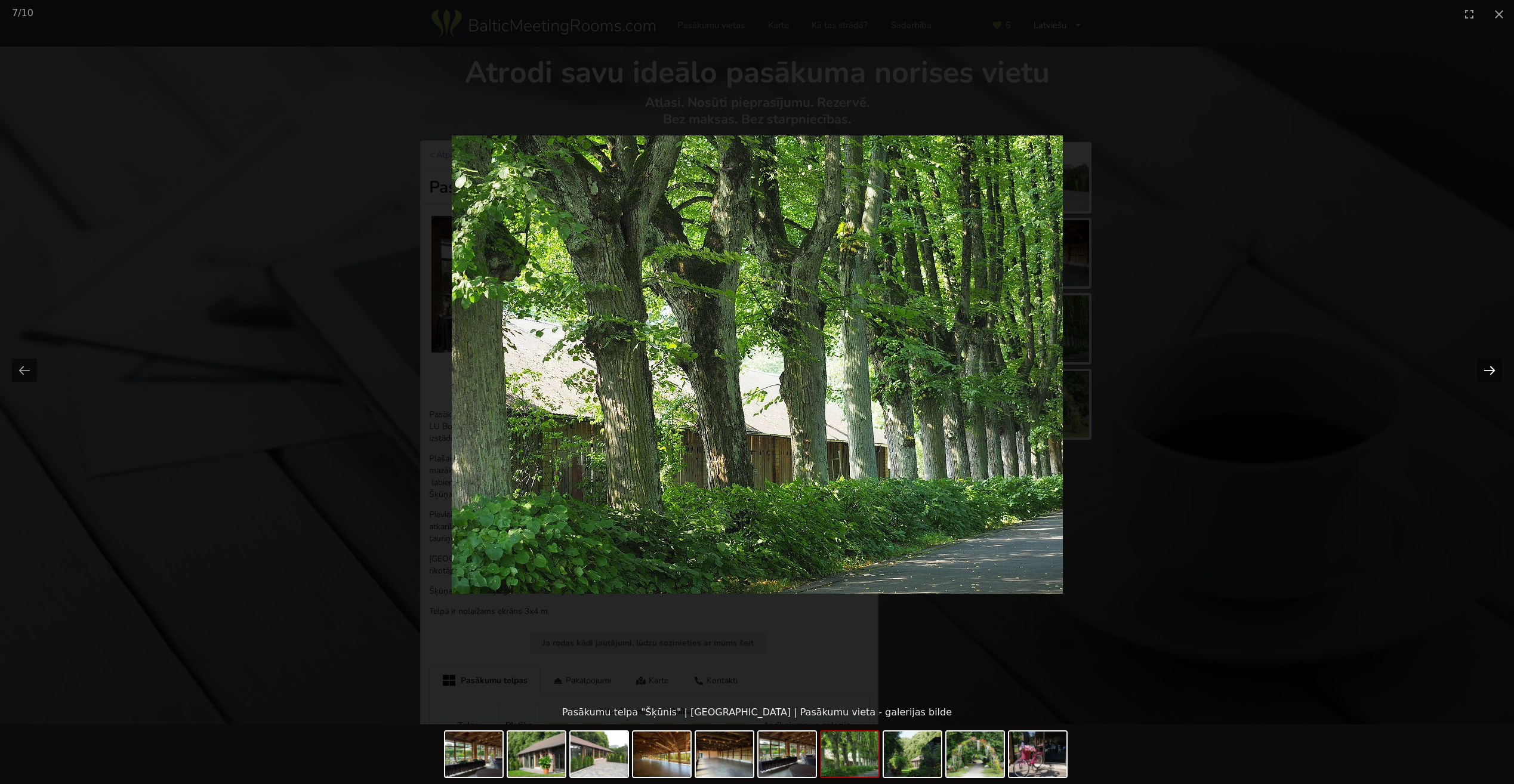
click at [1498, 365] on button "Next slide" at bounding box center [1489, 370] width 25 height 23
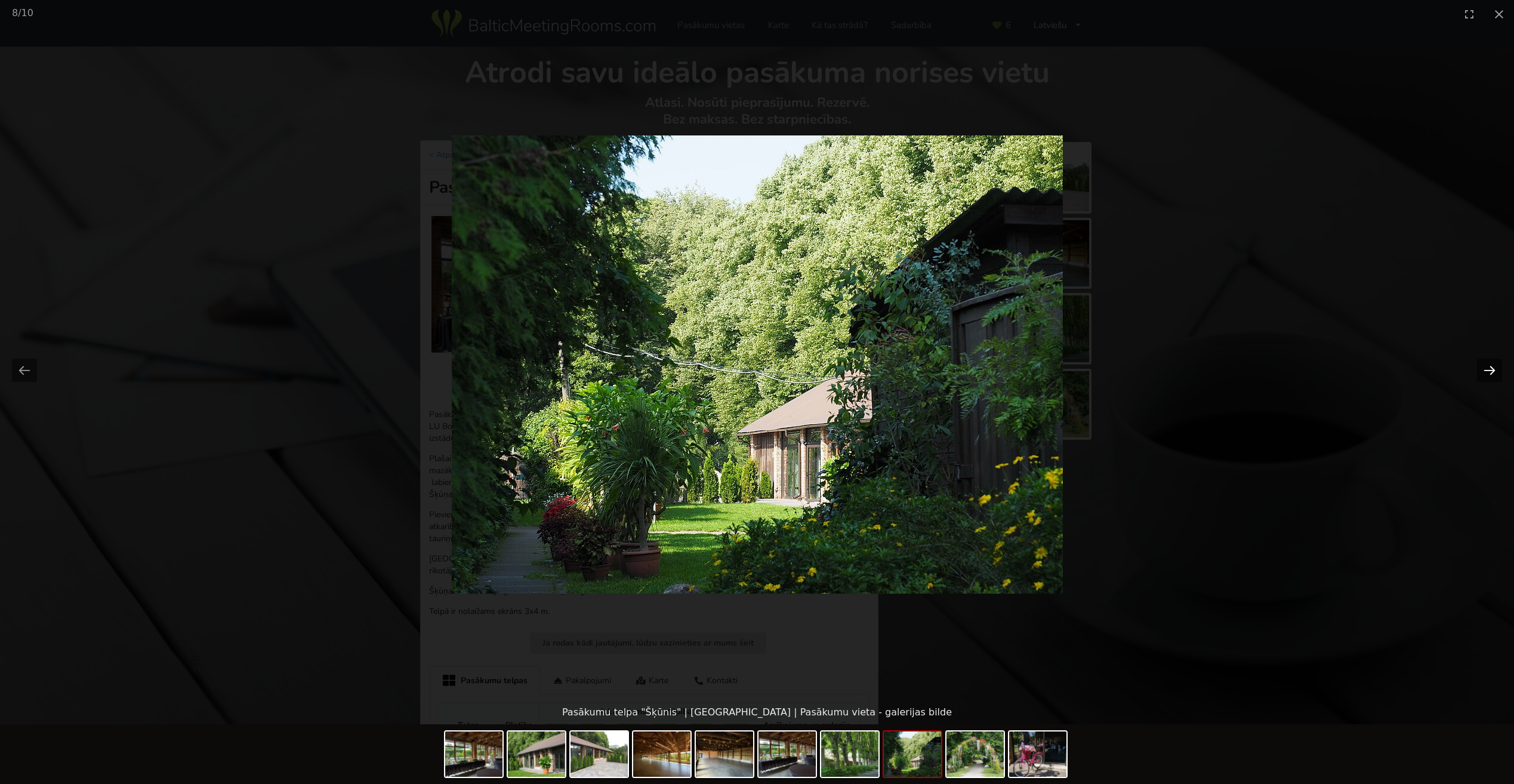
click at [1498, 365] on button "Next slide" at bounding box center [1489, 370] width 25 height 23
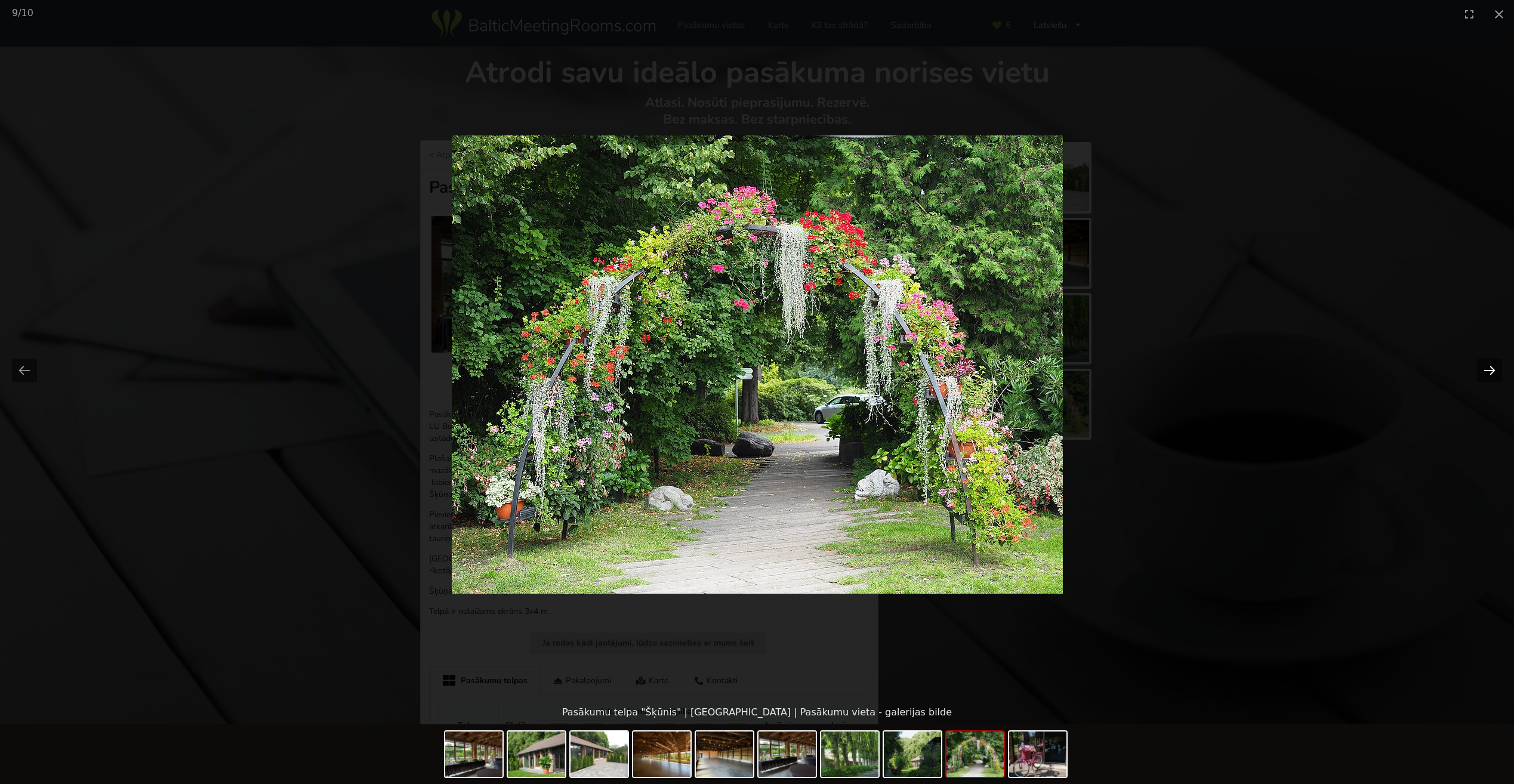
click at [1498, 365] on button "Next slide" at bounding box center [1489, 370] width 25 height 23
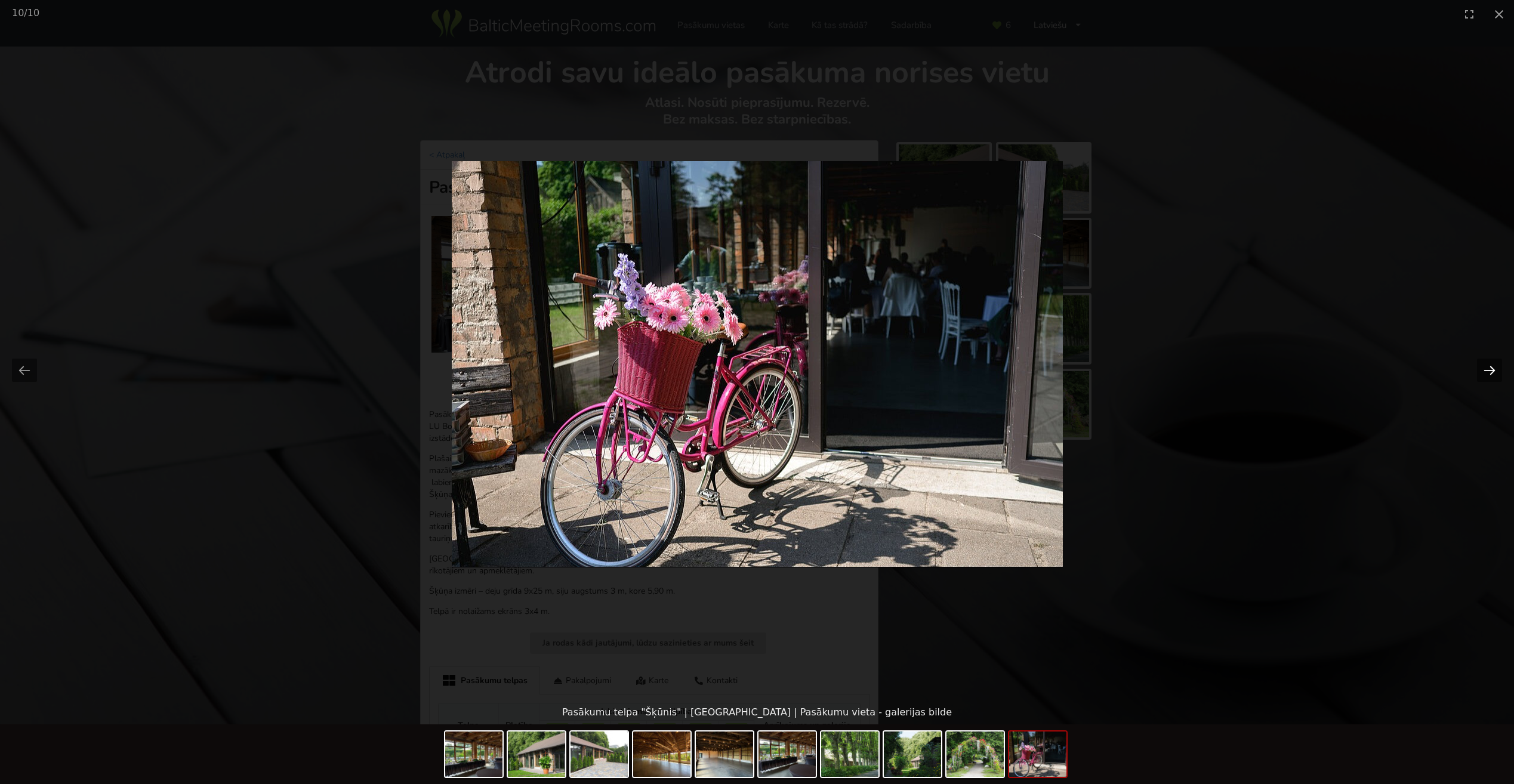
click at [1498, 365] on button "Next slide" at bounding box center [1489, 370] width 25 height 23
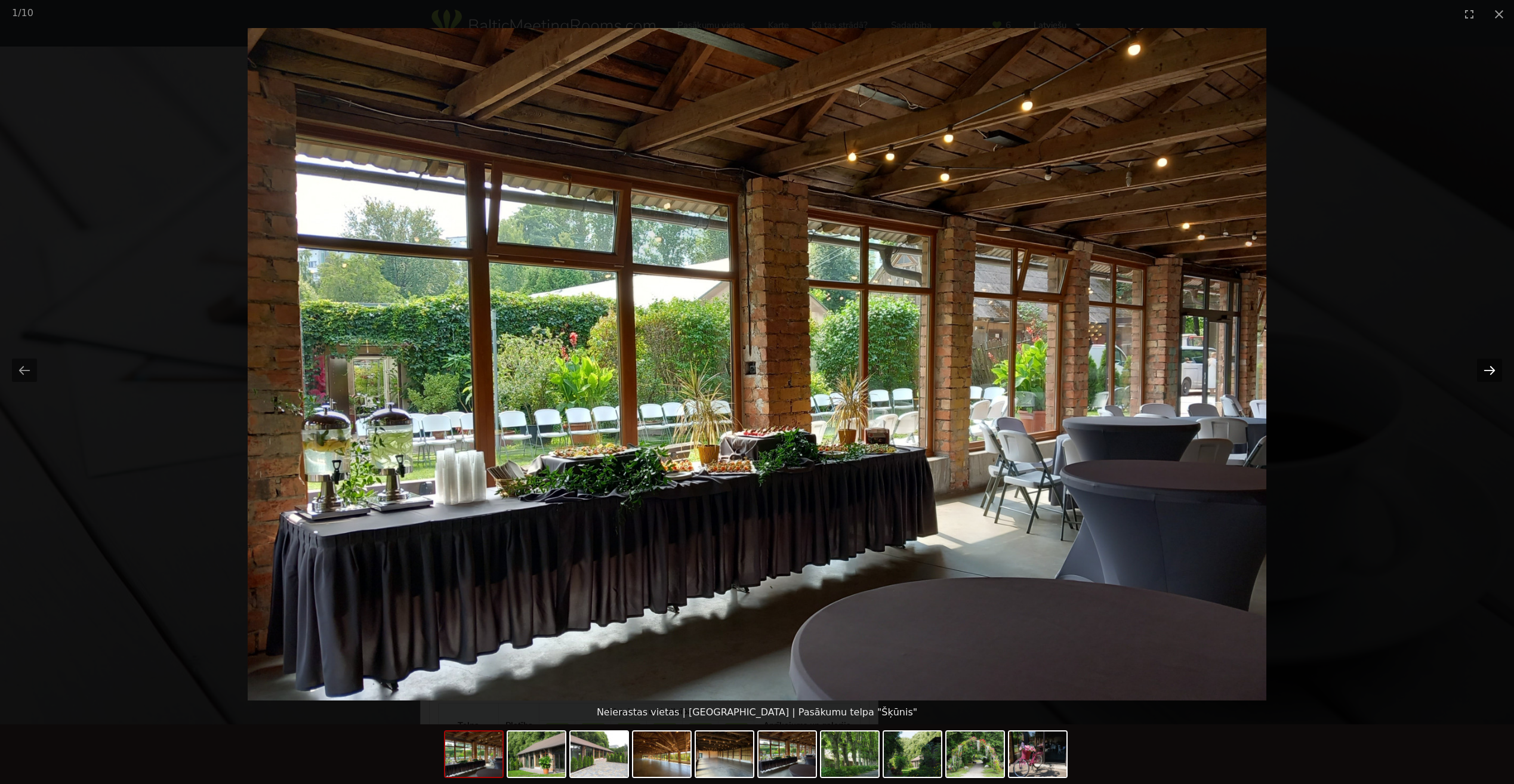
click at [1498, 365] on button "Next slide" at bounding box center [1489, 370] width 25 height 23
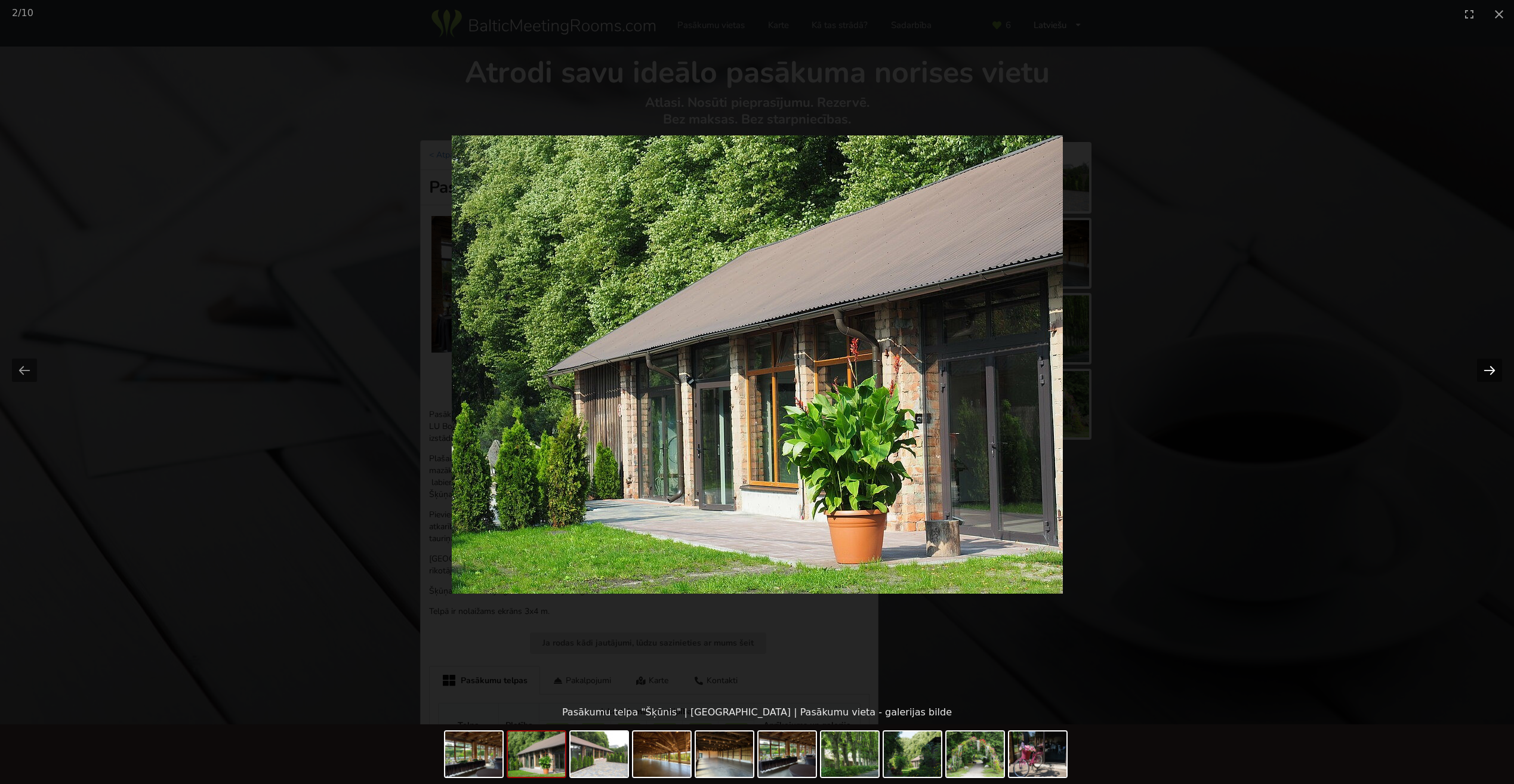
click at [1498, 365] on button "Next slide" at bounding box center [1489, 370] width 25 height 23
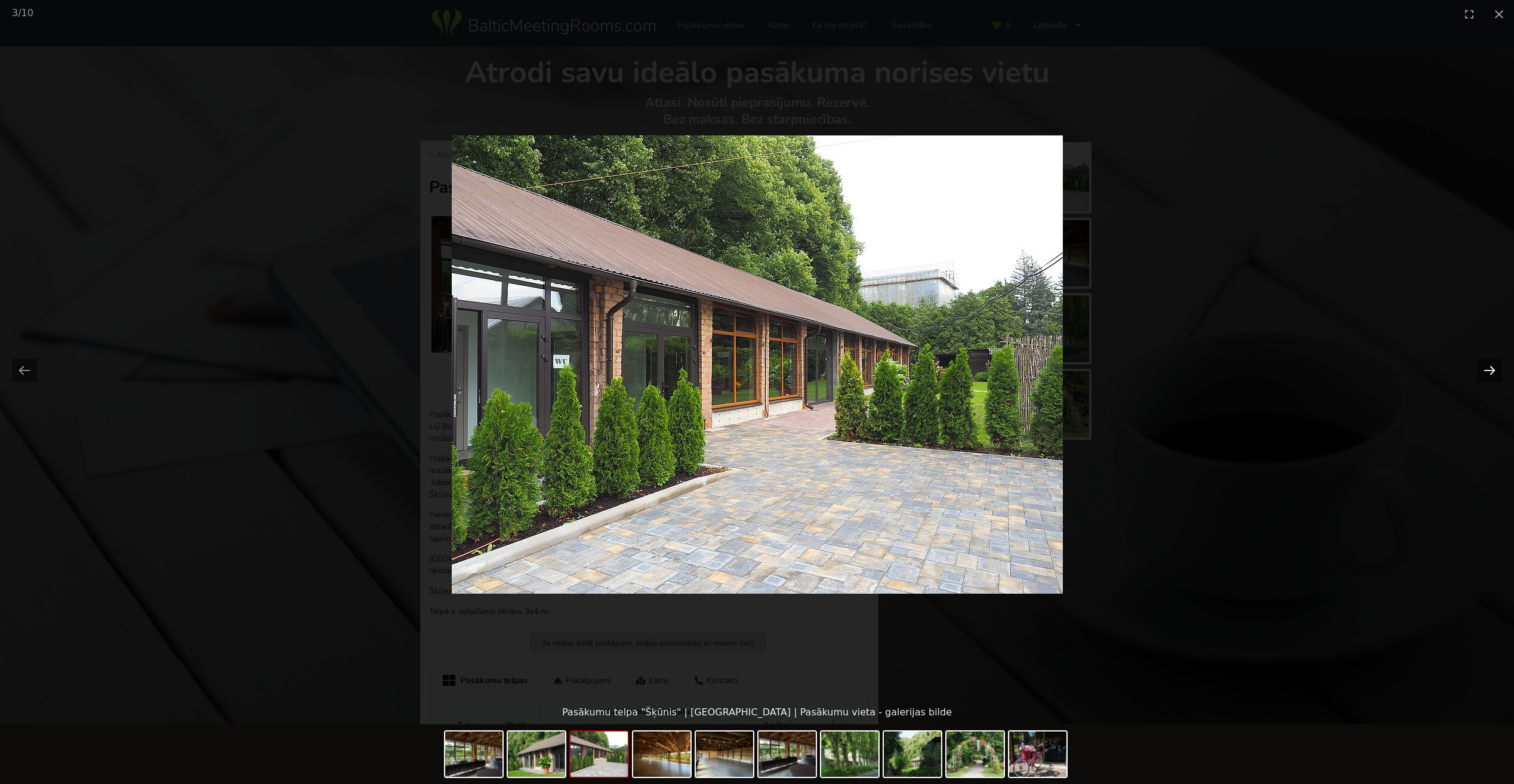
click at [1498, 365] on button "Next slide" at bounding box center [1489, 370] width 25 height 23
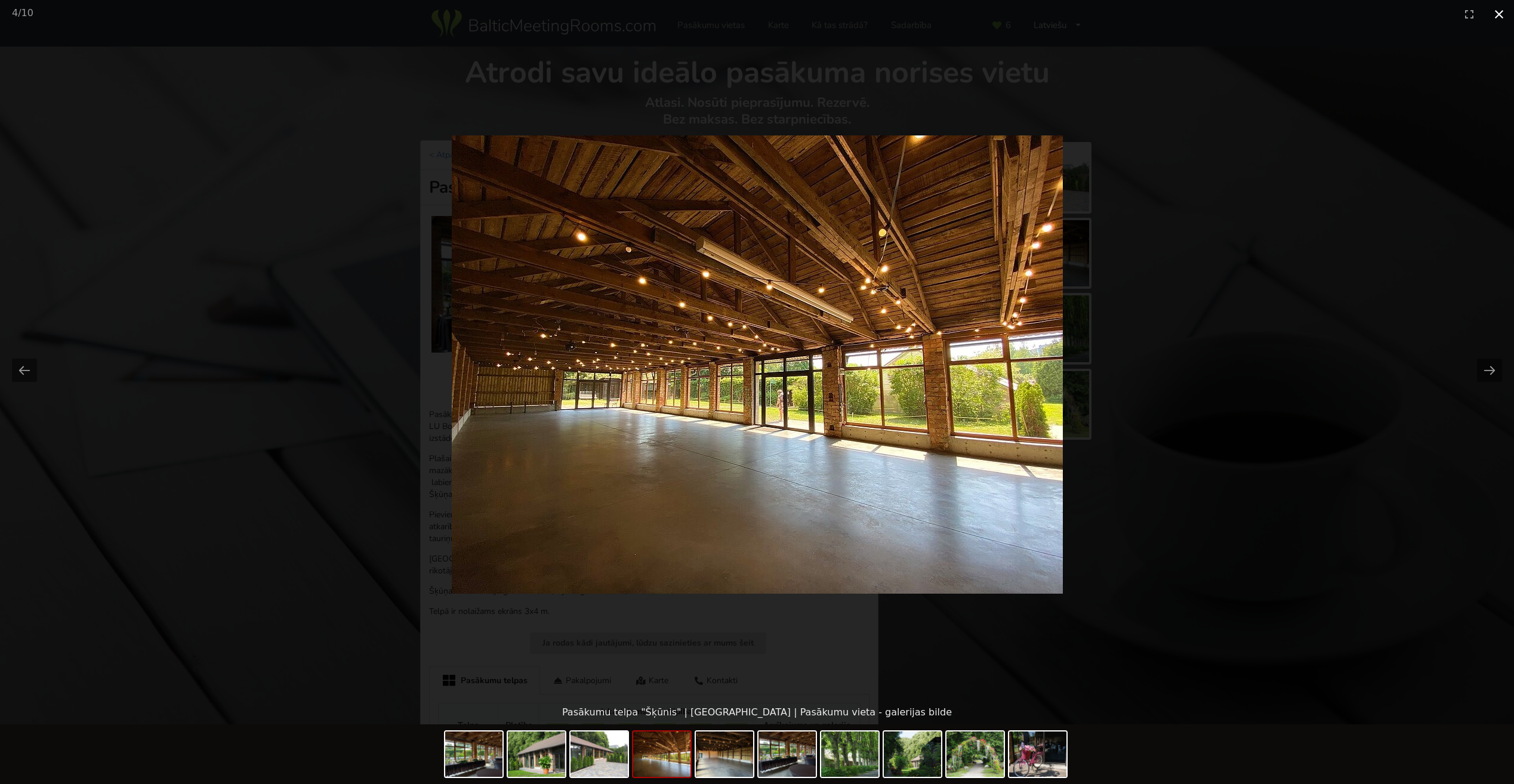
click at [1501, 13] on button "Close gallery" at bounding box center [1499, 14] width 30 height 28
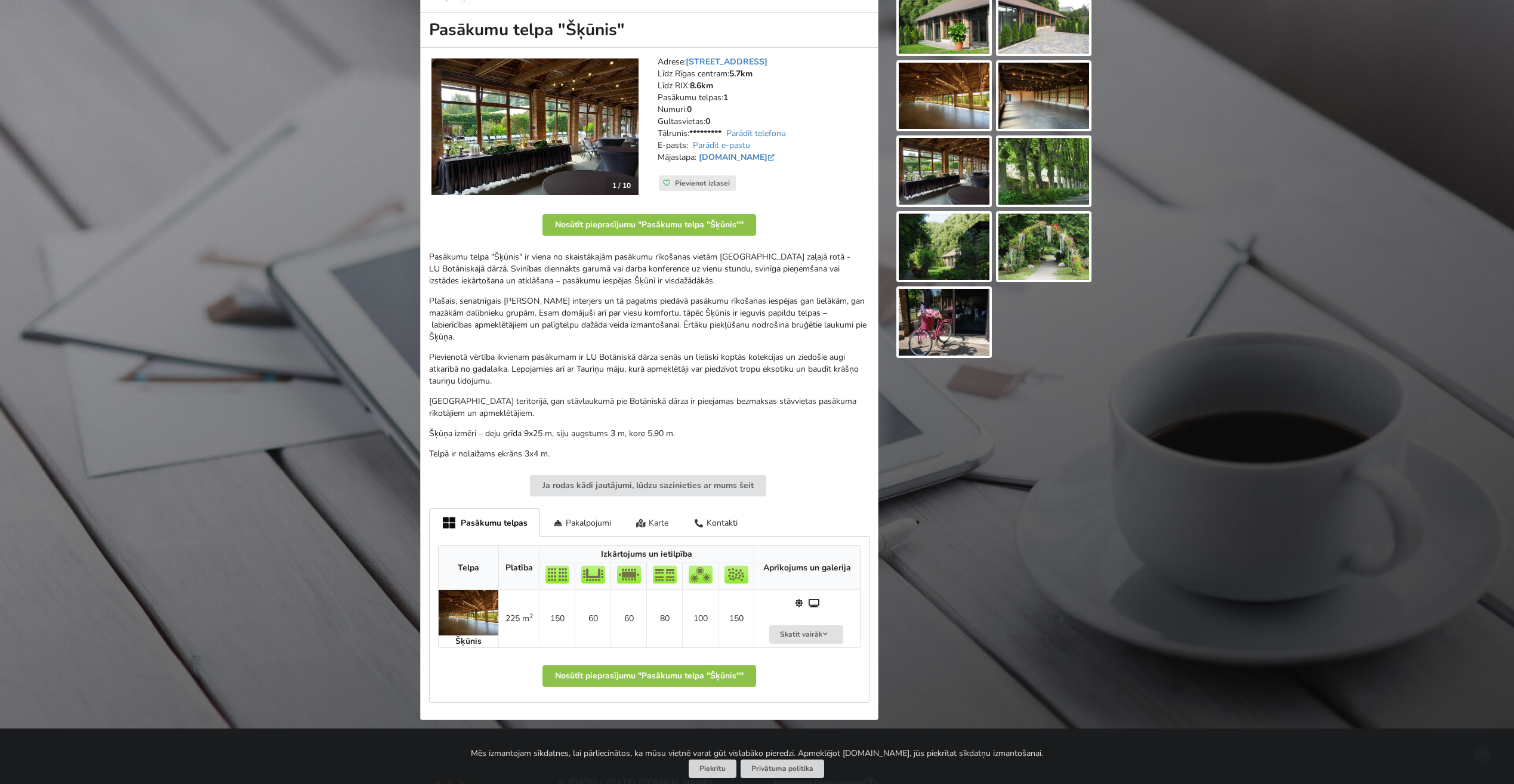
scroll to position [179, 0]
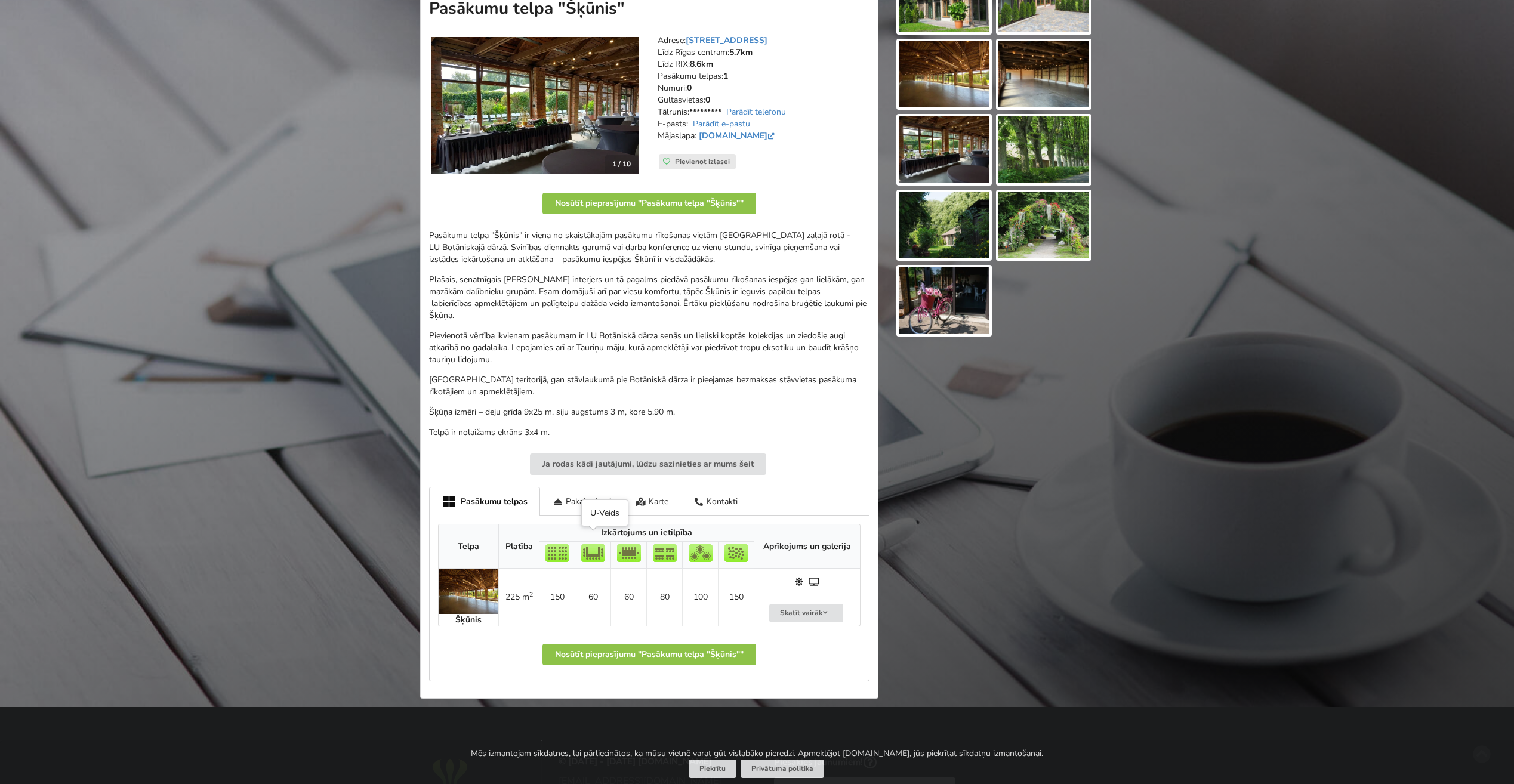
click at [594, 544] on img at bounding box center [593, 553] width 24 height 18
click at [594, 544] on img at bounding box center [593, 553] width 24 height 18
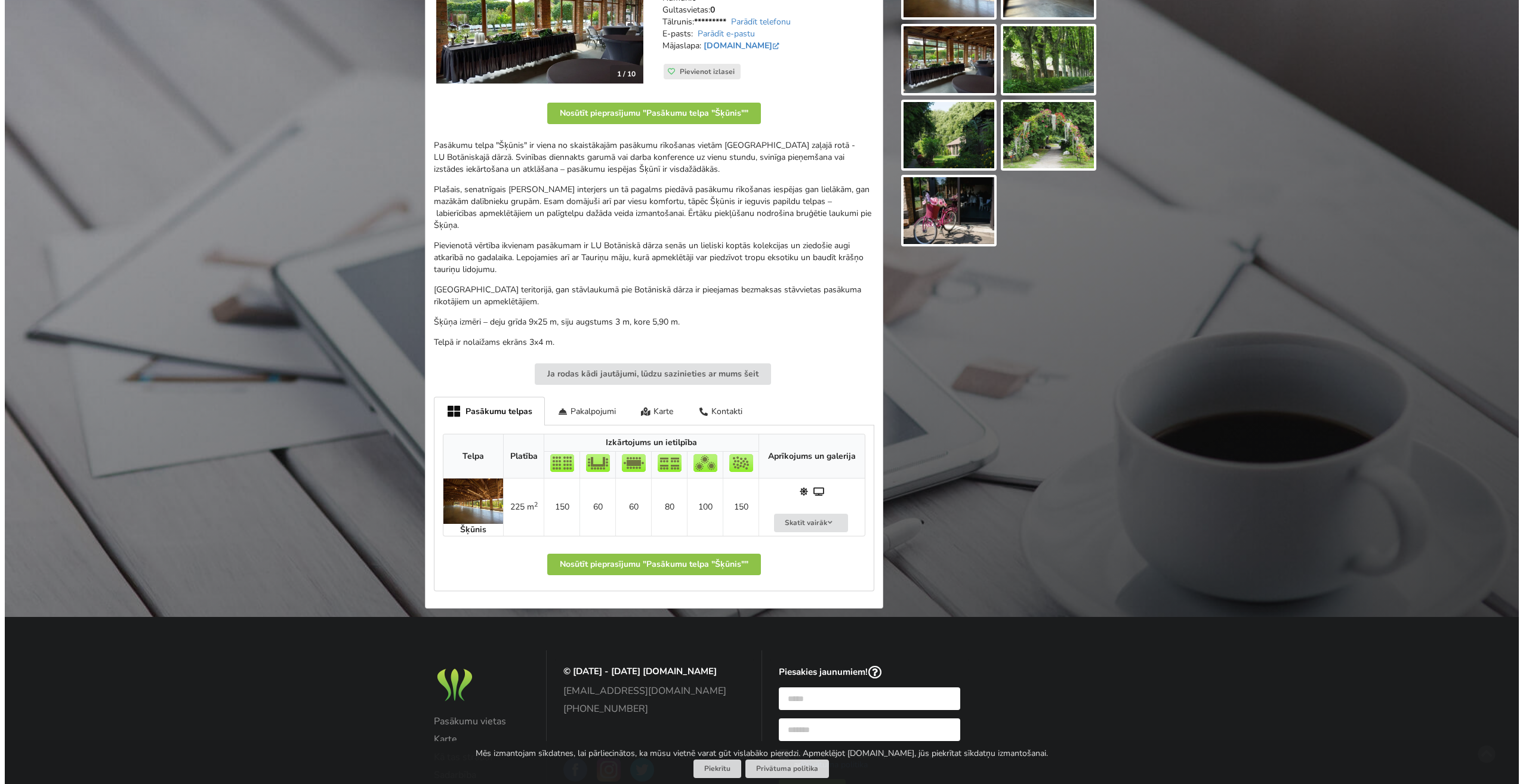
scroll to position [298, 0]
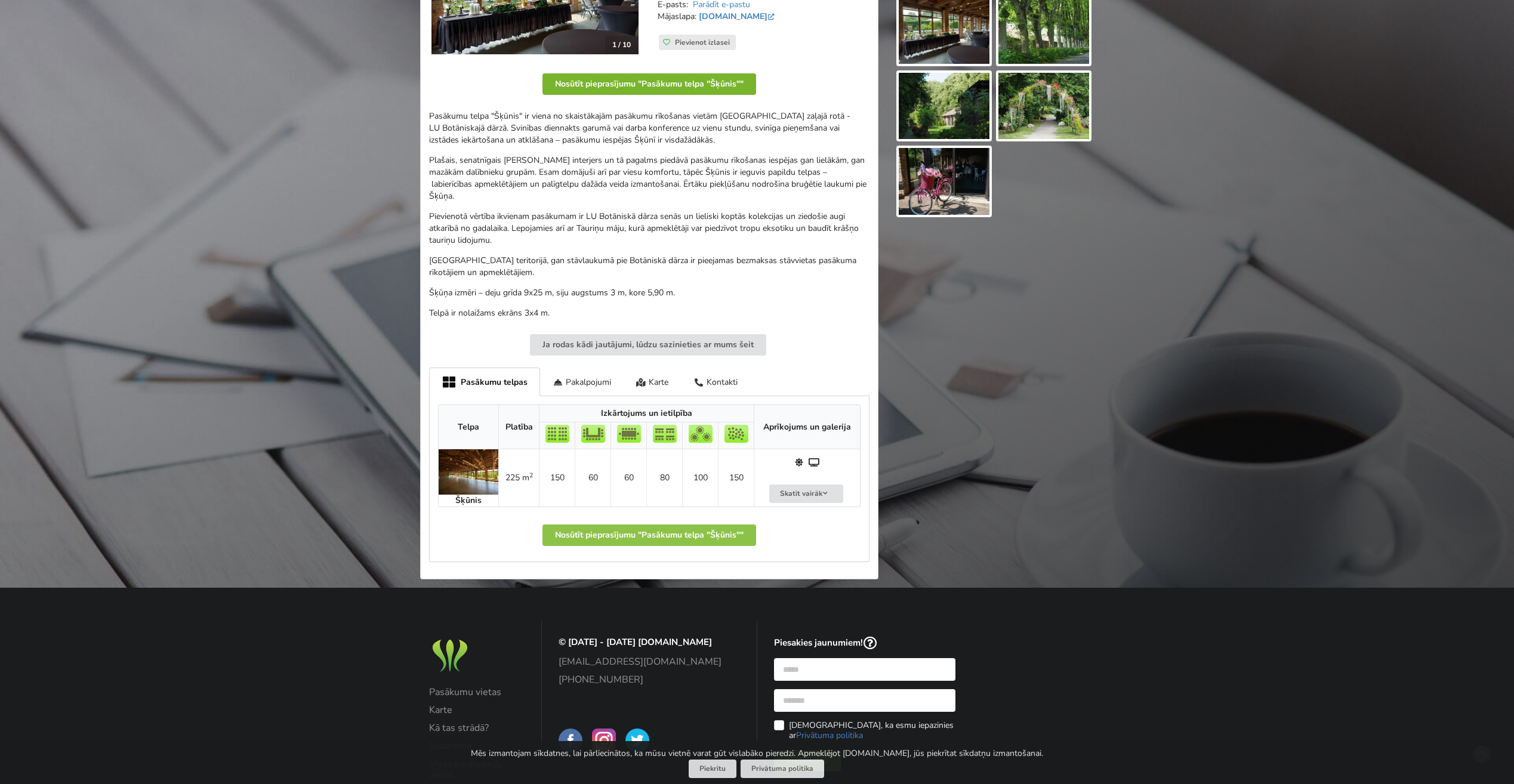
click at [704, 77] on button "Nosūtīt pieprasījumu "Pasākumu telpa "Šķūnis""" at bounding box center [649, 84] width 214 height 22
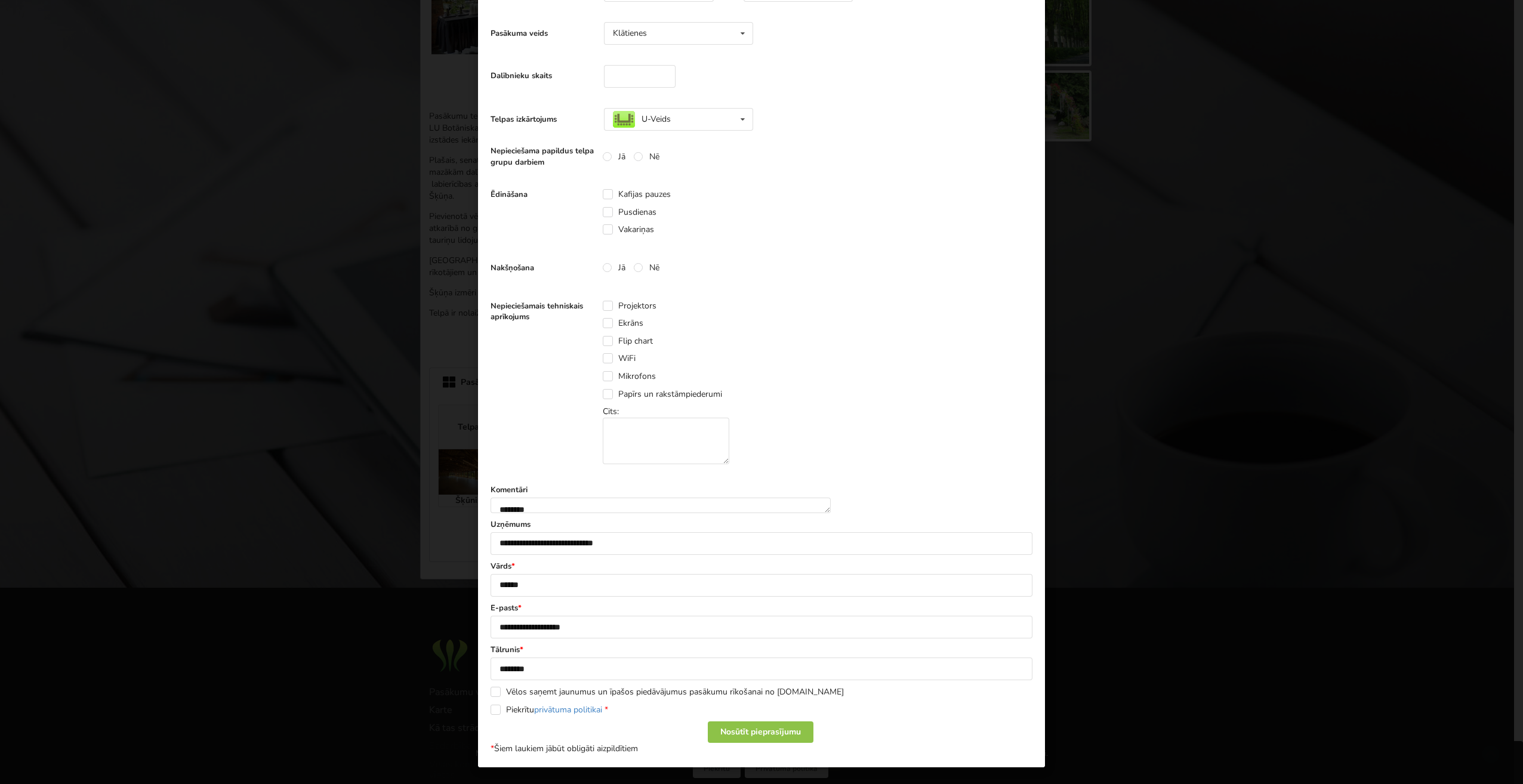
scroll to position [291, 0]
click at [779, 731] on div "Nosūtīt pieprasījumu" at bounding box center [760, 732] width 106 height 22
click at [517, 701] on form "**********" at bounding box center [761, 326] width 542 height 856
click at [517, 708] on label "Piekrītu privātuma politikai *" at bounding box center [549, 709] width 117 height 10
click at [755, 727] on div "Nosūtīt pieprasījumu" at bounding box center [760, 732] width 106 height 22
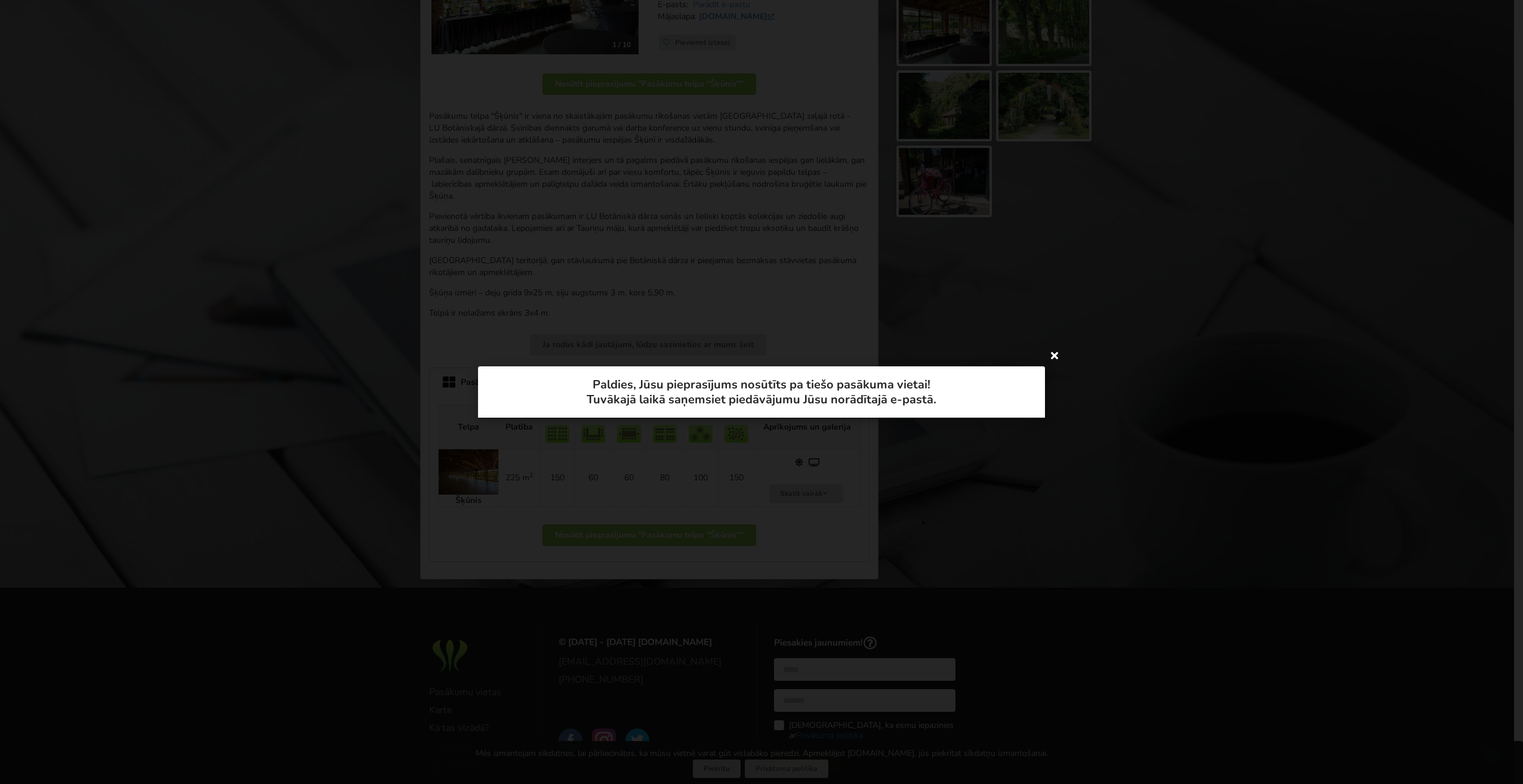
click at [1057, 354] on icon at bounding box center [1054, 355] width 19 height 19
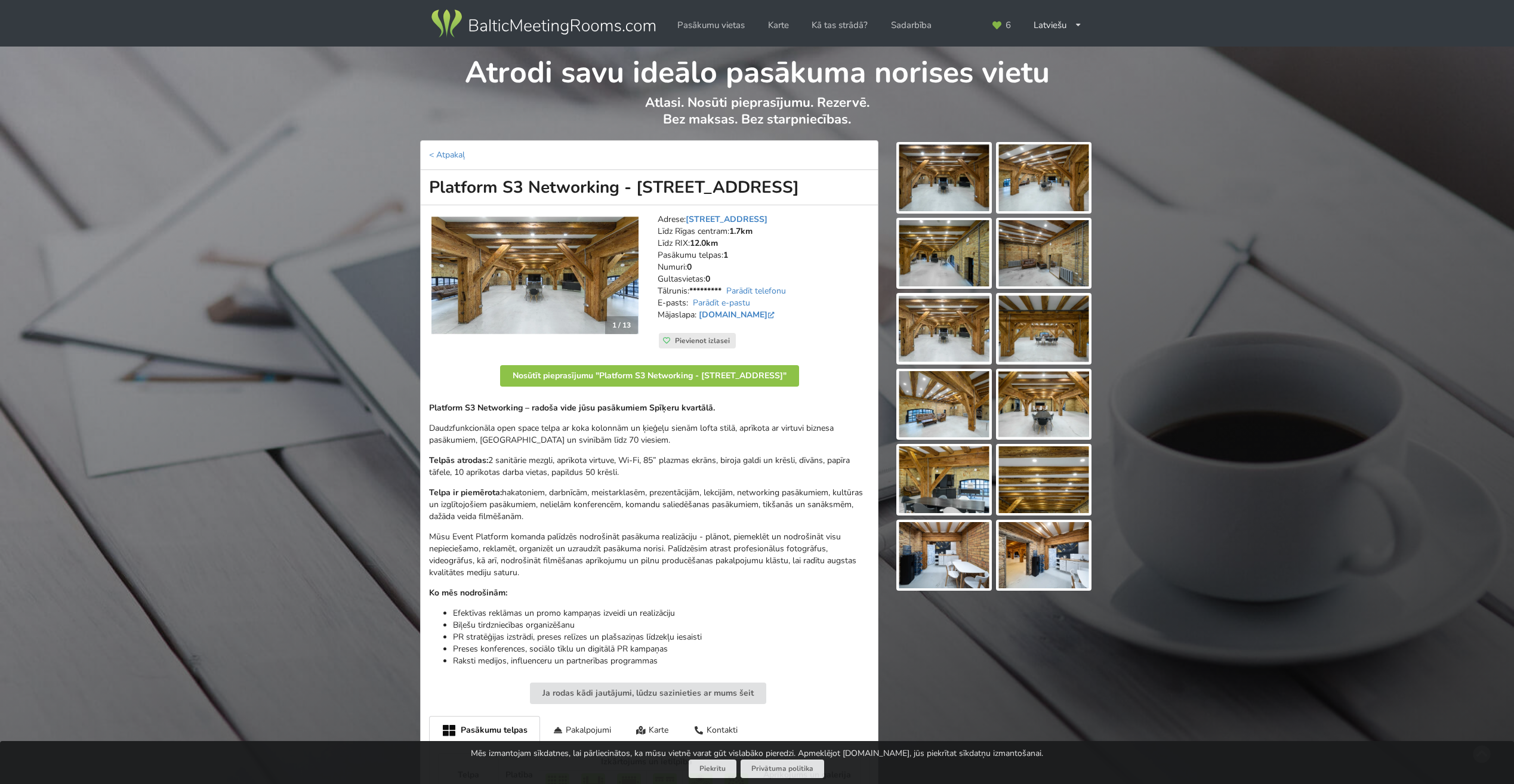
click at [917, 206] on img at bounding box center [943, 177] width 91 height 67
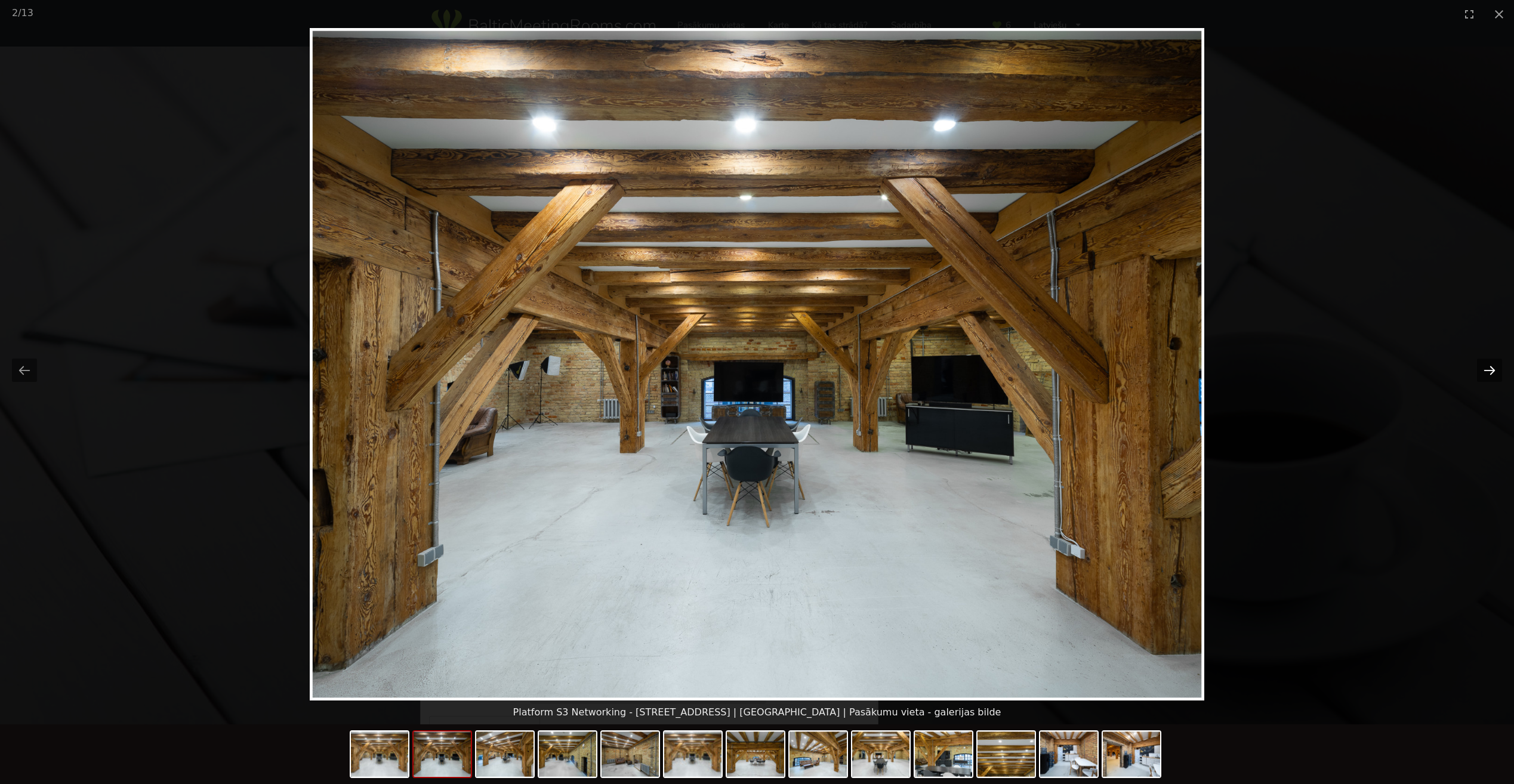
click at [1492, 366] on button "Next slide" at bounding box center [1489, 370] width 25 height 23
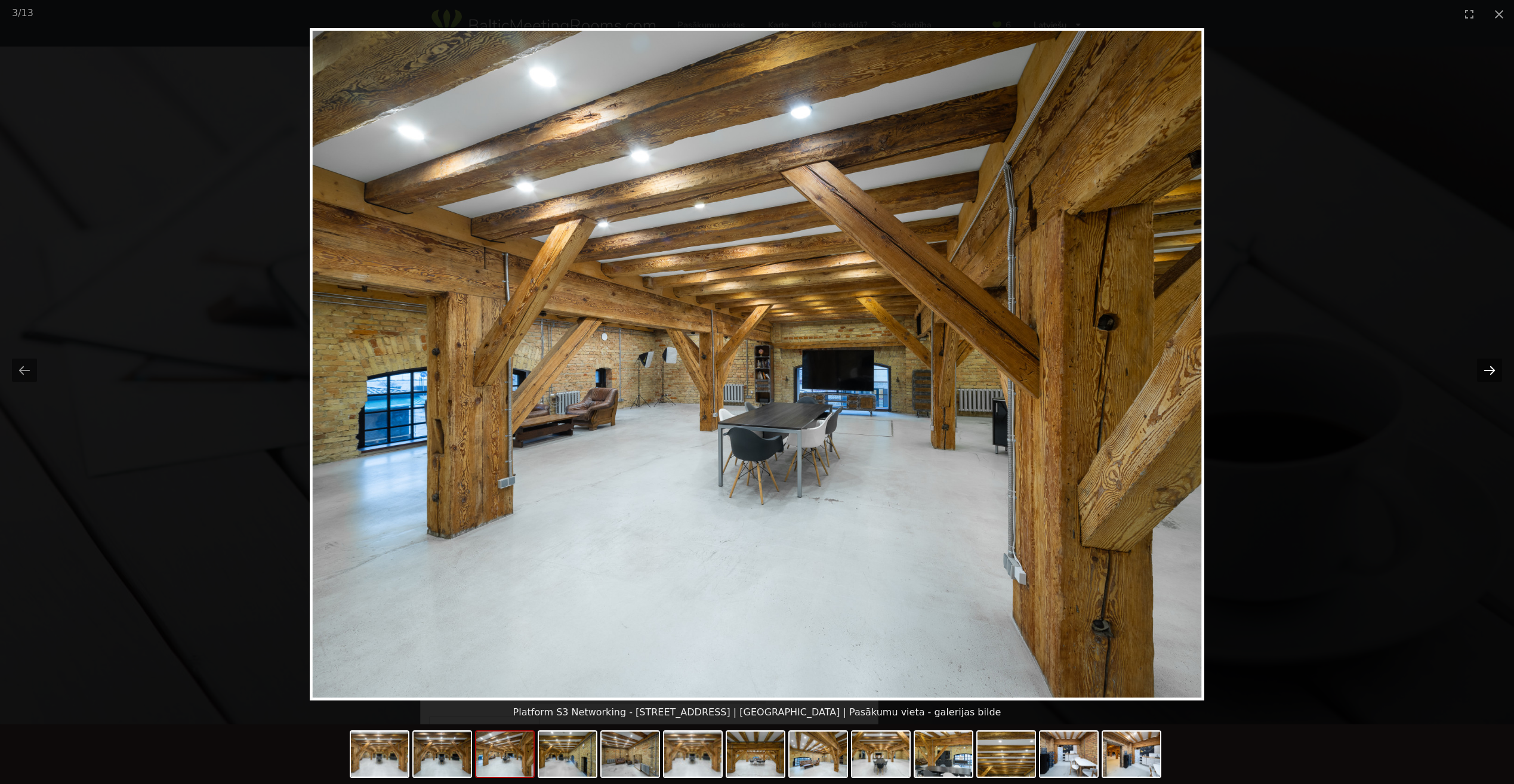
click at [1492, 366] on button "Next slide" at bounding box center [1489, 370] width 25 height 23
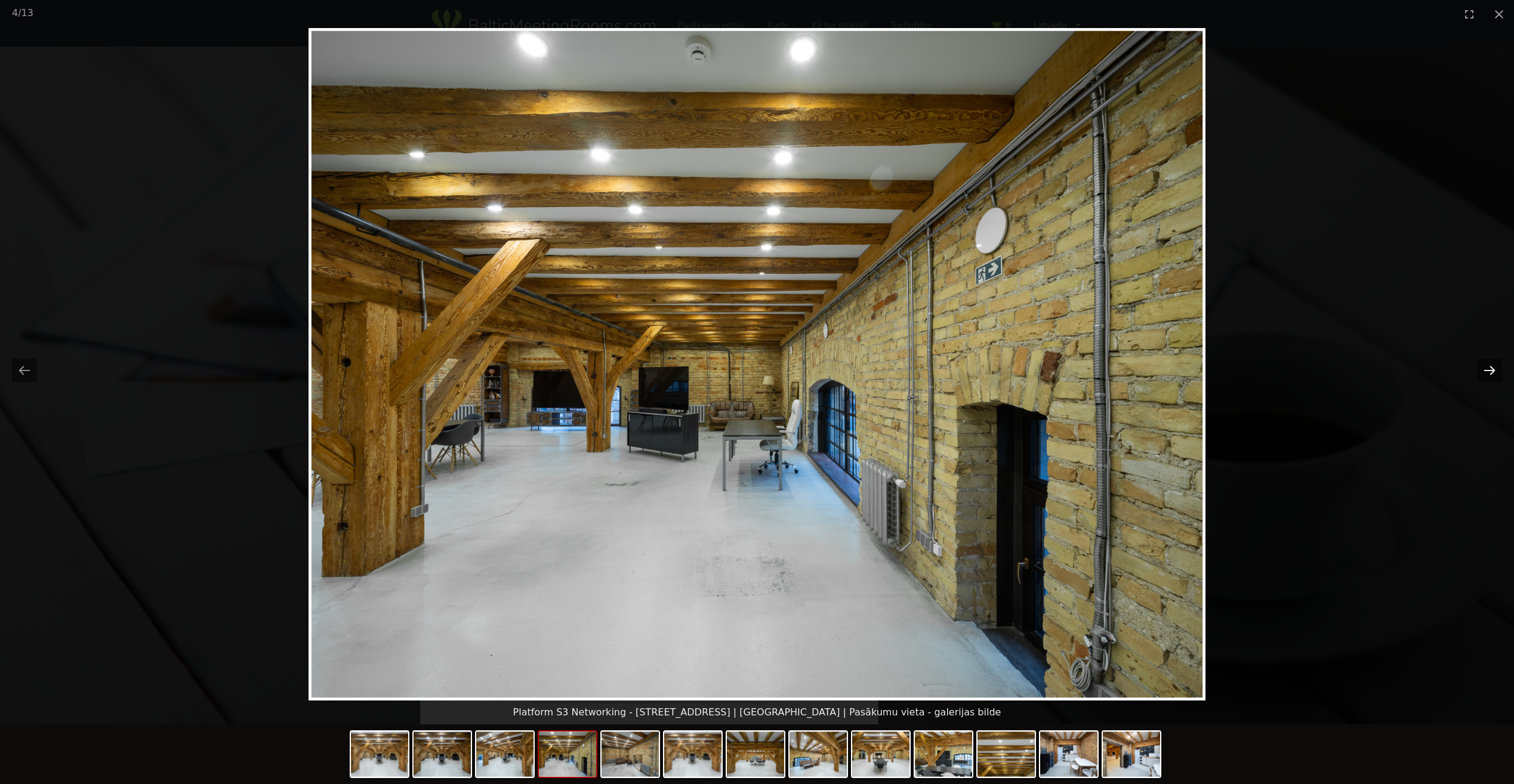
click at [1492, 366] on button "Next slide" at bounding box center [1489, 370] width 25 height 23
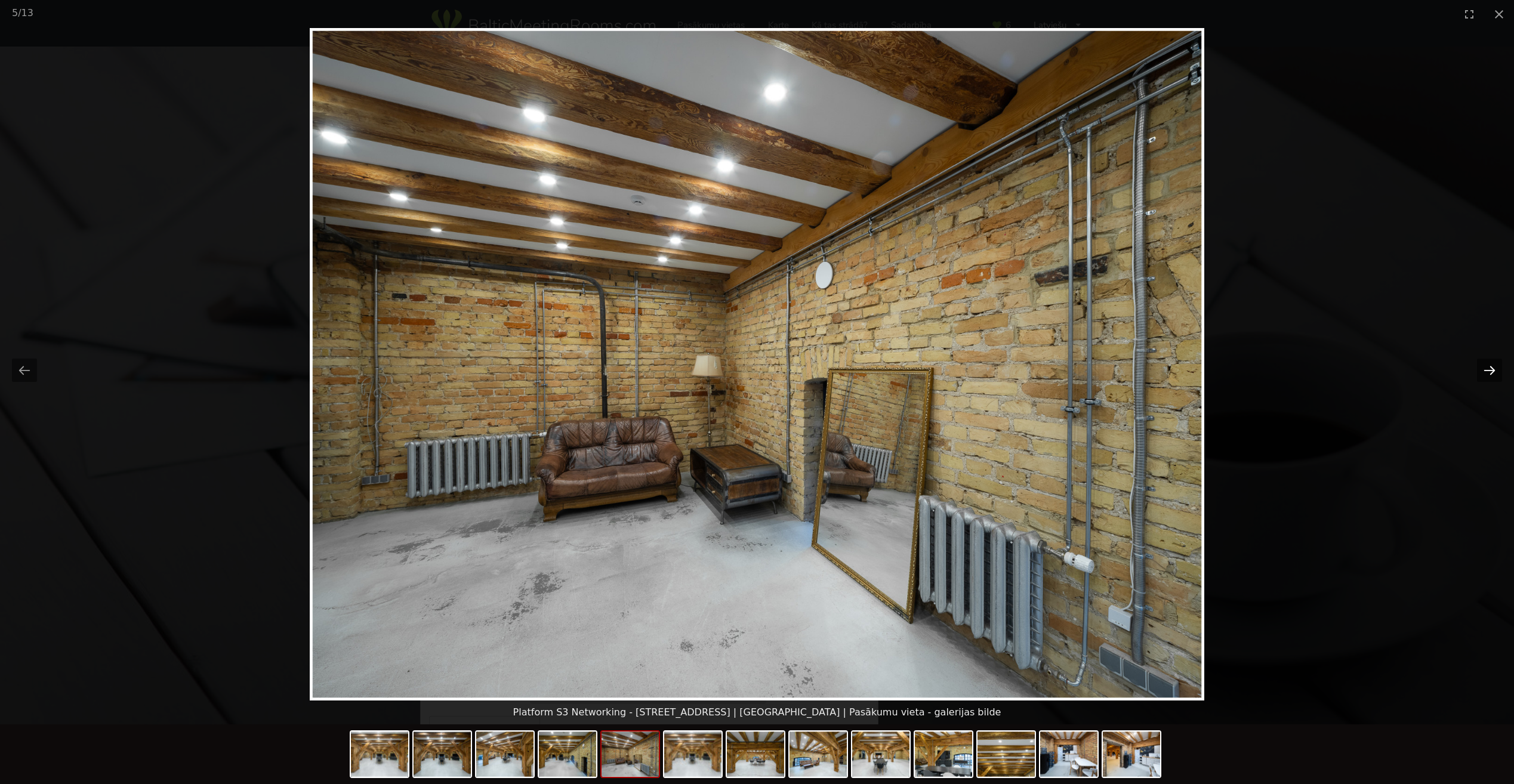
click at [1492, 366] on button "Next slide" at bounding box center [1489, 370] width 25 height 23
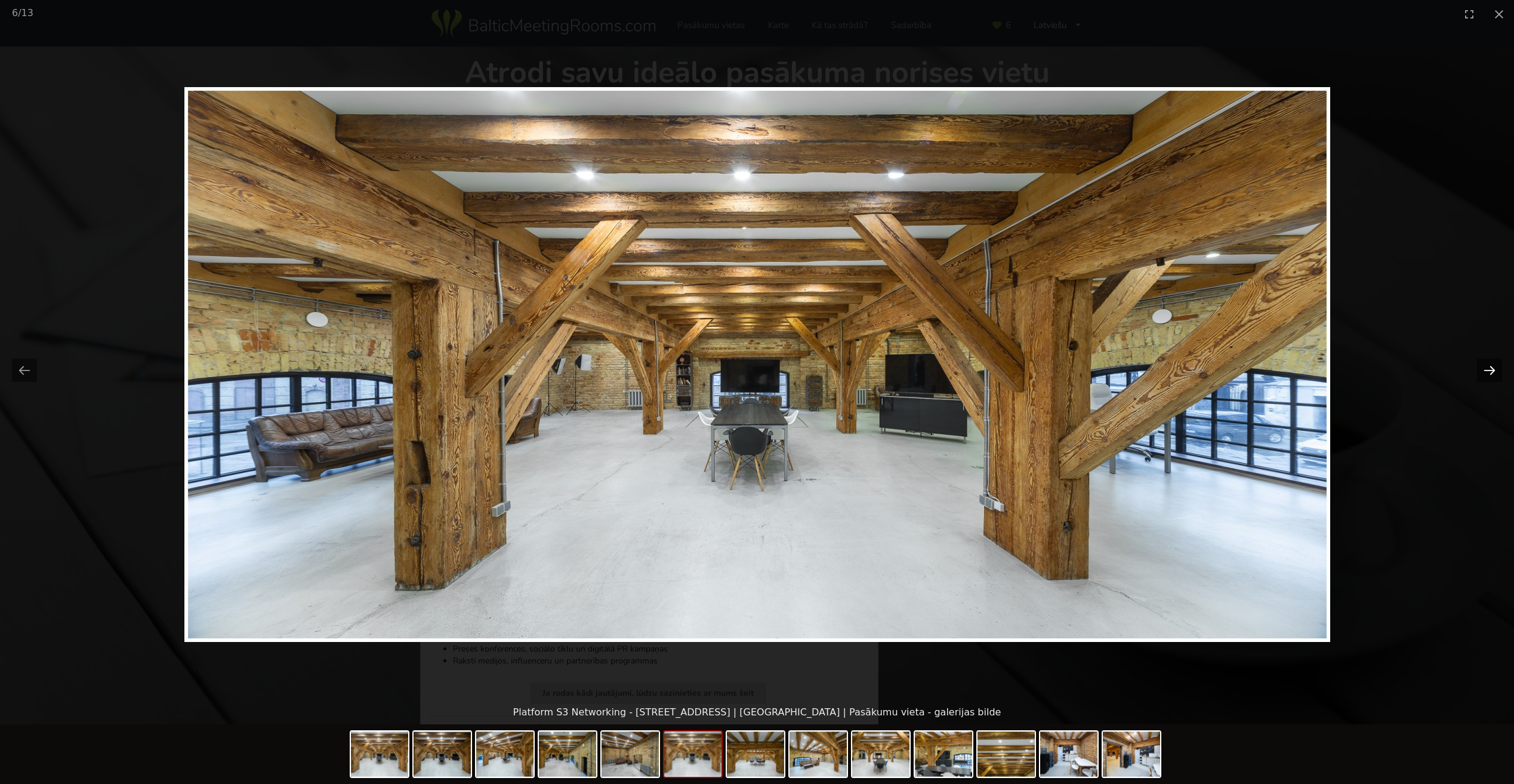
click at [1492, 366] on button "Next slide" at bounding box center [1489, 370] width 25 height 23
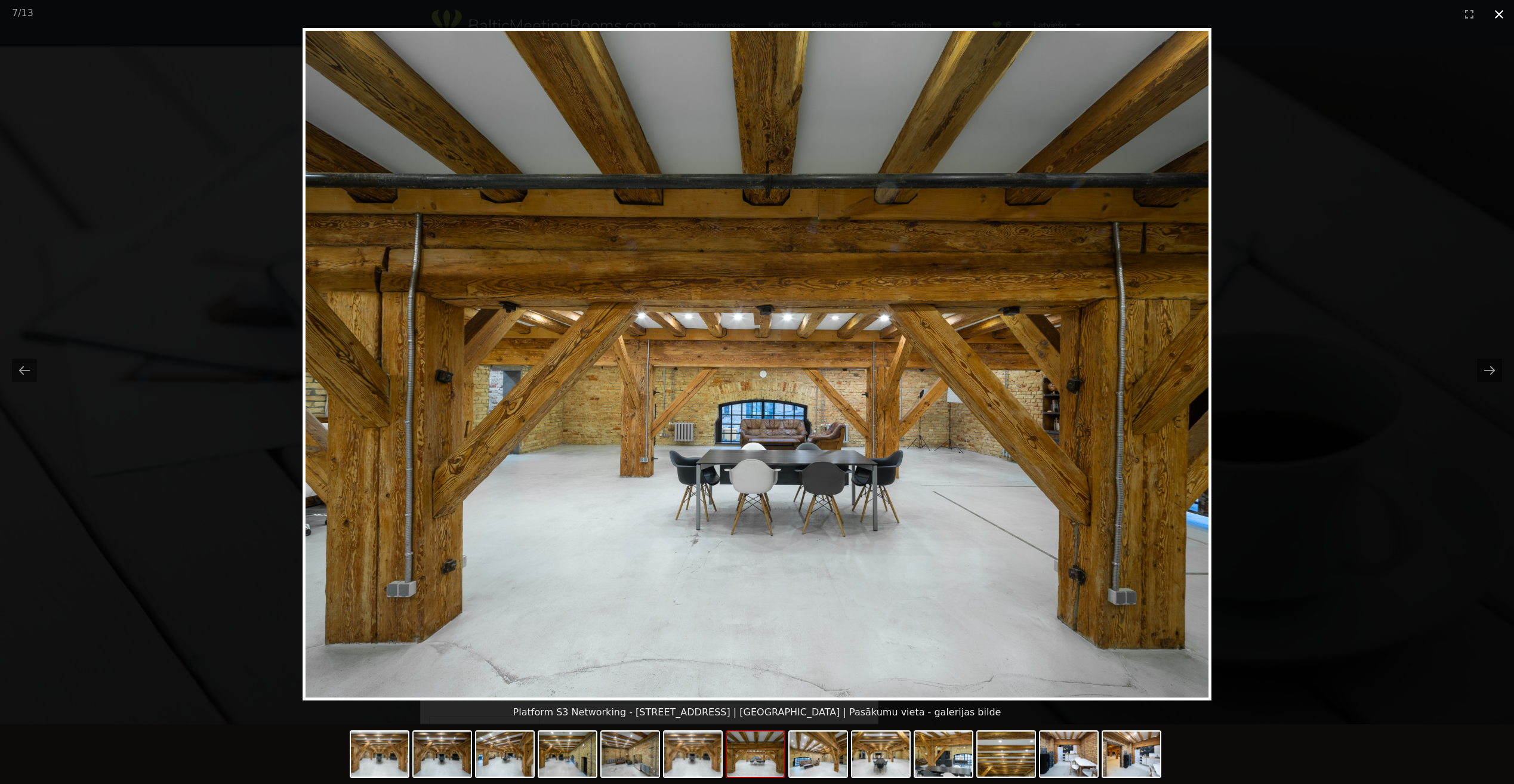
click at [1493, 15] on button "Close gallery" at bounding box center [1499, 14] width 30 height 28
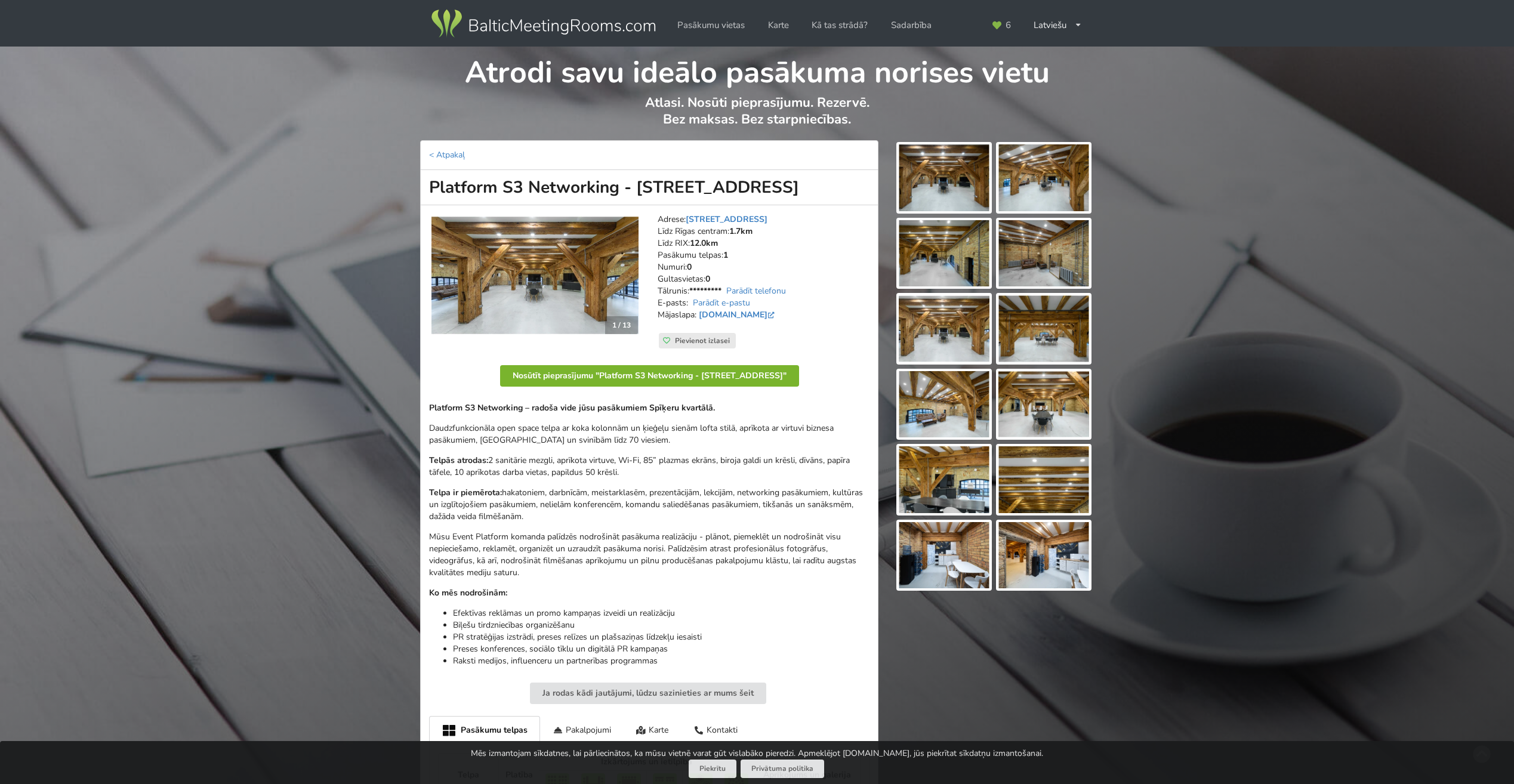
drag, startPoint x: 670, startPoint y: 374, endPoint x: 678, endPoint y: 368, distance: 10.0
click at [671, 371] on button "Nosūtīt pieprasījumu "Platform S3 Networking - [STREET_ADDRESS]"" at bounding box center [649, 376] width 299 height 22
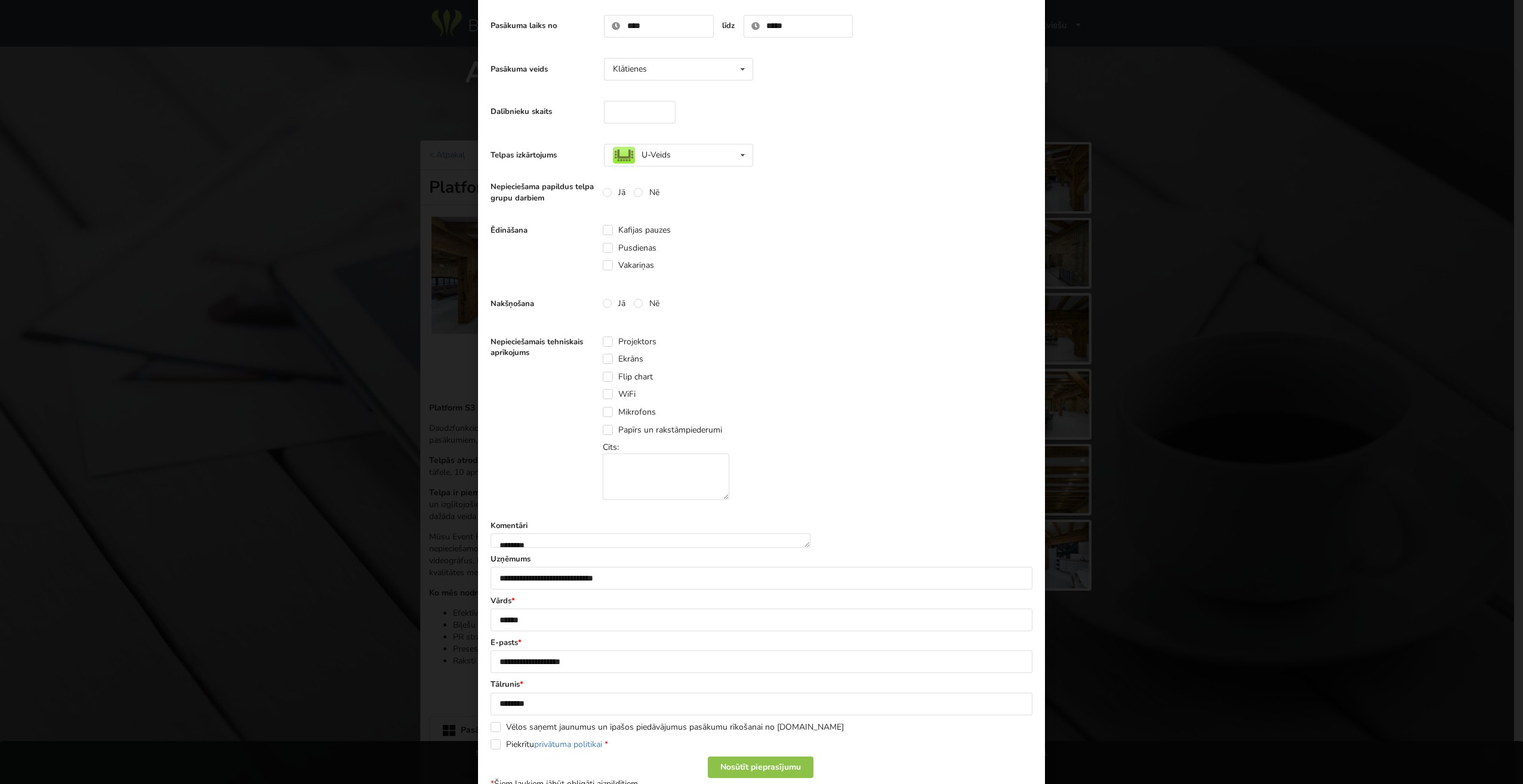
scroll to position [239, 0]
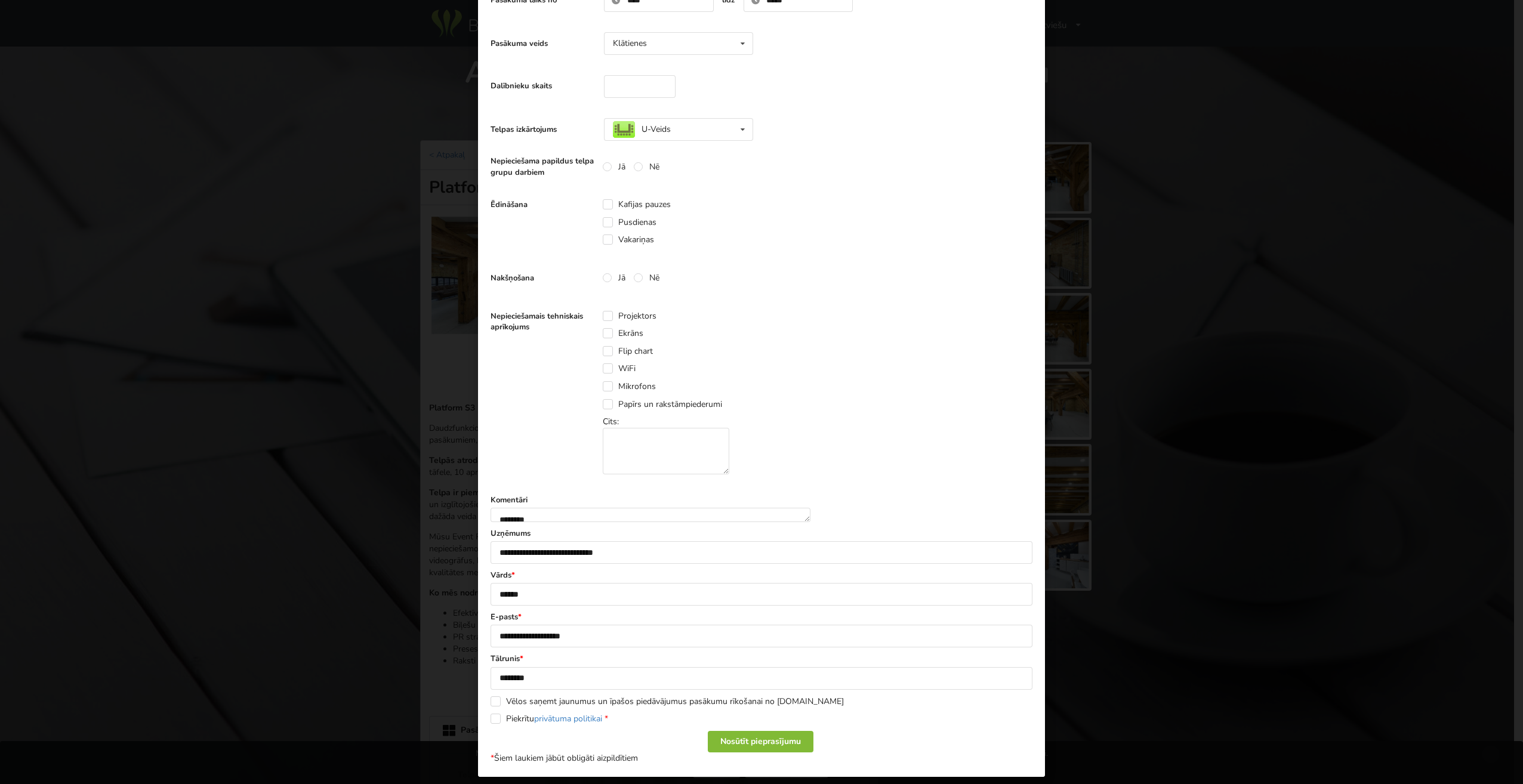
click at [757, 752] on div "Nosūtīt pieprasījumu" at bounding box center [760, 742] width 106 height 22
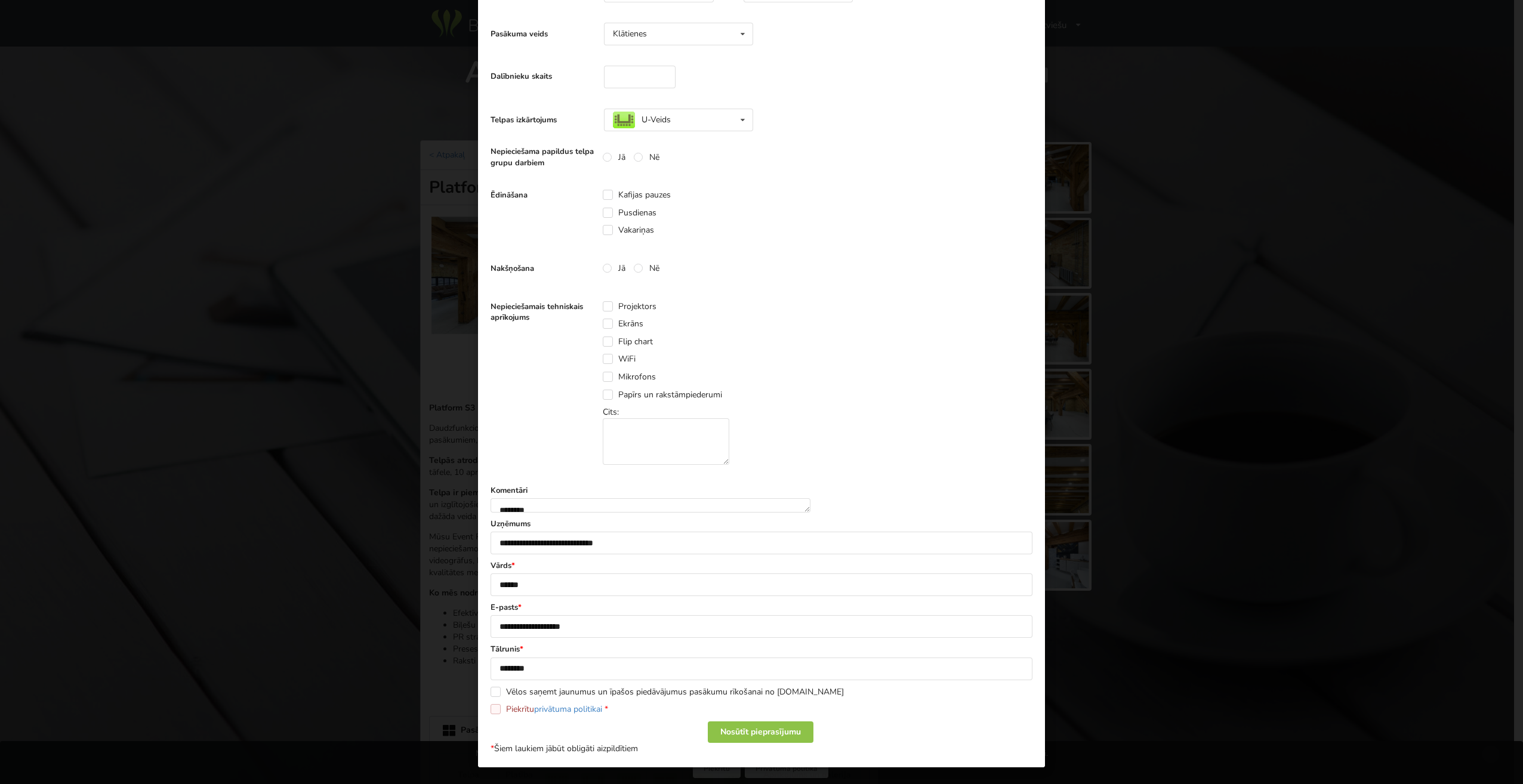
scroll to position [291, 0]
click at [511, 707] on label "Piekrītu privātuma politikai *" at bounding box center [549, 709] width 117 height 10
click at [735, 734] on div "Nosūtīt pieprasījumu" at bounding box center [760, 732] width 106 height 22
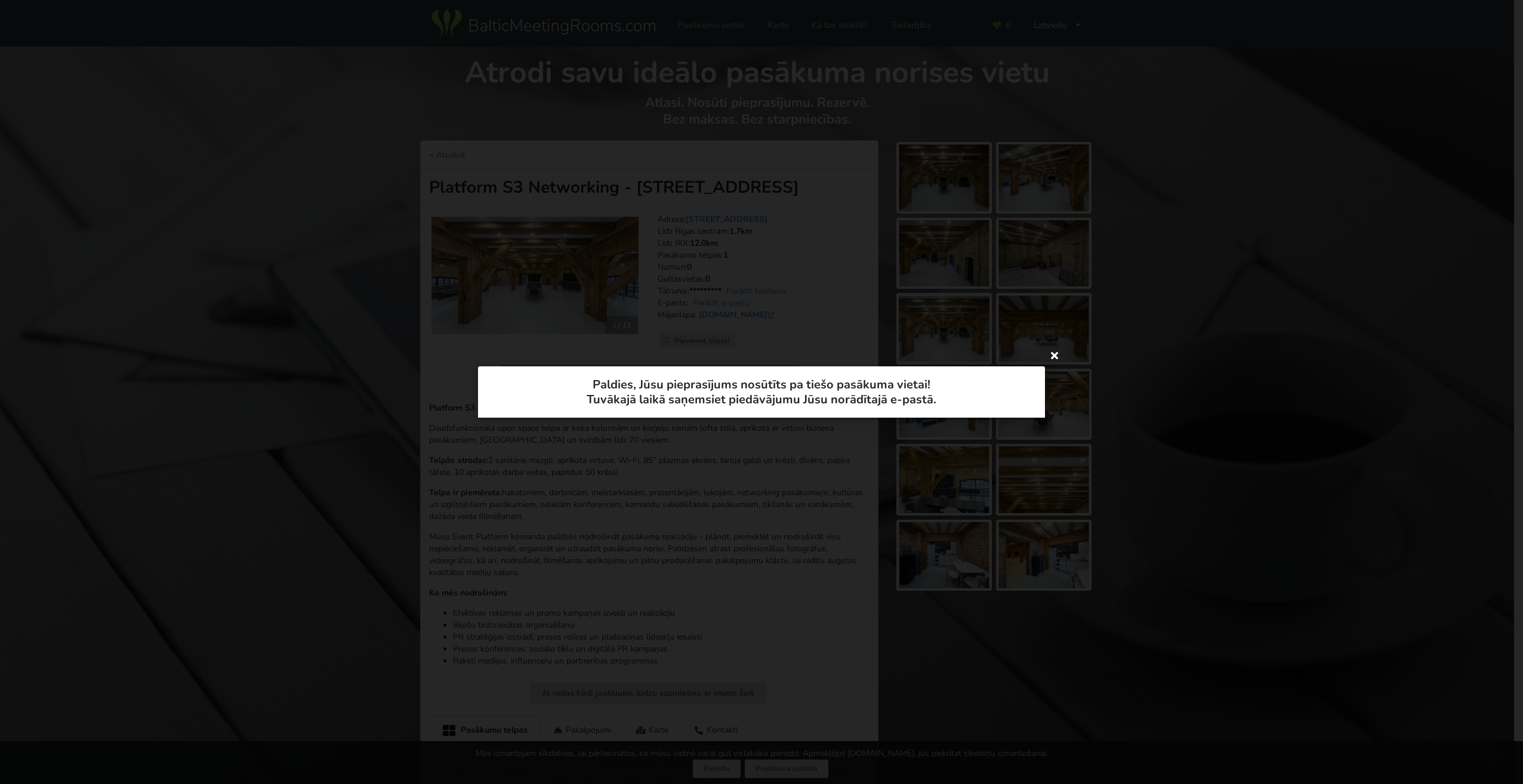
click at [1056, 358] on icon at bounding box center [1054, 355] width 19 height 19
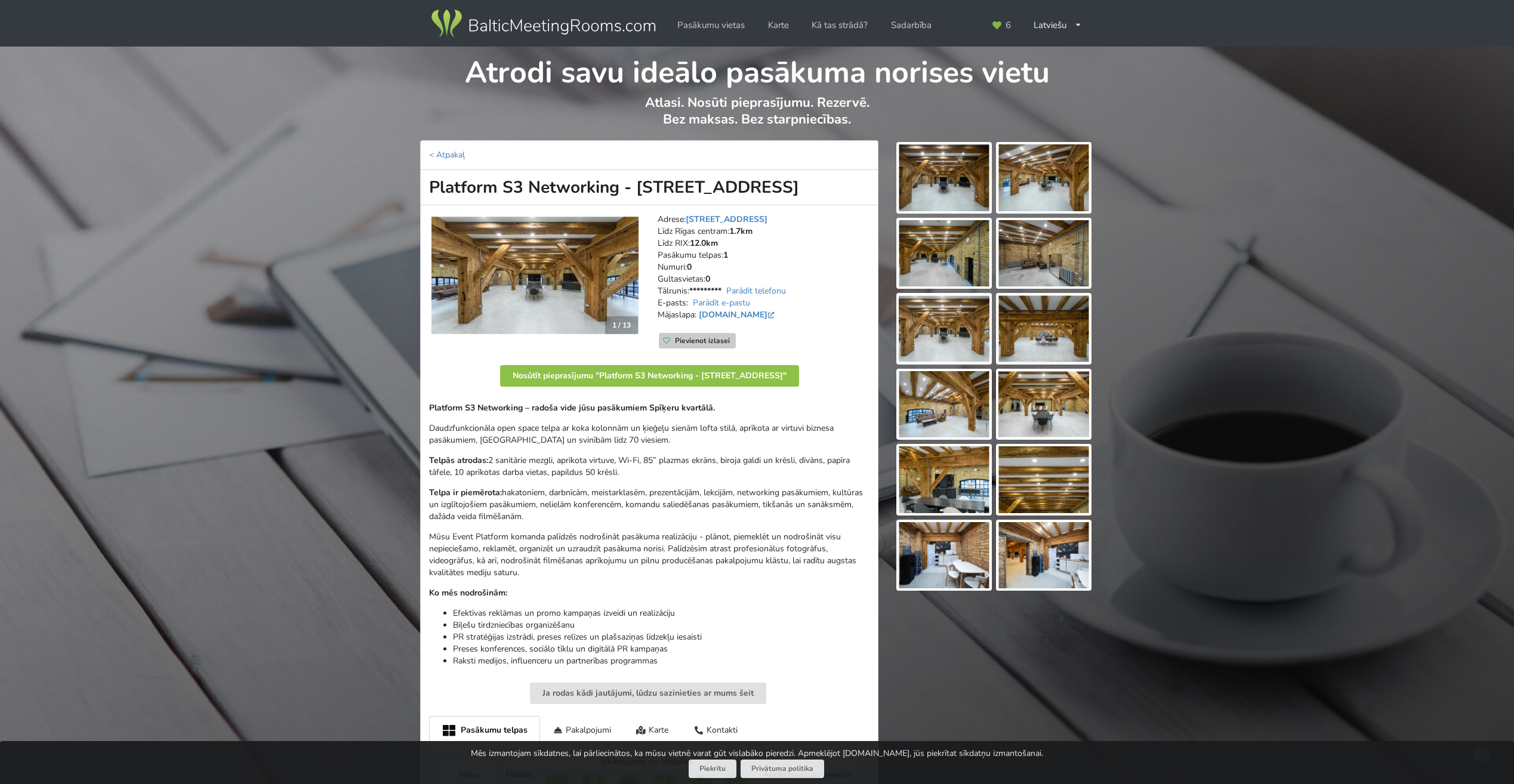
click at [662, 339] on div "Pievienot izlasei" at bounding box center [697, 340] width 77 height 15
click at [946, 530] on img at bounding box center [943, 555] width 91 height 67
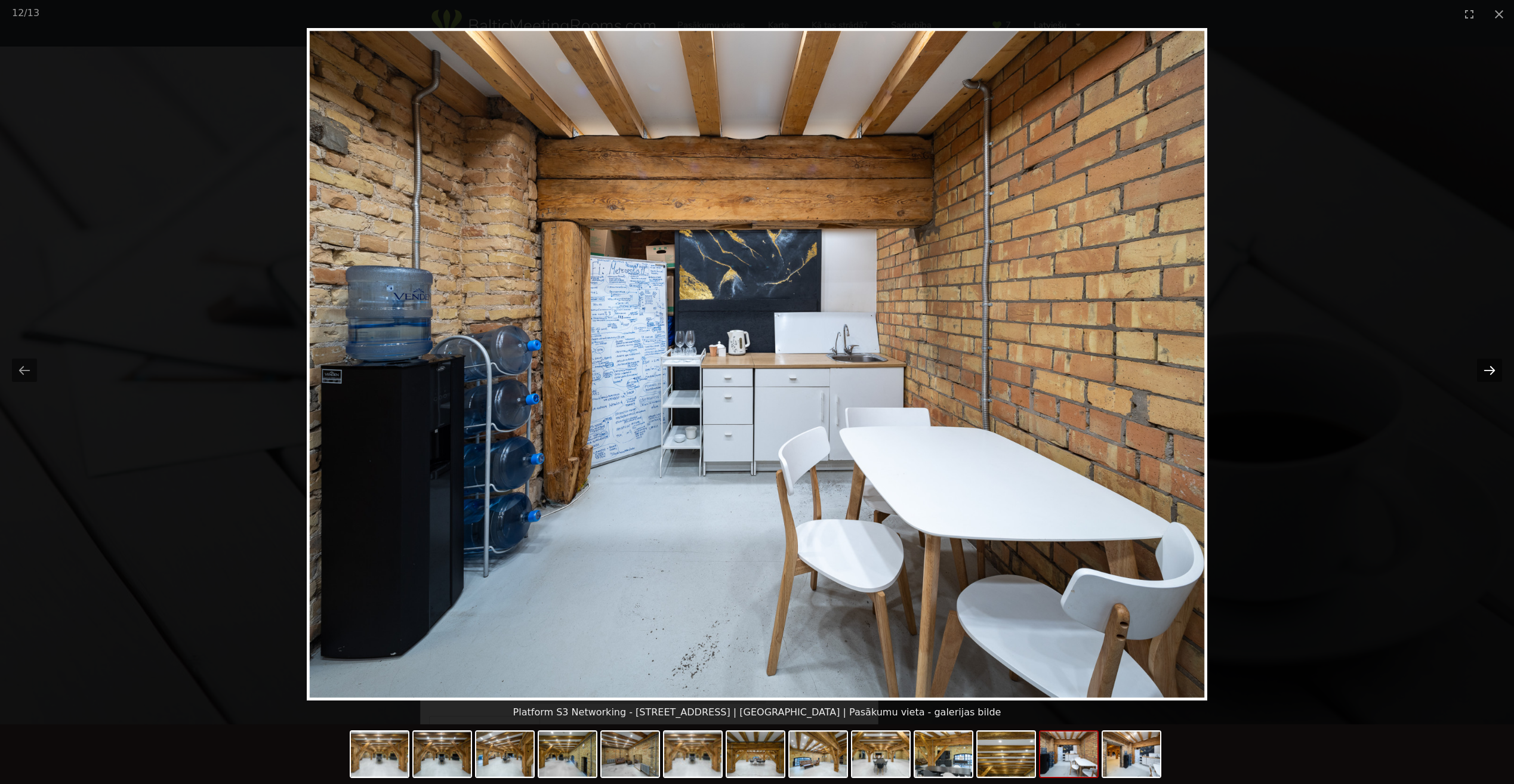
click at [1488, 371] on button "Next slide" at bounding box center [1489, 370] width 25 height 23
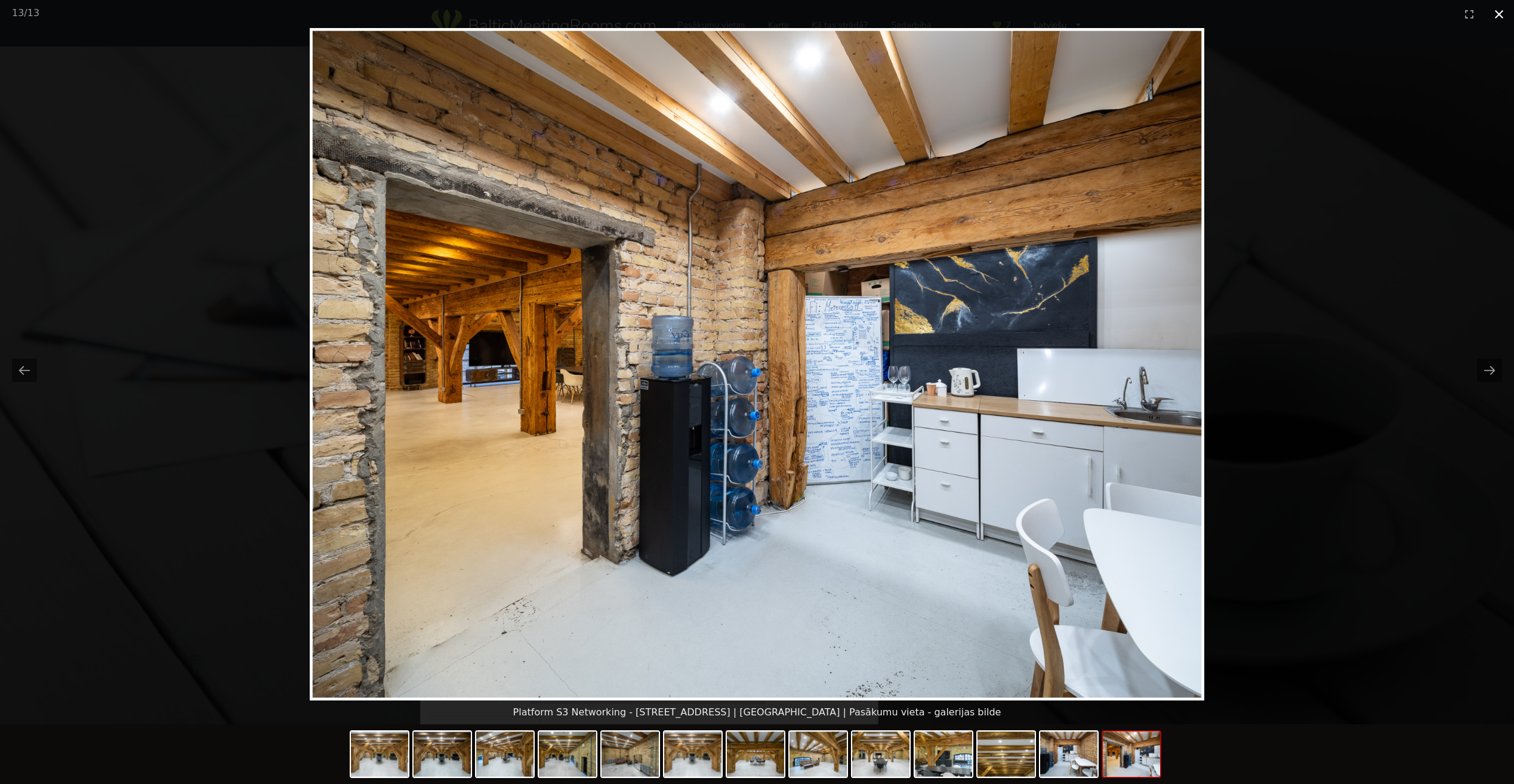
click at [1502, 15] on button "Close gallery" at bounding box center [1499, 14] width 30 height 28
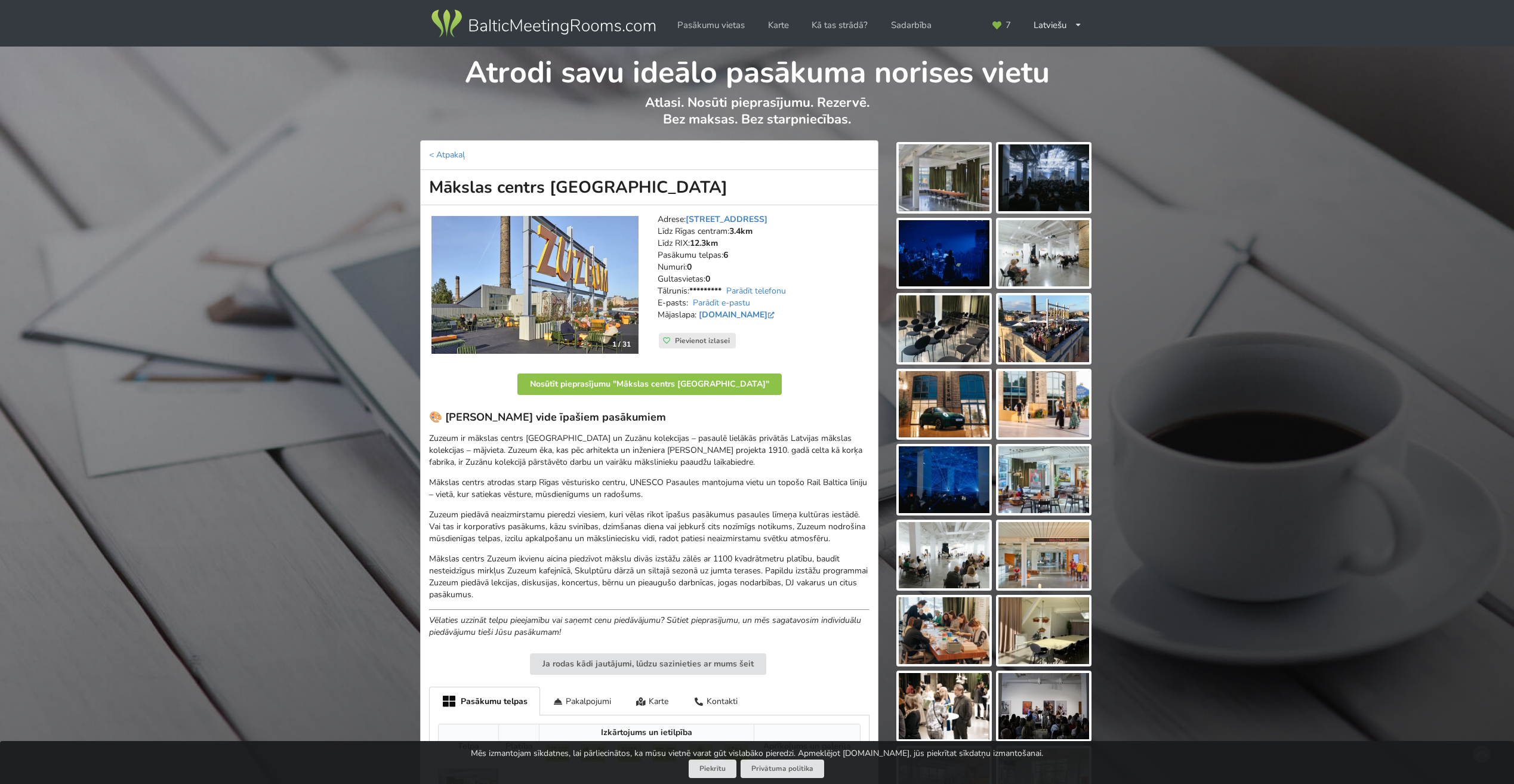
click at [1059, 185] on img at bounding box center [1043, 177] width 91 height 67
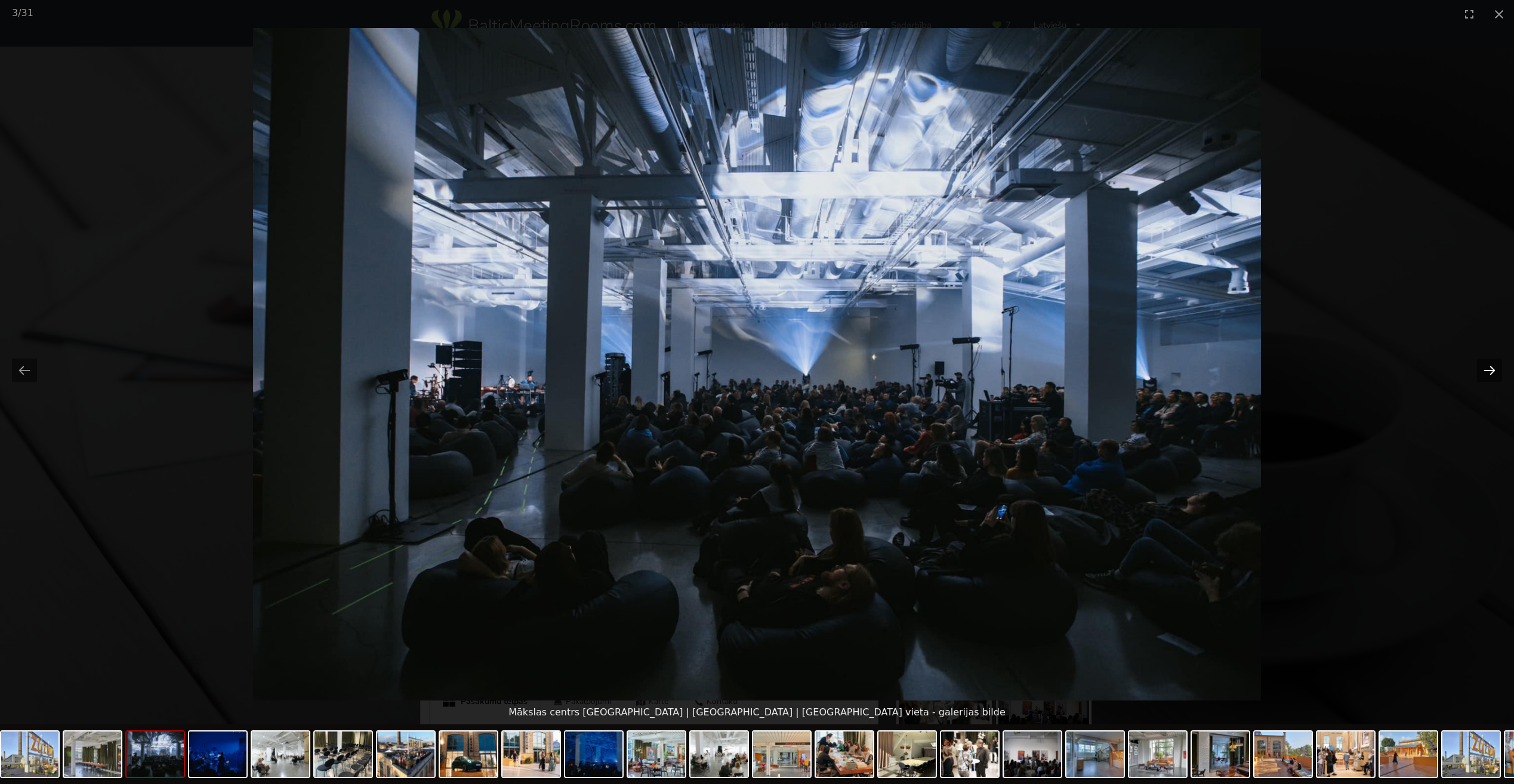
click at [1489, 373] on button "Next slide" at bounding box center [1489, 370] width 25 height 23
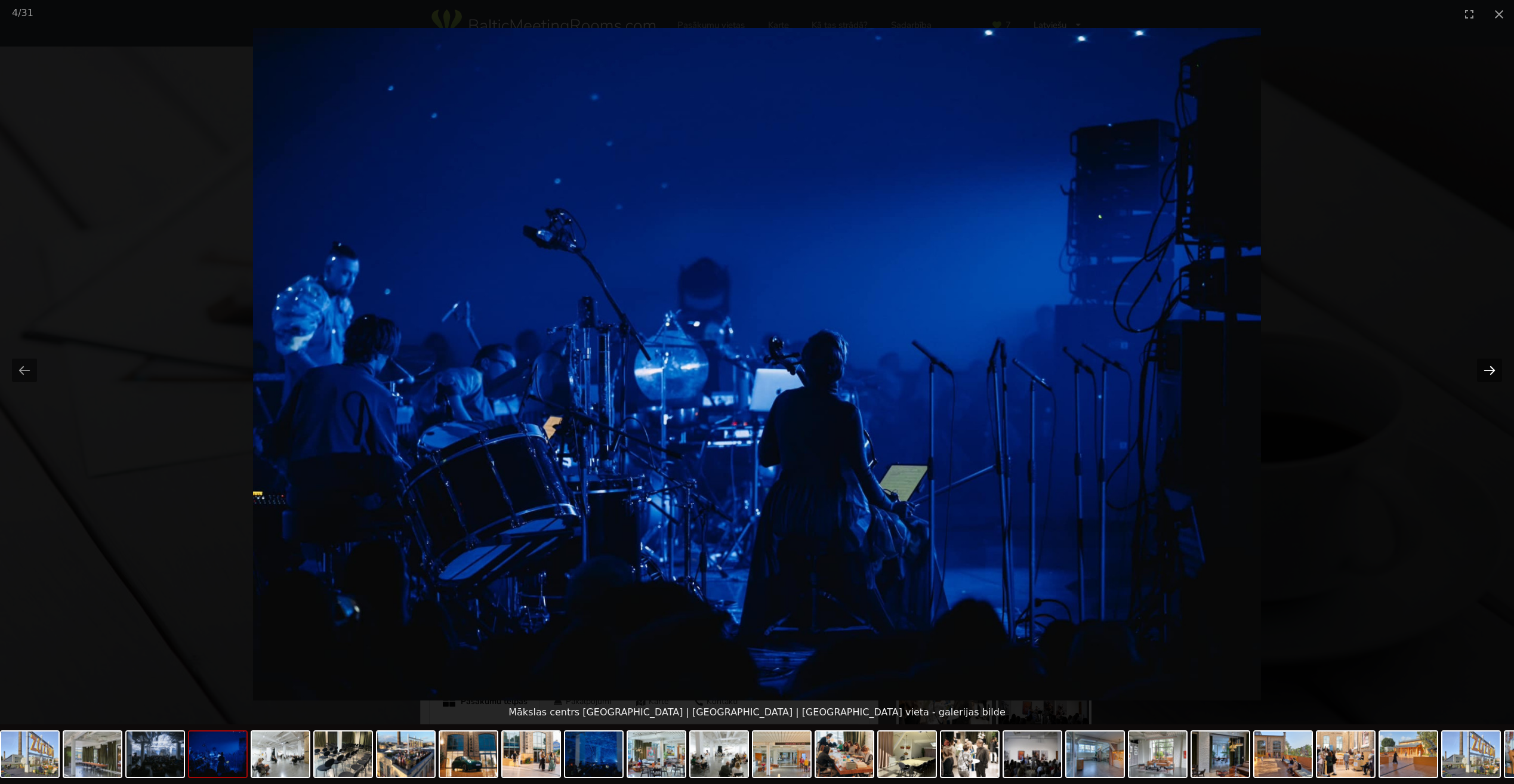
click at [1489, 373] on button "Next slide" at bounding box center [1489, 370] width 25 height 23
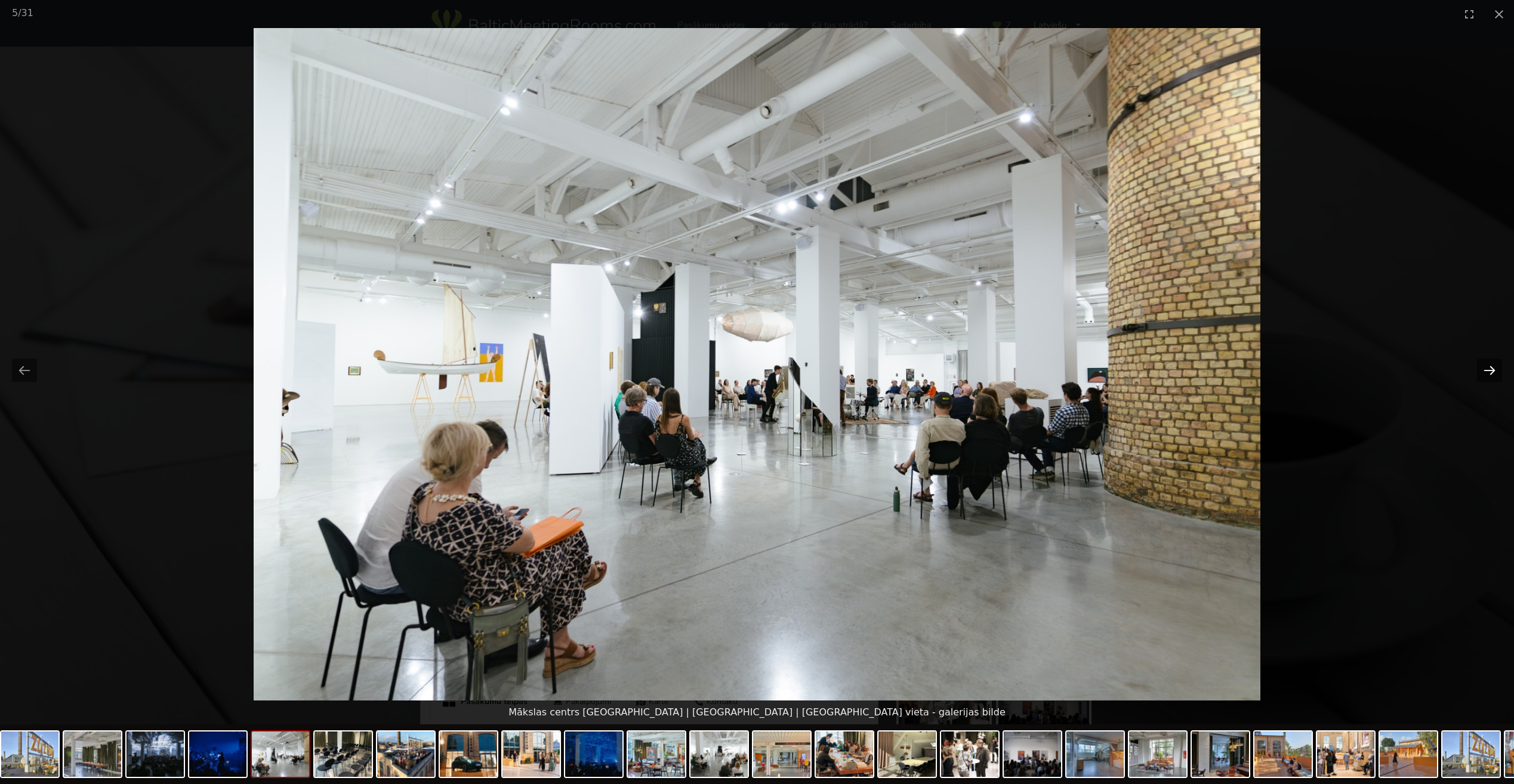
click at [1489, 373] on button "Next slide" at bounding box center [1489, 370] width 25 height 23
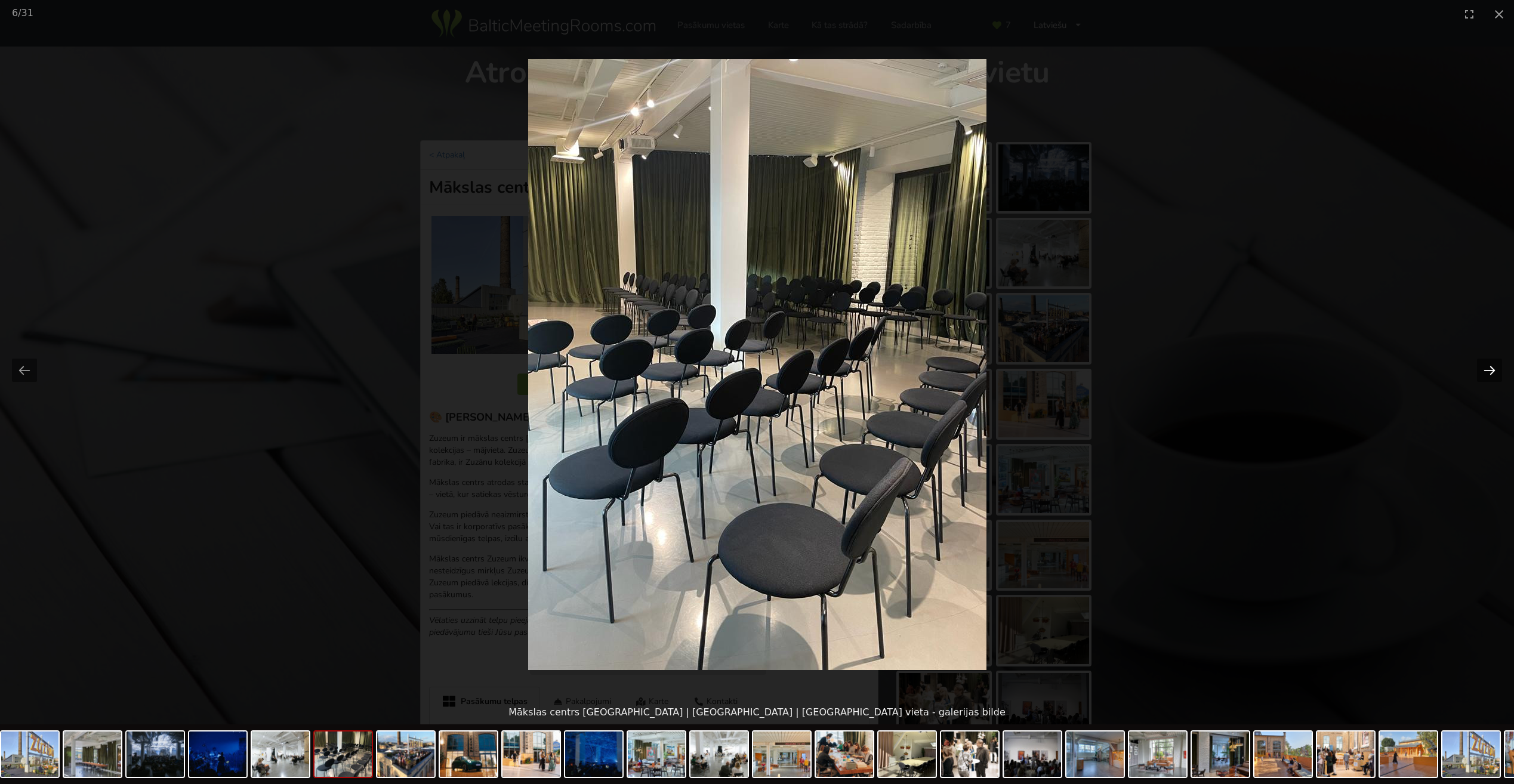
click at [1489, 373] on button "Next slide" at bounding box center [1489, 370] width 25 height 23
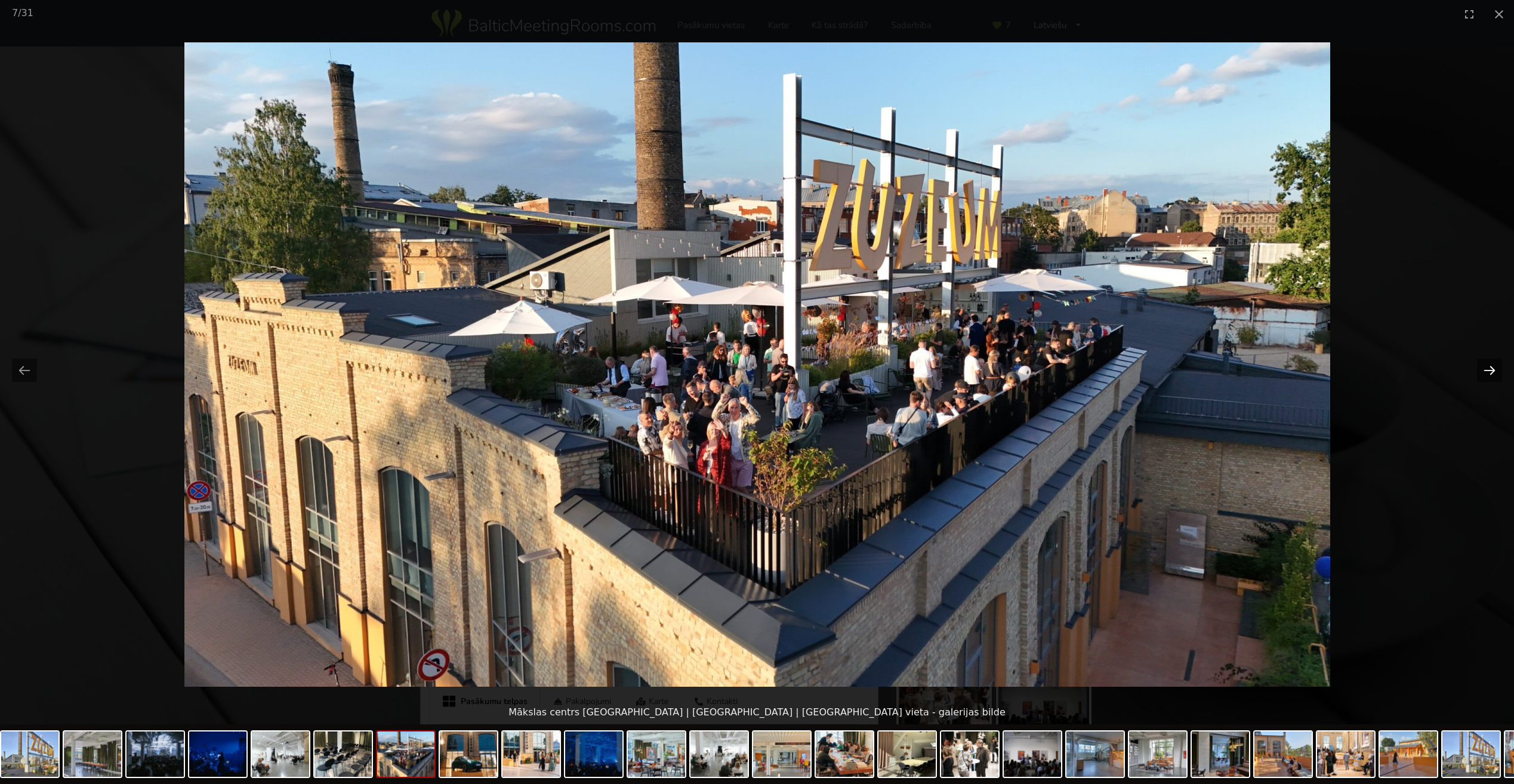
click at [1489, 373] on button "Next slide" at bounding box center [1489, 370] width 25 height 23
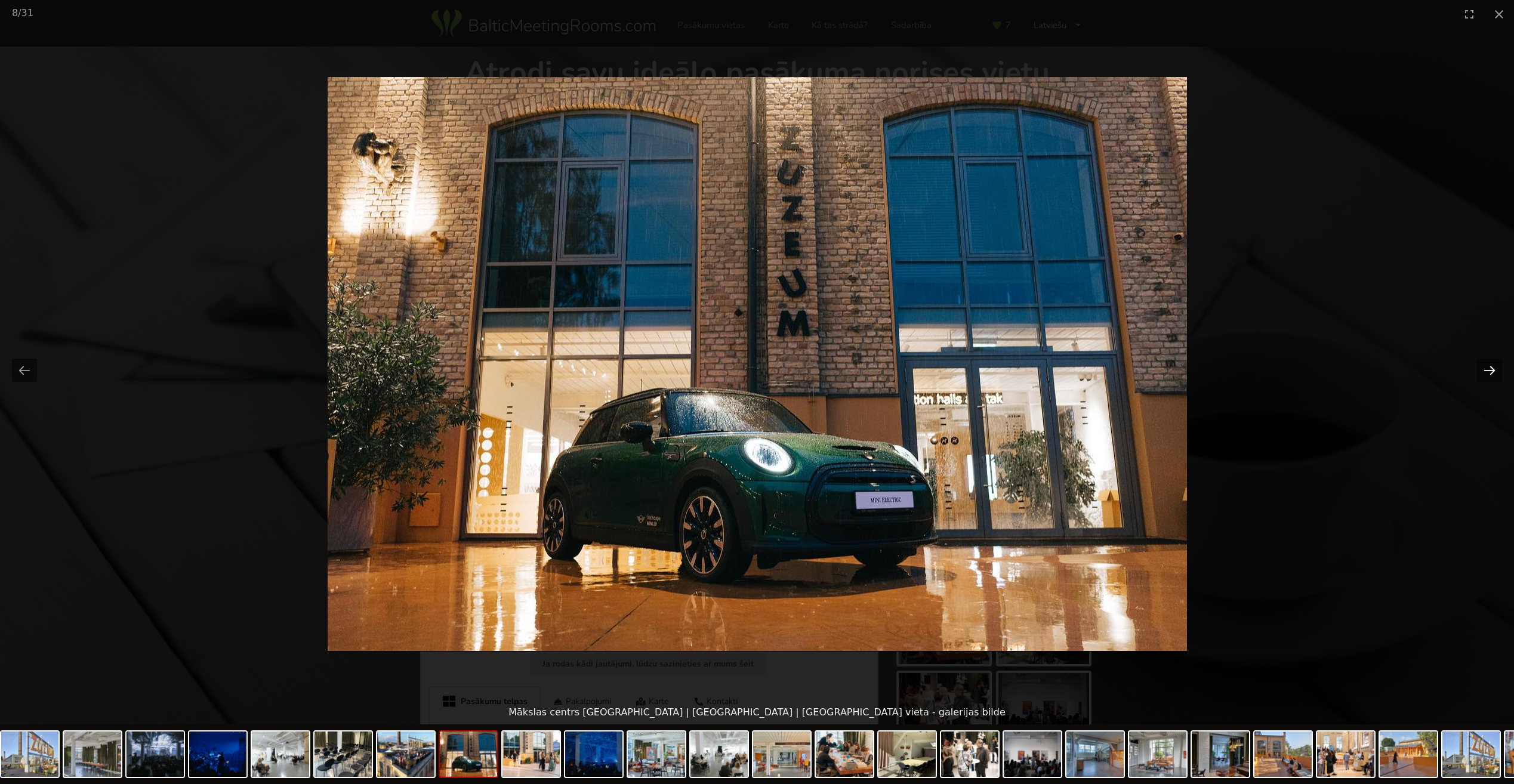
click at [1489, 373] on button "Next slide" at bounding box center [1489, 370] width 25 height 23
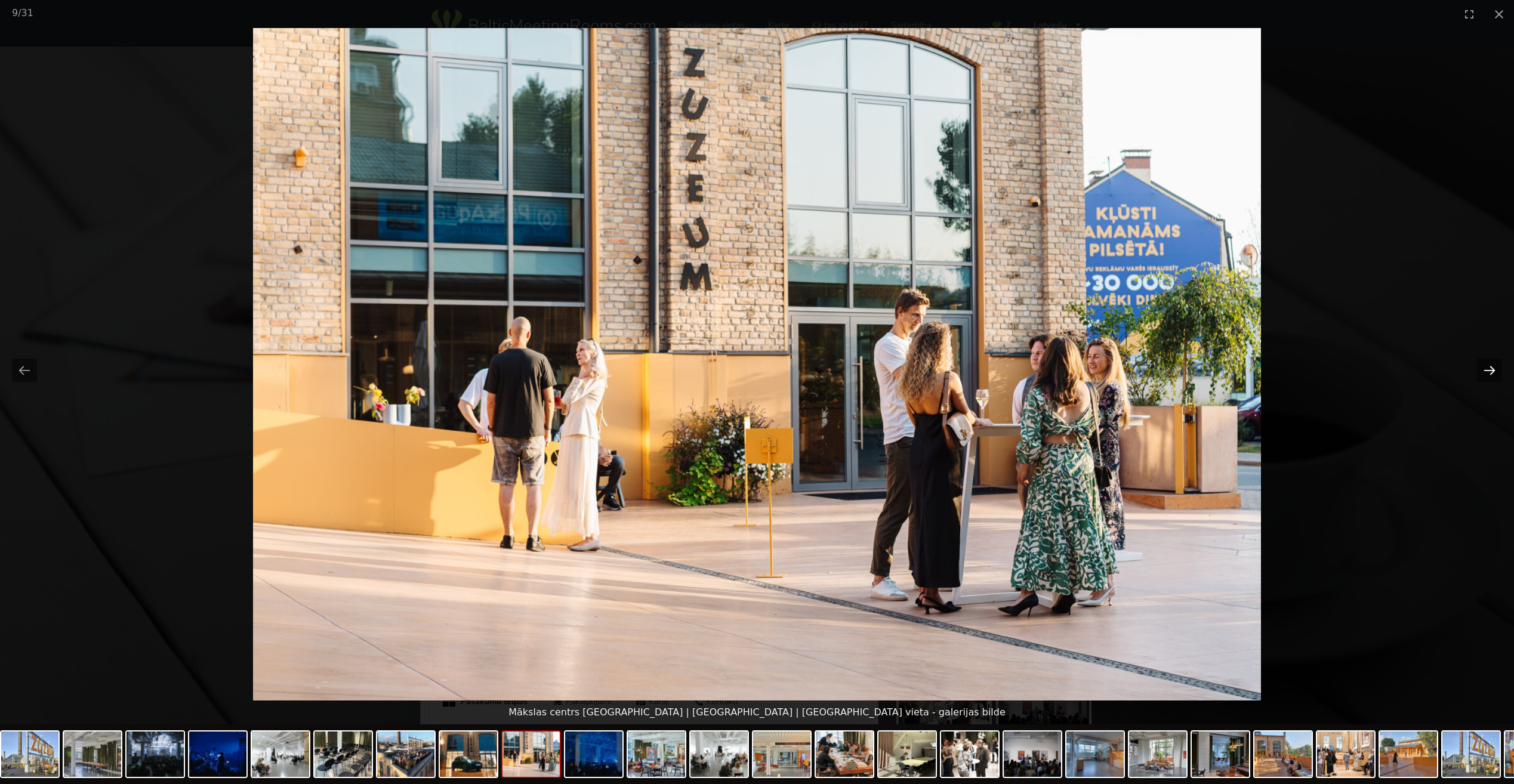
click at [1489, 373] on button "Next slide" at bounding box center [1489, 370] width 25 height 23
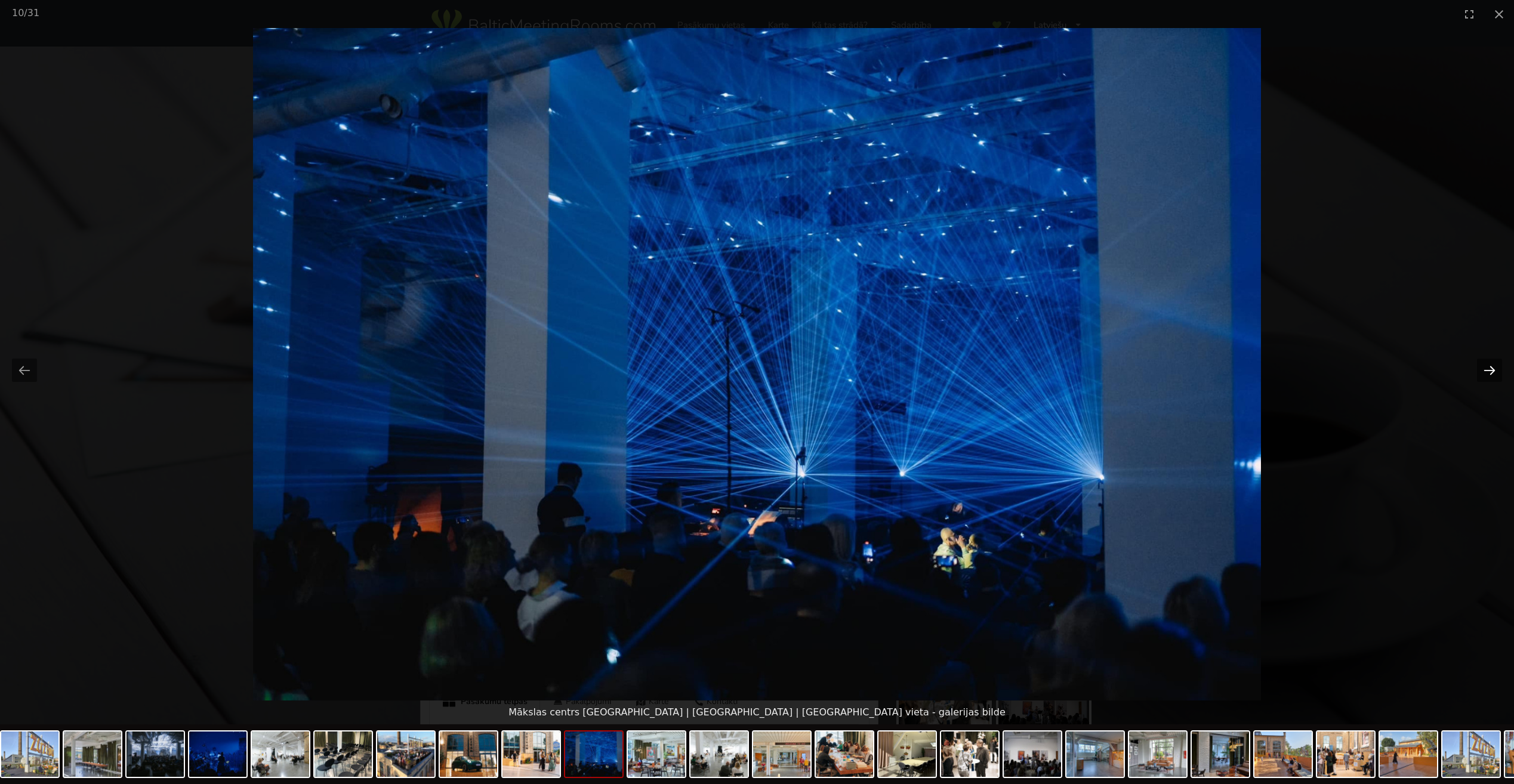
click at [1489, 373] on button "Next slide" at bounding box center [1489, 370] width 25 height 23
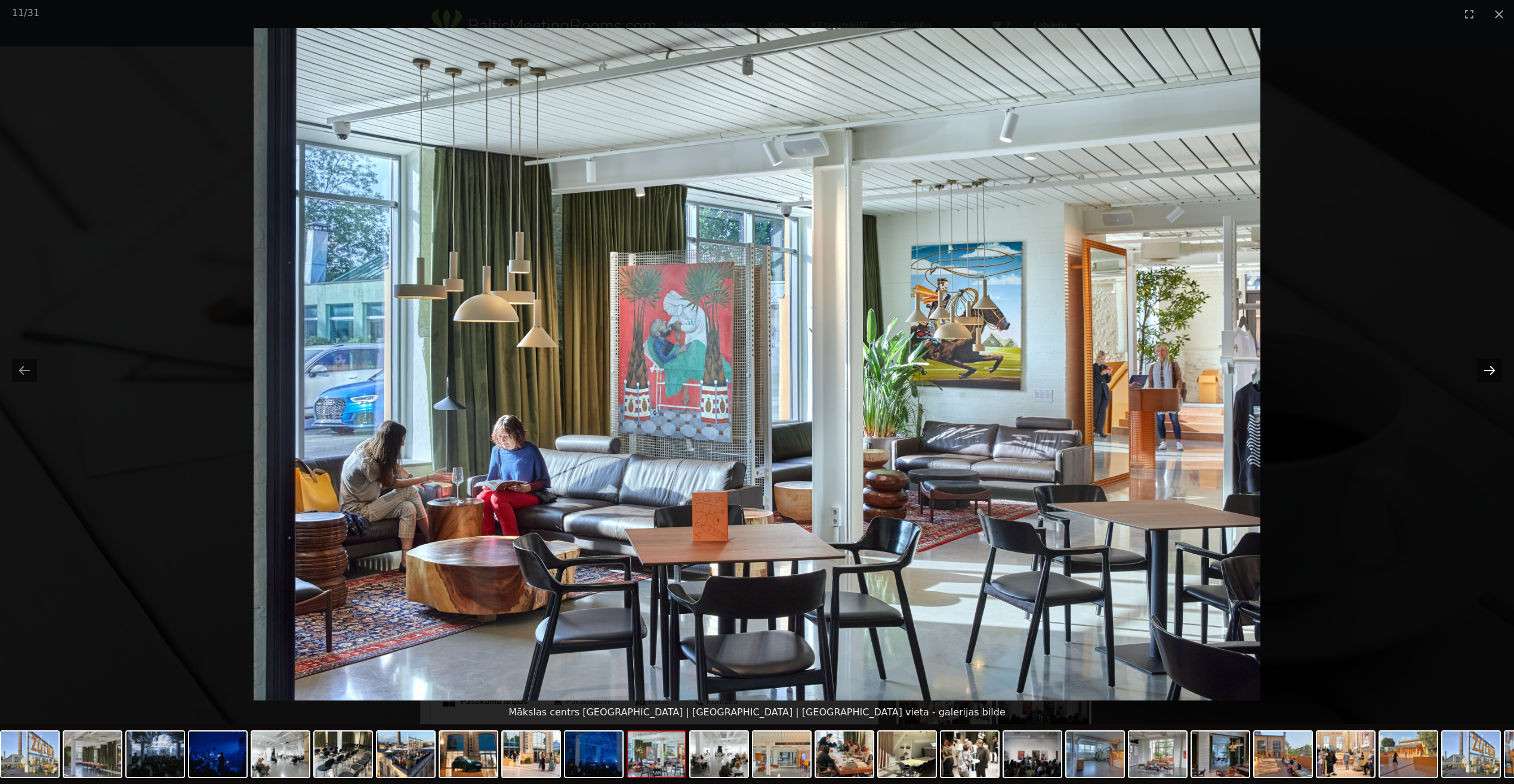
click at [1489, 373] on button "Next slide" at bounding box center [1489, 370] width 25 height 23
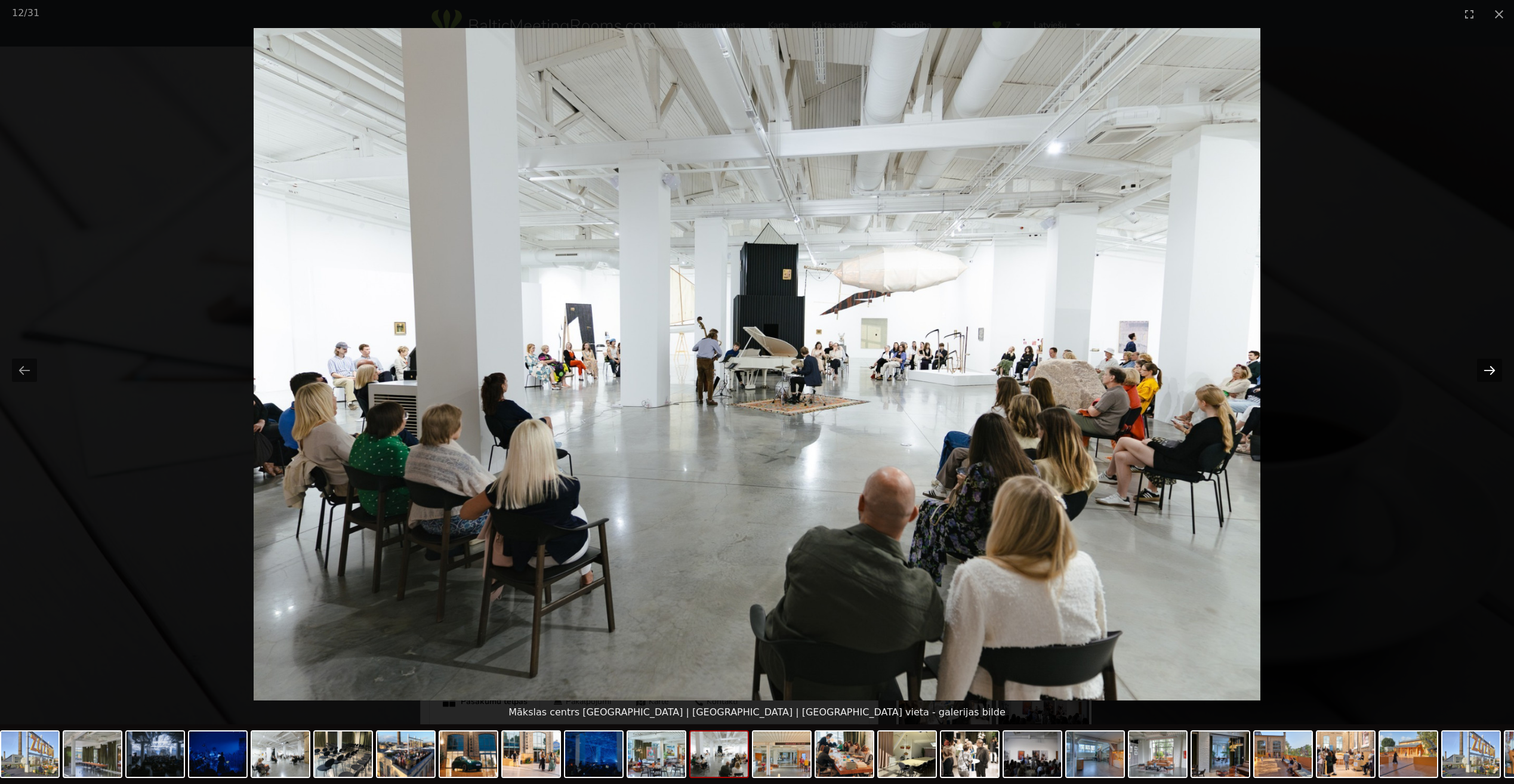
click at [1489, 373] on button "Next slide" at bounding box center [1489, 370] width 25 height 23
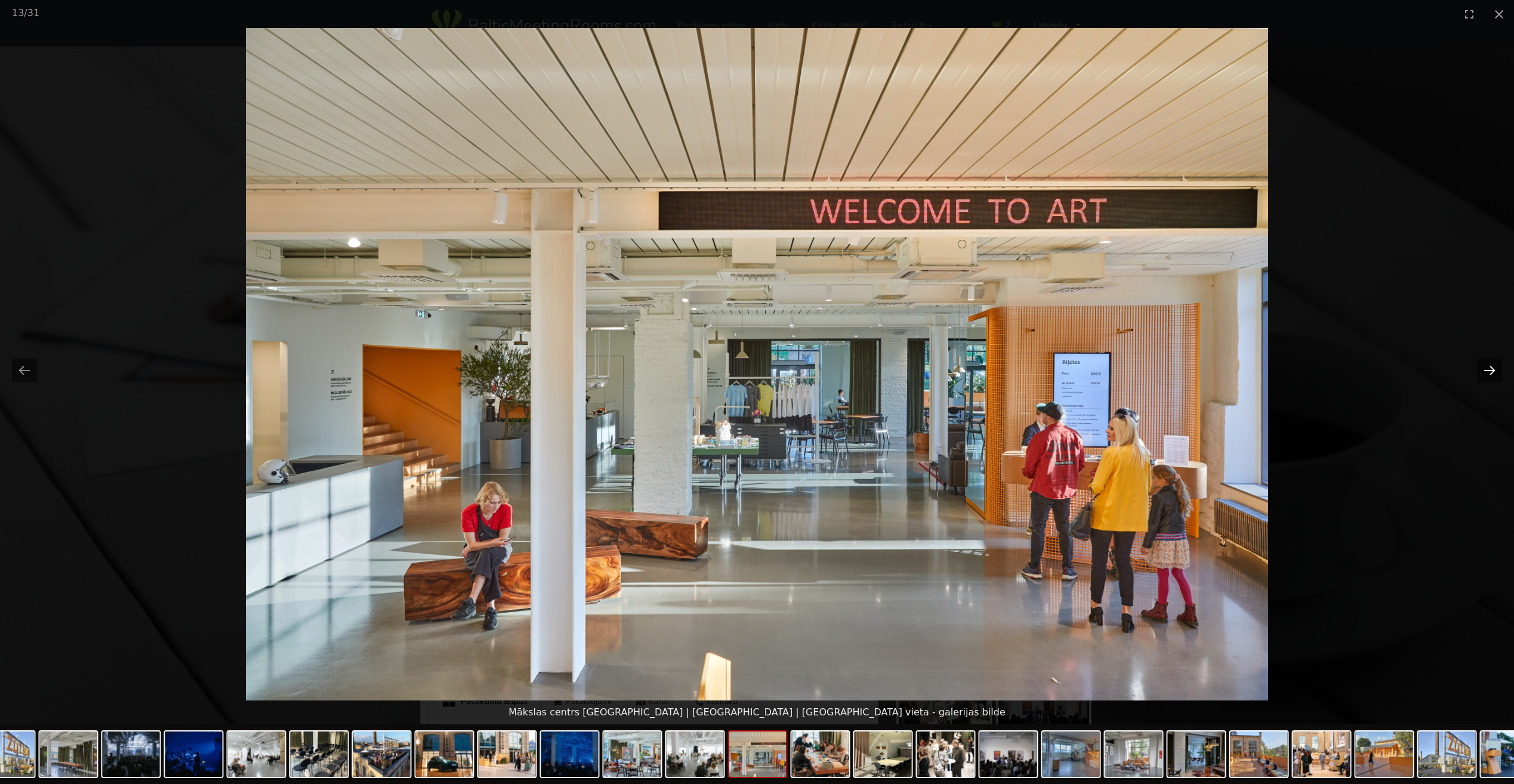
click at [1489, 373] on button "Next slide" at bounding box center [1489, 370] width 25 height 23
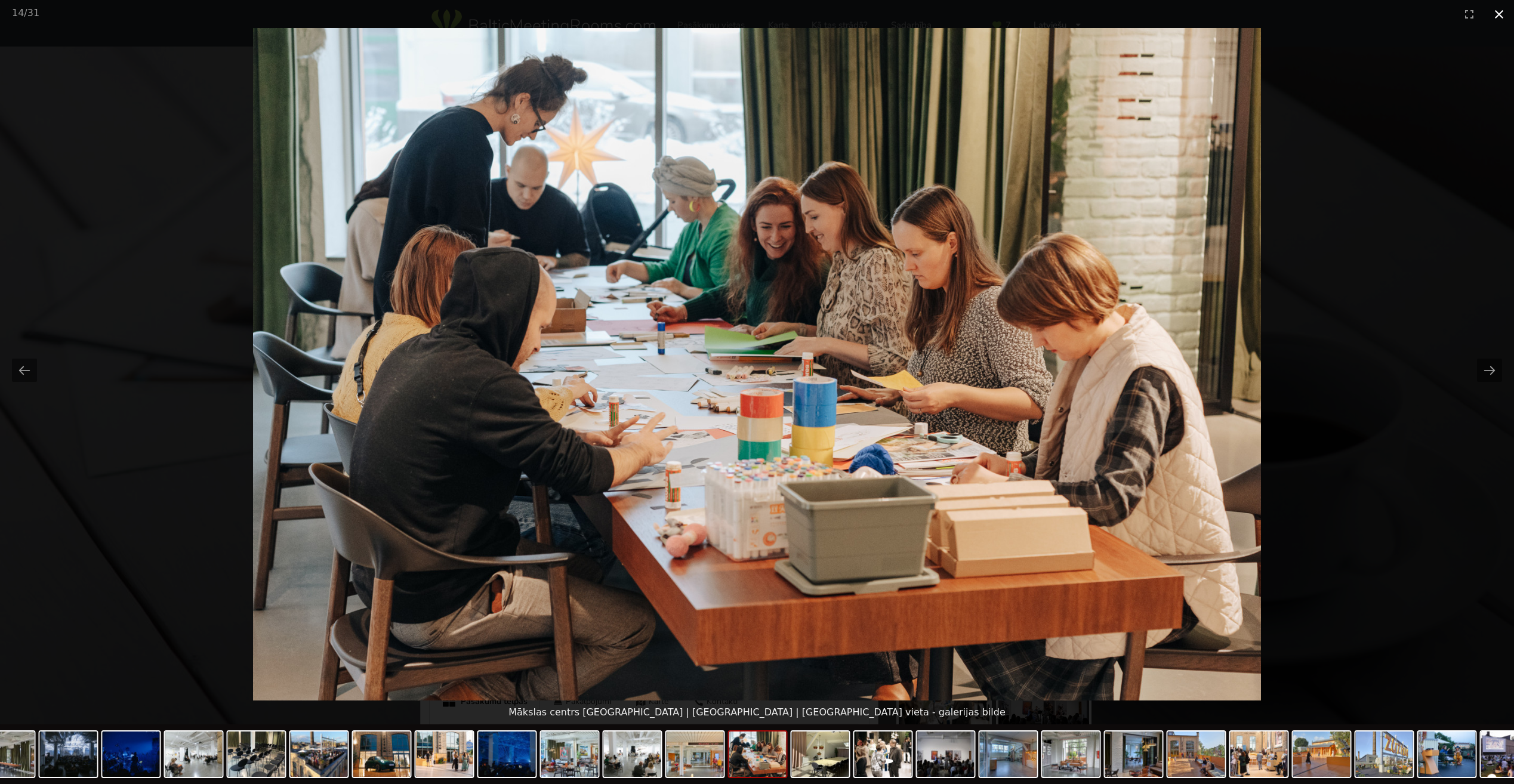
click at [1502, 12] on button "Close gallery" at bounding box center [1499, 14] width 30 height 28
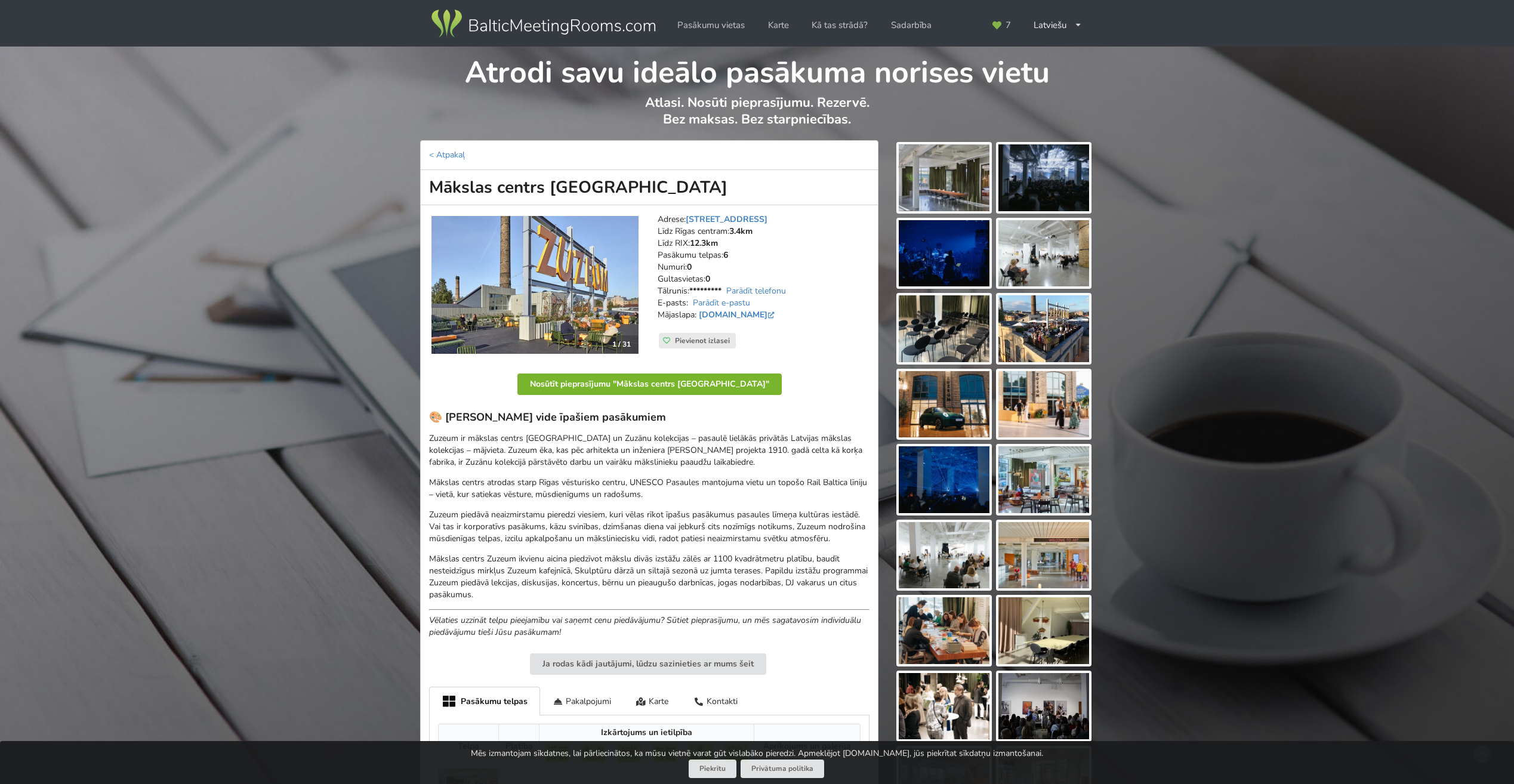
click at [666, 384] on button "Nosūtīt pieprasījumu "Mākslas centrs Zuzeum"" at bounding box center [649, 384] width 264 height 22
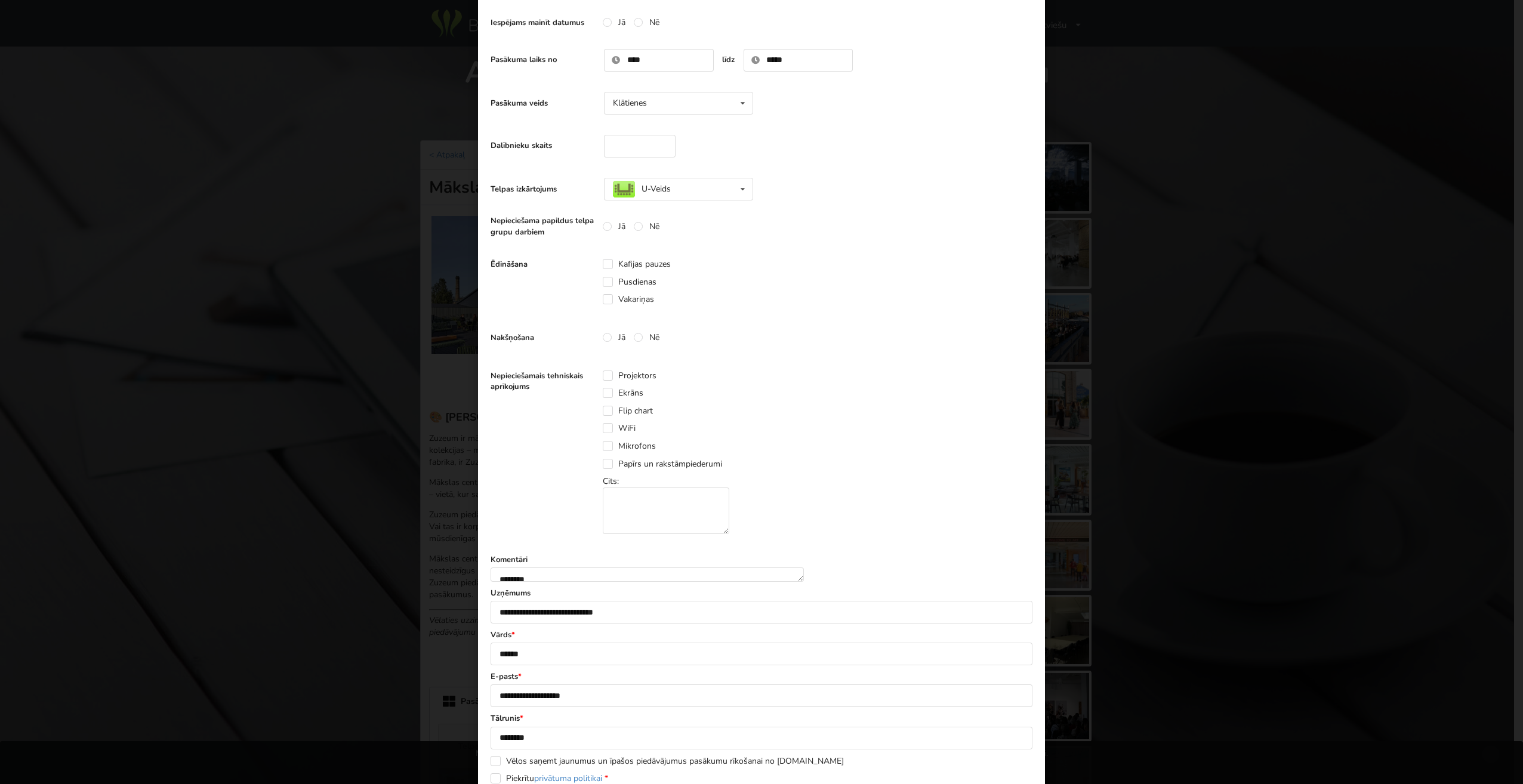
scroll to position [291, 0]
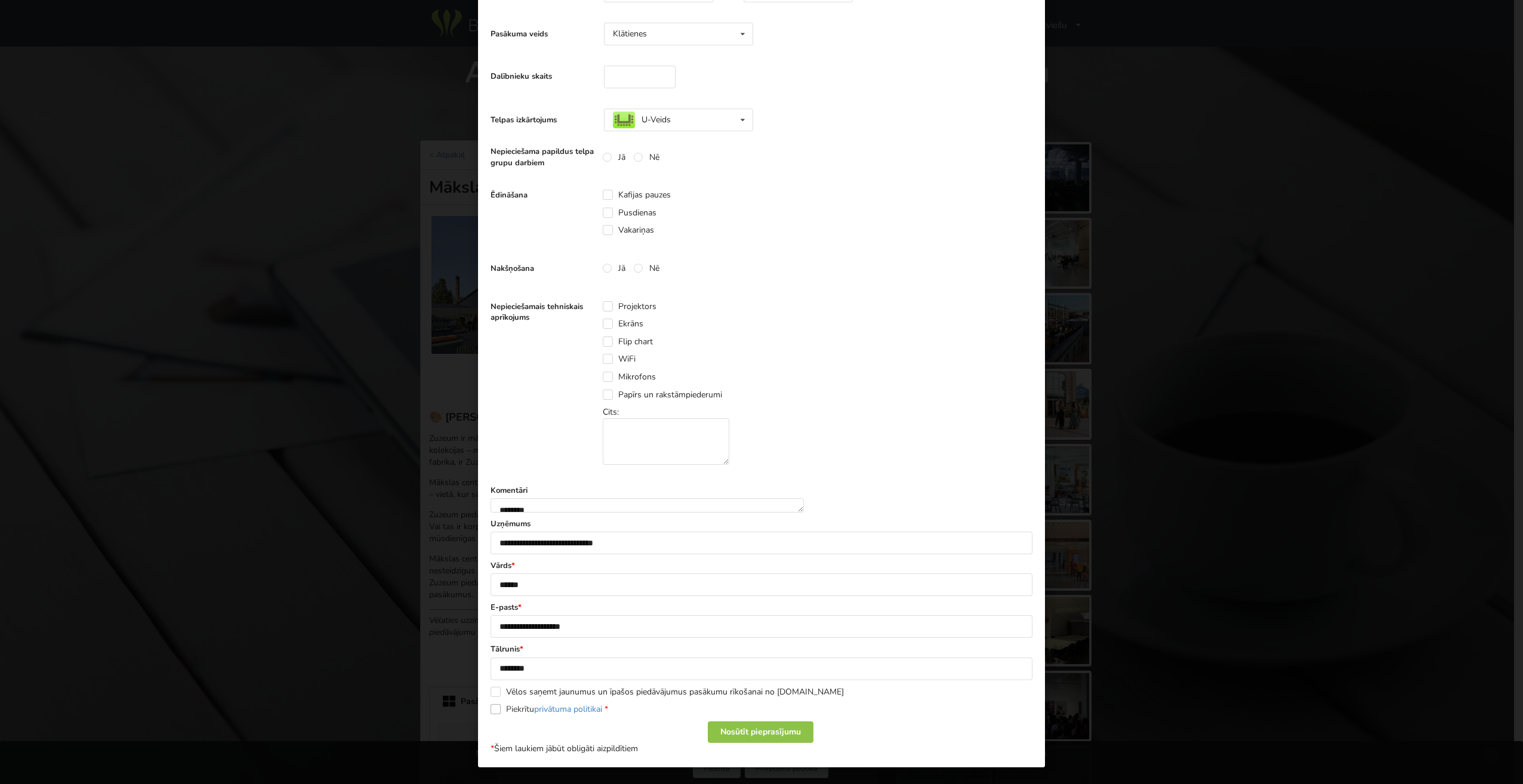
click at [515, 709] on label "Piekrītu privātuma politikai *" at bounding box center [549, 709] width 117 height 10
click at [756, 726] on div "Nosūtīt pieprasījumu" at bounding box center [760, 732] width 106 height 22
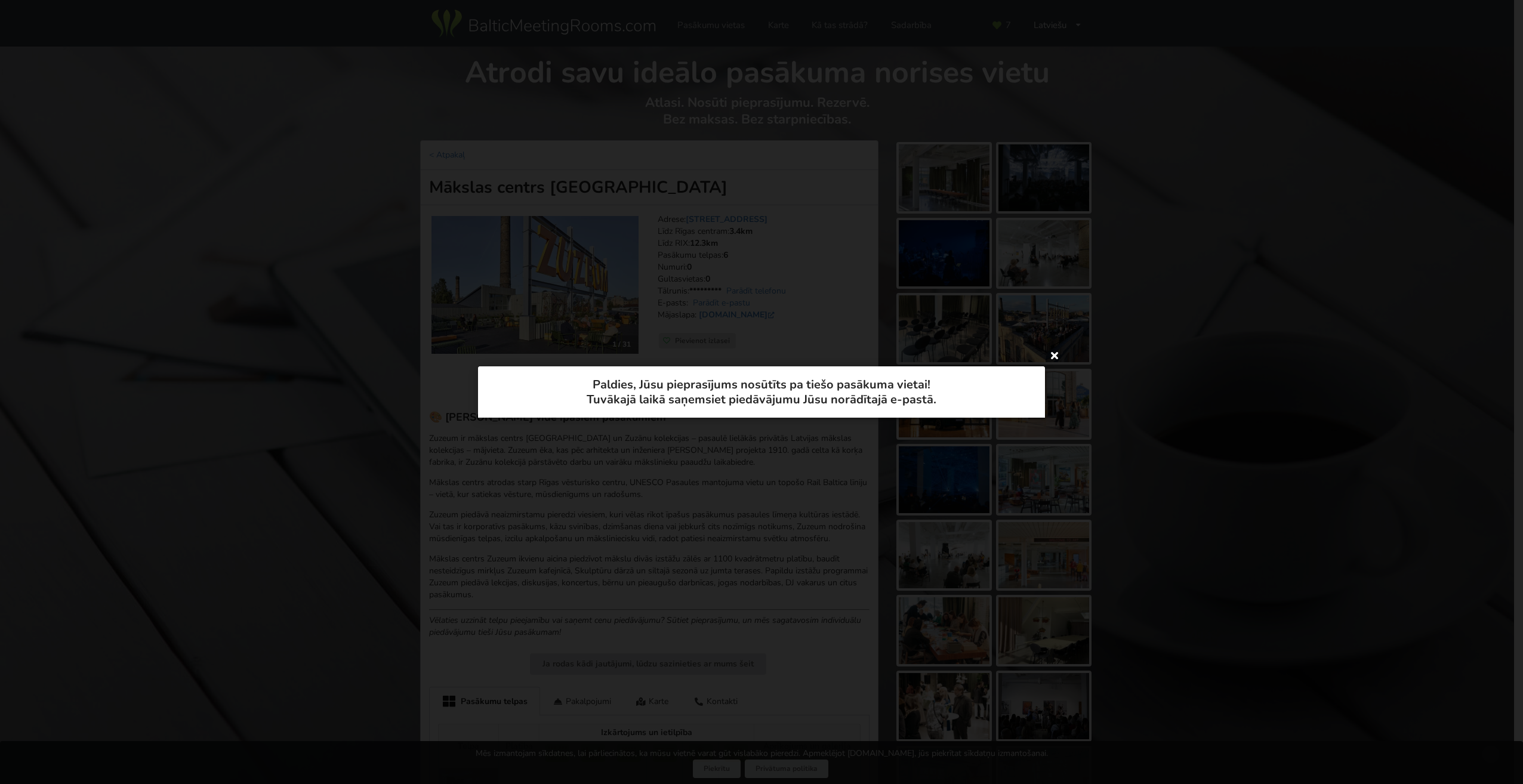
click at [1052, 355] on icon at bounding box center [1054, 355] width 19 height 19
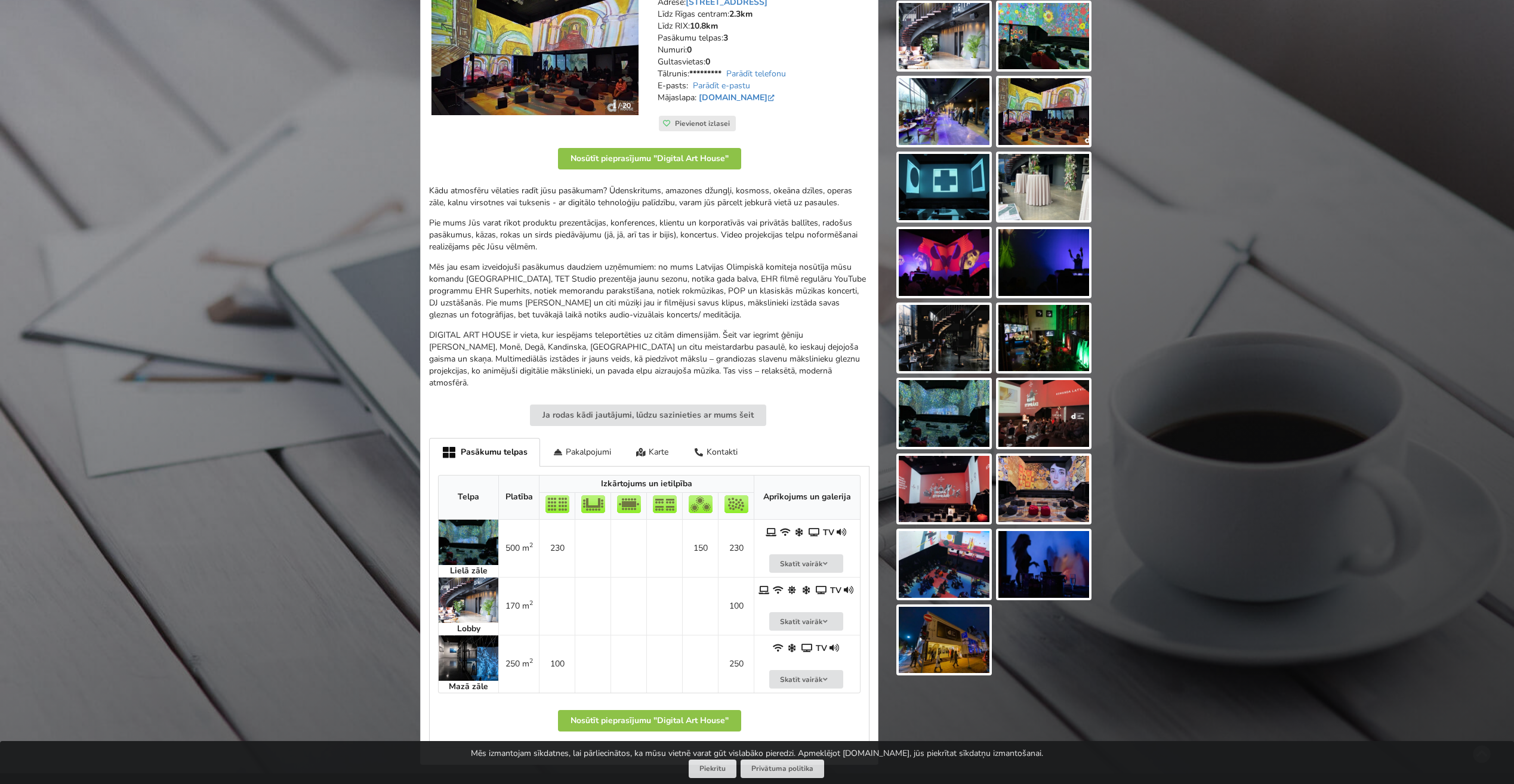
scroll to position [239, 0]
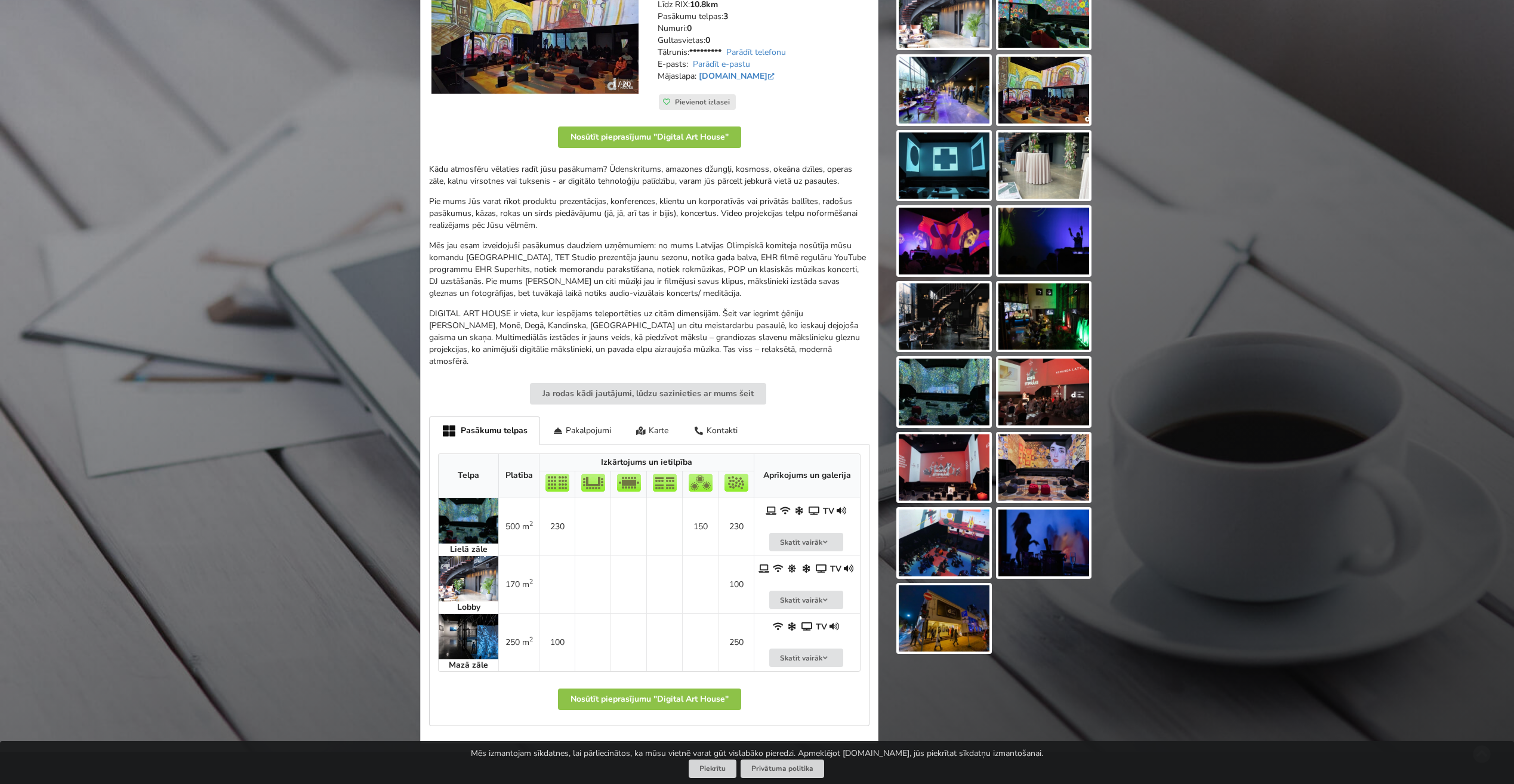
click at [476, 569] on img at bounding box center [468, 578] width 59 height 46
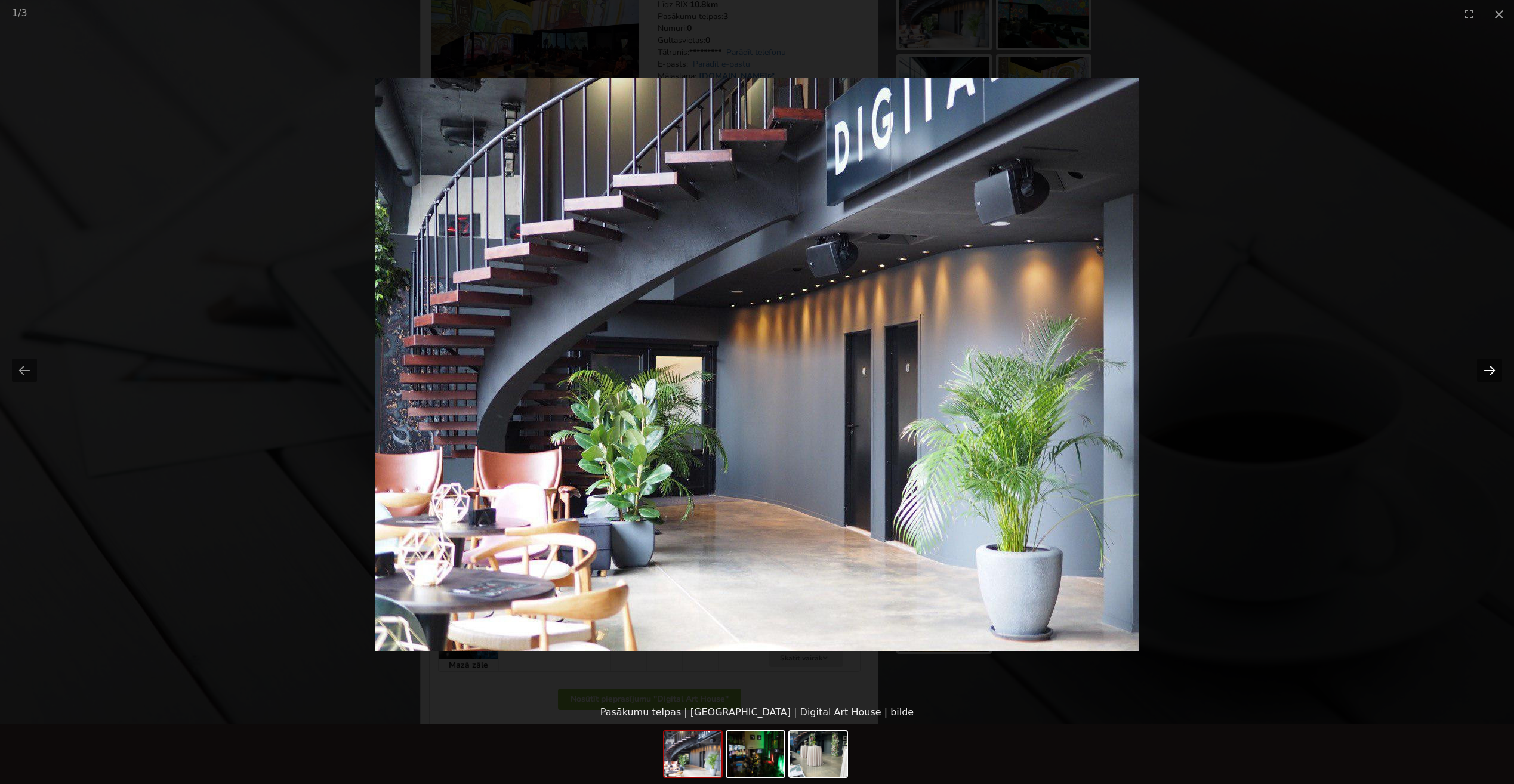
click at [1489, 368] on button "Next slide" at bounding box center [1489, 370] width 25 height 23
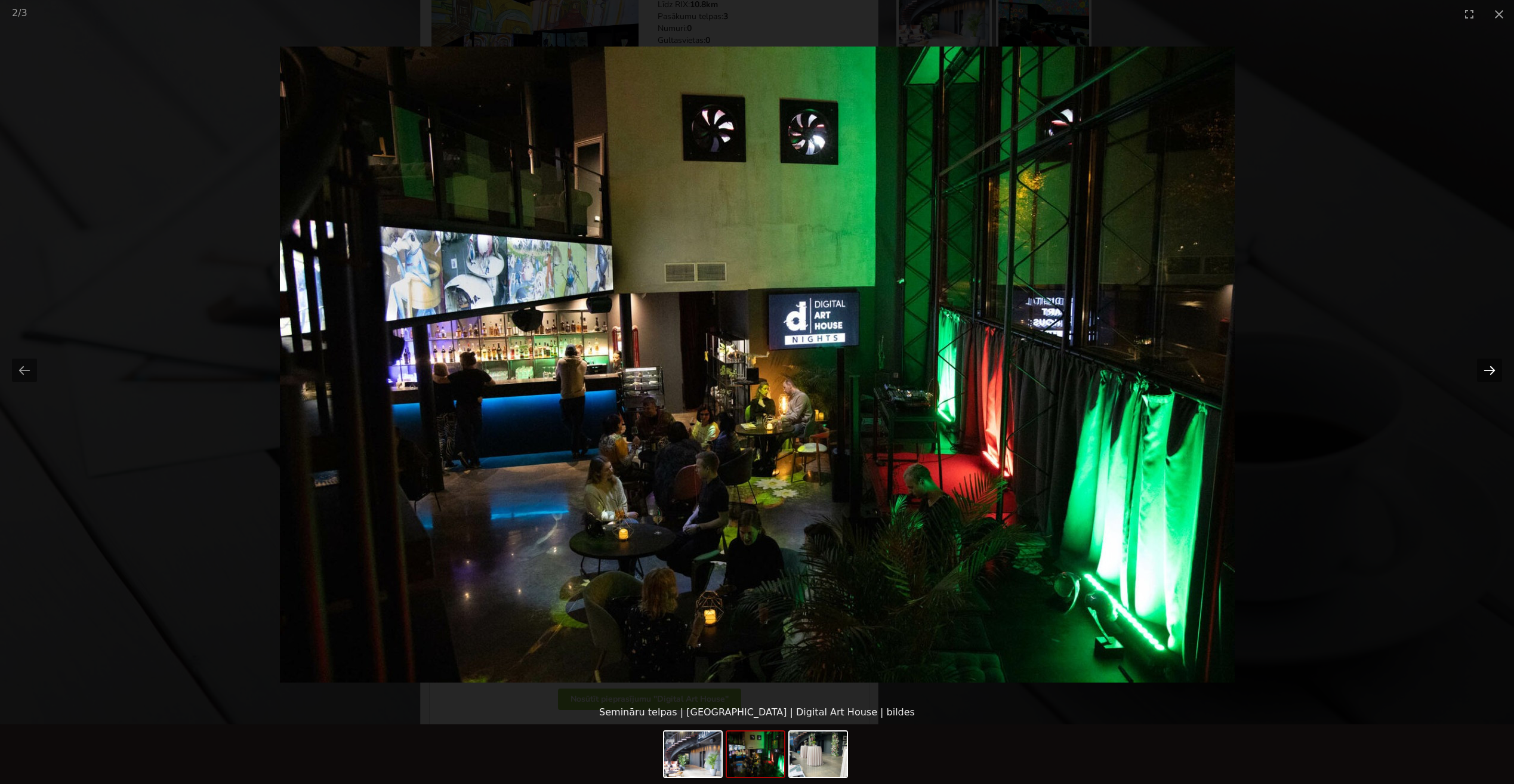
click at [1489, 368] on button "Next slide" at bounding box center [1489, 370] width 25 height 23
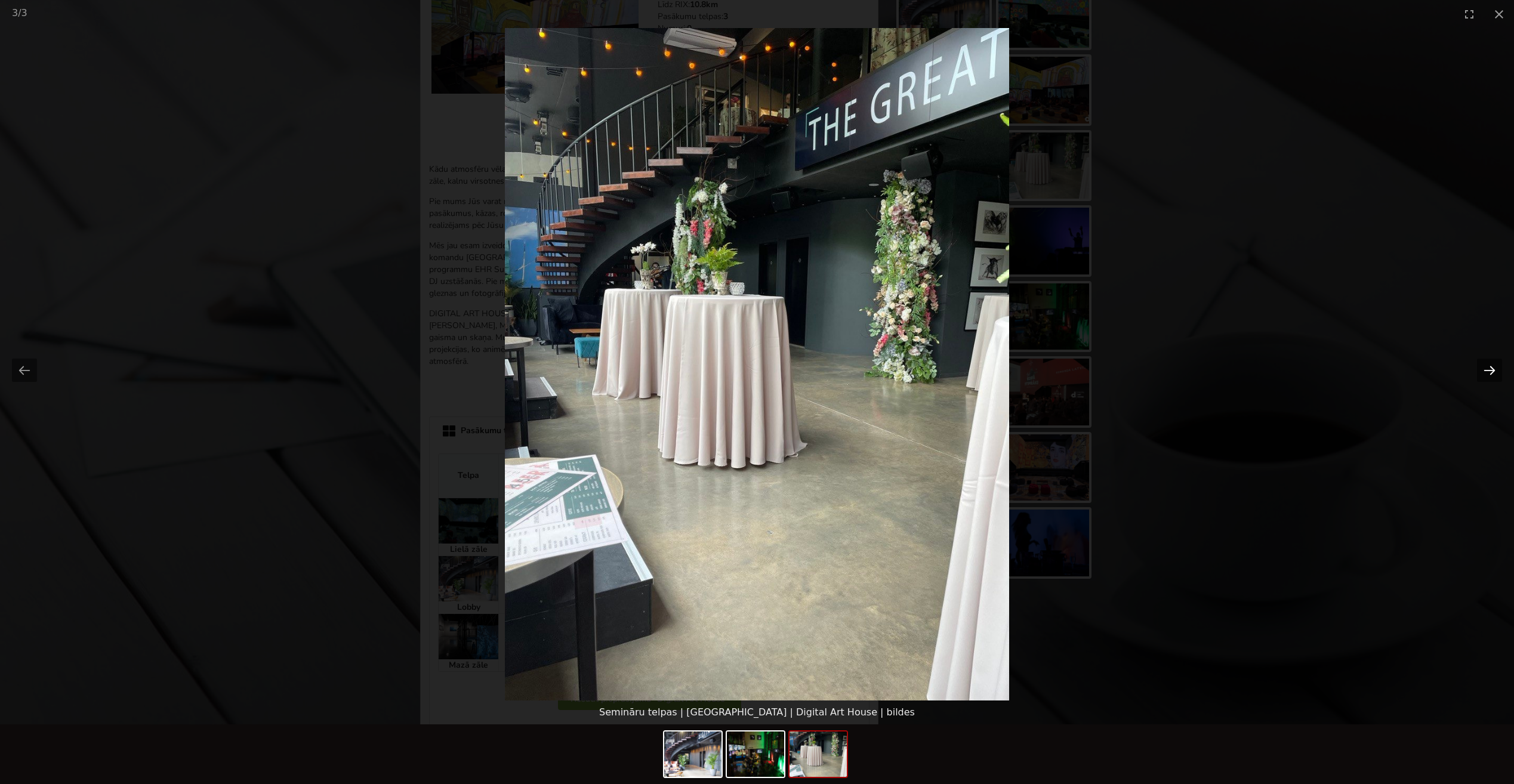
click at [1489, 368] on button "Next slide" at bounding box center [1489, 370] width 25 height 23
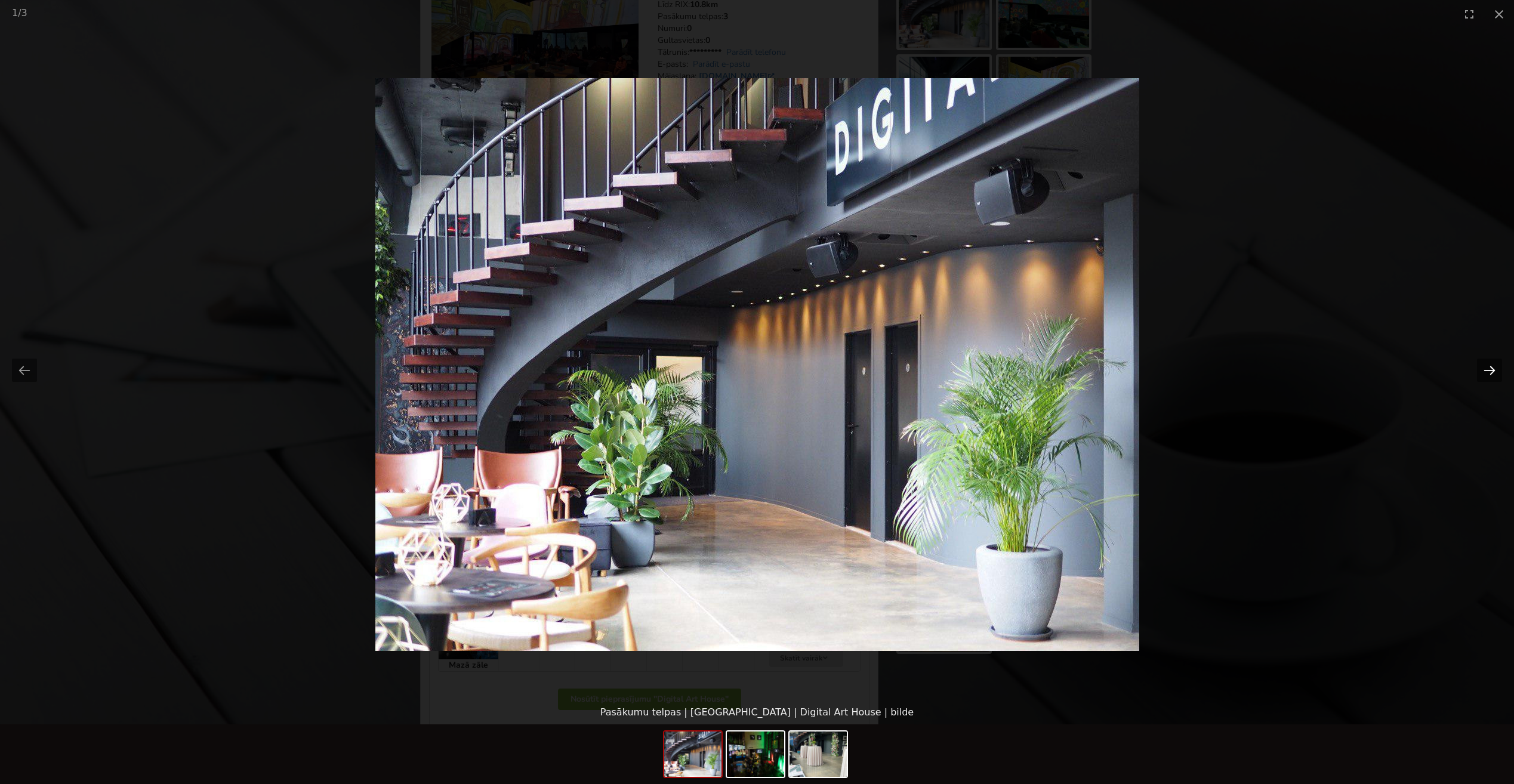
click at [1489, 368] on button "Next slide" at bounding box center [1489, 370] width 25 height 23
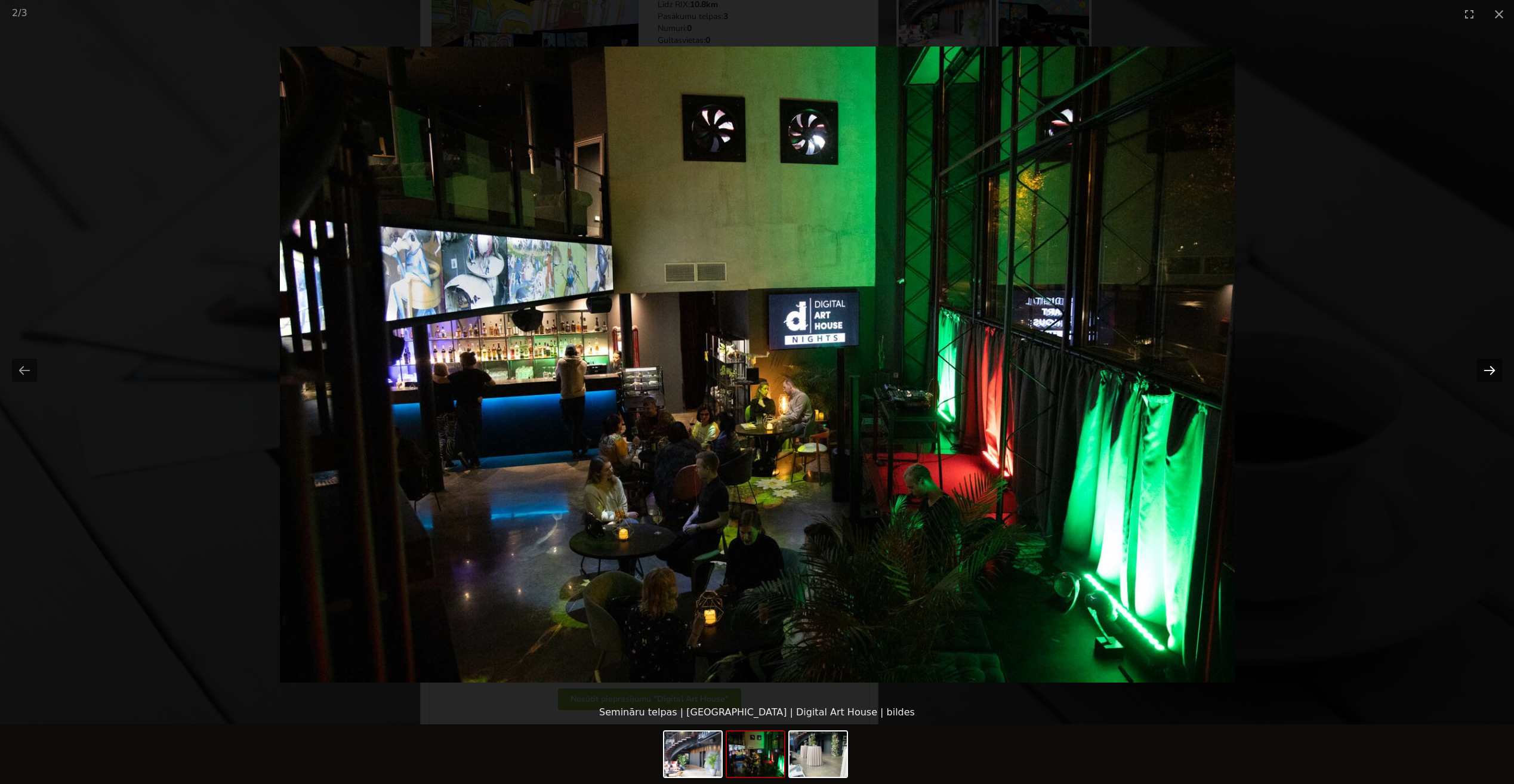
click at [1489, 368] on button "Next slide" at bounding box center [1489, 370] width 25 height 23
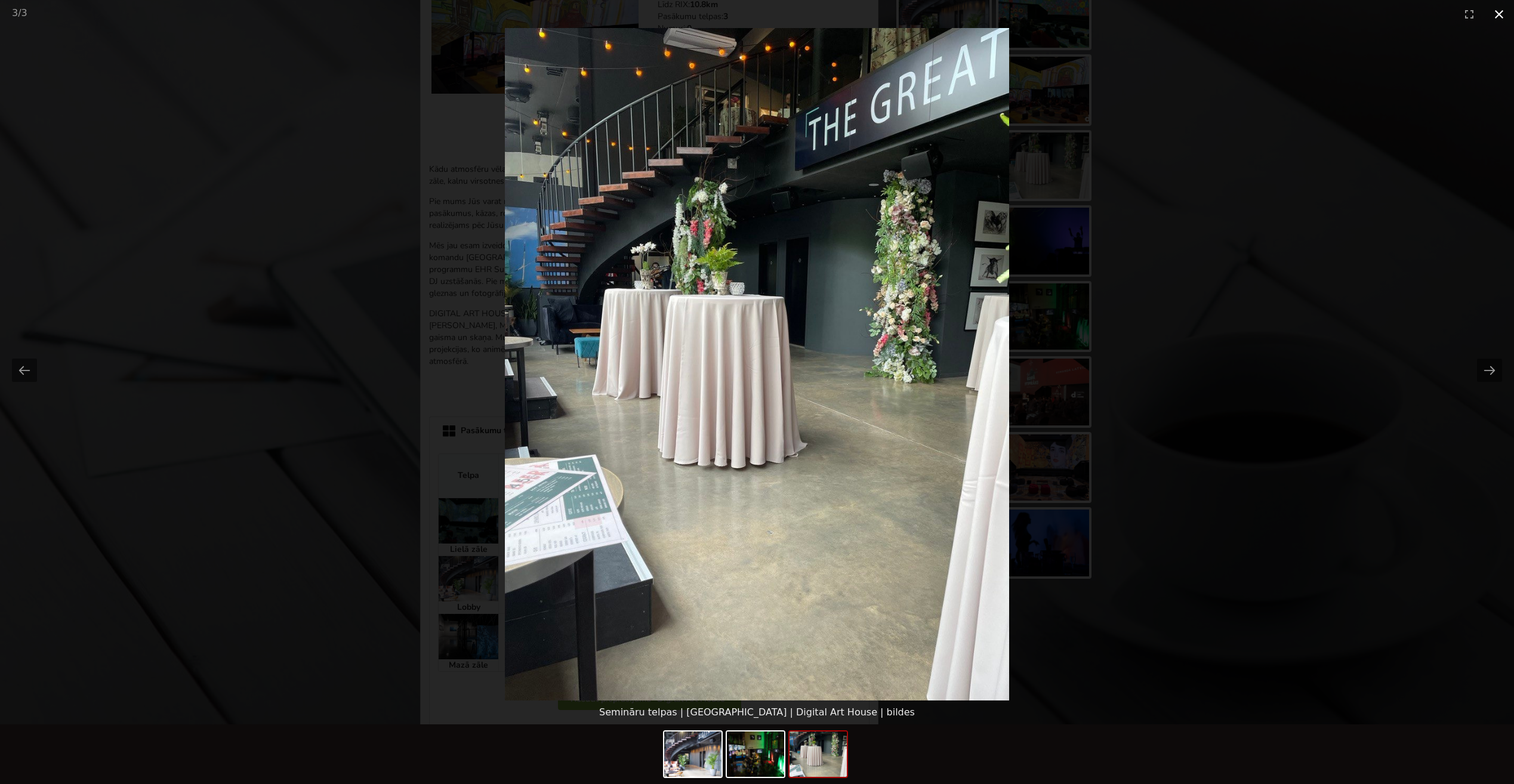
click at [1497, 12] on button "Close gallery" at bounding box center [1499, 14] width 30 height 28
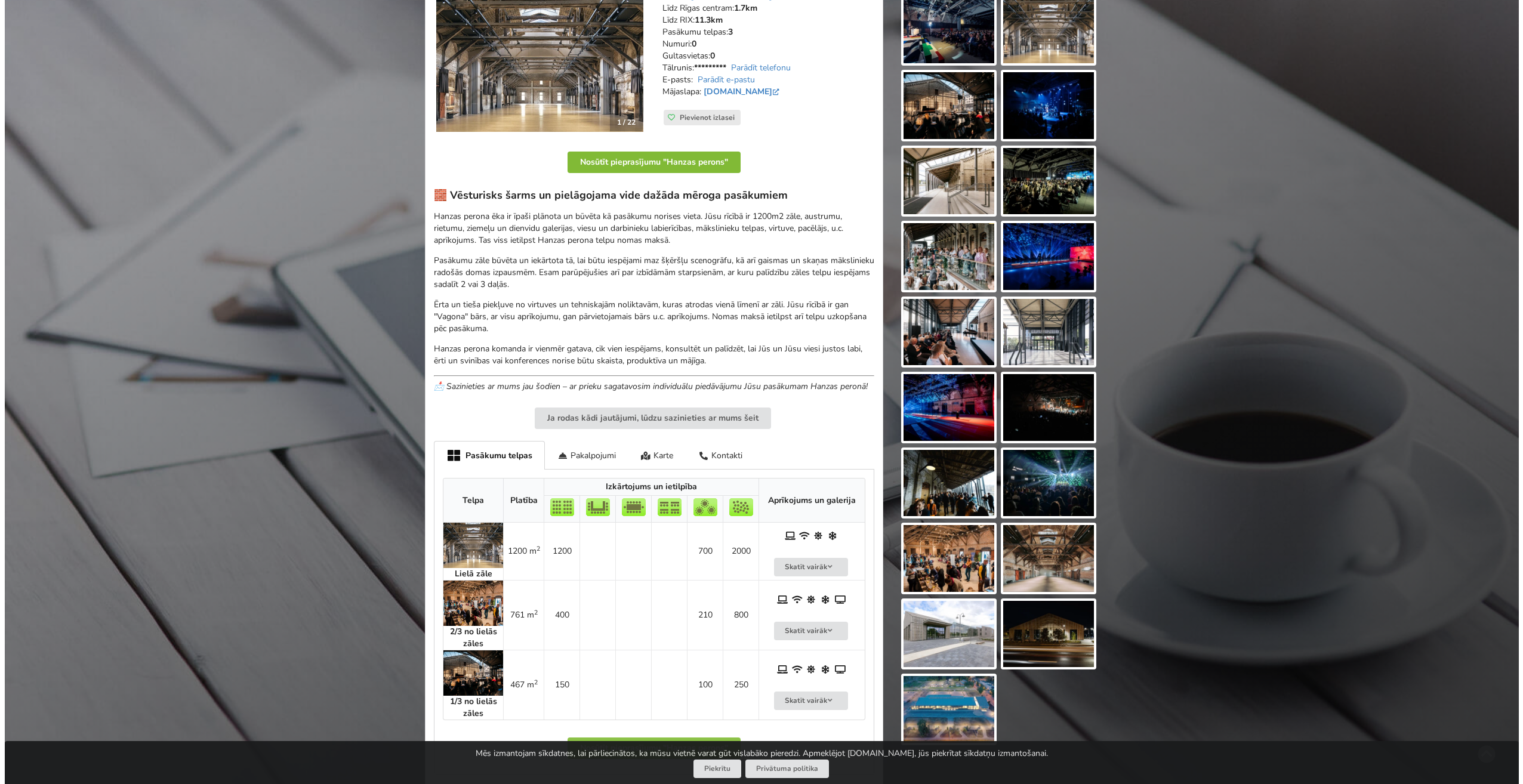
scroll to position [239, 0]
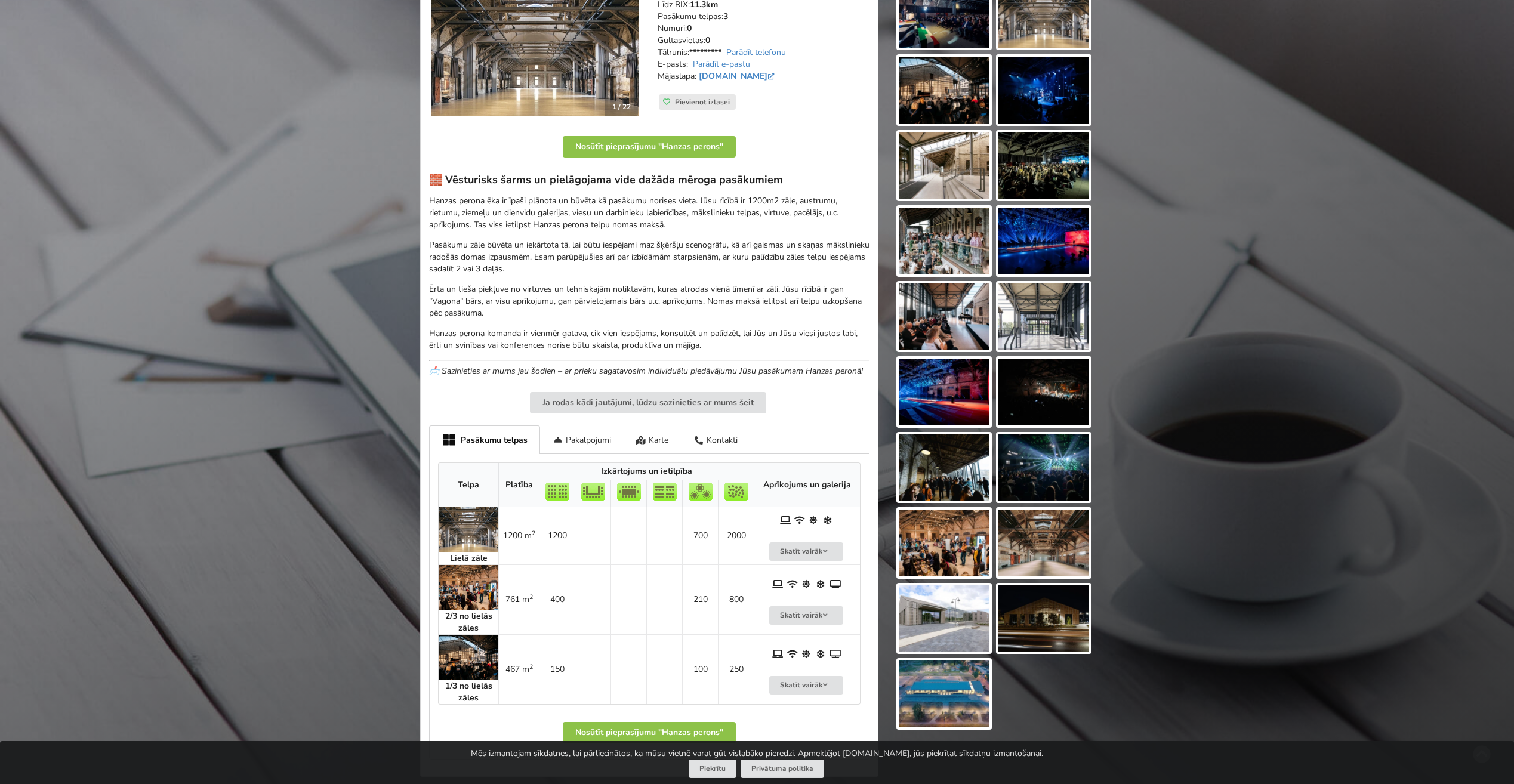
click at [471, 646] on img at bounding box center [468, 657] width 59 height 46
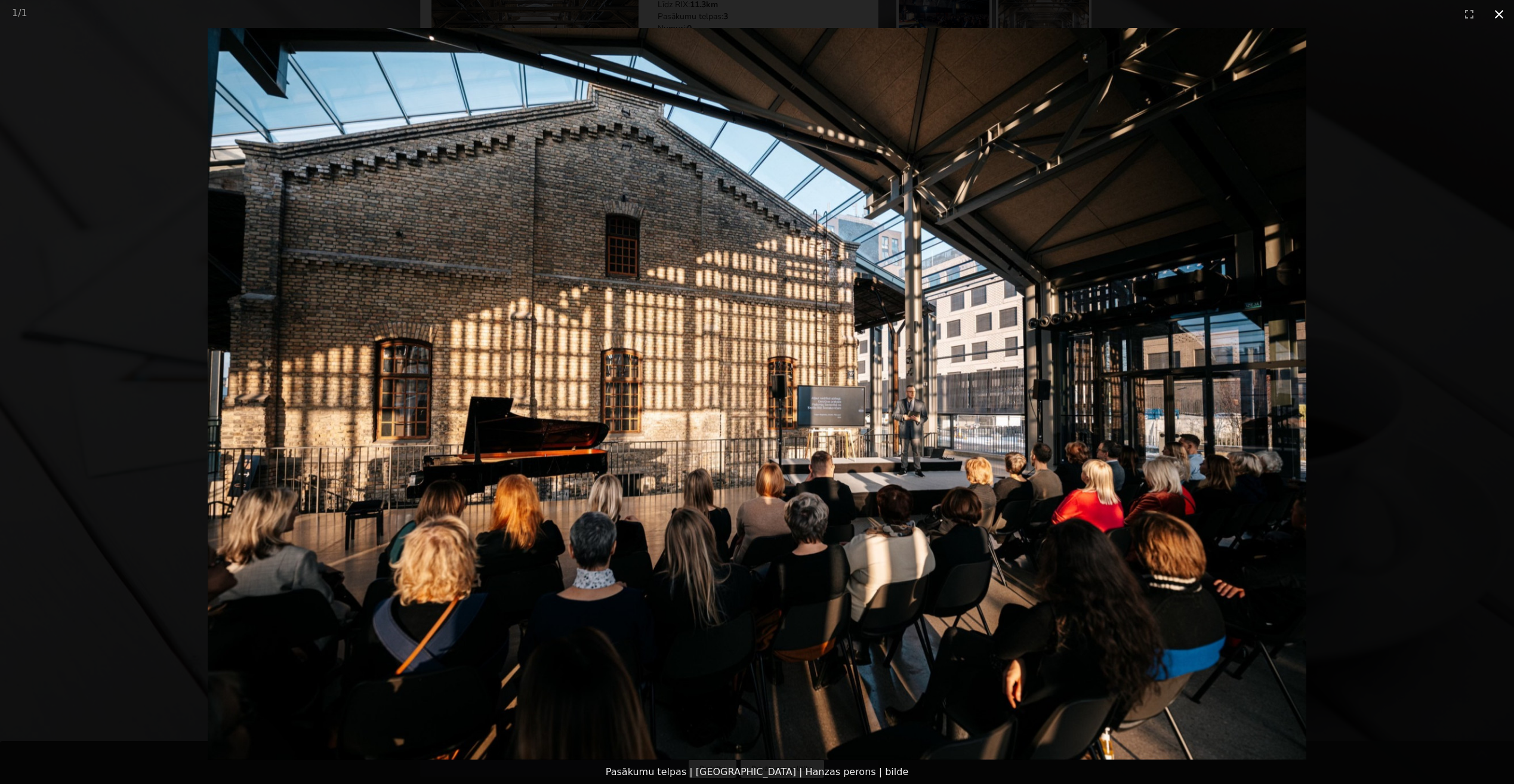
click at [1501, 10] on button "Close gallery" at bounding box center [1499, 14] width 30 height 28
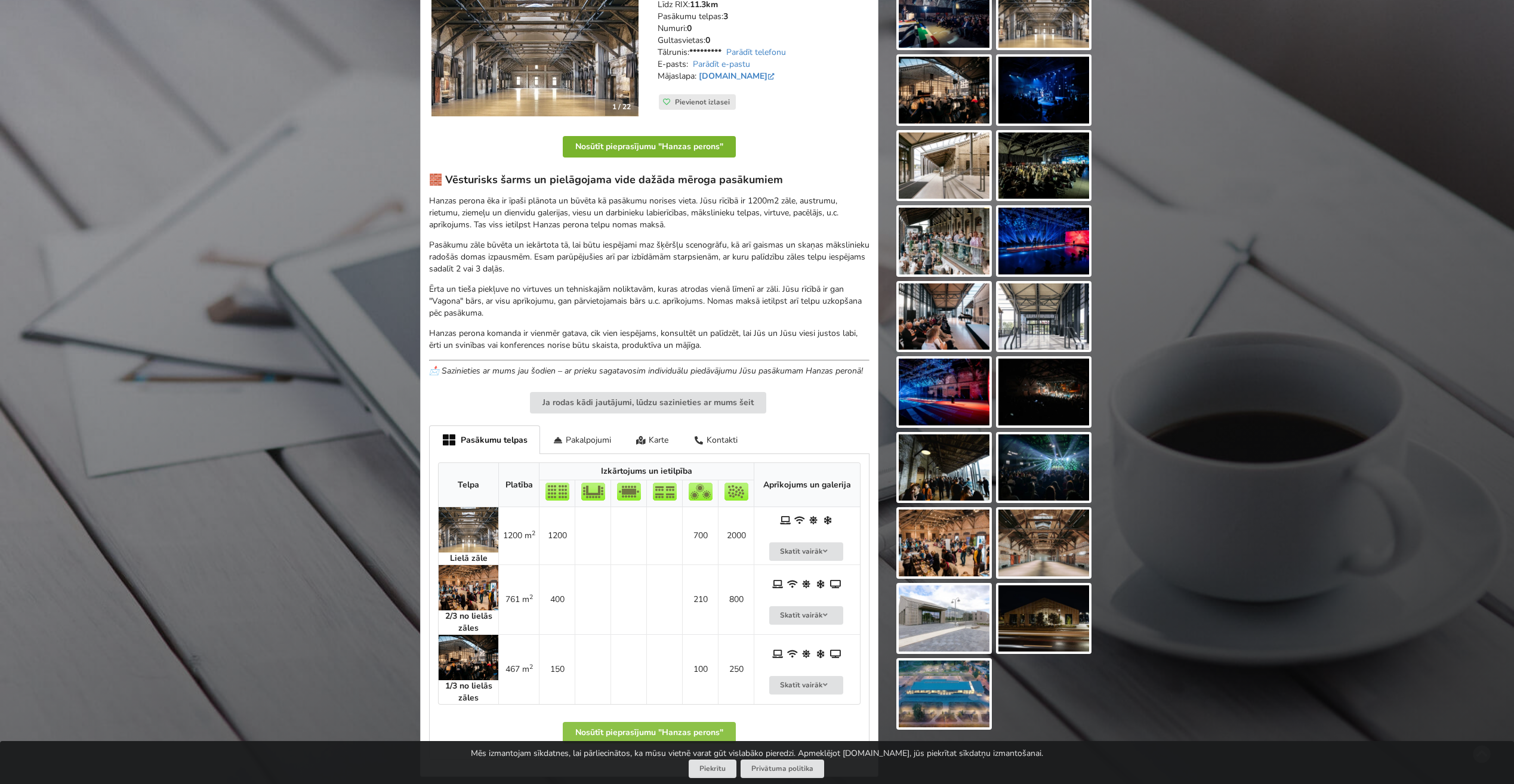
click at [720, 142] on button "Nosūtīt pieprasījumu "Hanzas perons"" at bounding box center [649, 147] width 173 height 22
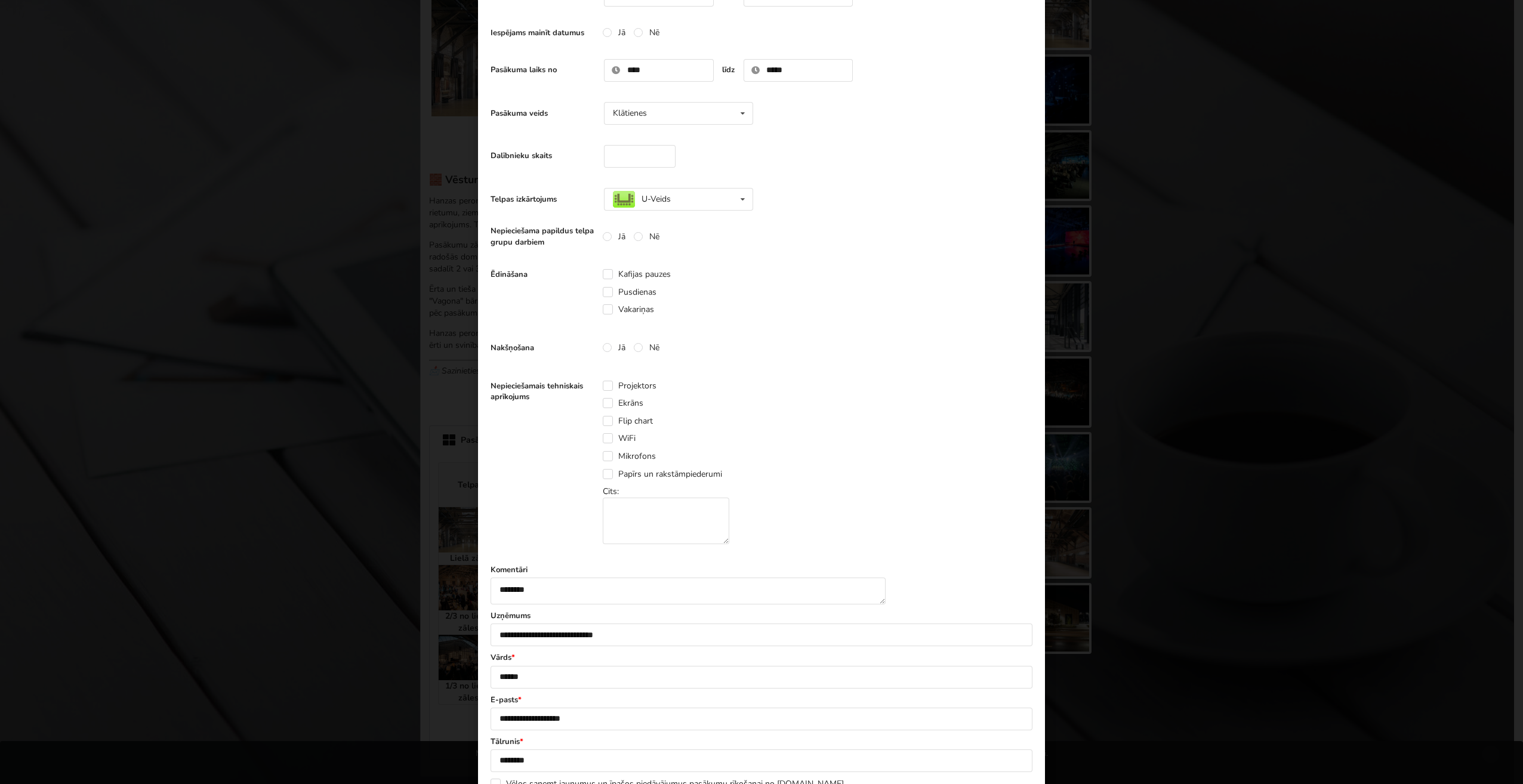
scroll to position [179, 0]
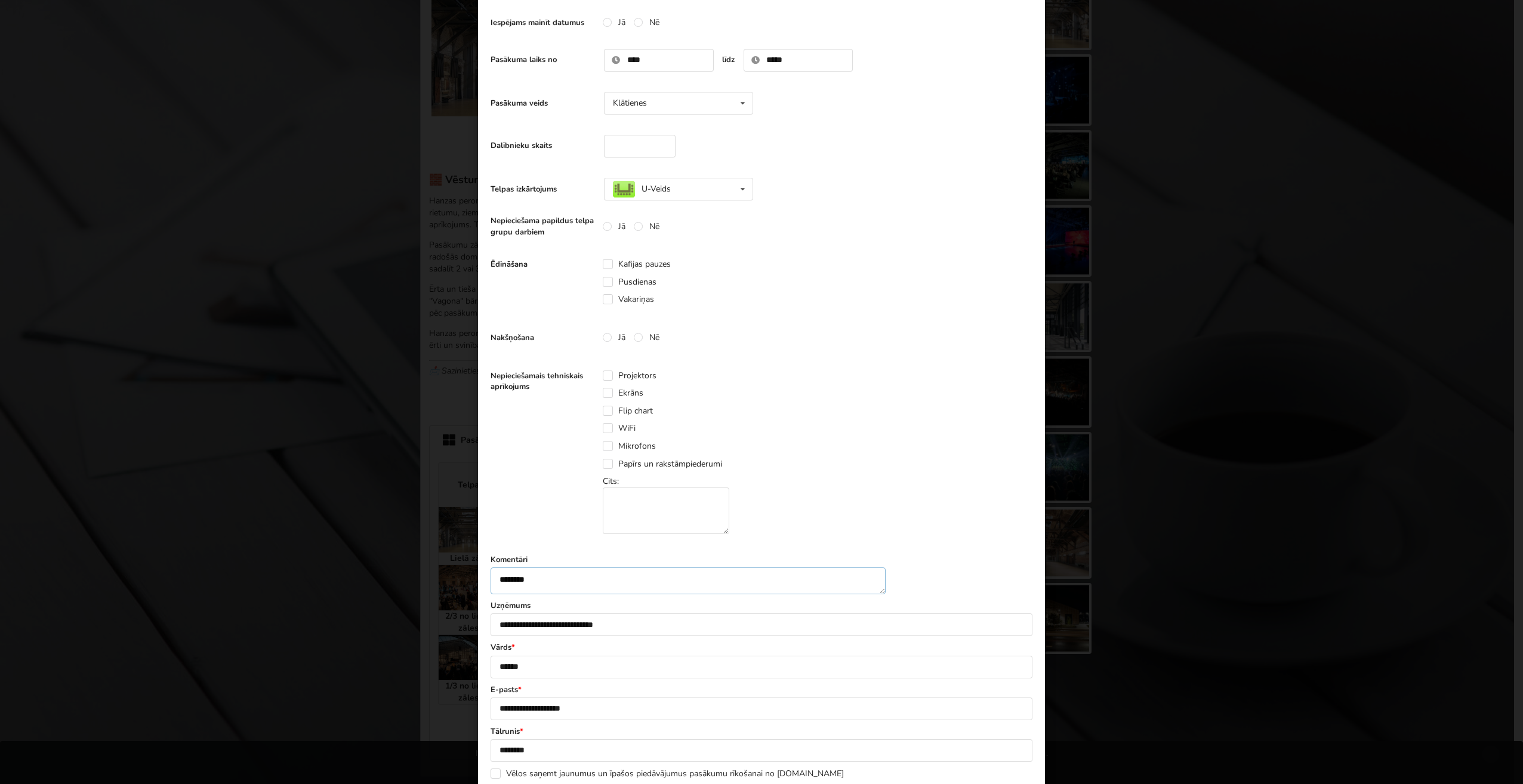
click at [582, 587] on textarea "********" at bounding box center [688, 581] width 395 height 27
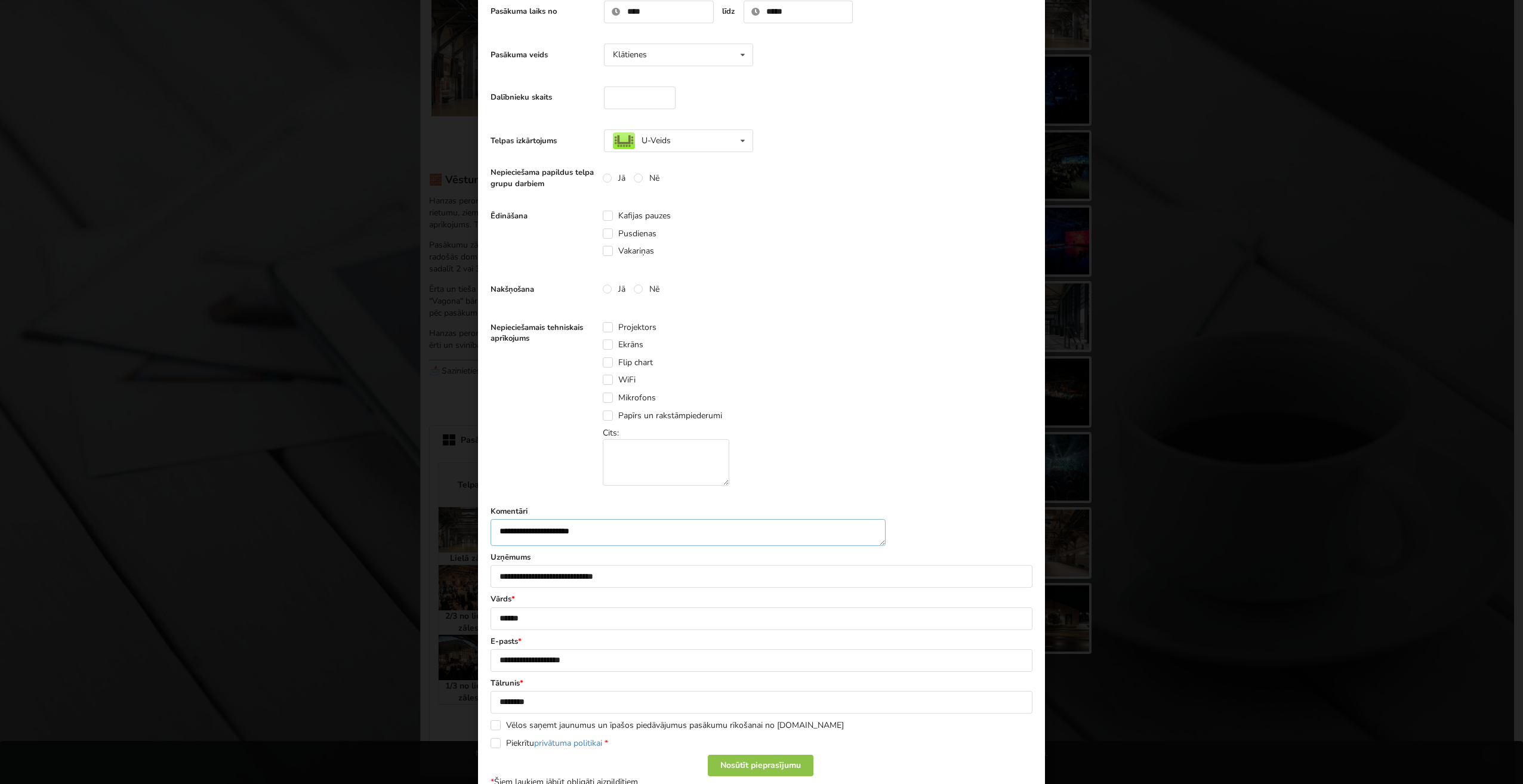
scroll to position [291, 0]
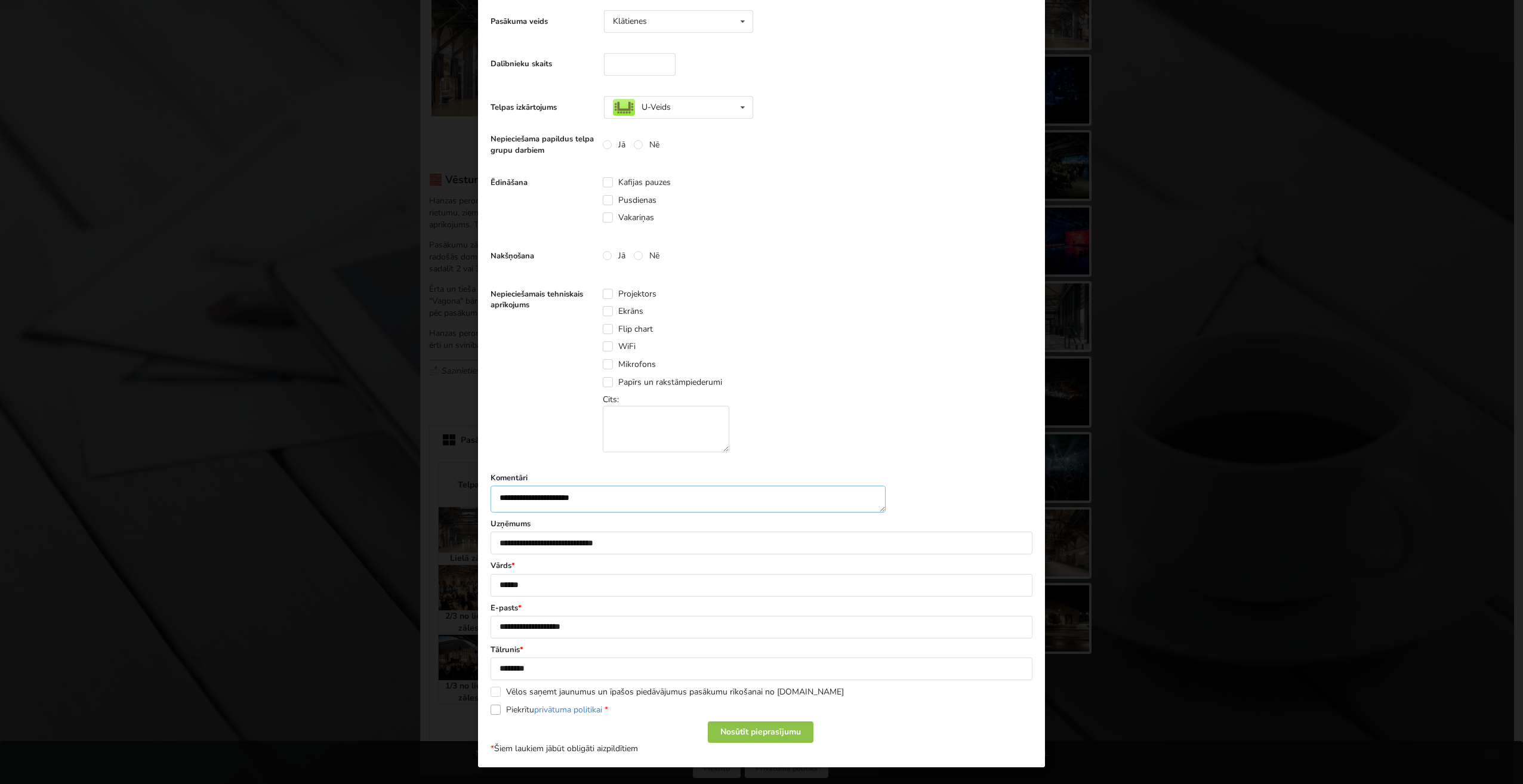
type textarea "**********"
click at [510, 707] on label "Piekrītu privātuma politikai *" at bounding box center [549, 709] width 117 height 10
click at [743, 730] on div "Nosūtīt pieprasījumu" at bounding box center [760, 732] width 106 height 22
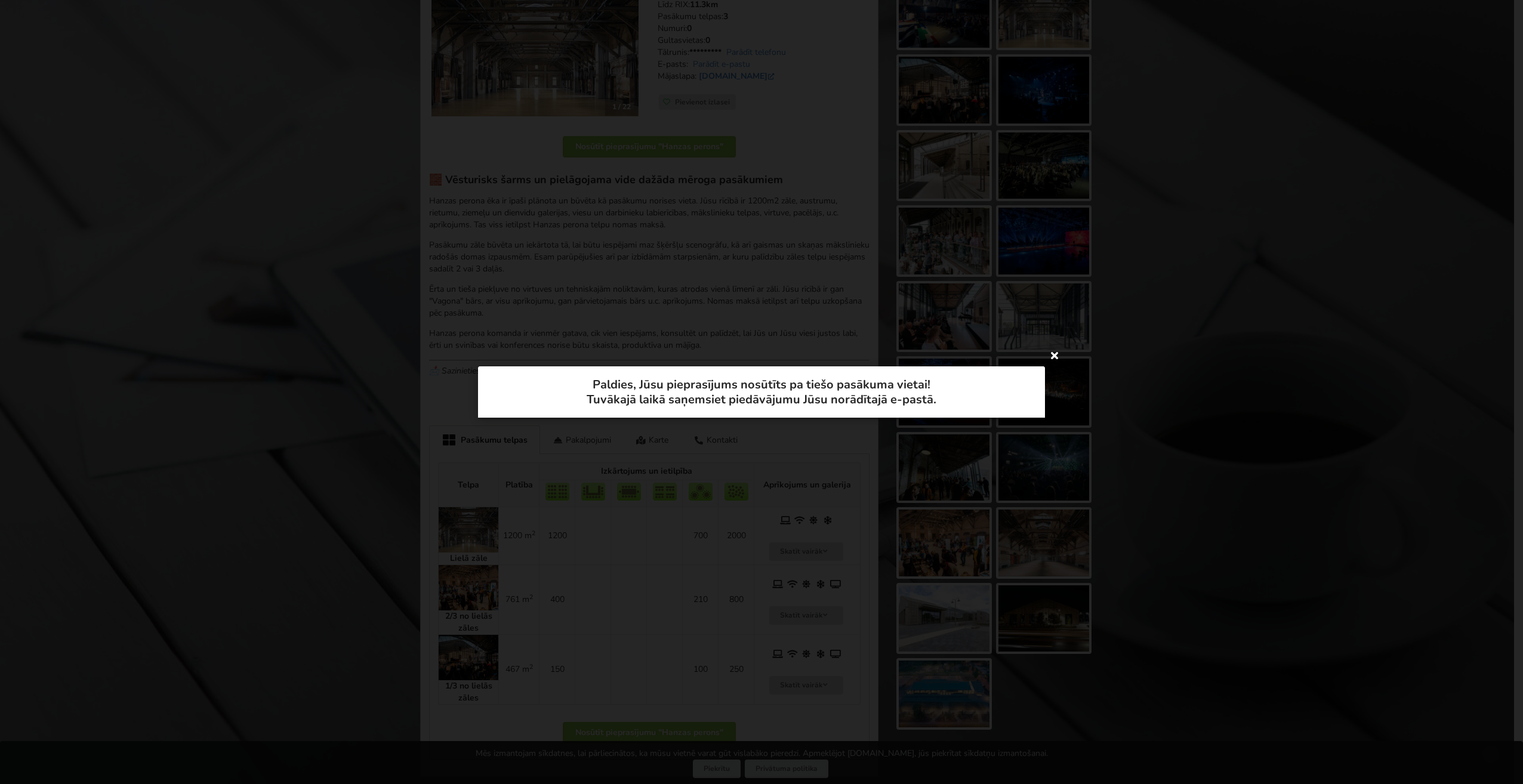
click at [1054, 354] on icon at bounding box center [1054, 355] width 19 height 19
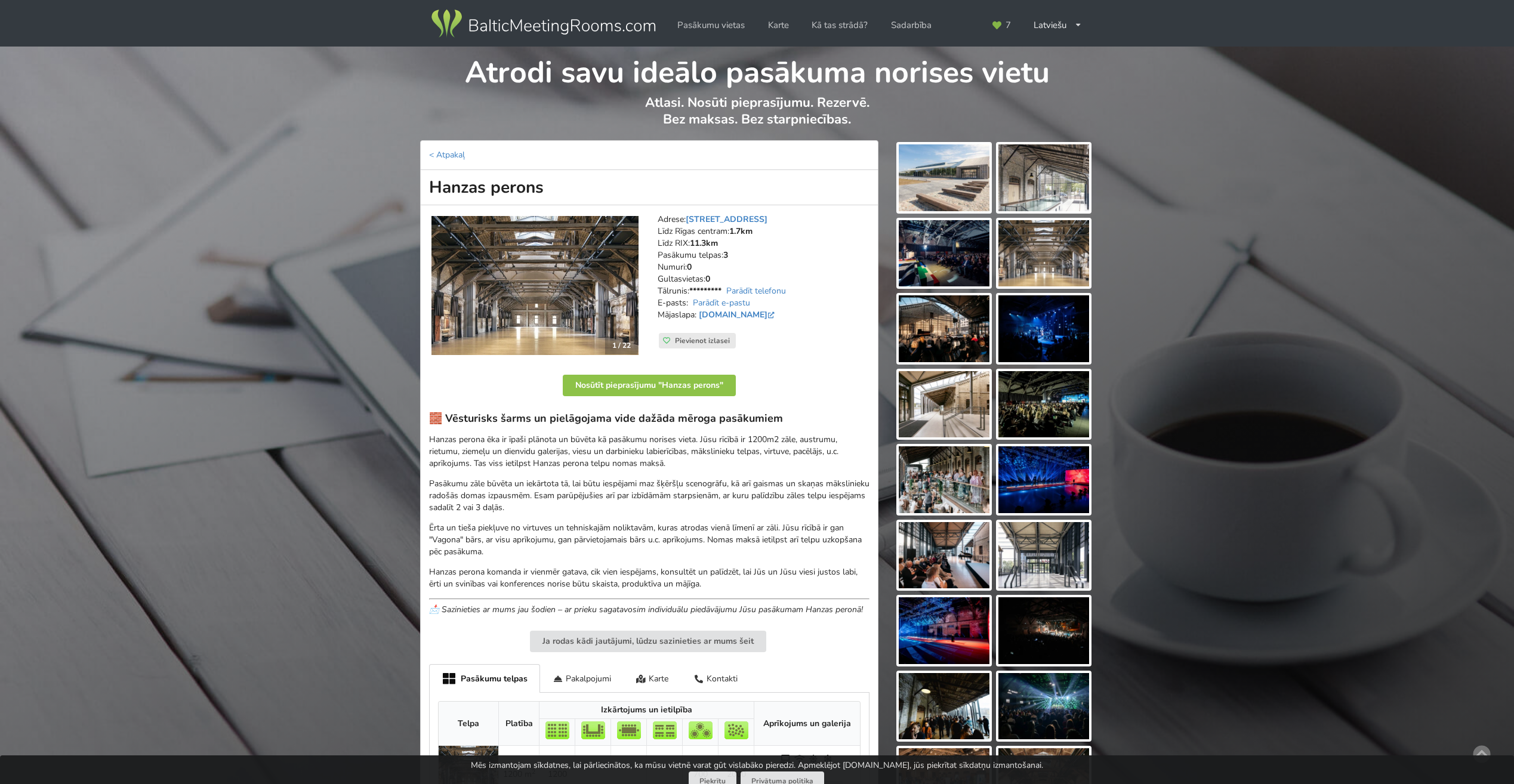
scroll to position [239, 0]
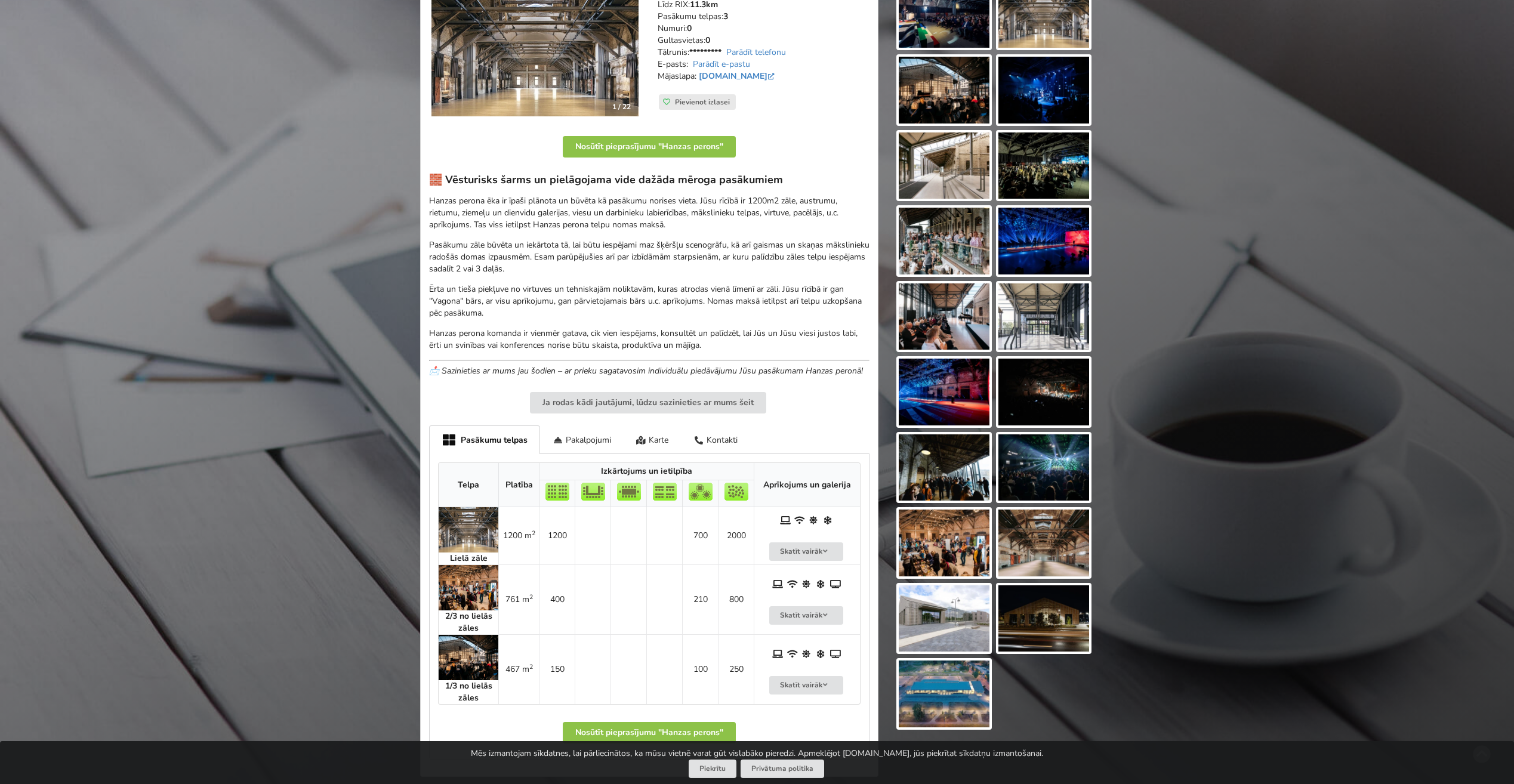
click at [1047, 544] on img at bounding box center [1043, 543] width 91 height 67
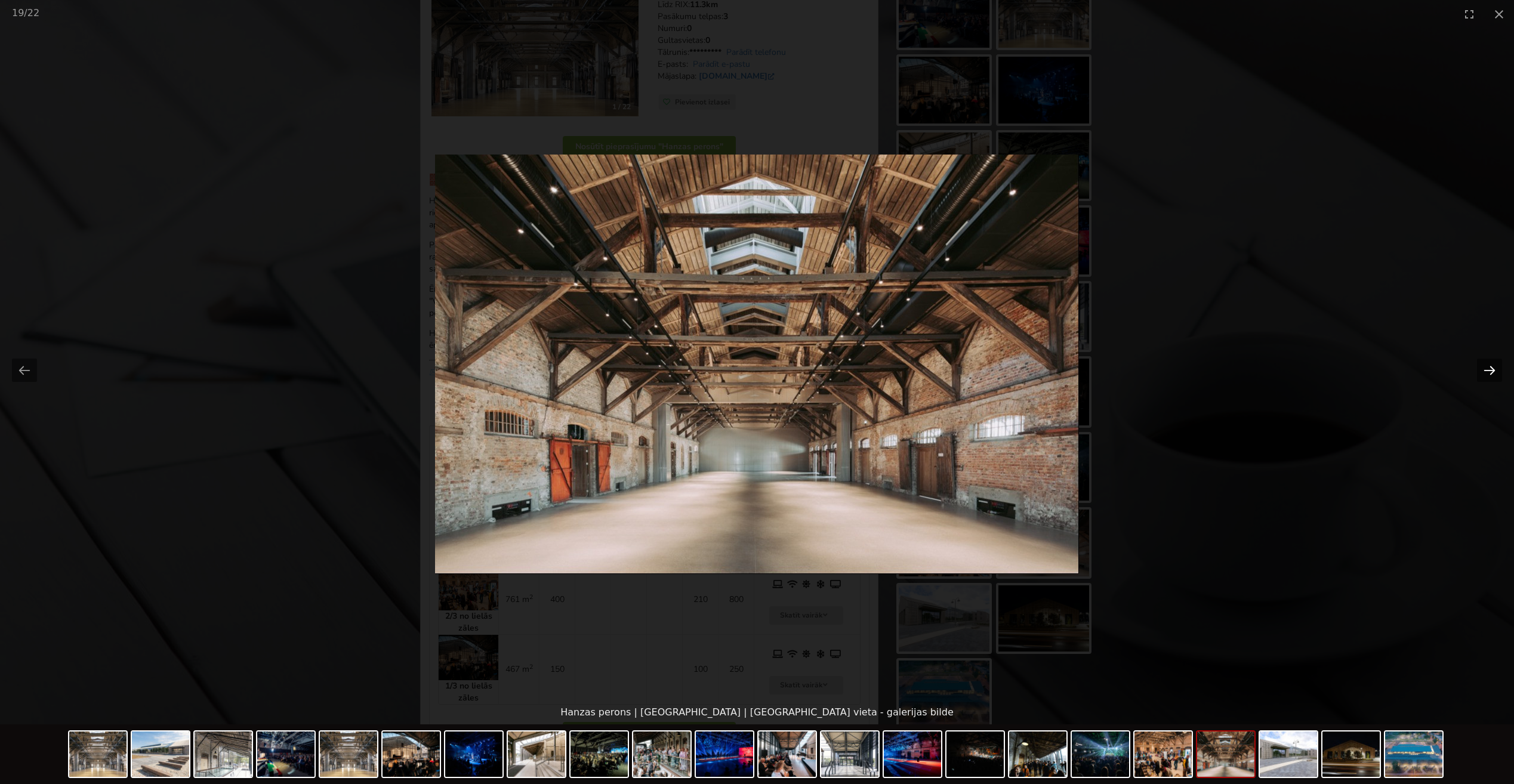
click at [1489, 365] on button "Next slide" at bounding box center [1489, 370] width 25 height 23
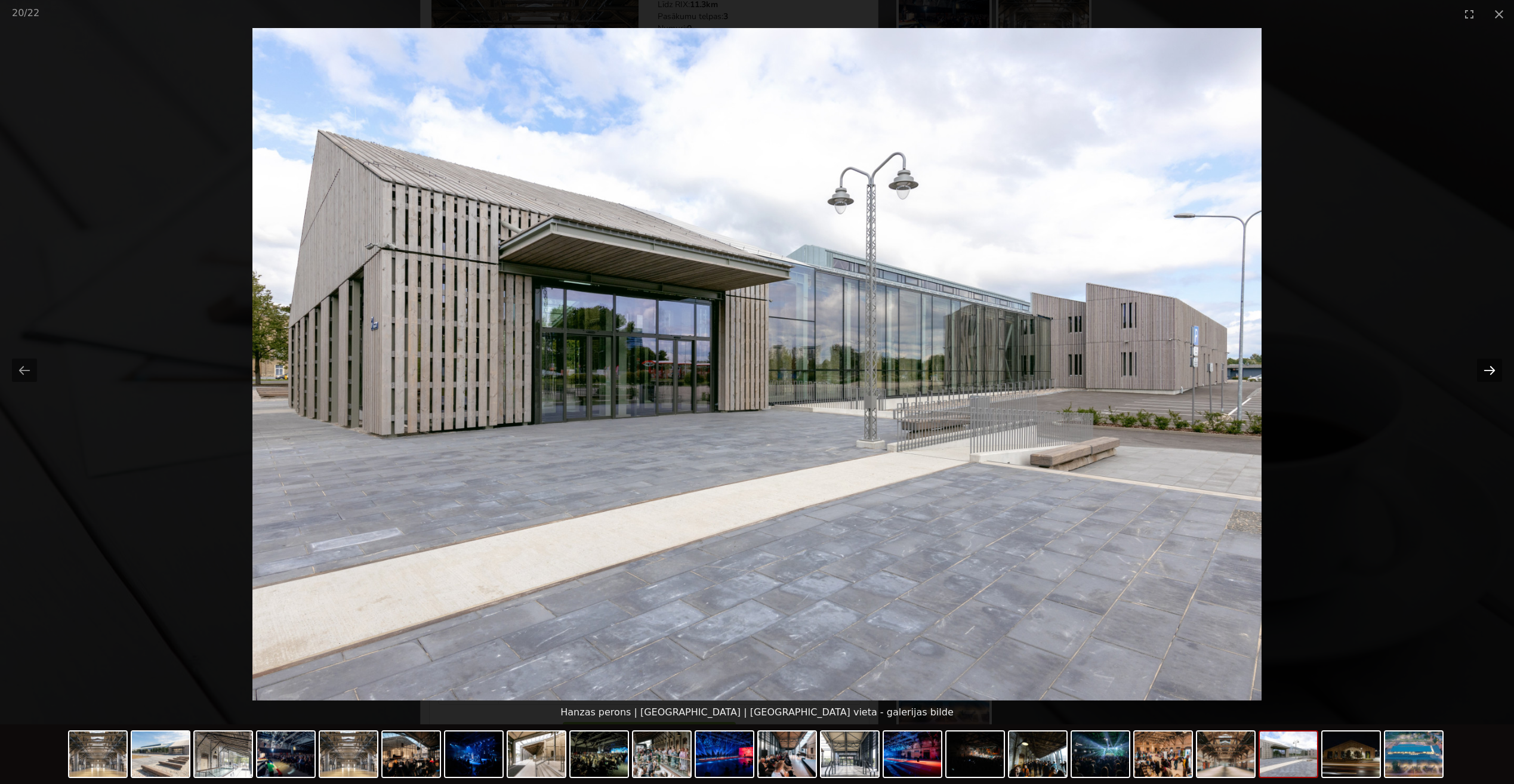
click at [1489, 365] on button "Next slide" at bounding box center [1489, 370] width 25 height 23
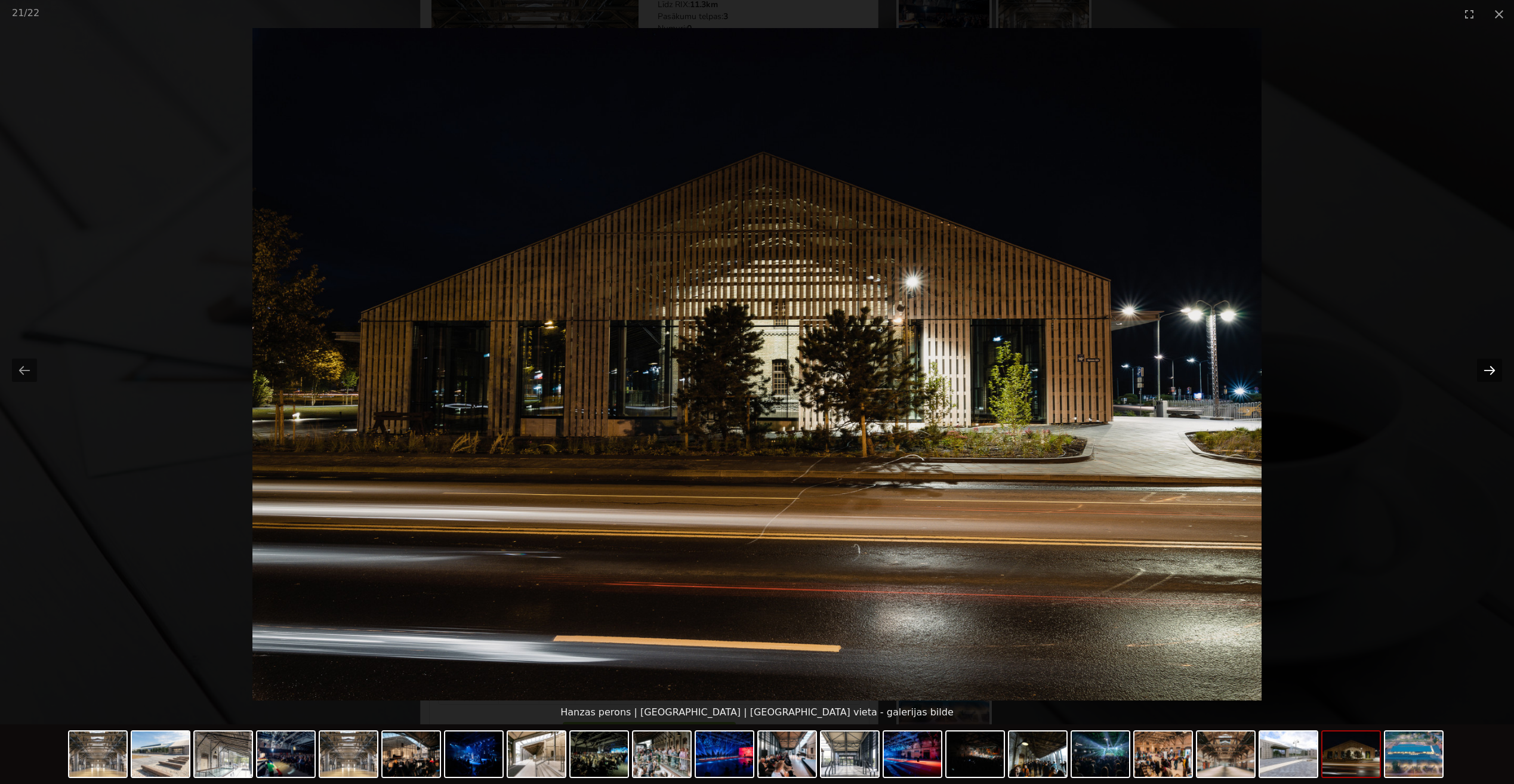
click at [1489, 365] on button "Next slide" at bounding box center [1489, 370] width 25 height 23
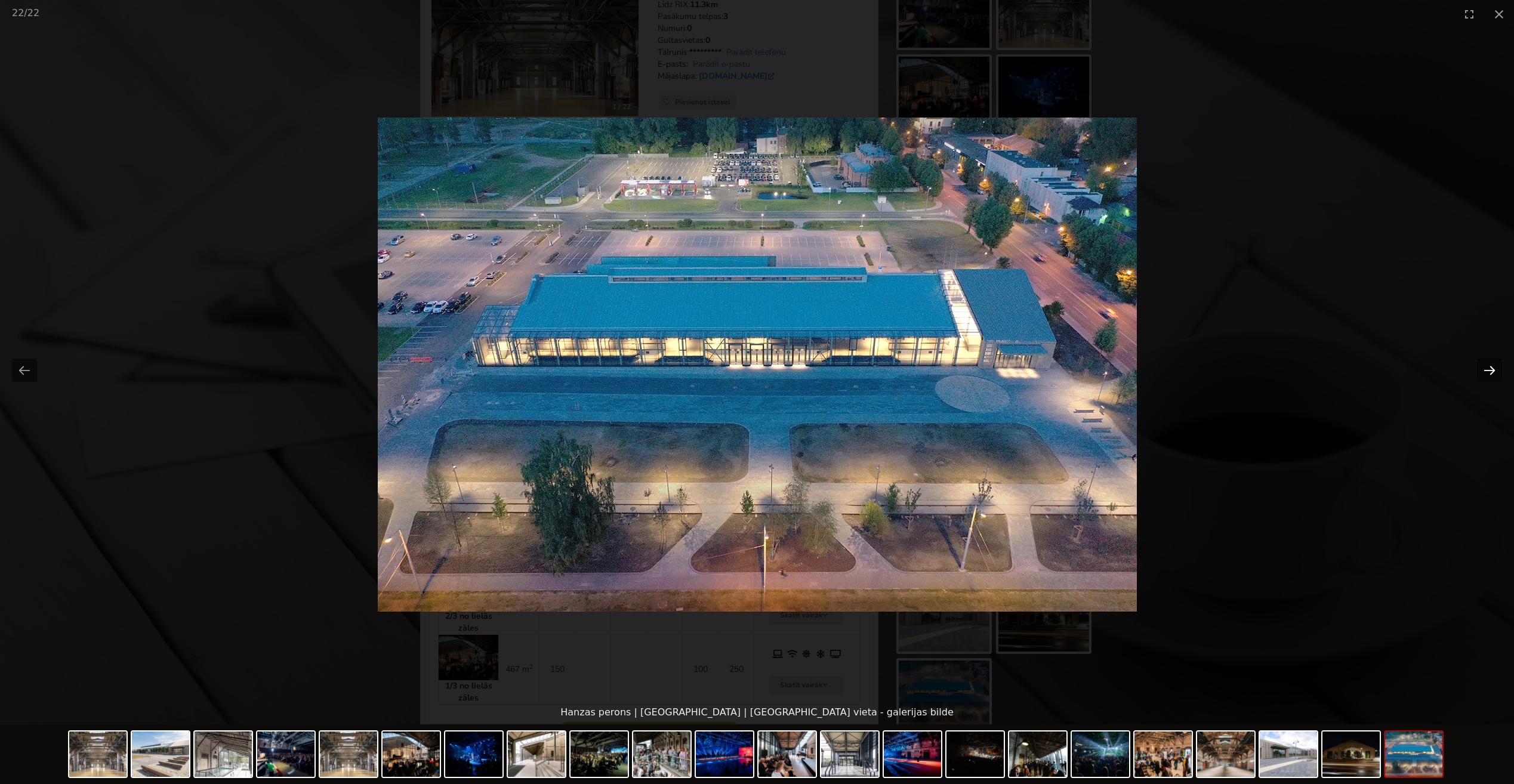
click at [1489, 365] on button "Next slide" at bounding box center [1489, 370] width 25 height 23
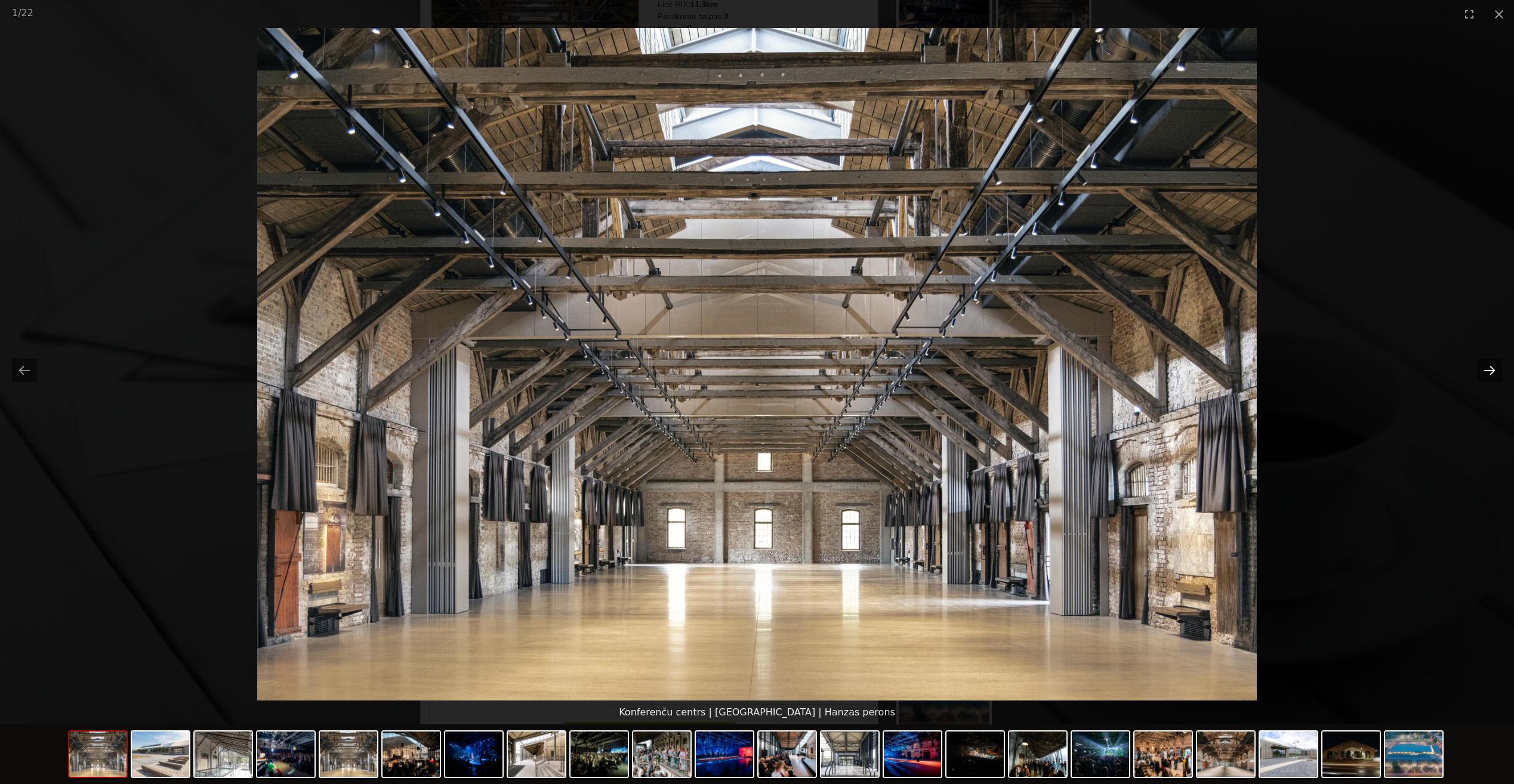
click at [1489, 365] on button "Next slide" at bounding box center [1489, 370] width 25 height 23
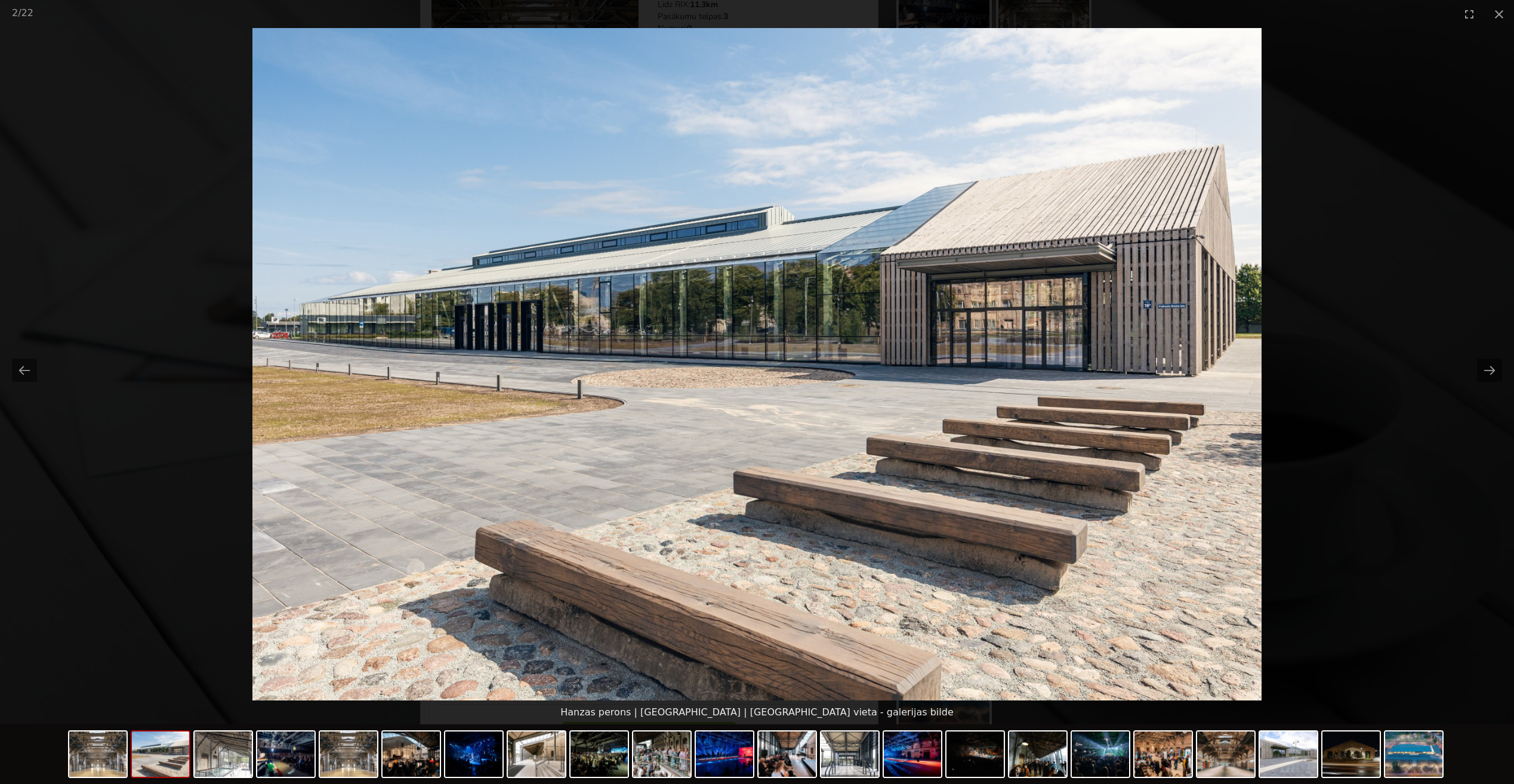
click at [1418, 321] on picture at bounding box center [757, 364] width 1514 height 673
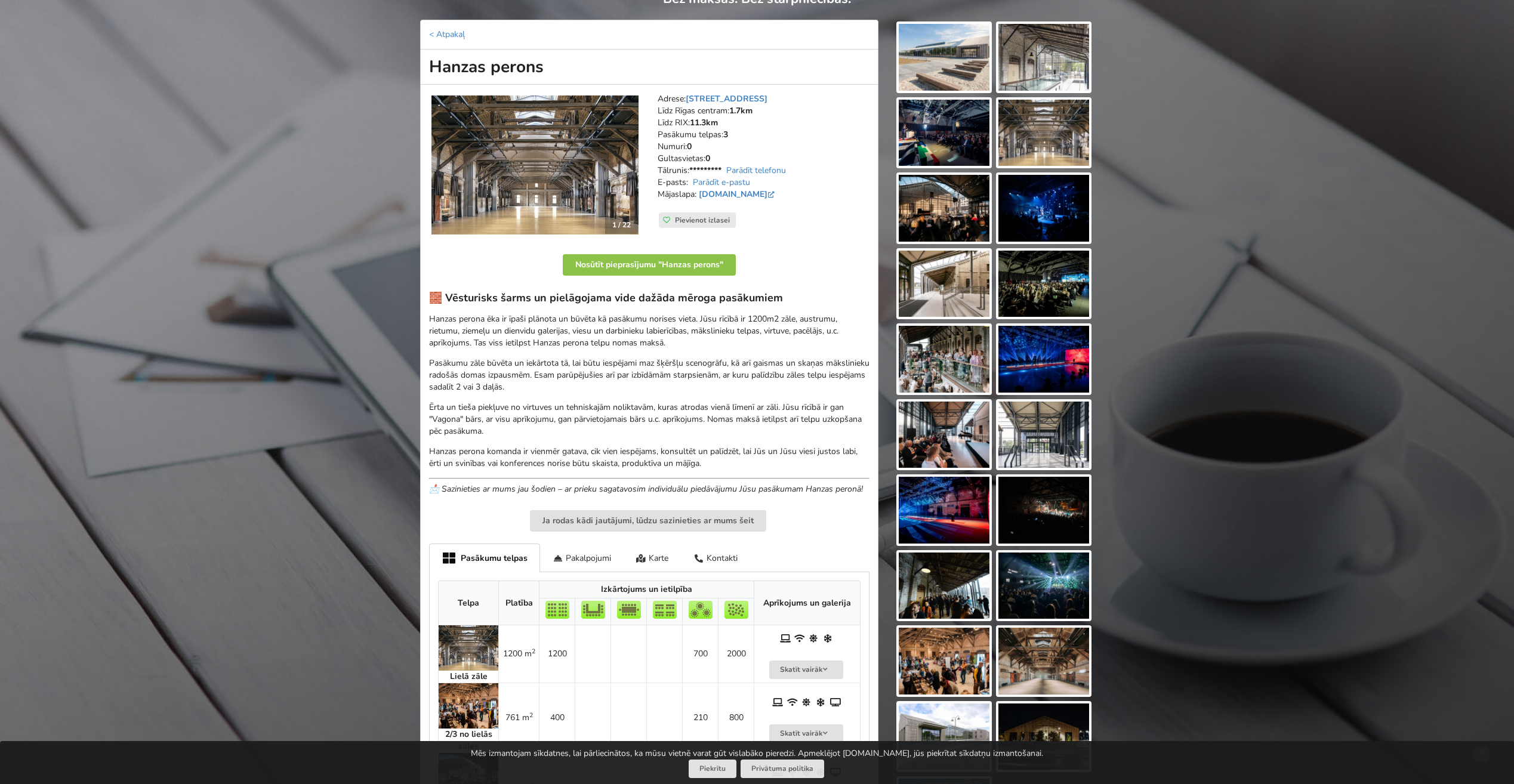
scroll to position [119, 0]
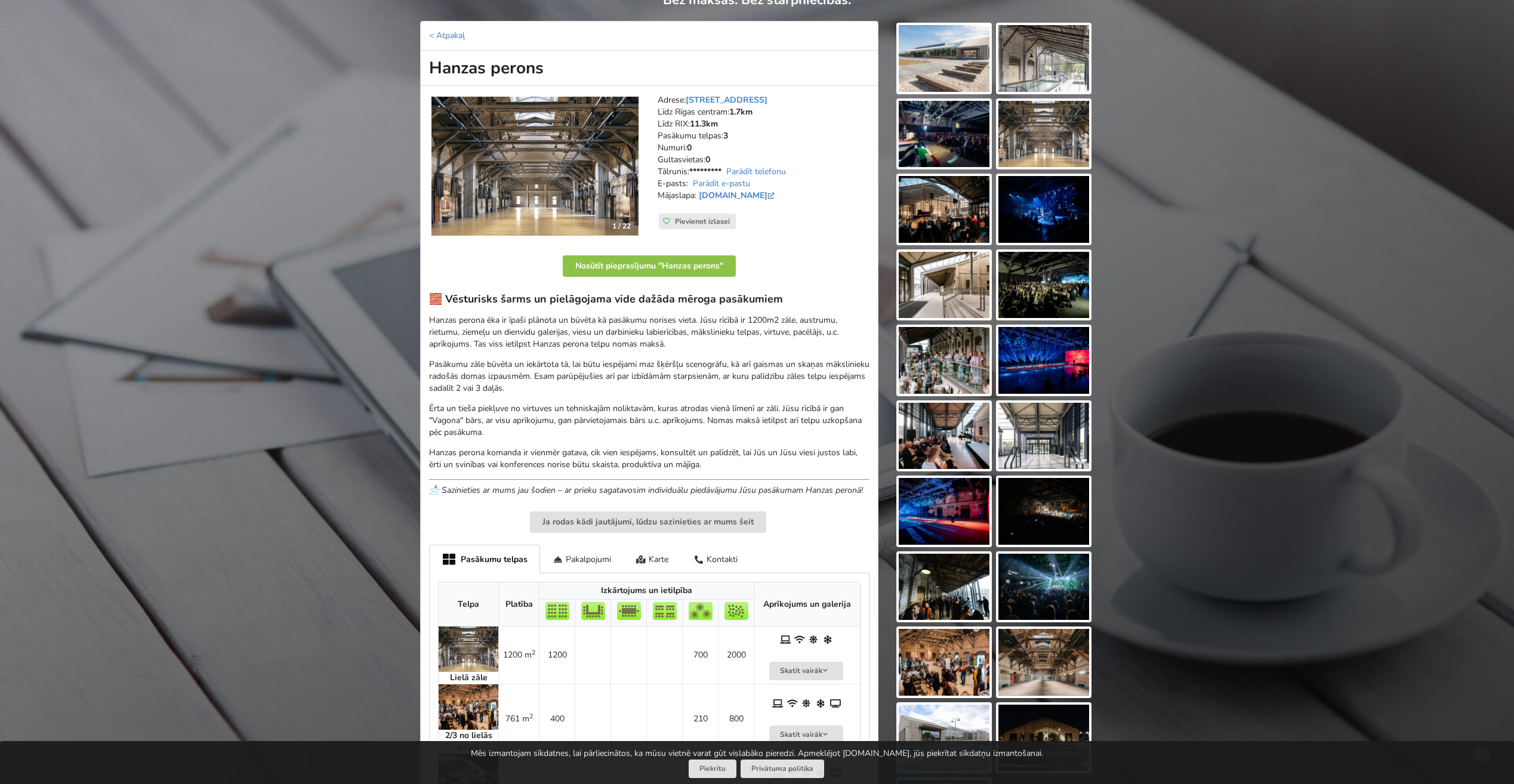
click at [667, 218] on icon at bounding box center [667, 222] width 7 height 7
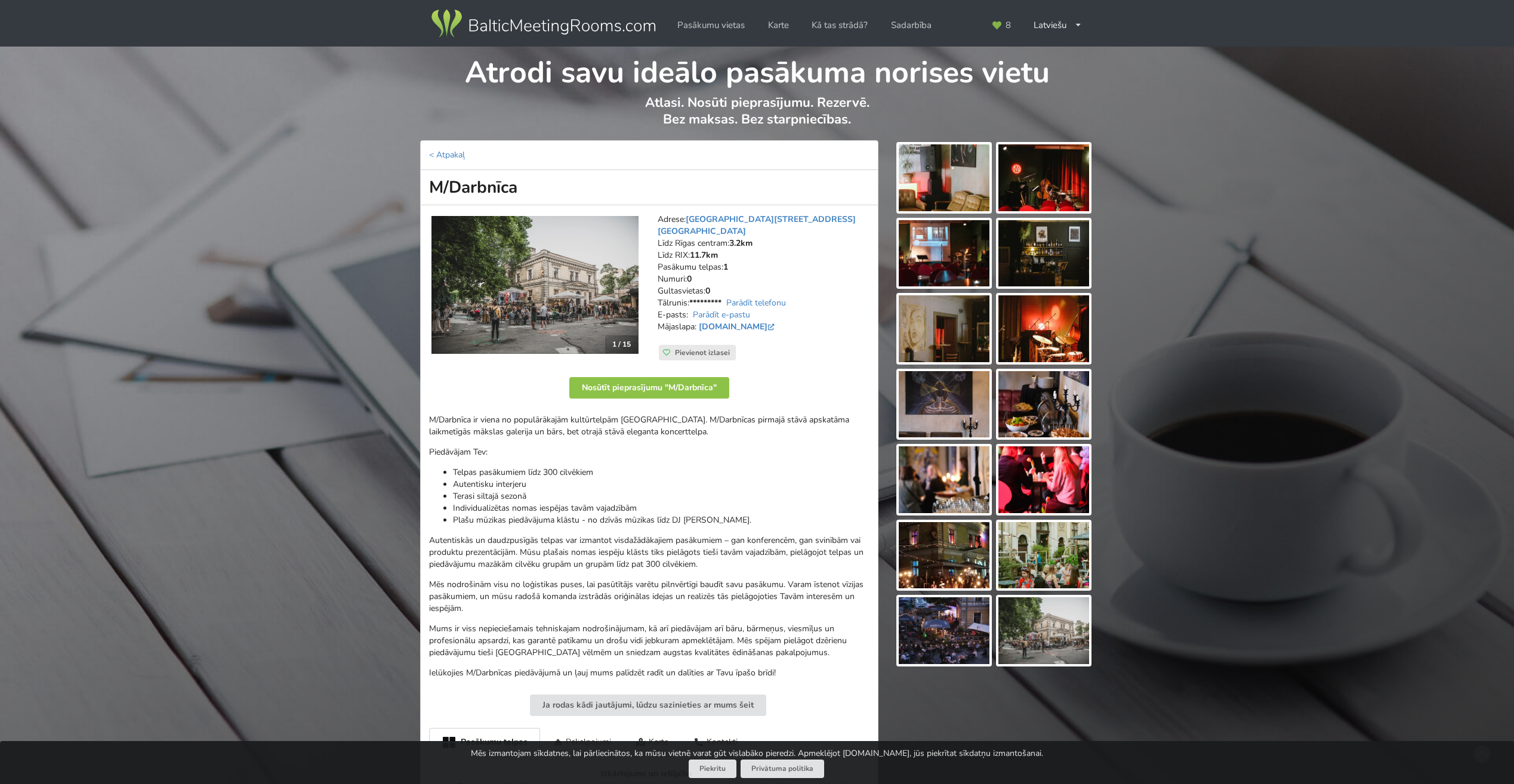
click at [953, 203] on img at bounding box center [943, 177] width 91 height 67
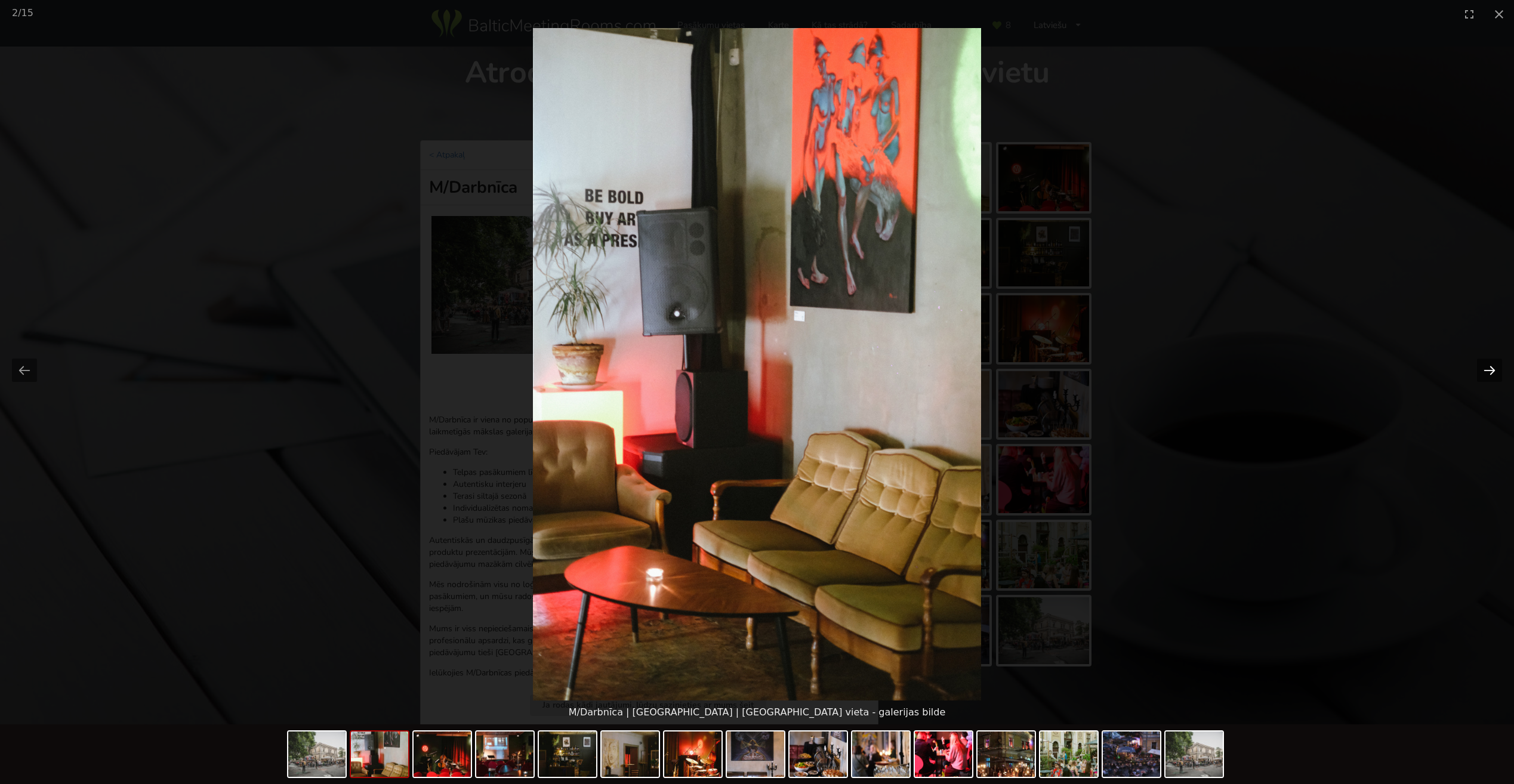
click at [1484, 372] on button "Next slide" at bounding box center [1489, 370] width 25 height 23
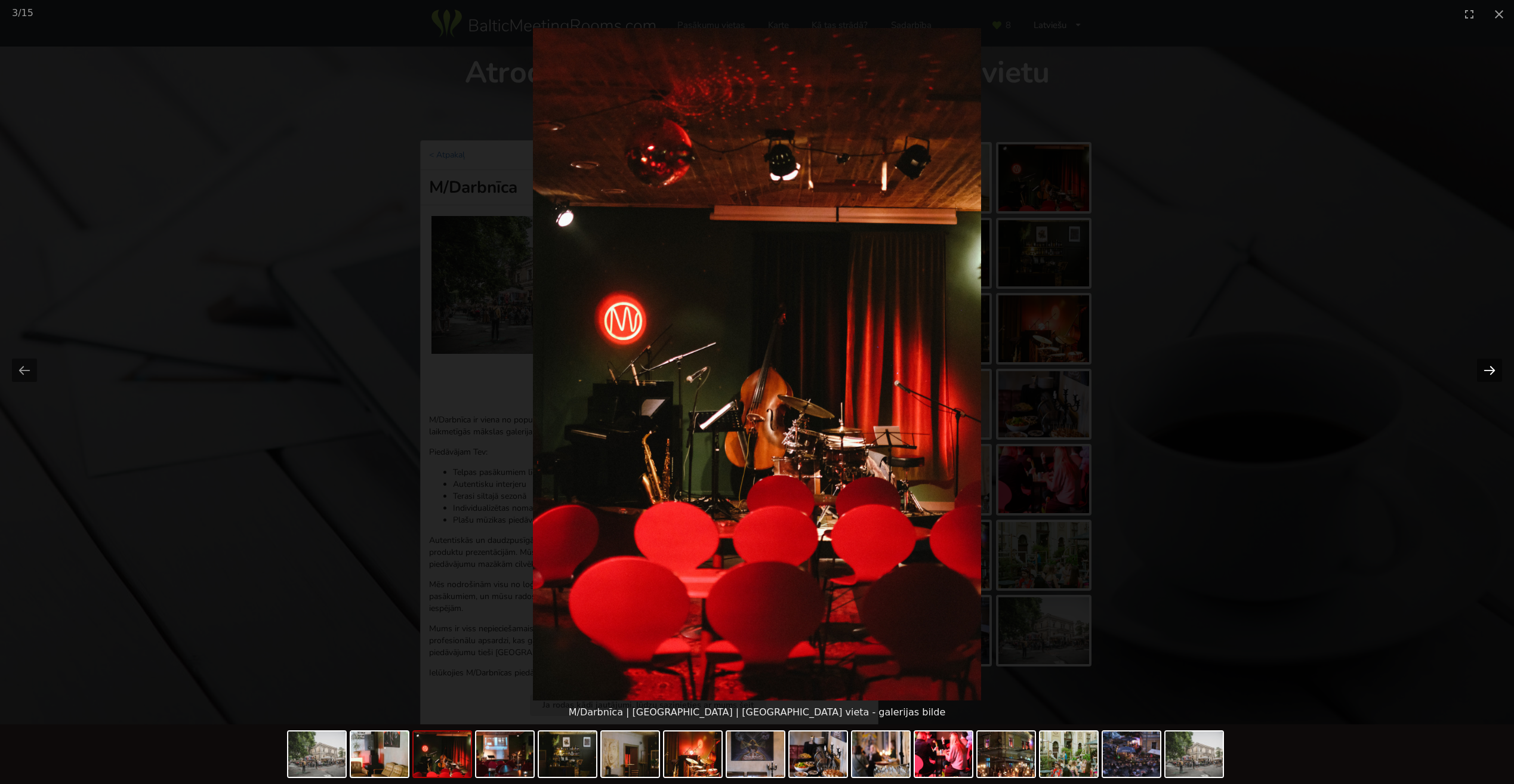
click at [1484, 372] on button "Next slide" at bounding box center [1489, 370] width 25 height 23
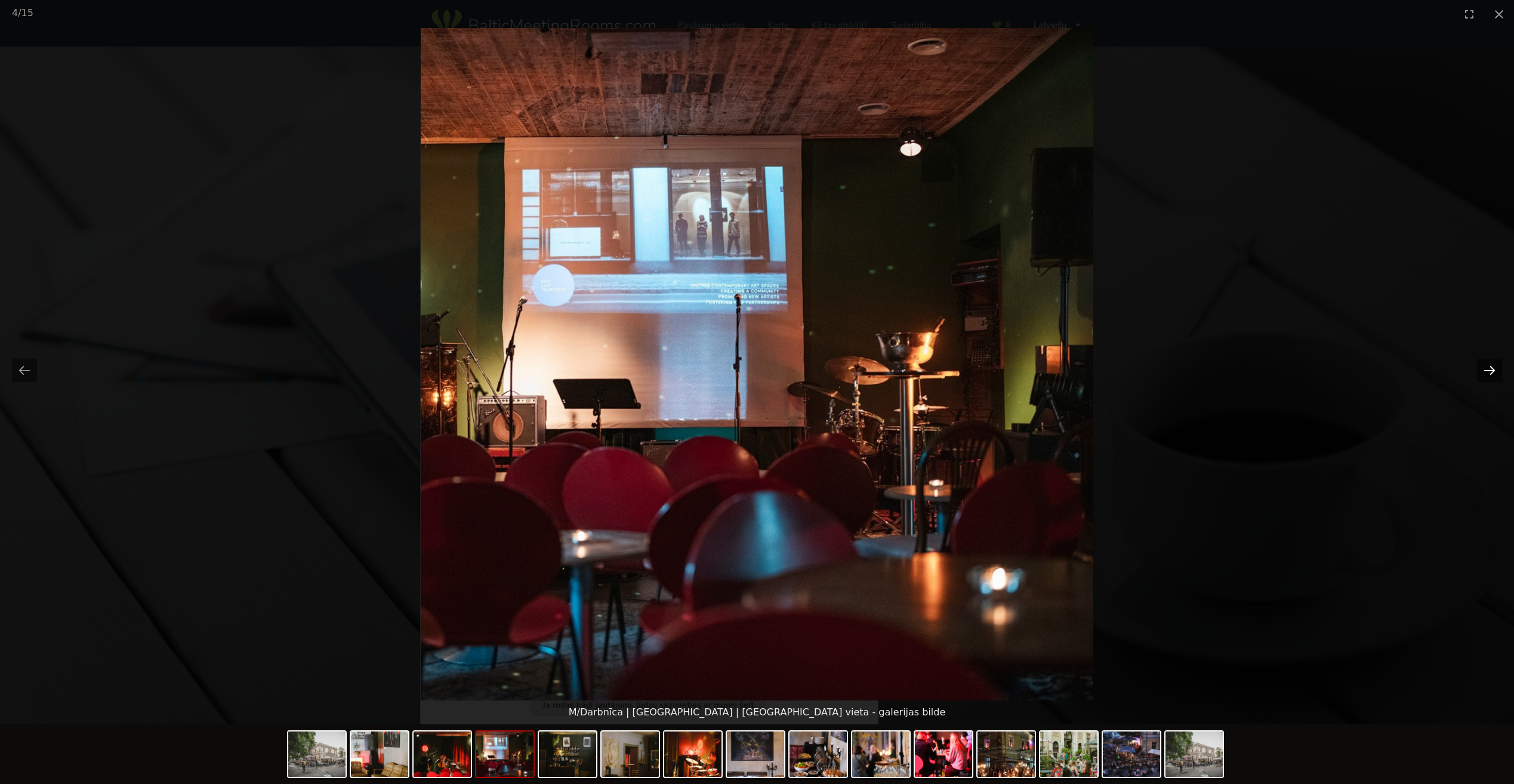
click at [1484, 372] on button "Next slide" at bounding box center [1489, 370] width 25 height 23
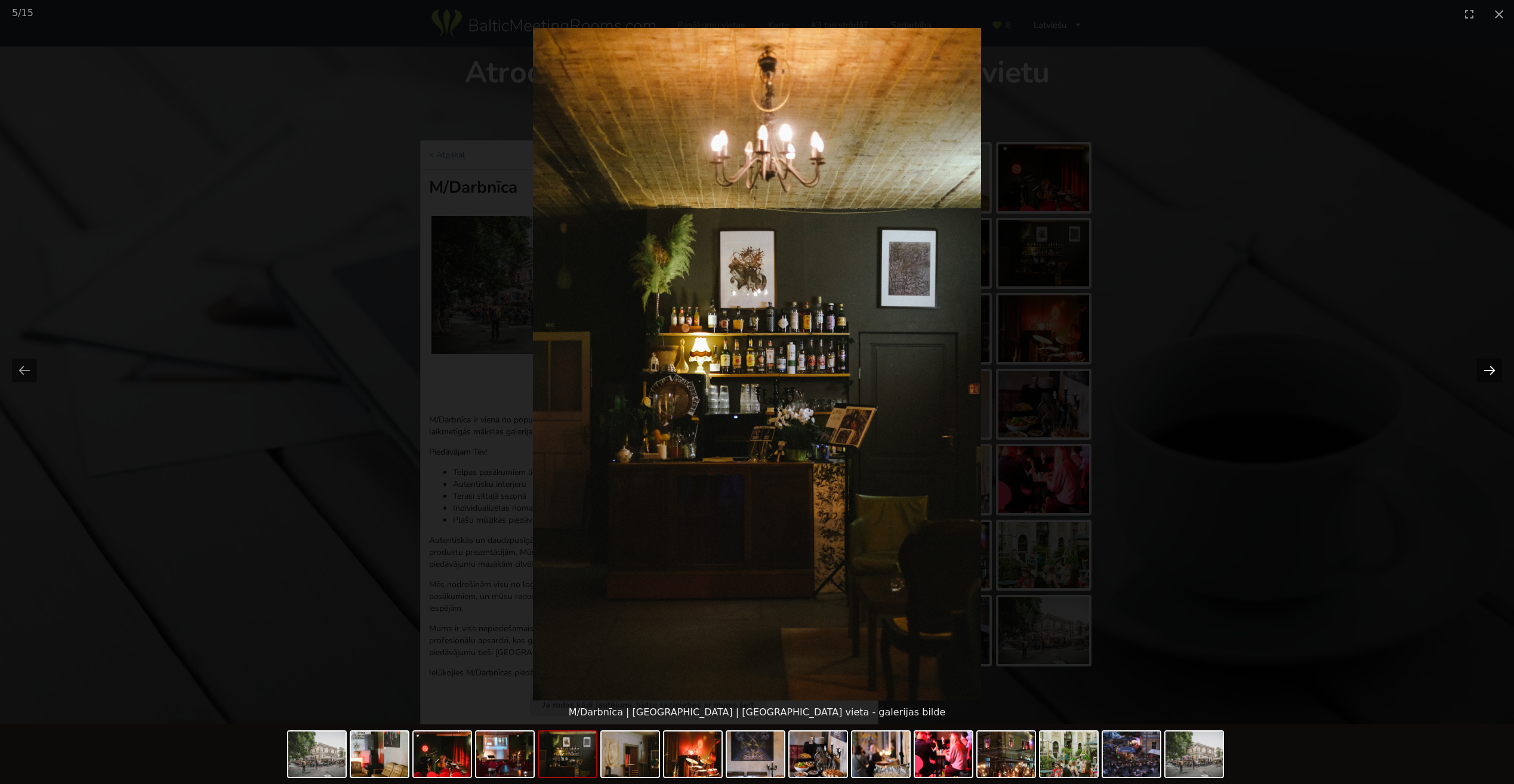
click at [1484, 372] on button "Next slide" at bounding box center [1489, 370] width 25 height 23
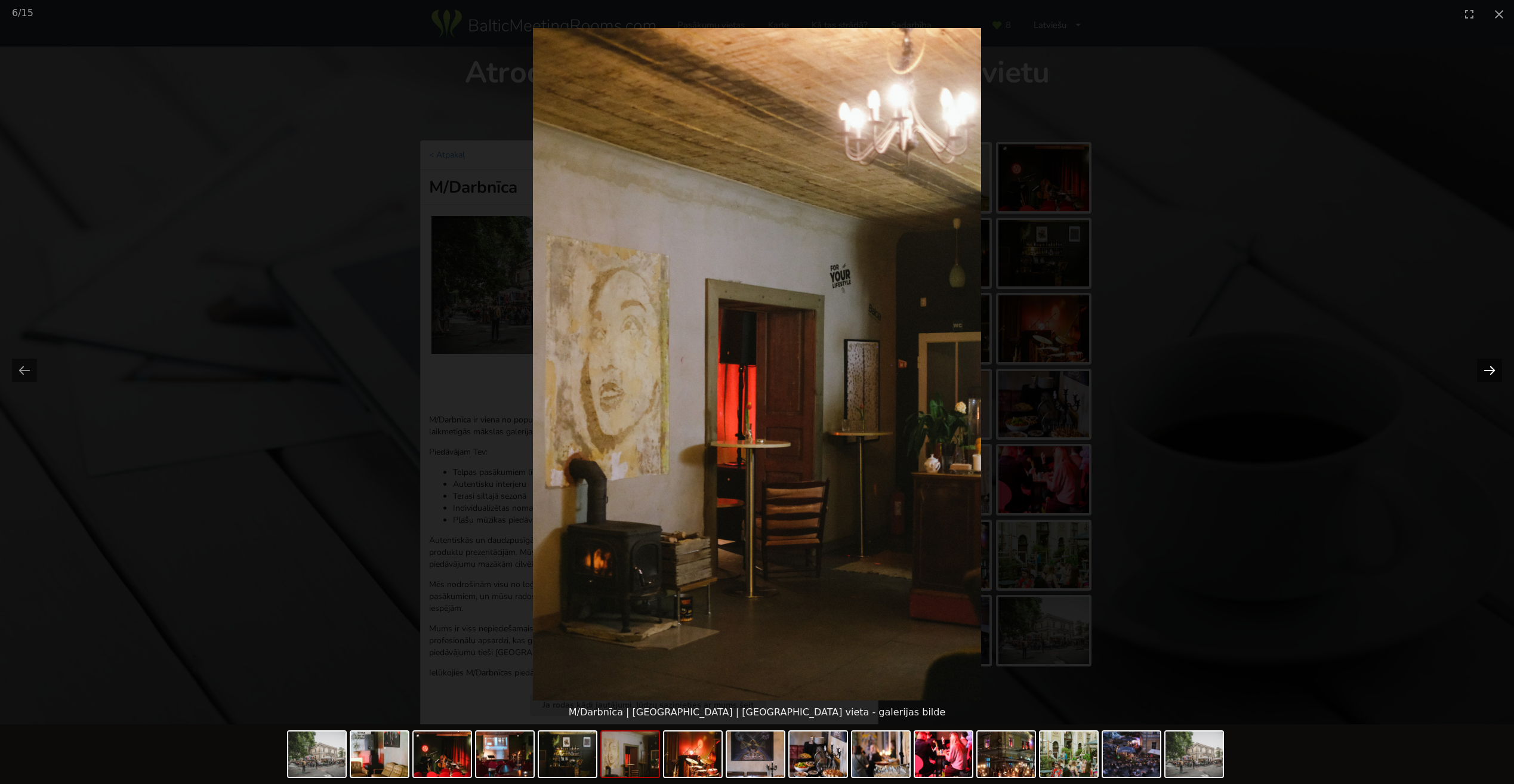
click at [1484, 371] on button "Next slide" at bounding box center [1489, 370] width 25 height 23
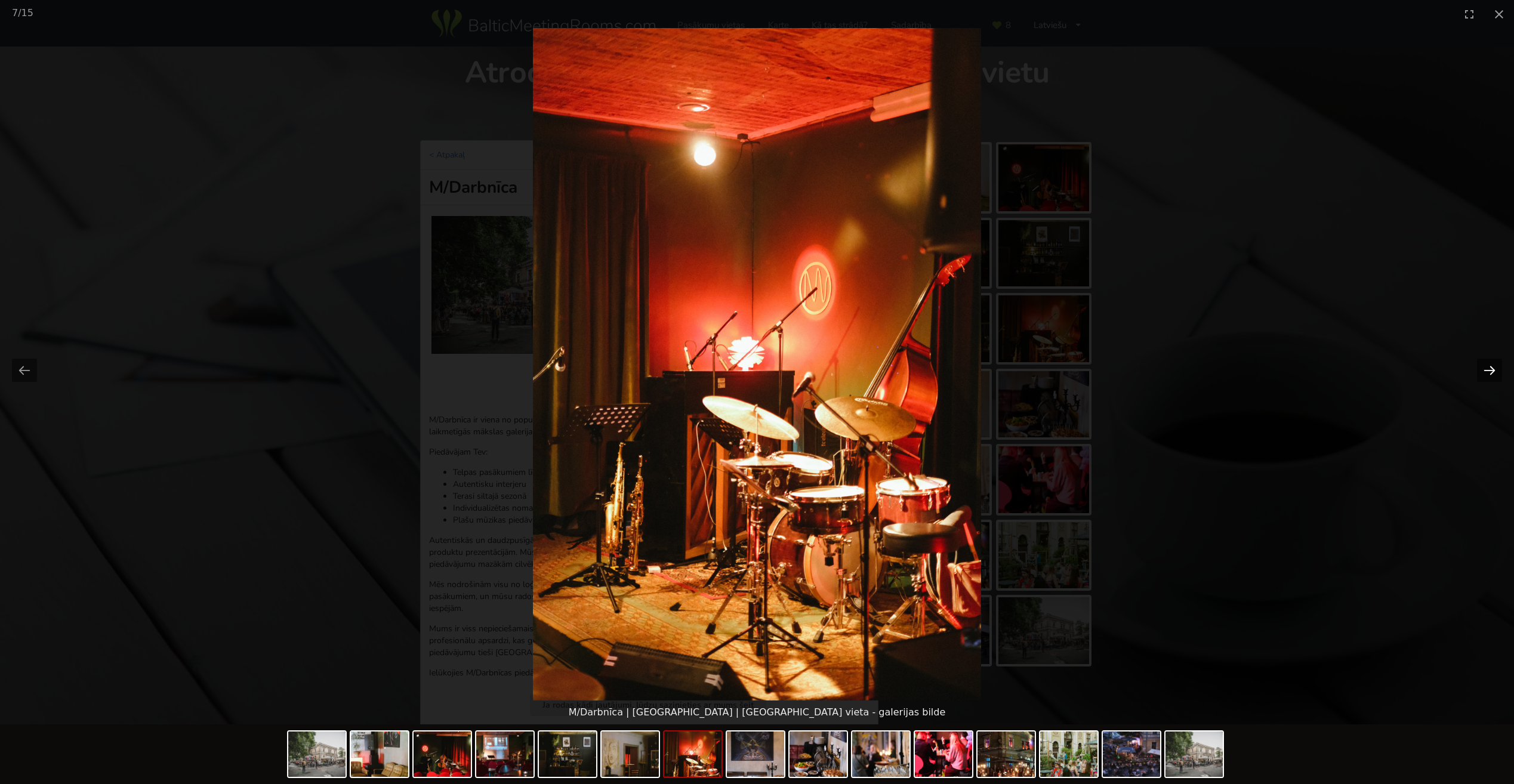
click at [1484, 371] on button "Next slide" at bounding box center [1489, 370] width 25 height 23
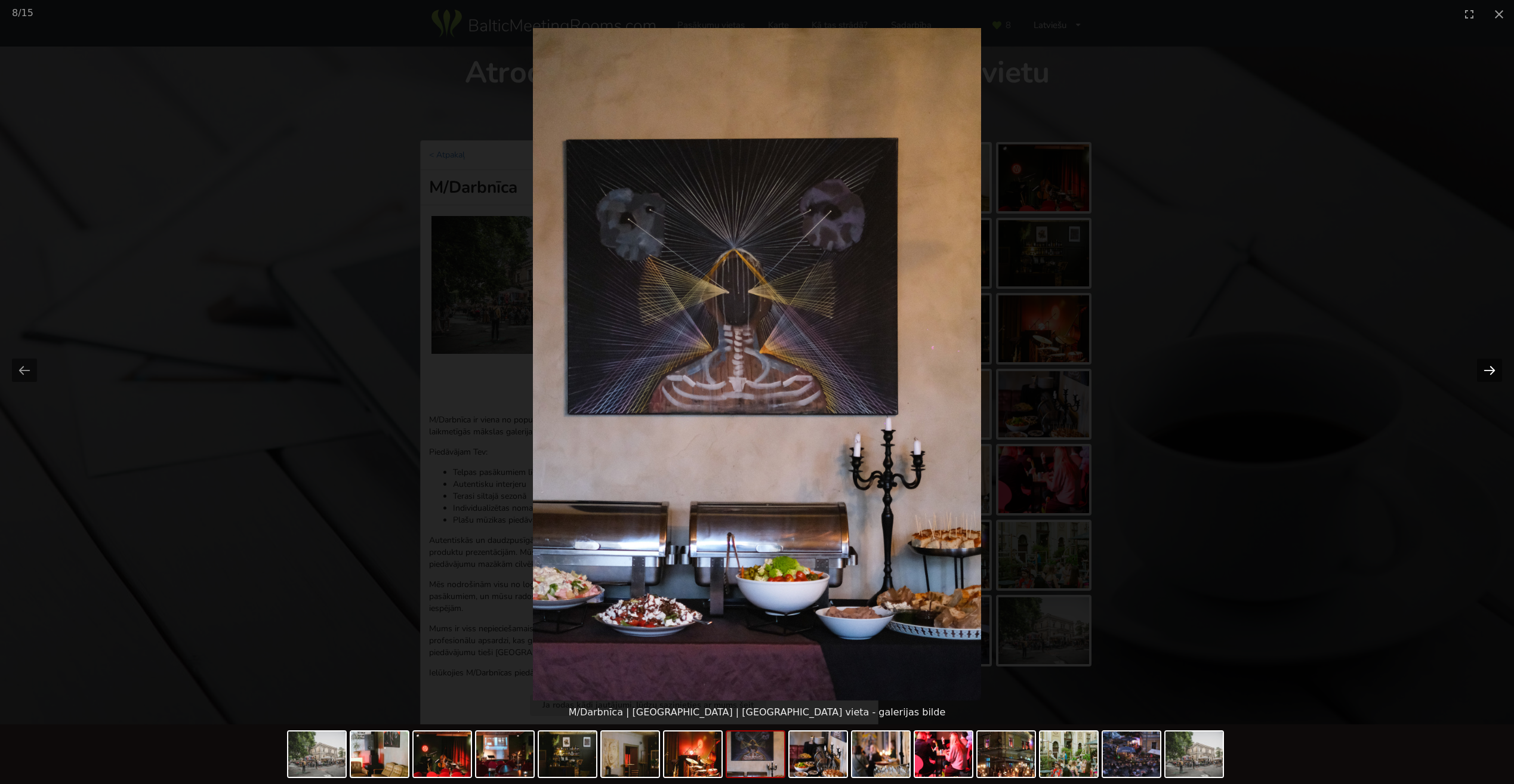
click at [1484, 371] on button "Next slide" at bounding box center [1489, 370] width 25 height 23
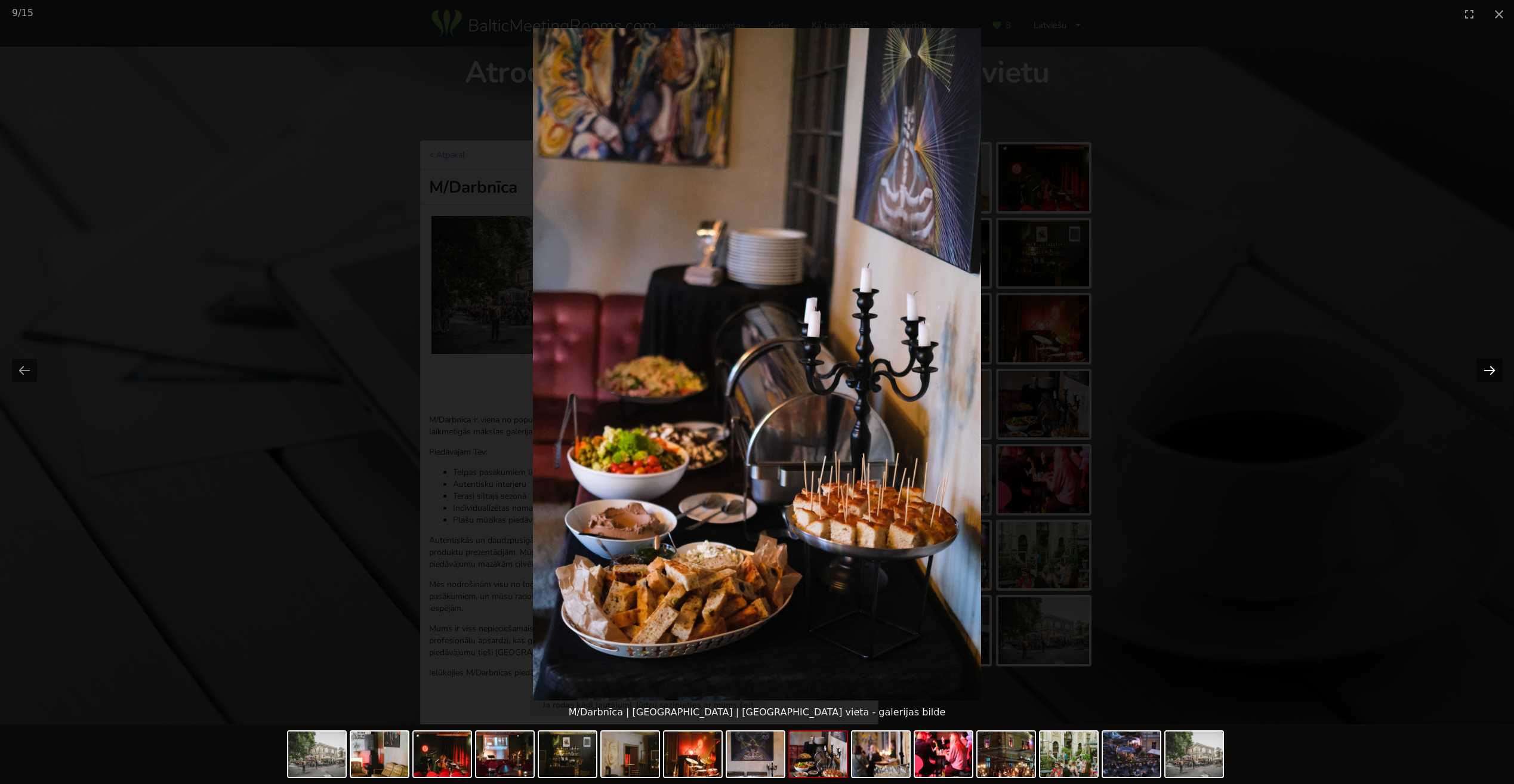
click at [1484, 371] on button "Next slide" at bounding box center [1489, 370] width 25 height 23
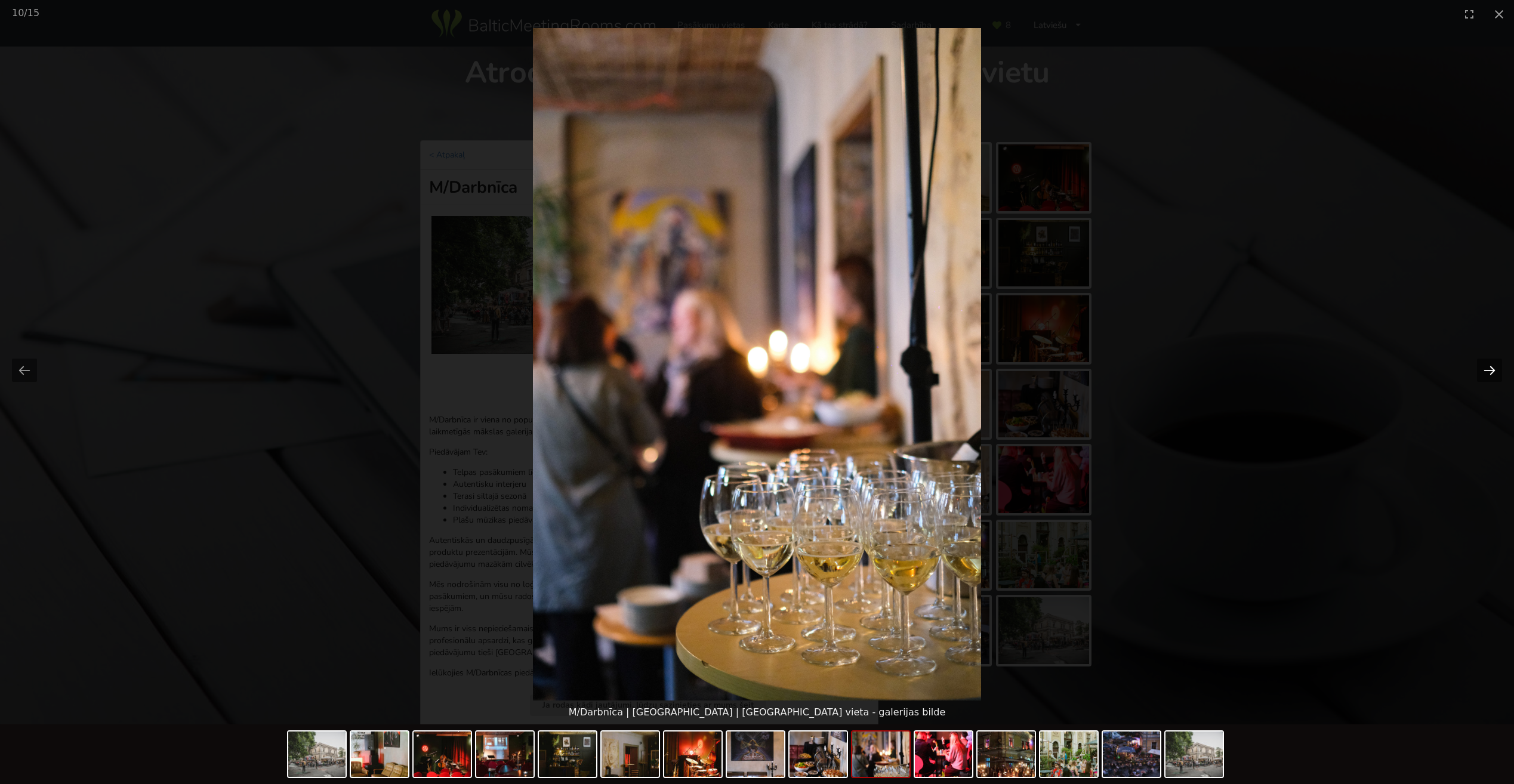
click at [1484, 371] on button "Next slide" at bounding box center [1489, 370] width 25 height 23
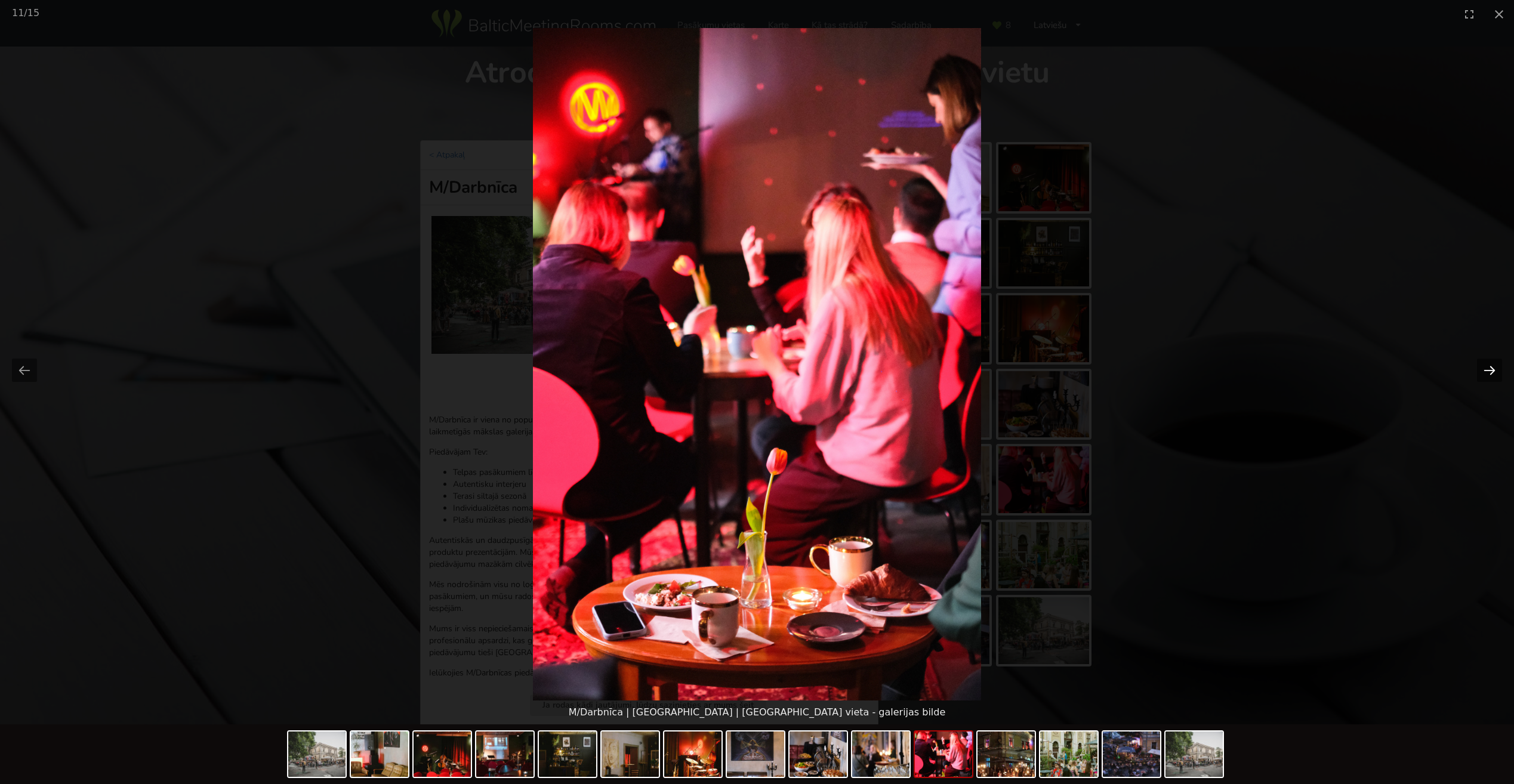
click at [1484, 371] on button "Next slide" at bounding box center [1489, 370] width 25 height 23
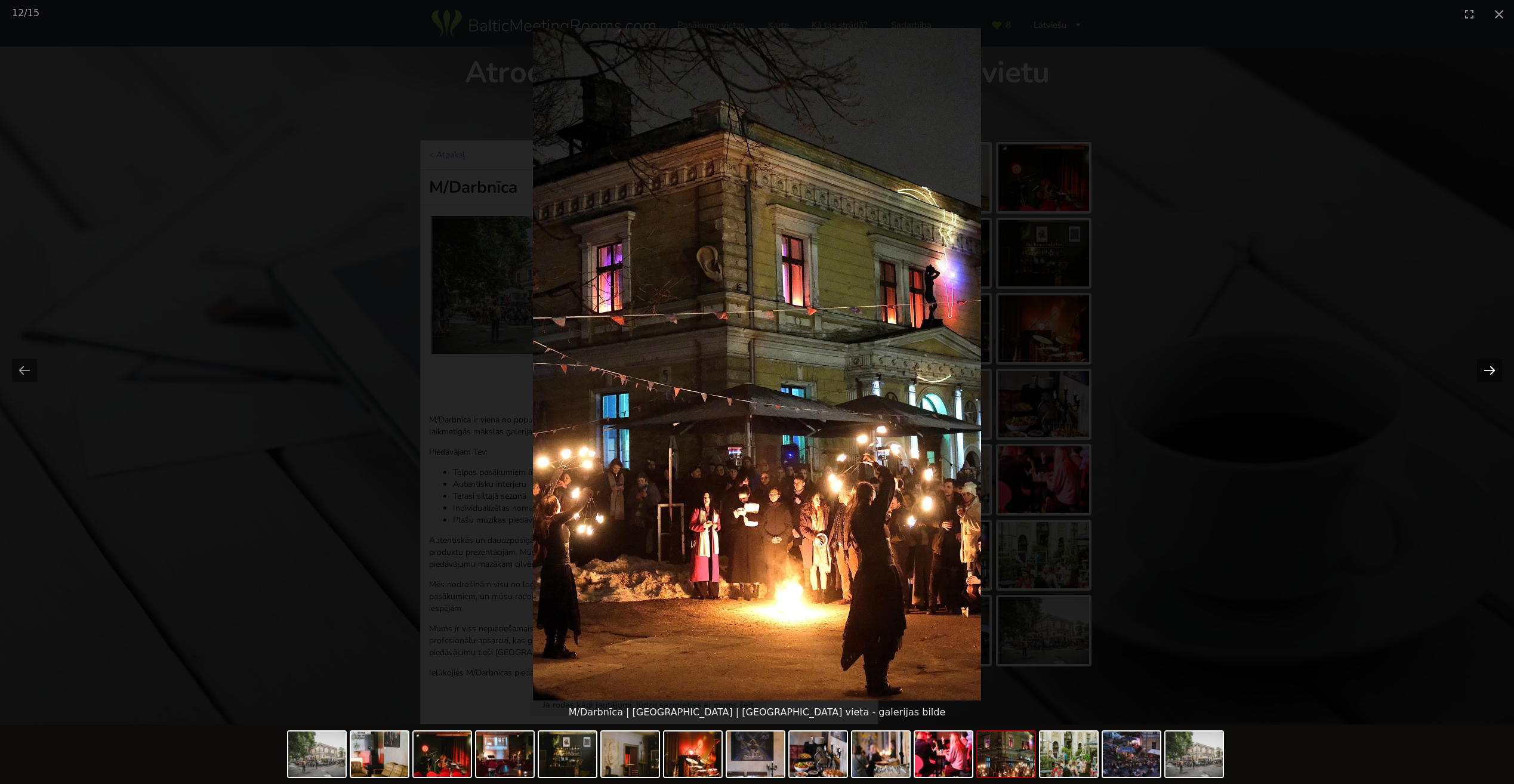
click at [1484, 371] on button "Next slide" at bounding box center [1489, 370] width 25 height 23
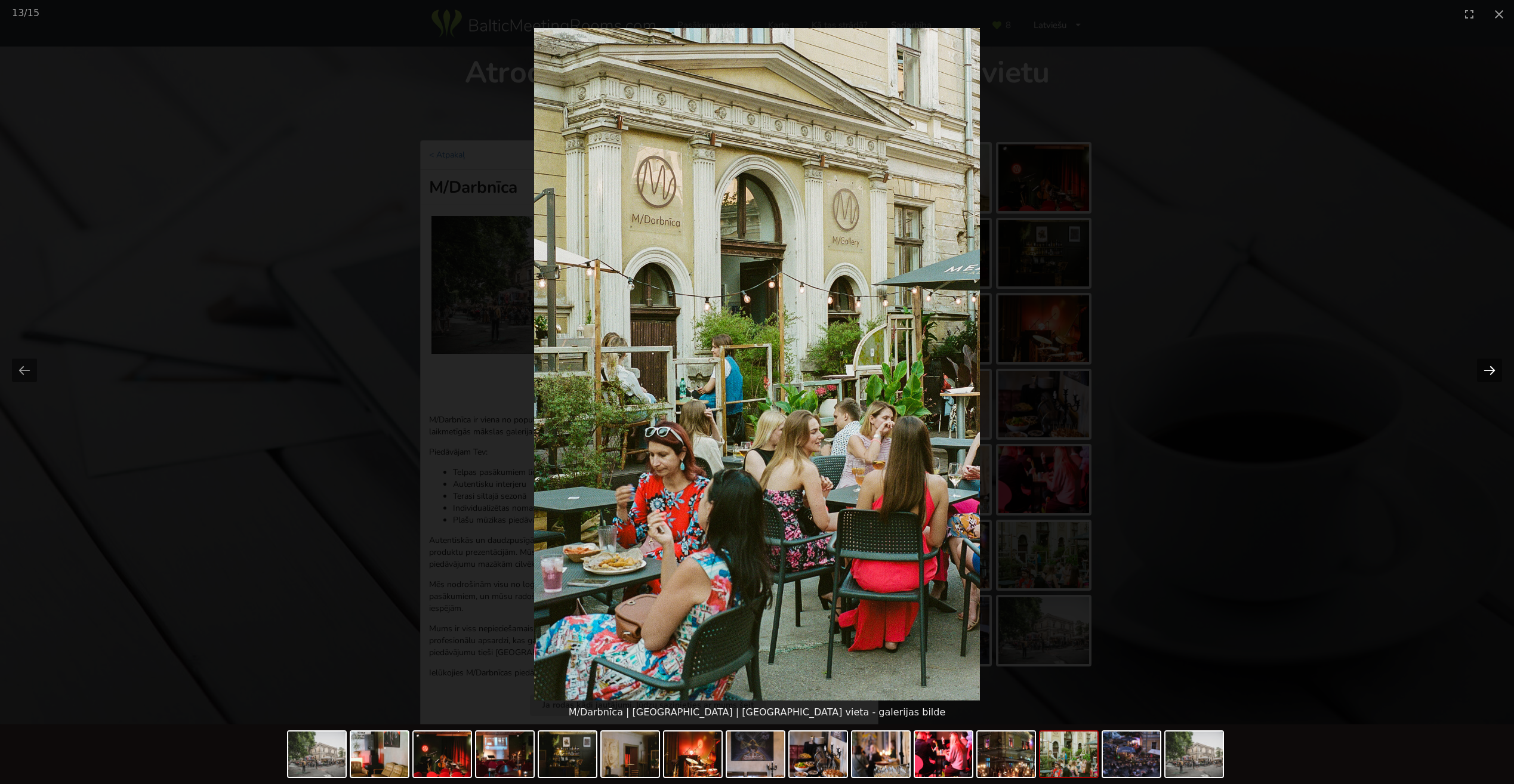
click at [1484, 371] on button "Next slide" at bounding box center [1489, 370] width 25 height 23
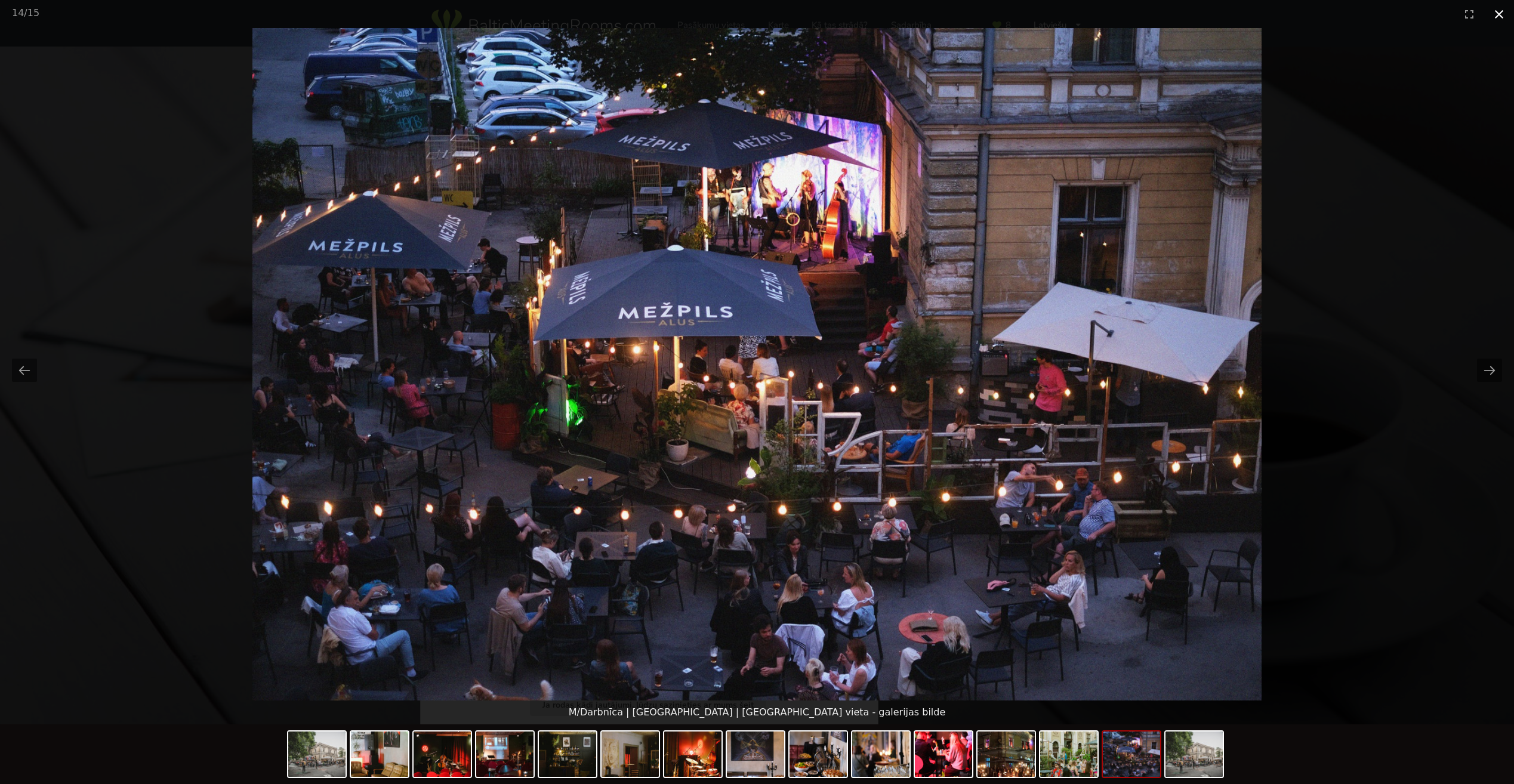
click at [1492, 15] on button "Close gallery" at bounding box center [1499, 14] width 30 height 28
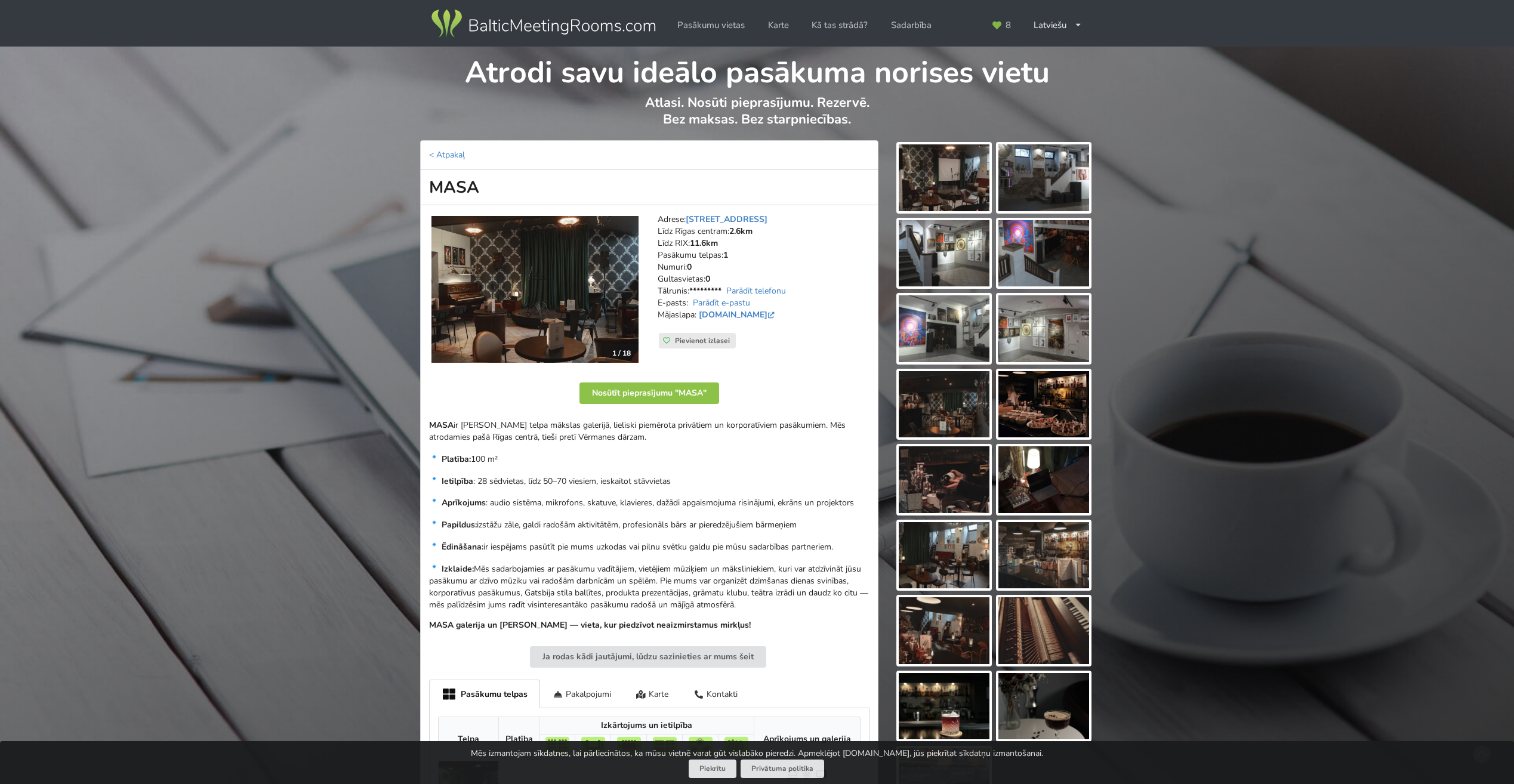
click at [949, 187] on img at bounding box center [943, 177] width 91 height 67
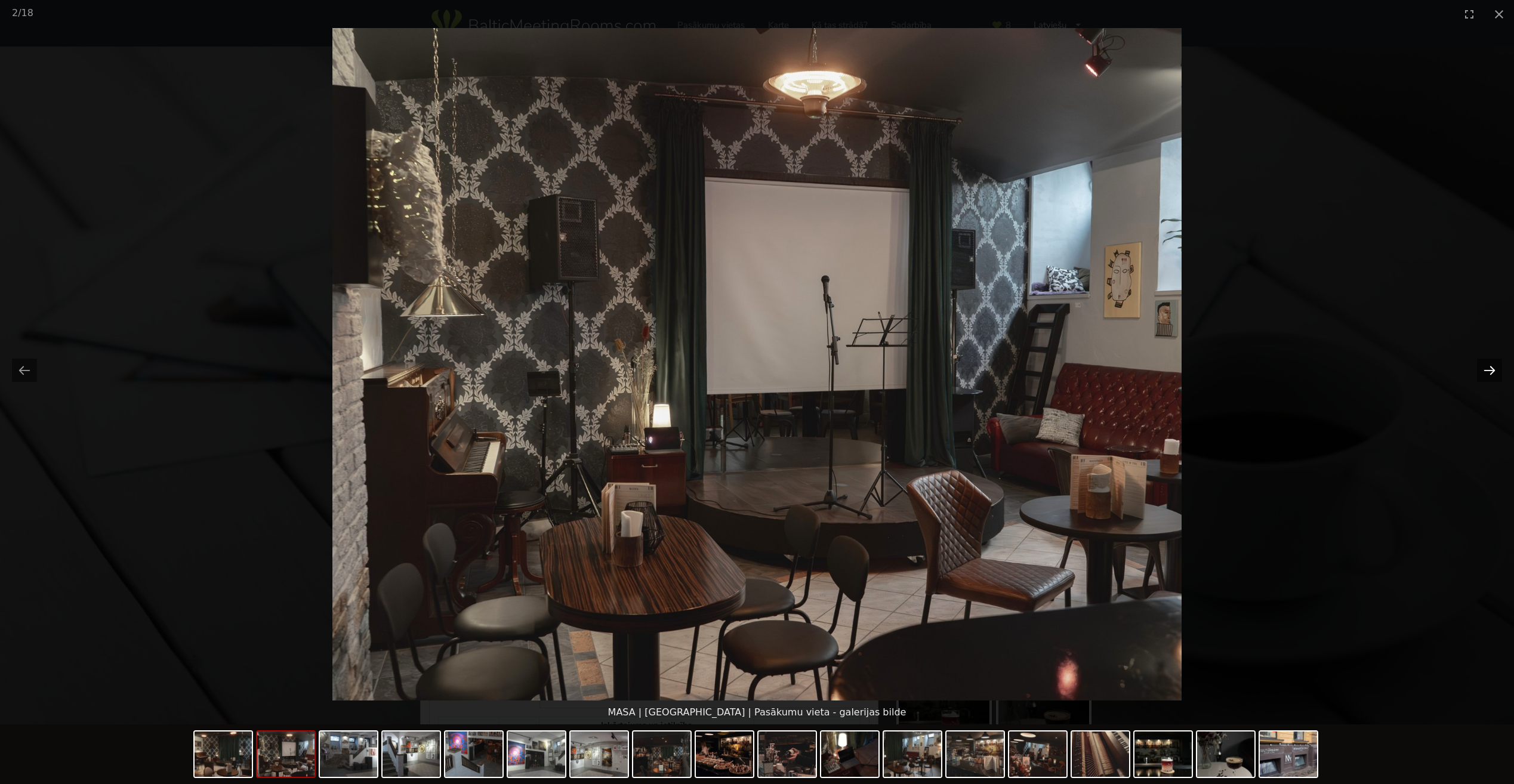
click at [1484, 371] on button "Next slide" at bounding box center [1489, 370] width 25 height 23
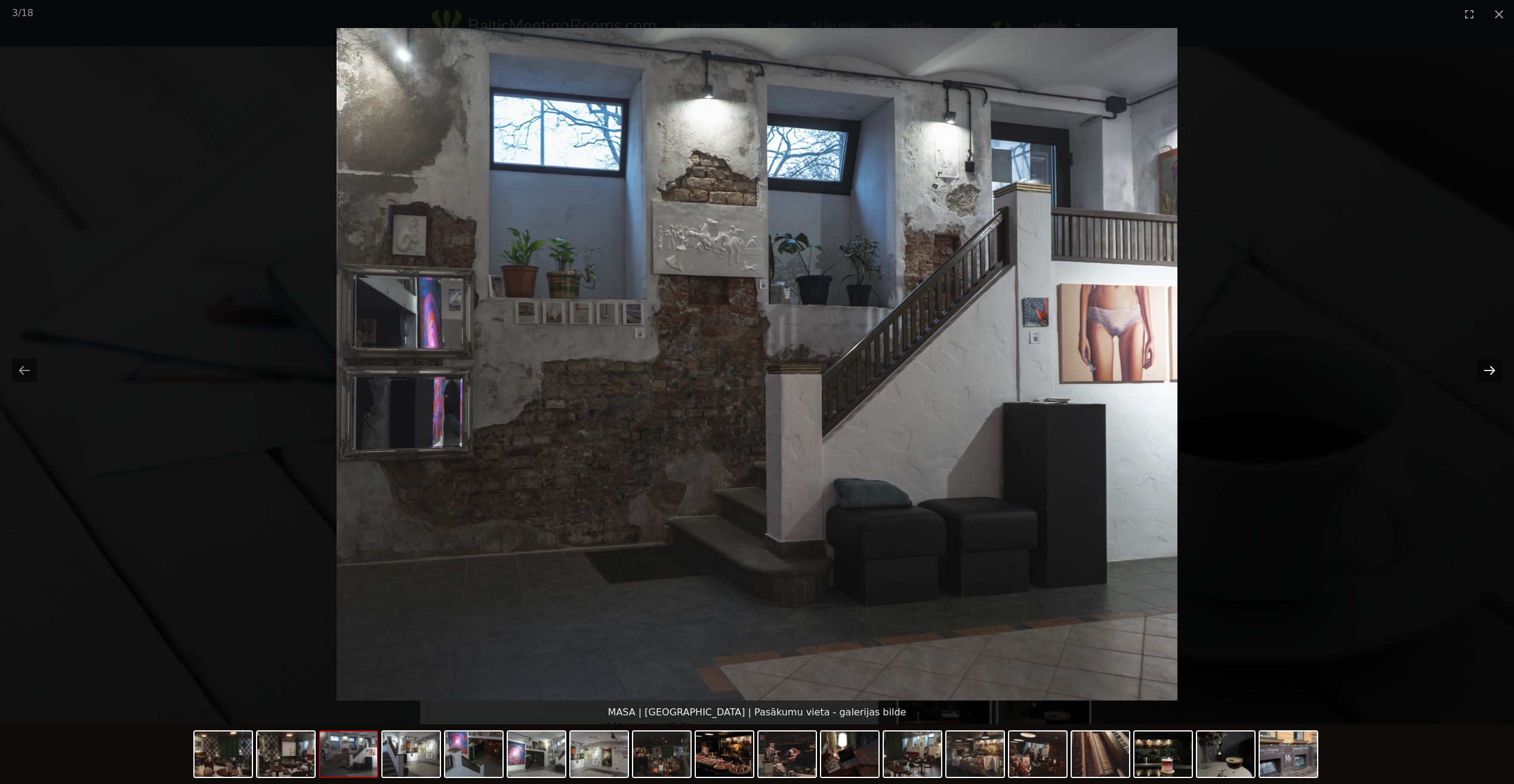
click at [1484, 371] on button "Next slide" at bounding box center [1489, 370] width 25 height 23
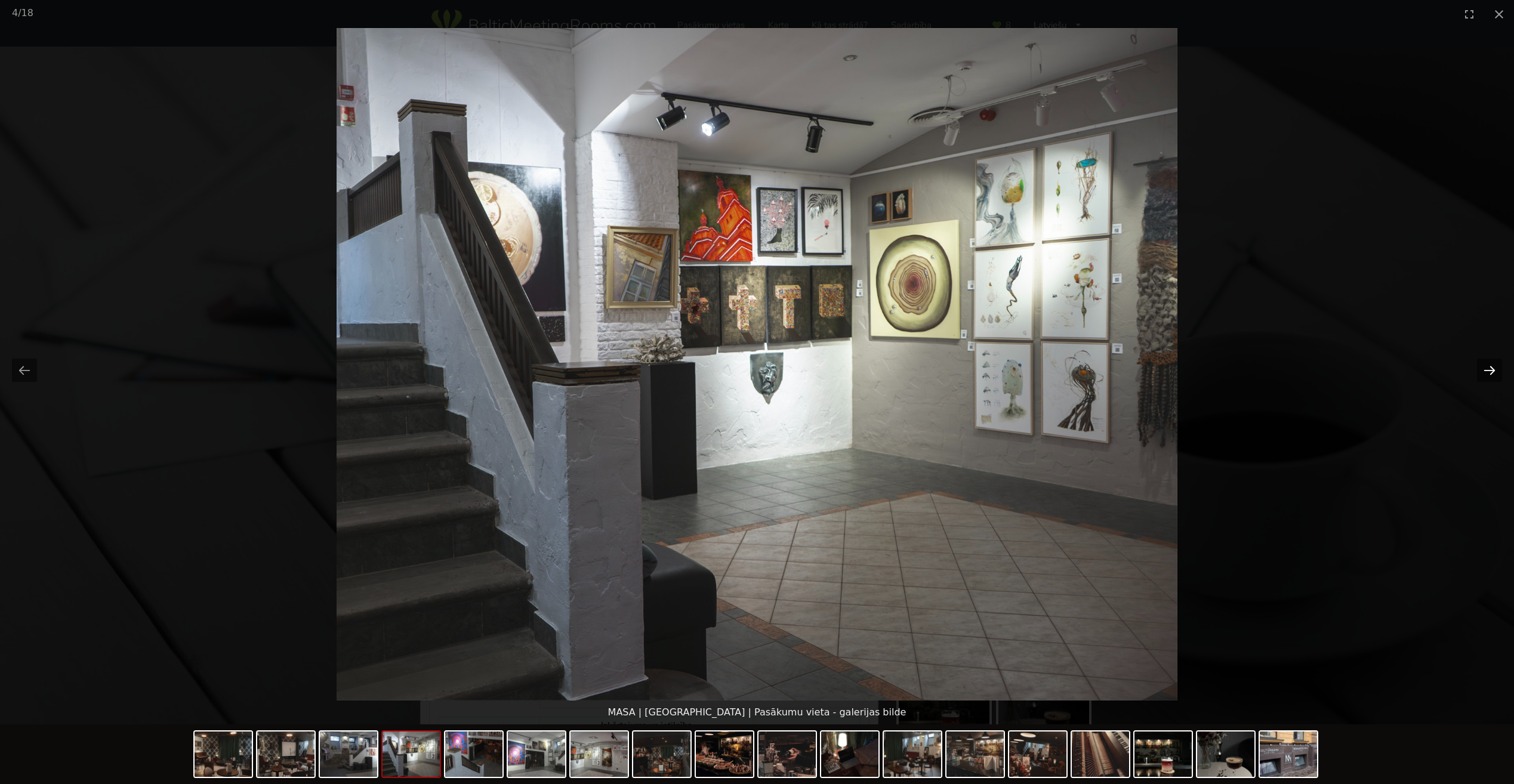
click at [1484, 371] on button "Next slide" at bounding box center [1489, 370] width 25 height 23
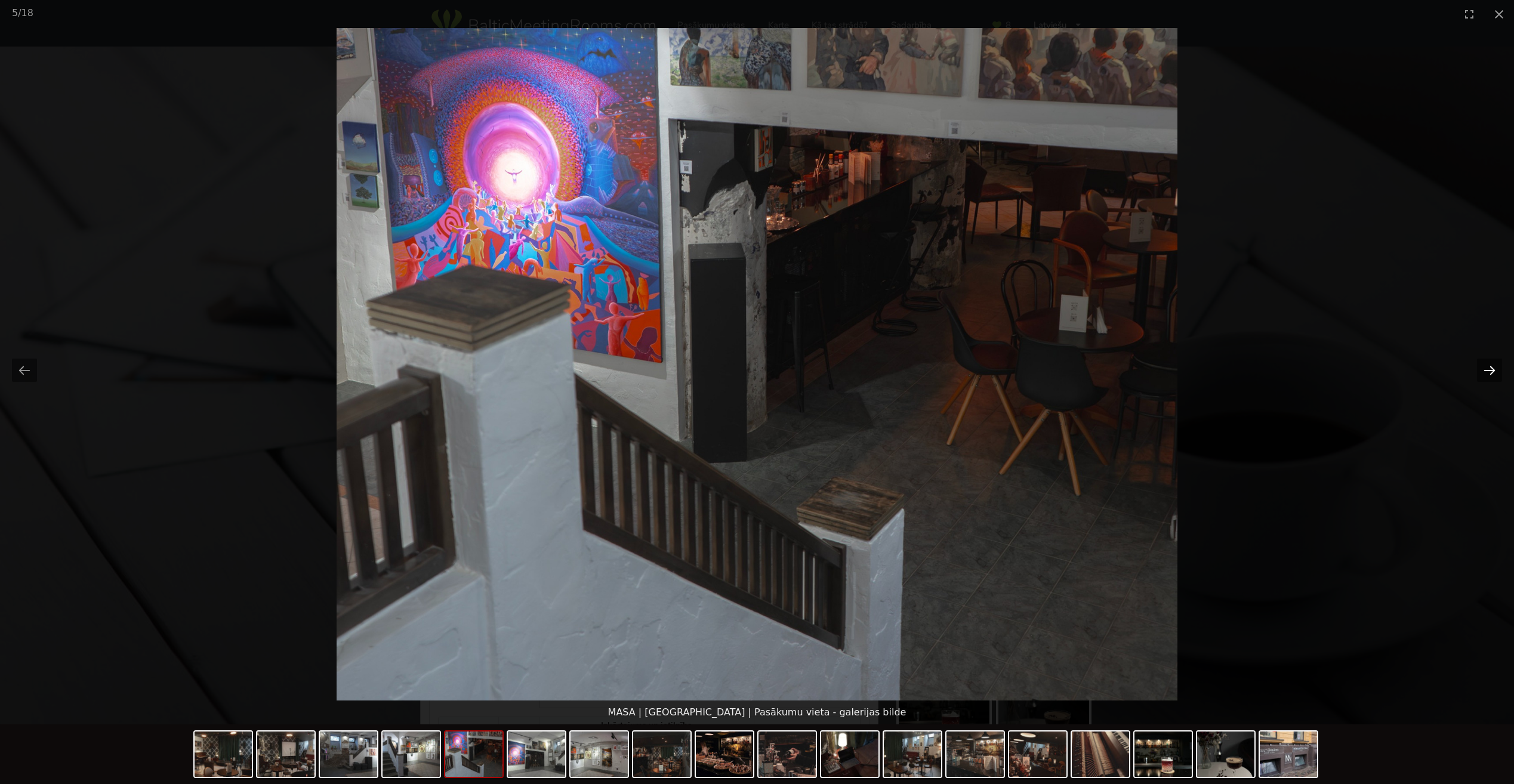
click at [1484, 371] on button "Next slide" at bounding box center [1489, 370] width 25 height 23
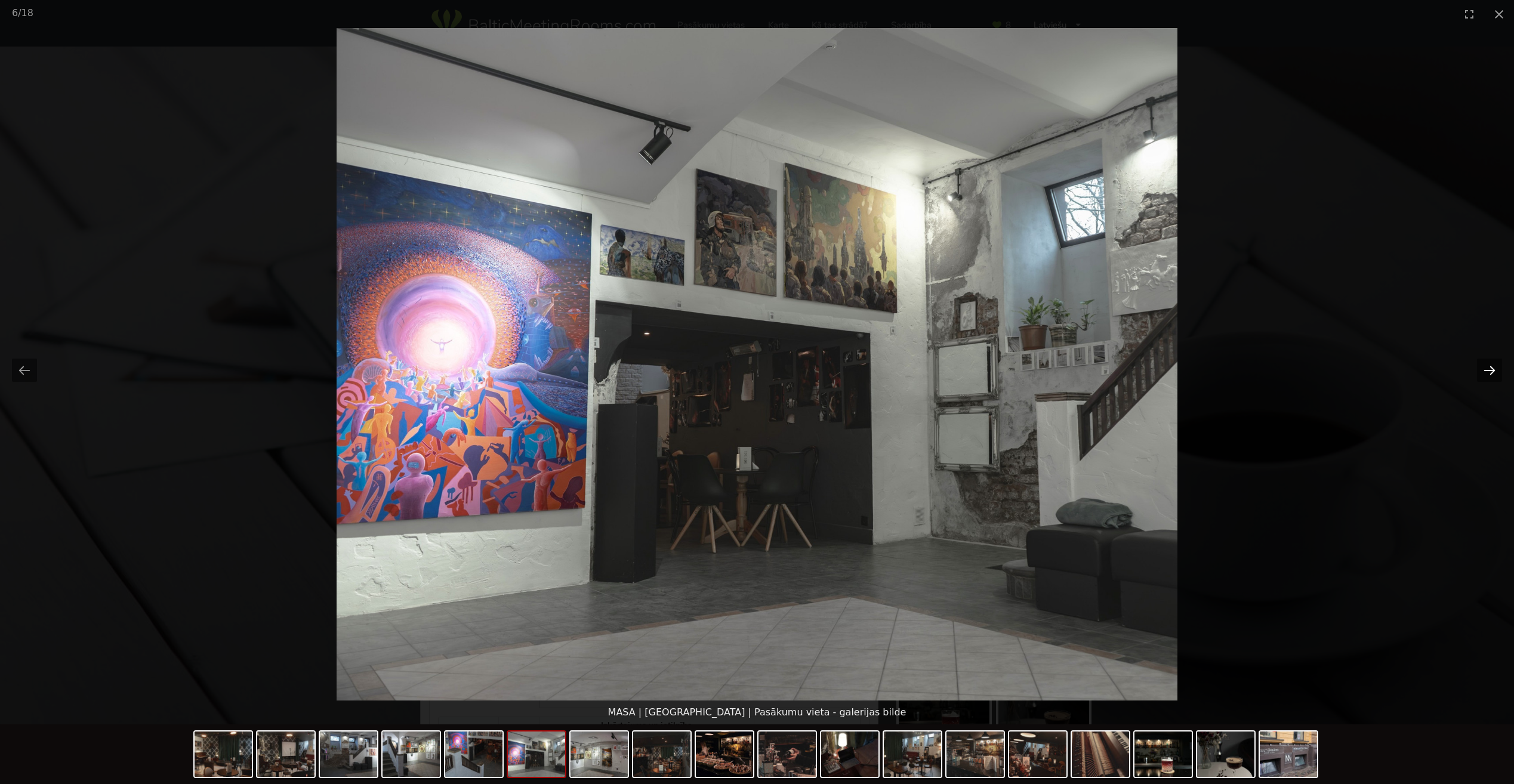
click at [1484, 371] on button "Next slide" at bounding box center [1489, 370] width 25 height 23
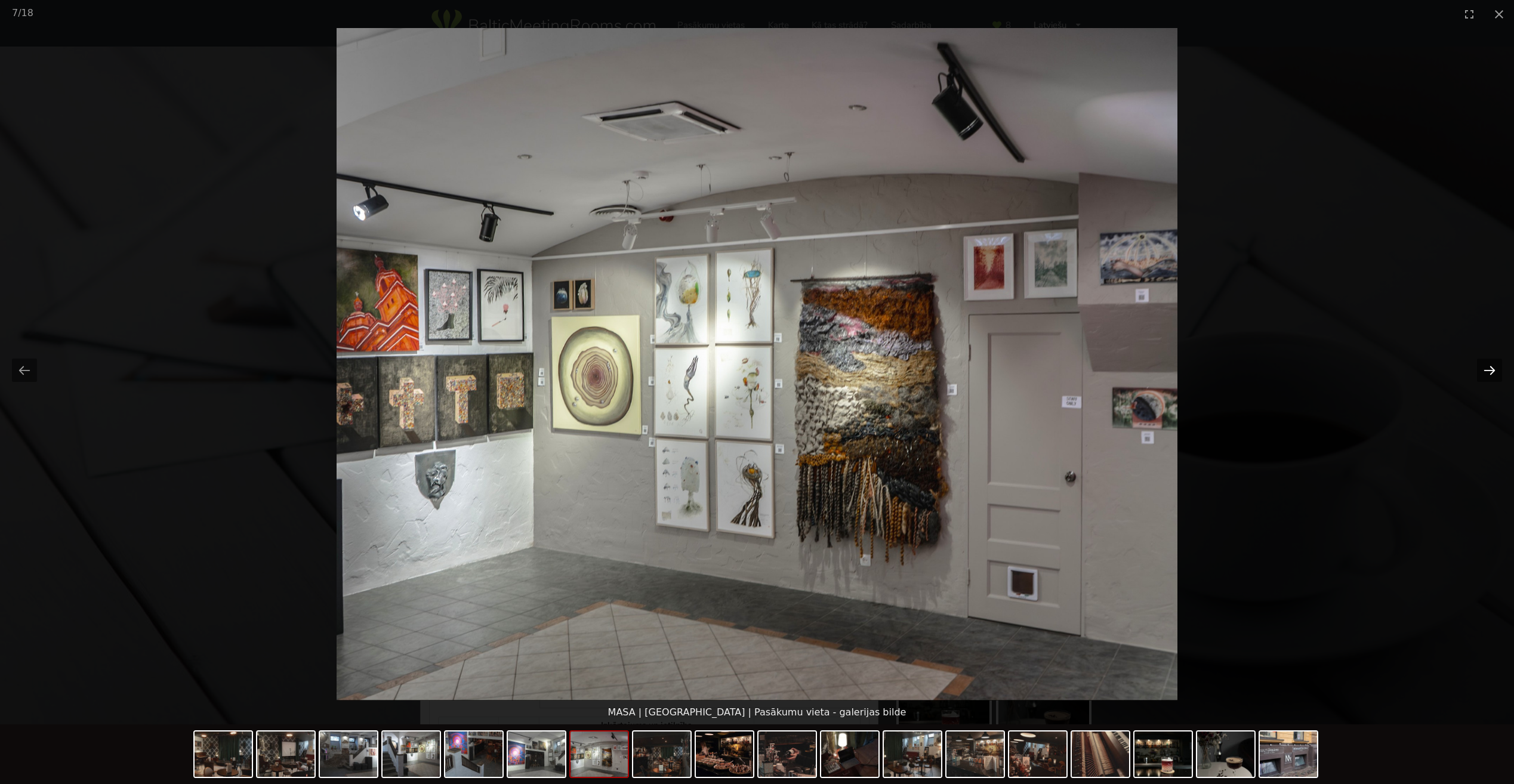
click at [1484, 371] on button "Next slide" at bounding box center [1489, 370] width 25 height 23
